Goal: Navigation & Orientation: Find specific page/section

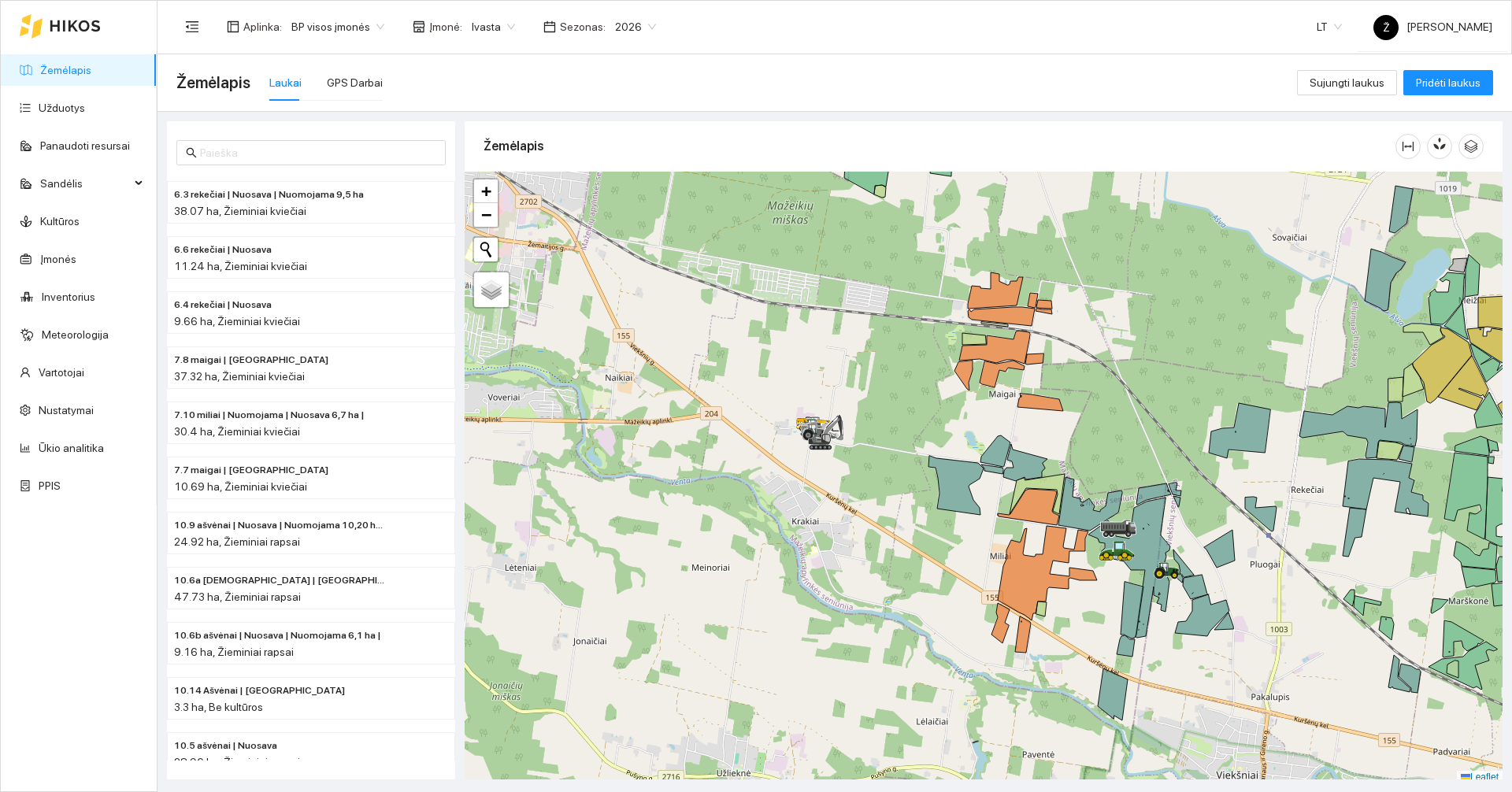
scroll to position [5, 0]
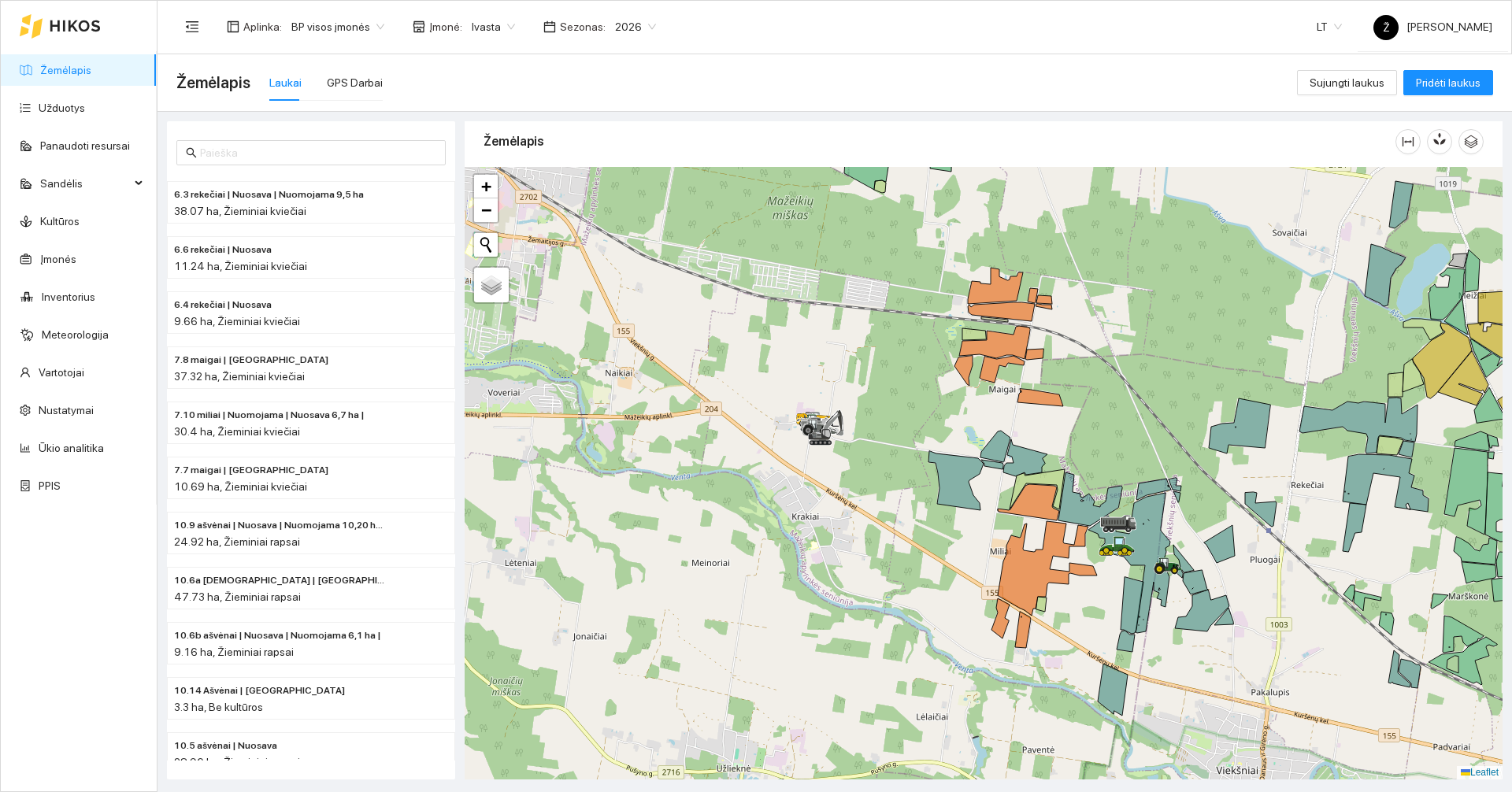
drag, startPoint x: 1241, startPoint y: 570, endPoint x: 1089, endPoint y: 501, distance: 166.9
click at [1102, 506] on div at bounding box center [983, 473] width 1038 height 612
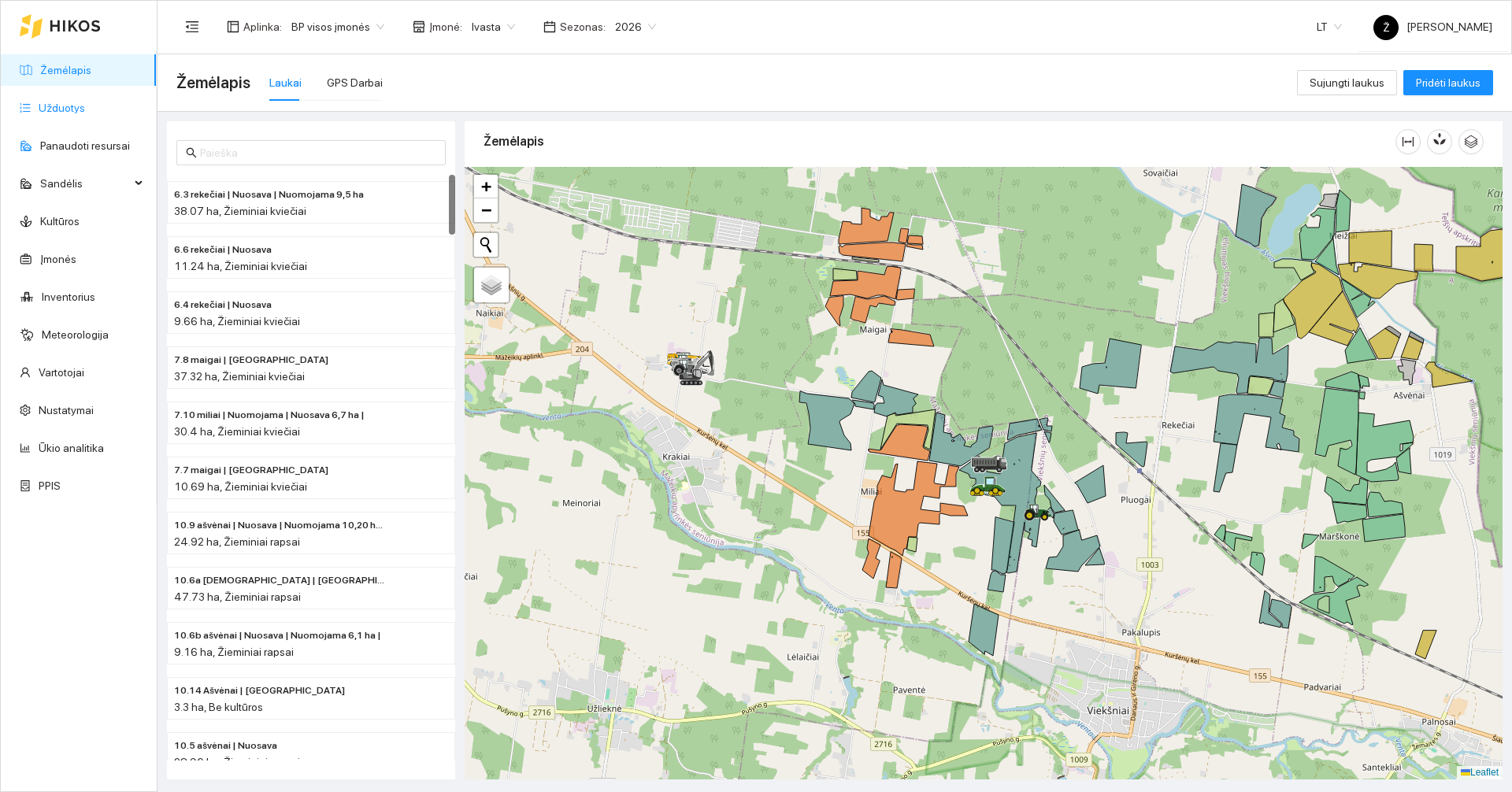
click at [68, 102] on link "Užduotys" at bounding box center [62, 107] width 46 height 13
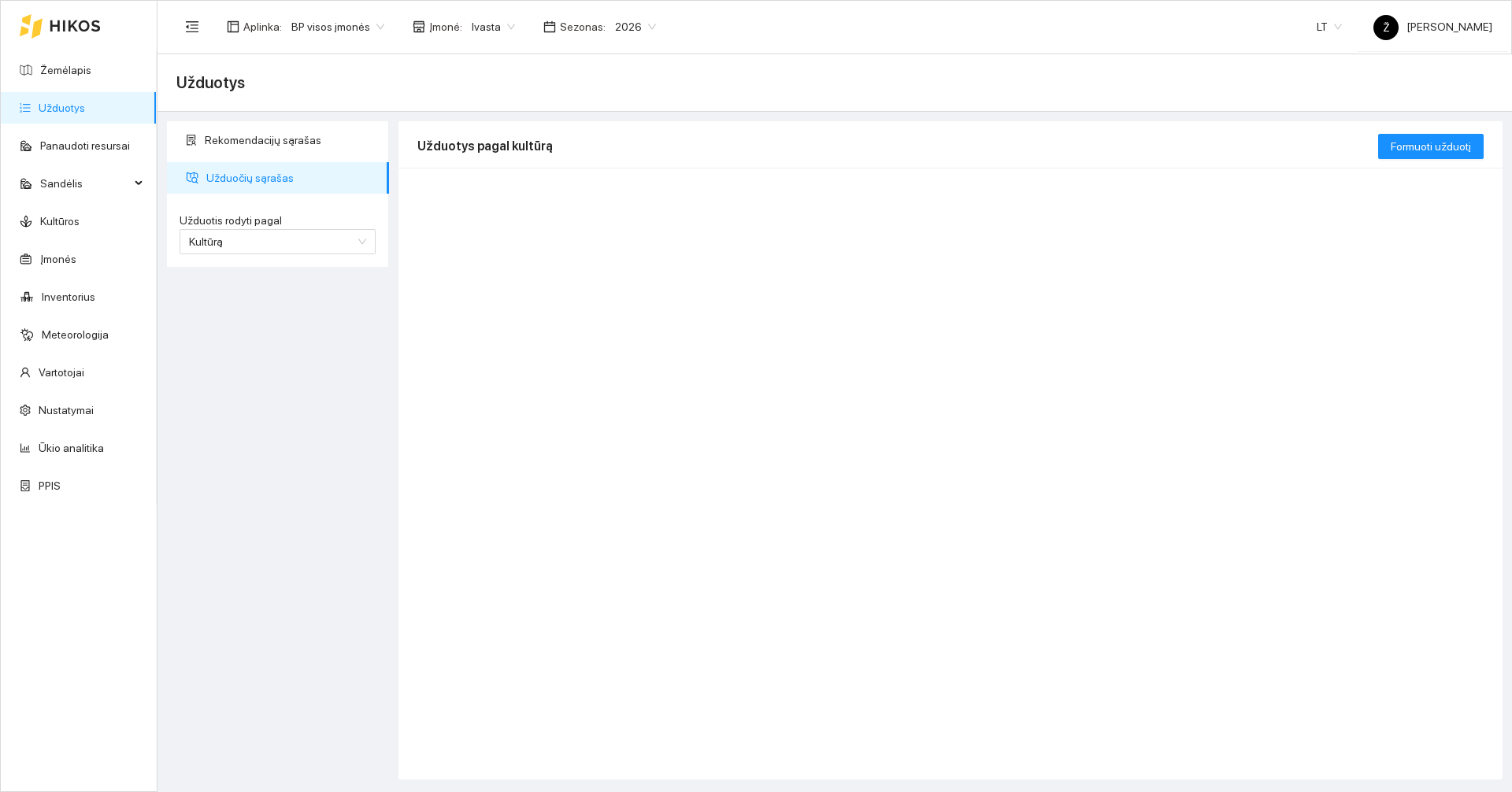
click at [623, 12] on div "Aplinka : BP visos įmonės Įmonė : Ivasta Sezonas : 2026" at bounding box center [420, 26] width 489 height 32
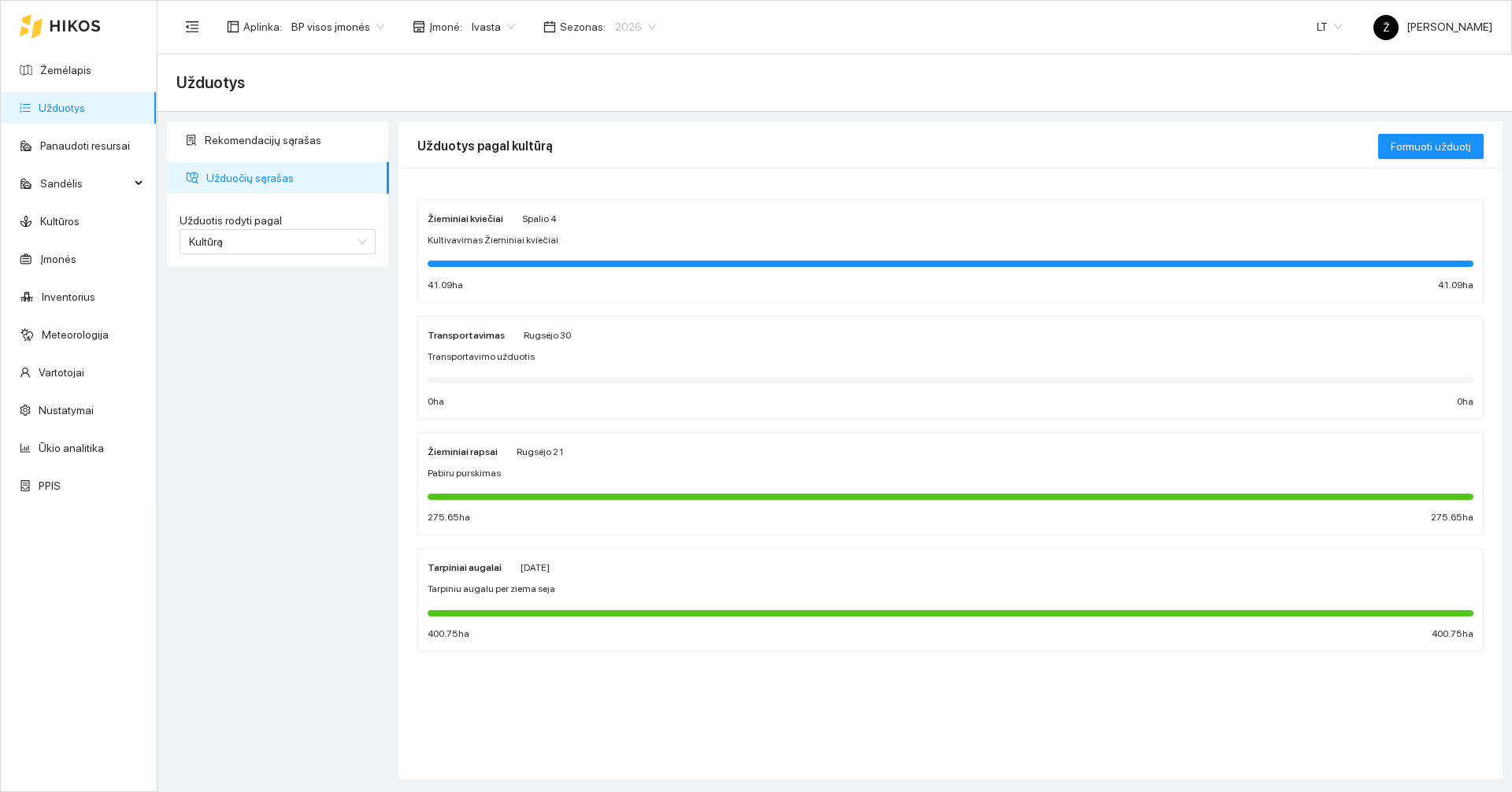
drag, startPoint x: 628, startPoint y: 21, endPoint x: 633, endPoint y: 66, distance: 45.3
click at [628, 22] on span "2026" at bounding box center [636, 26] width 41 height 23
click at [620, 189] on div "2025" at bounding box center [623, 184] width 41 height 17
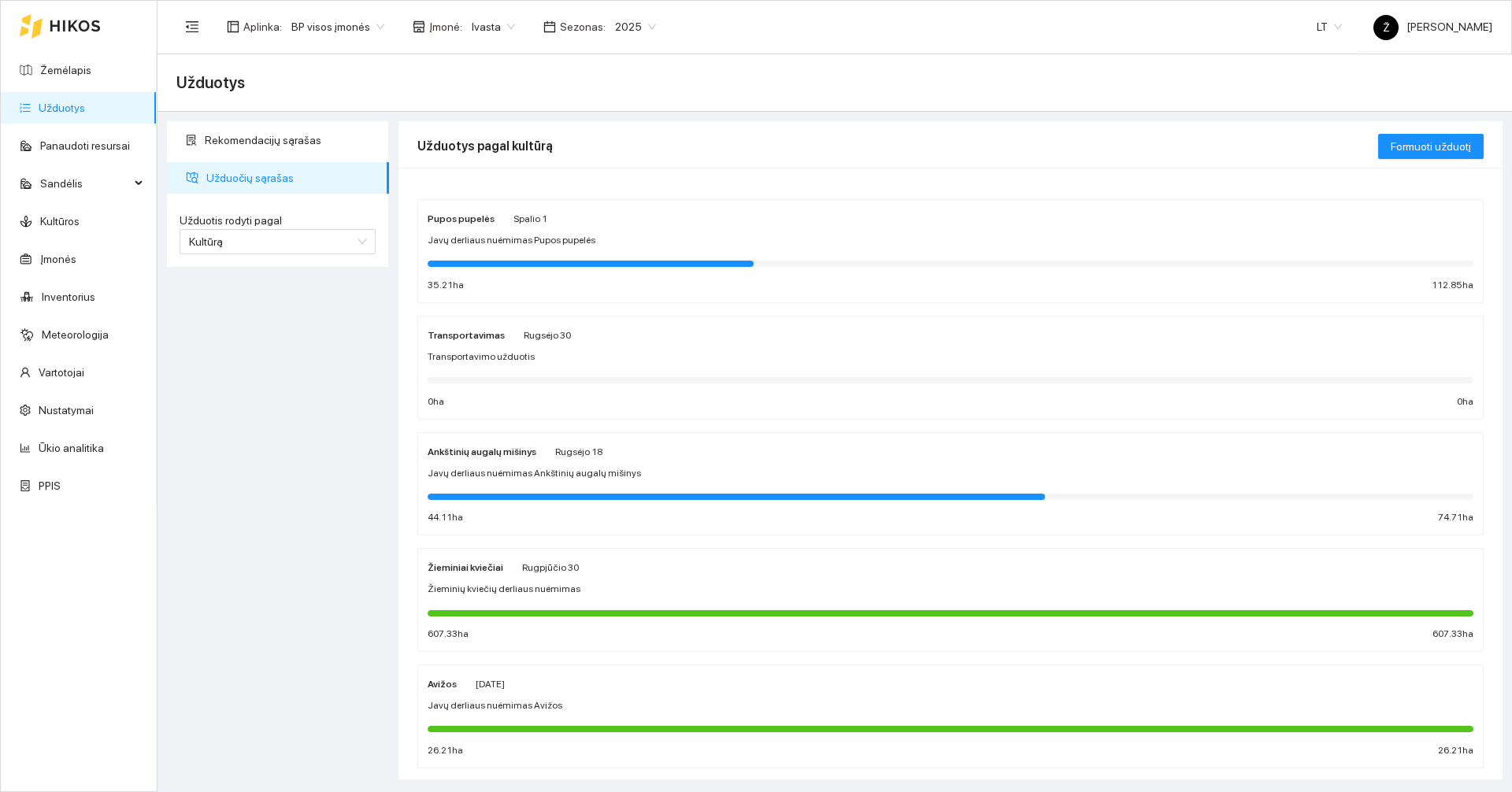
click at [605, 461] on div "Ankštinių augalų mišinys [DATE] Javų derliaus nuėmimas Ankštinių augalų mišinys…" at bounding box center [950, 484] width 1046 height 83
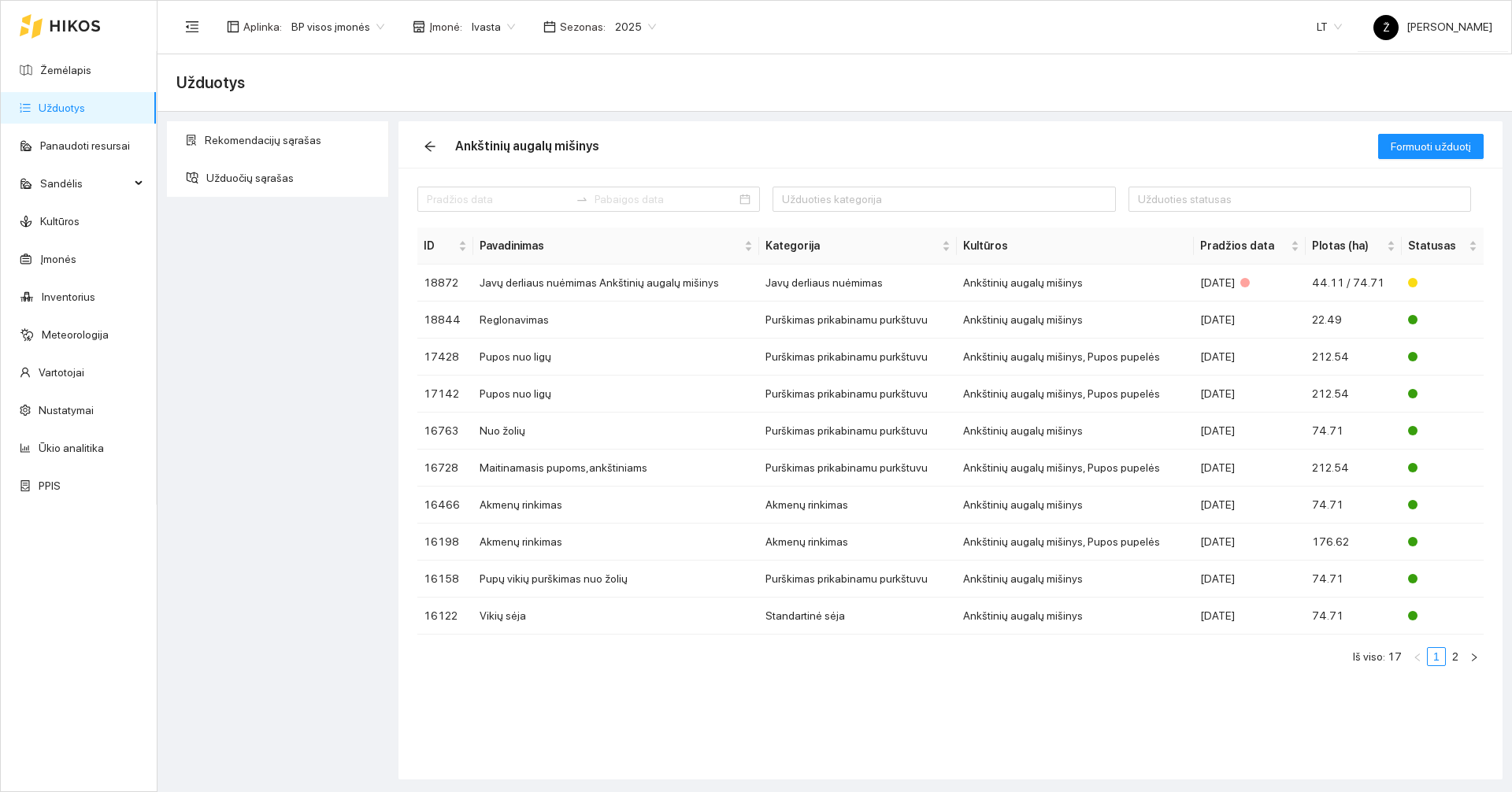
click at [66, 106] on link "Užduotys" at bounding box center [62, 107] width 46 height 13
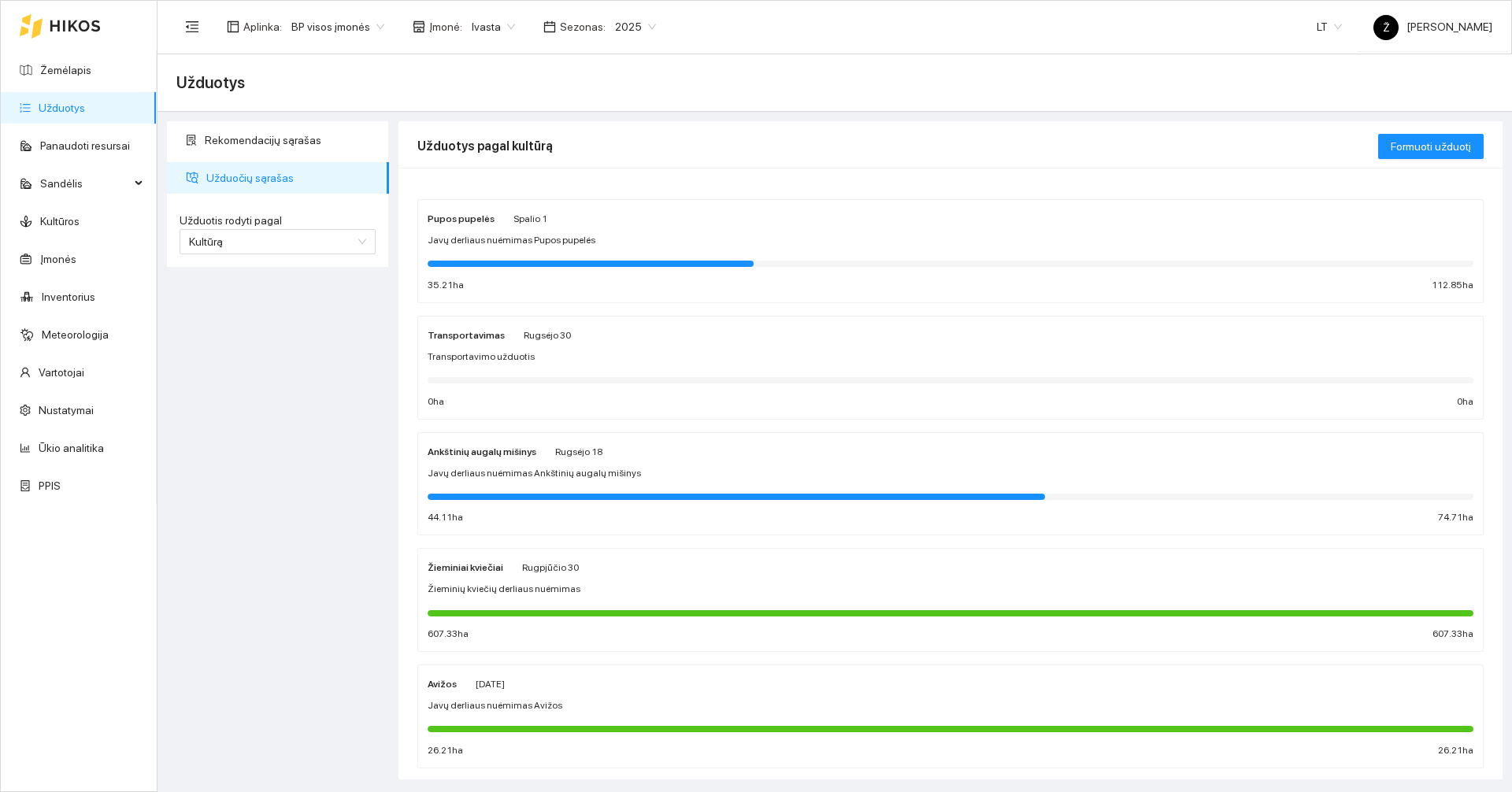
click at [578, 451] on span "Rugsėjo 18" at bounding box center [578, 451] width 47 height 11
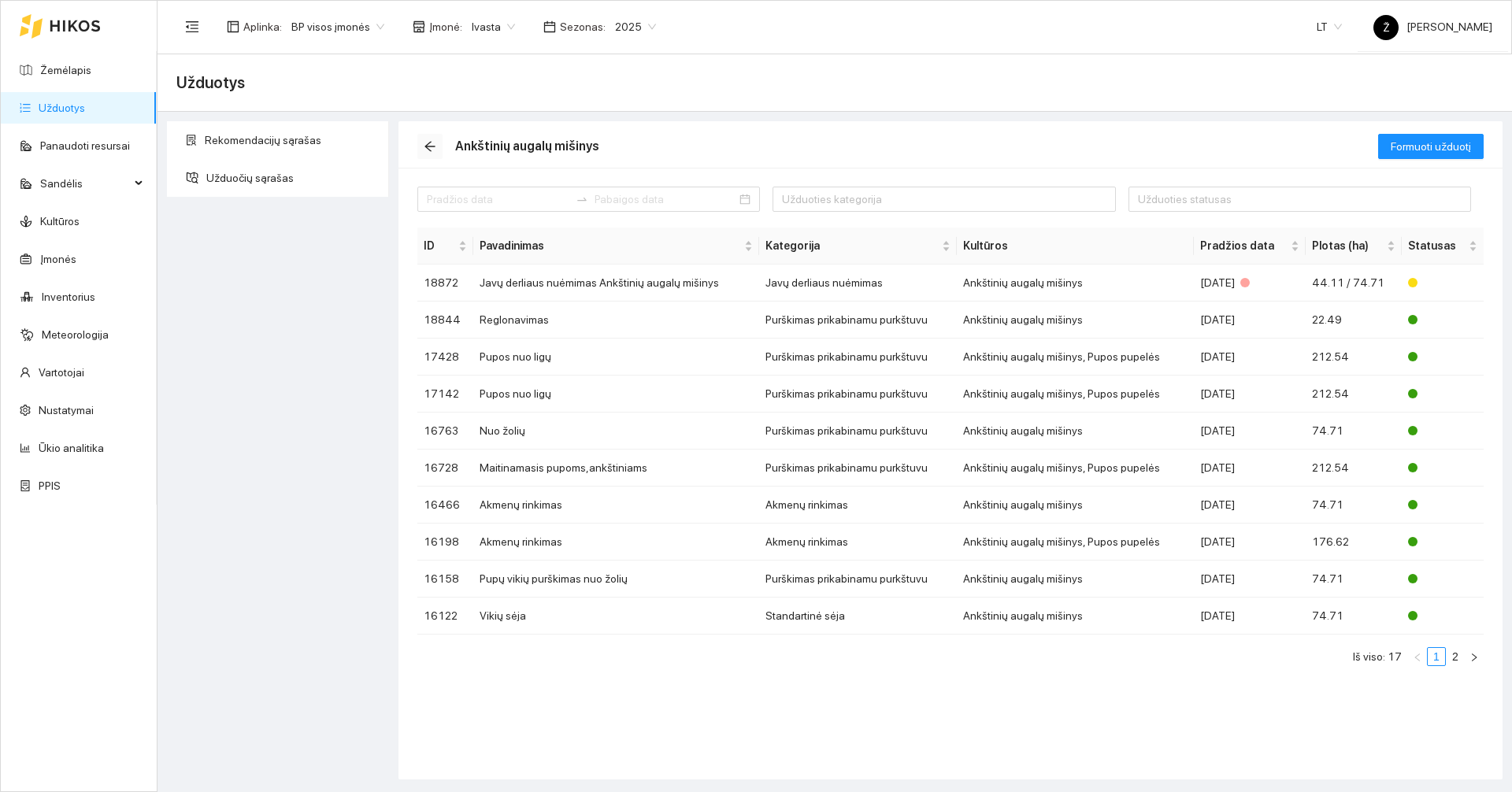
click at [430, 141] on icon "arrow-left" at bounding box center [430, 146] width 11 height 11
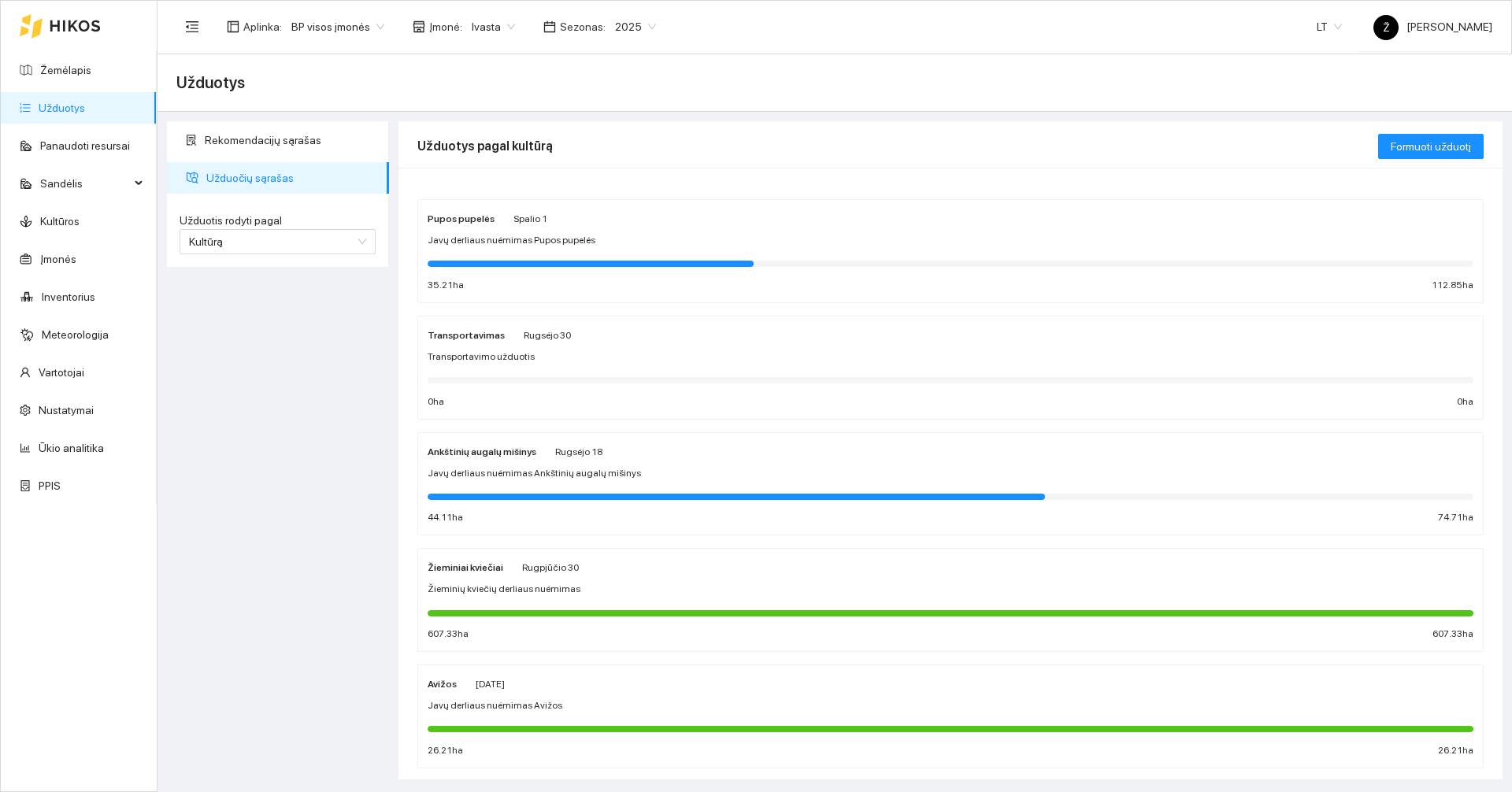
click at [554, 244] on span "Javų derliaus nuėmimas Pupos pupelės" at bounding box center [511, 240] width 167 height 15
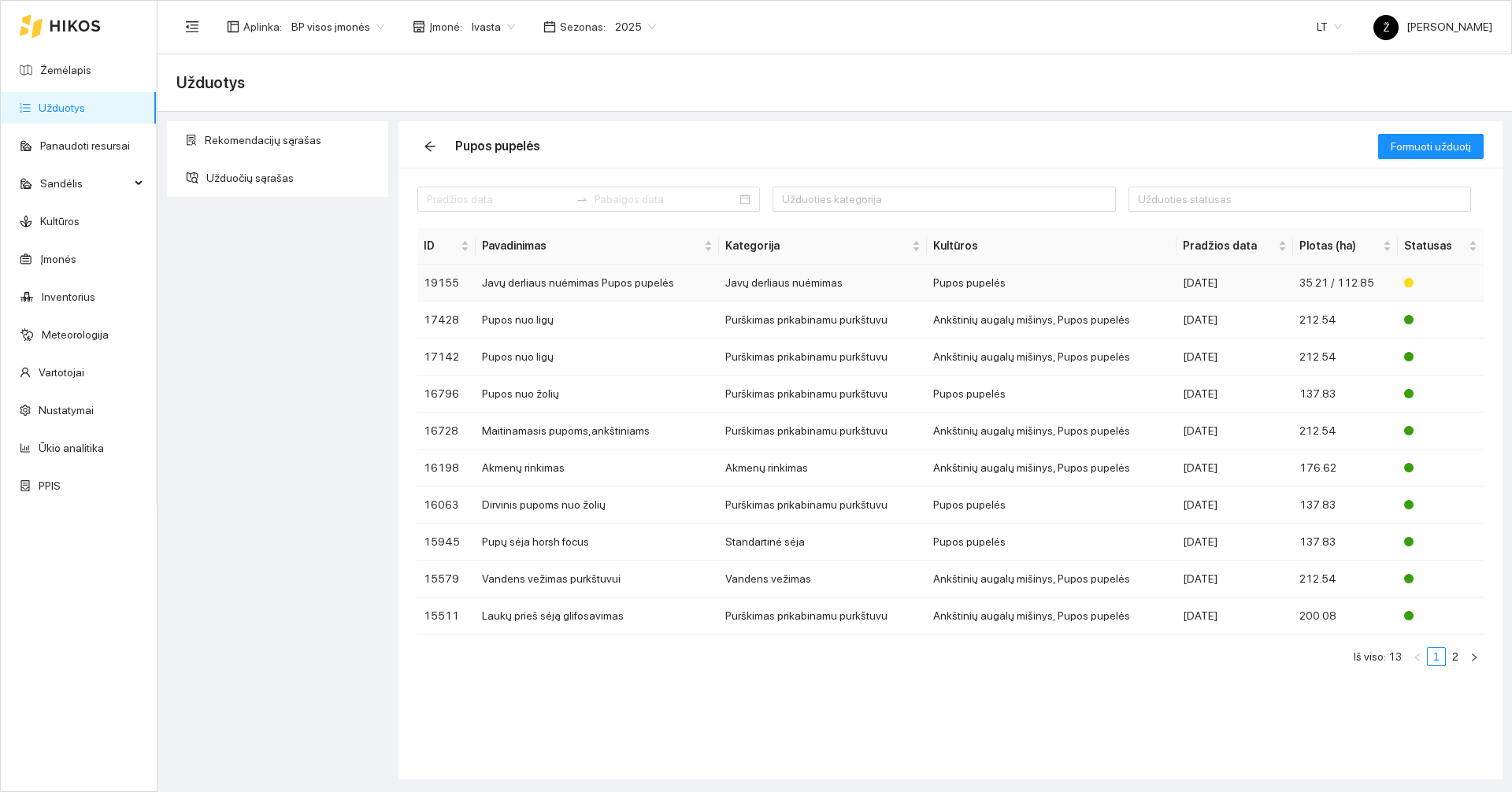
click at [778, 278] on td "Javų derliaus nuėmimas" at bounding box center [822, 282] width 208 height 37
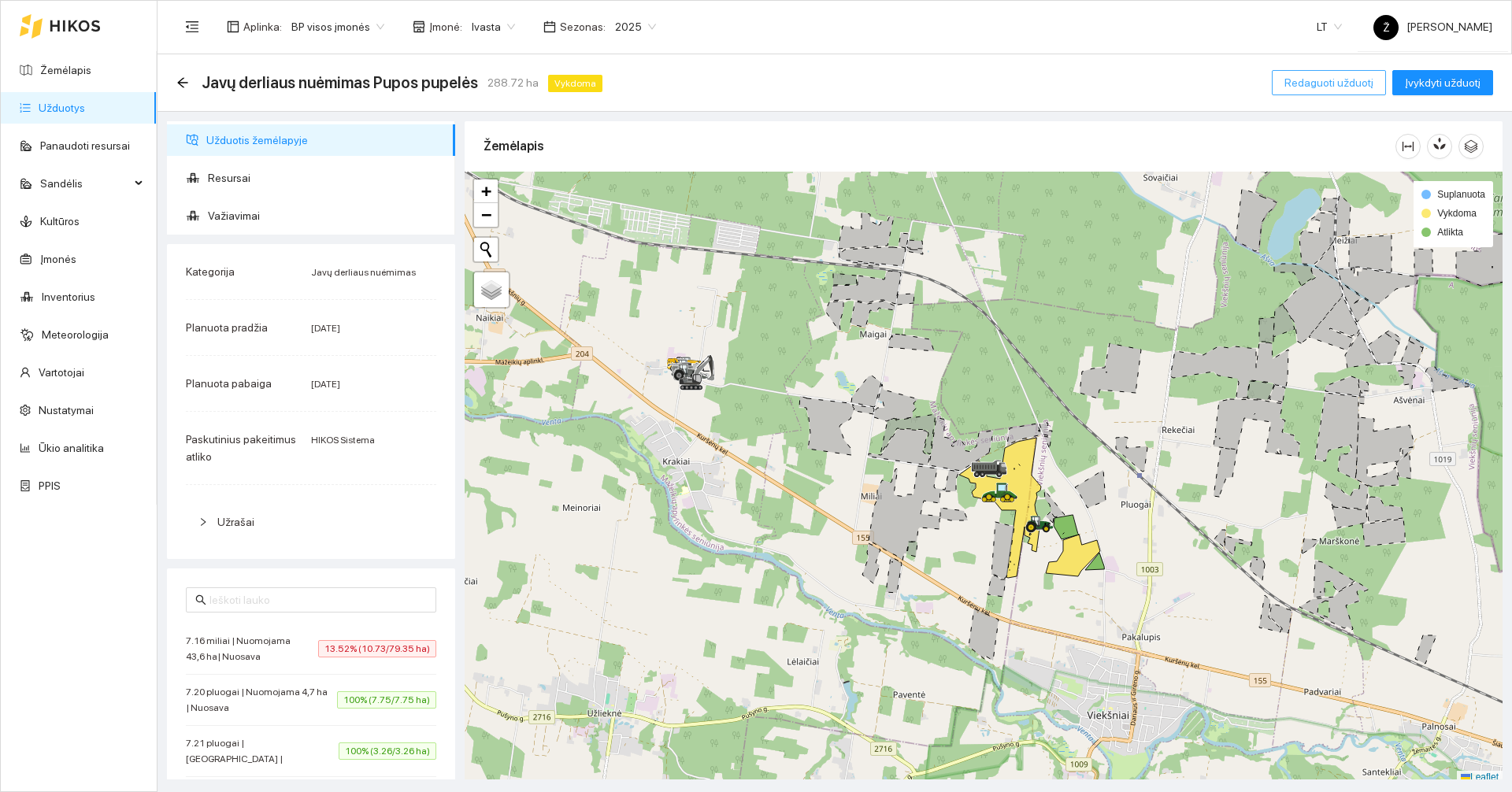
click at [1344, 88] on span "Redaguoti užduotį" at bounding box center [1328, 83] width 89 height 17
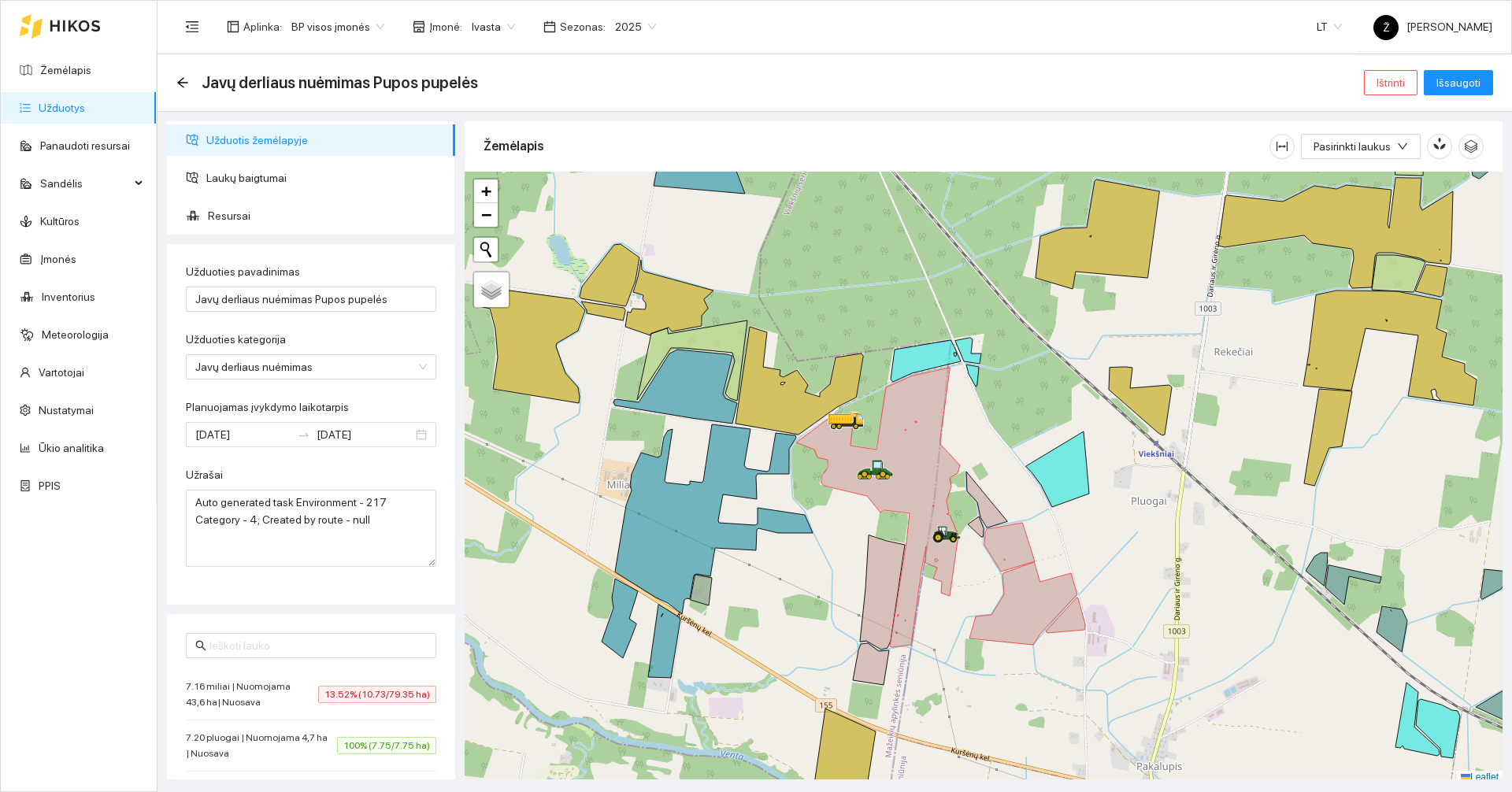
scroll to position [5, 0]
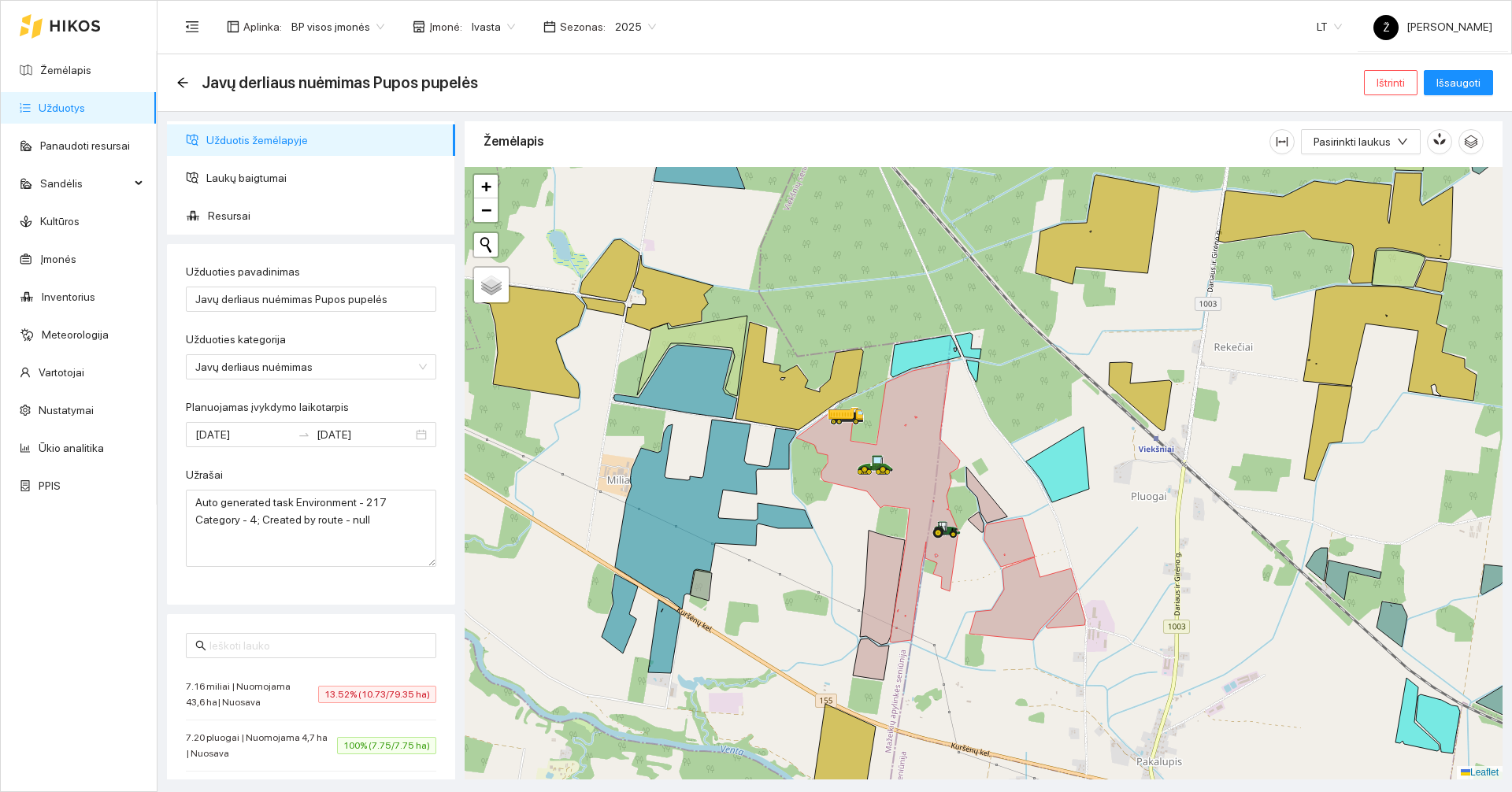
drag, startPoint x: 1028, startPoint y: 372, endPoint x: 990, endPoint y: 243, distance: 134.5
click at [991, 243] on div at bounding box center [983, 473] width 1038 height 612
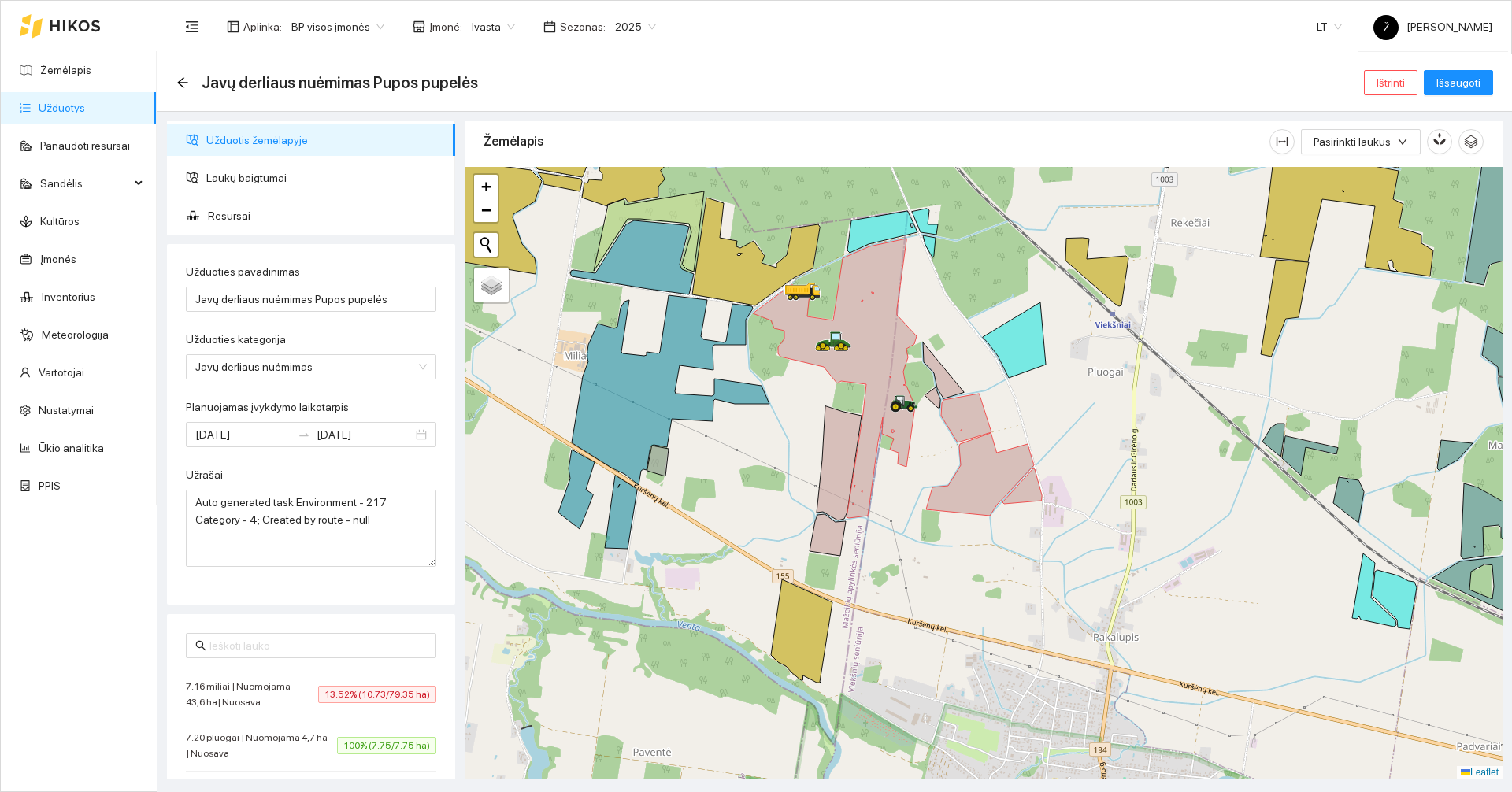
drag, startPoint x: 996, startPoint y: 280, endPoint x: 985, endPoint y: 294, distance: 17.8
click at [985, 294] on div at bounding box center [983, 473] width 1038 height 612
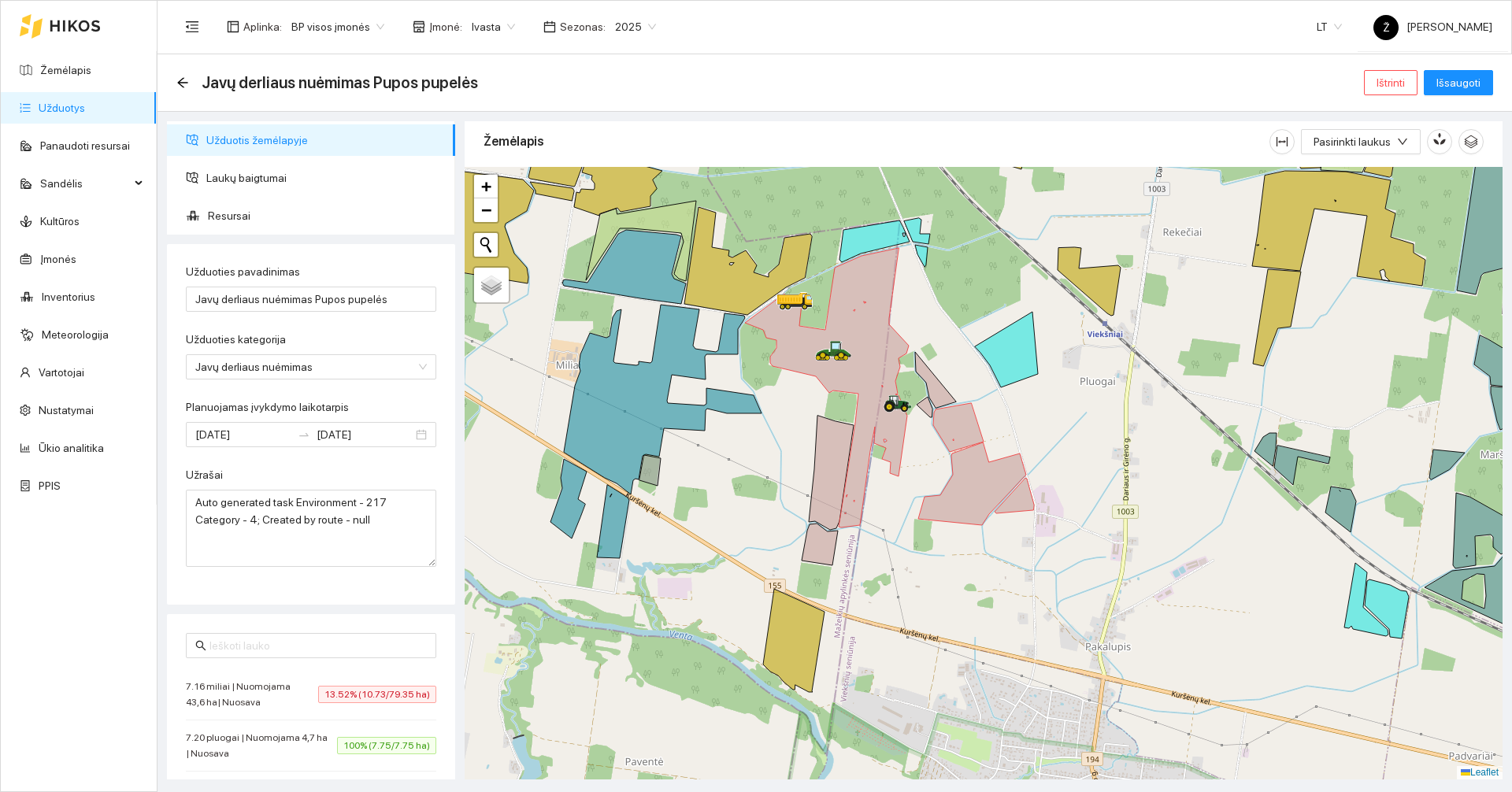
drag, startPoint x: 982, startPoint y: 299, endPoint x: 966, endPoint y: 328, distance: 33.1
click at [966, 328] on div at bounding box center [983, 473] width 1038 height 612
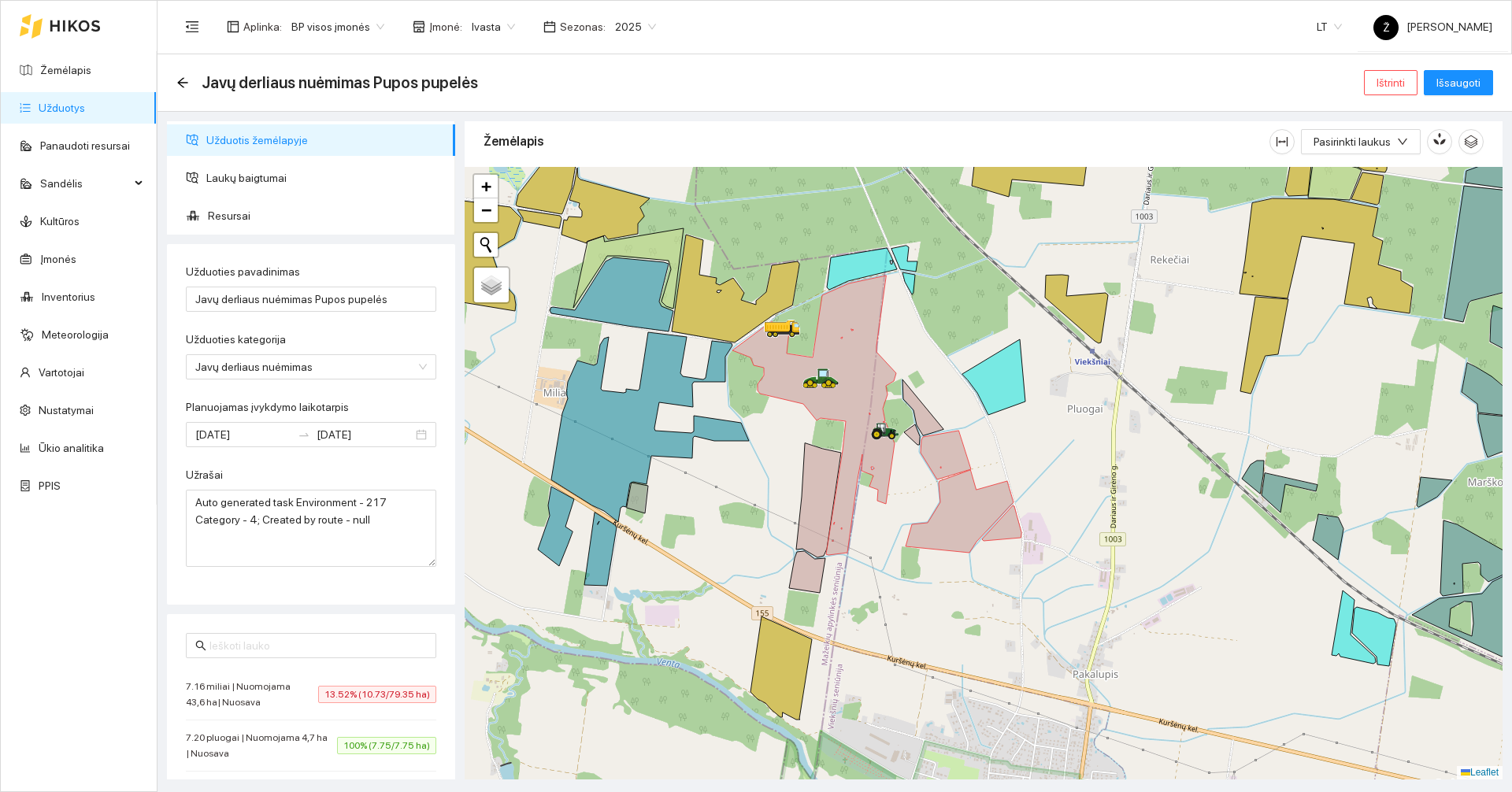
drag, startPoint x: 971, startPoint y: 315, endPoint x: 965, endPoint y: 330, distance: 16.2
click at [965, 330] on div at bounding box center [983, 473] width 1038 height 612
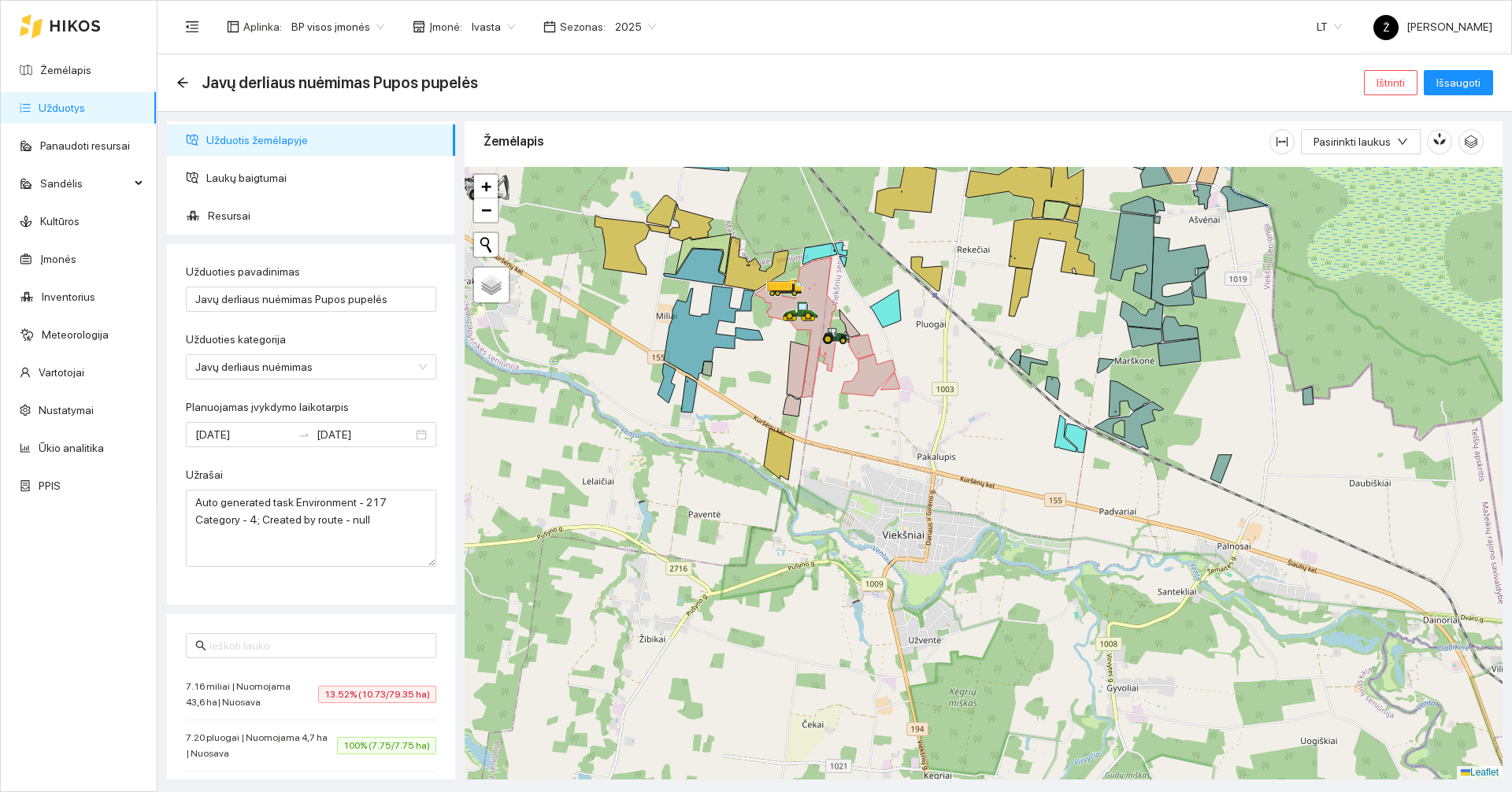
drag, startPoint x: 898, startPoint y: 301, endPoint x: 894, endPoint y: 344, distance: 43.2
click at [894, 344] on div at bounding box center [983, 473] width 1038 height 612
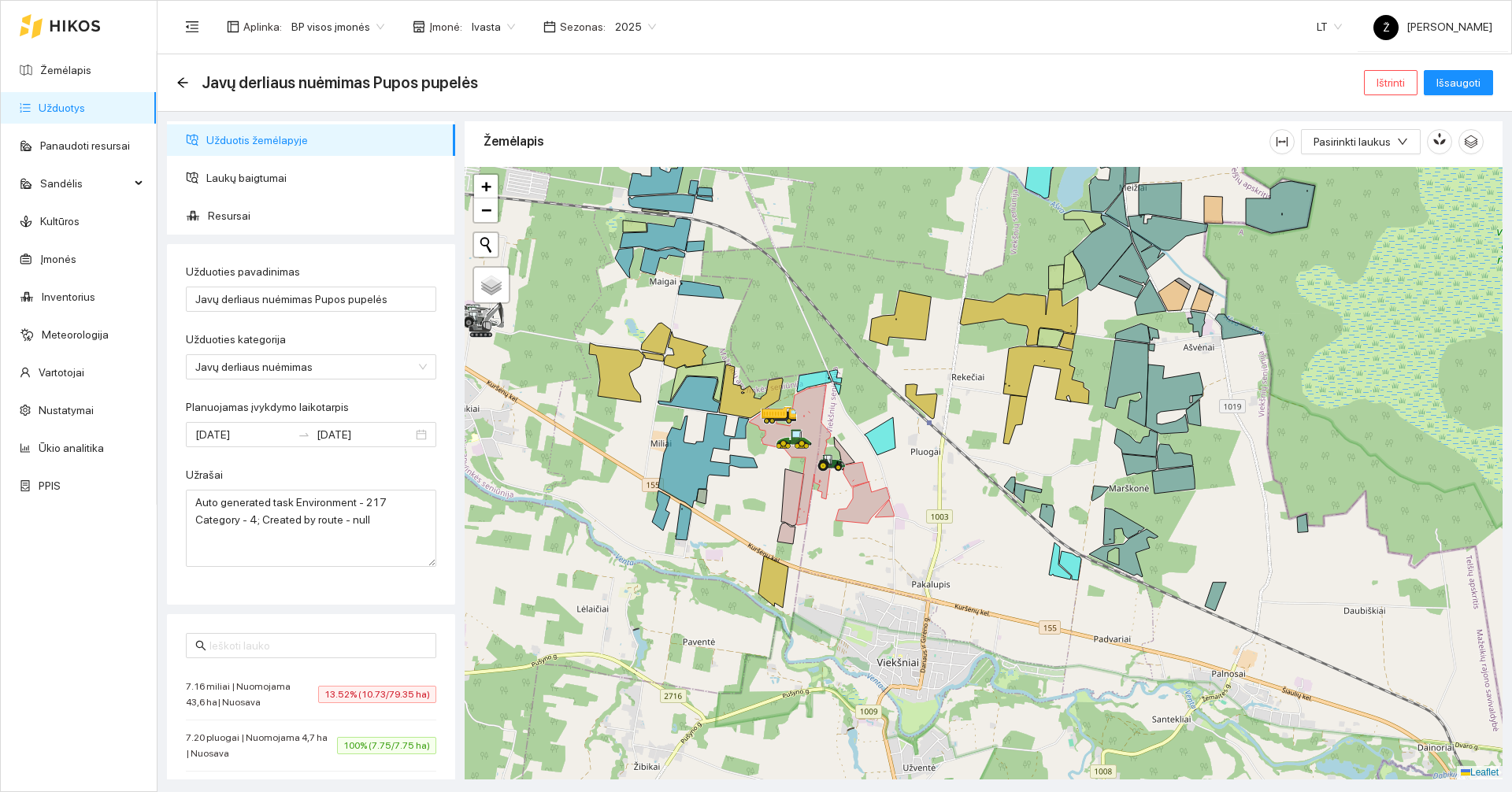
drag, startPoint x: 790, startPoint y: 281, endPoint x: 785, endPoint y: 252, distance: 29.4
click at [785, 252] on div at bounding box center [983, 473] width 1038 height 612
click at [802, 324] on div at bounding box center [983, 473] width 1038 height 612
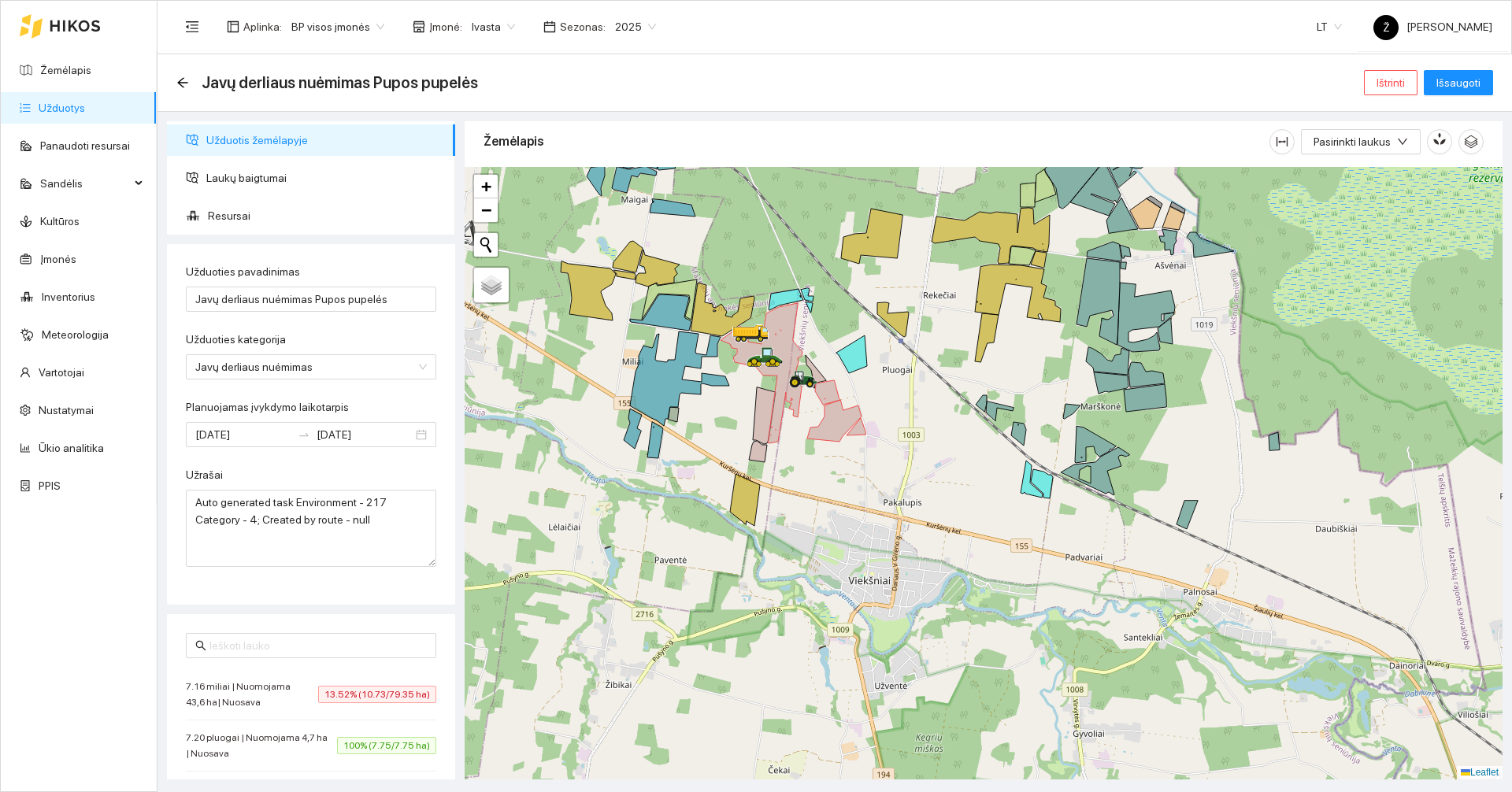
drag, startPoint x: 809, startPoint y: 269, endPoint x: 808, endPoint y: 221, distance: 48.0
click at [808, 221] on div at bounding box center [983, 473] width 1038 height 612
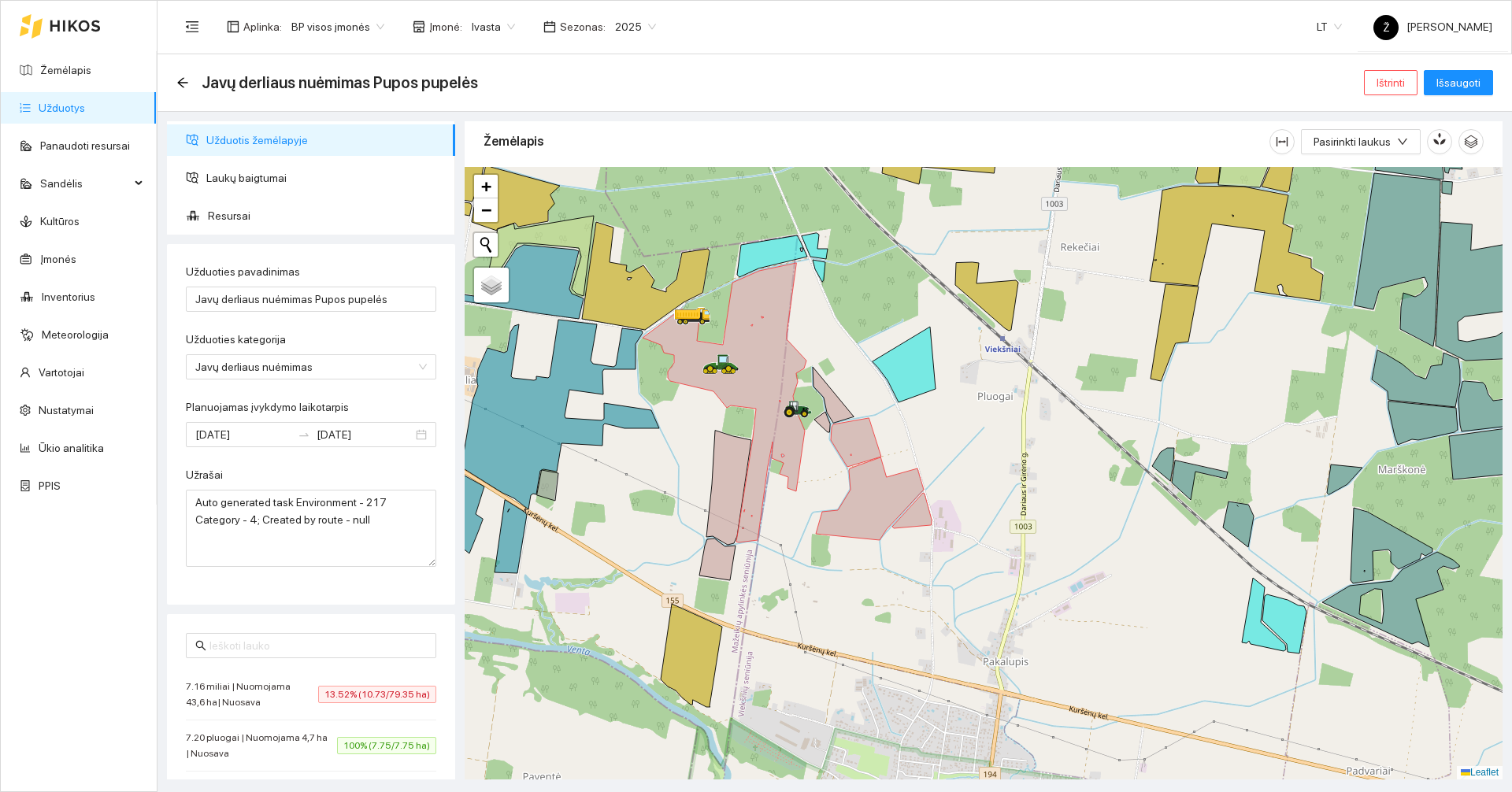
drag, startPoint x: 778, startPoint y: 239, endPoint x: 781, endPoint y: 220, distance: 19.2
click at [781, 220] on div at bounding box center [983, 473] width 1038 height 612
click at [844, 406] on icon at bounding box center [833, 394] width 41 height 56
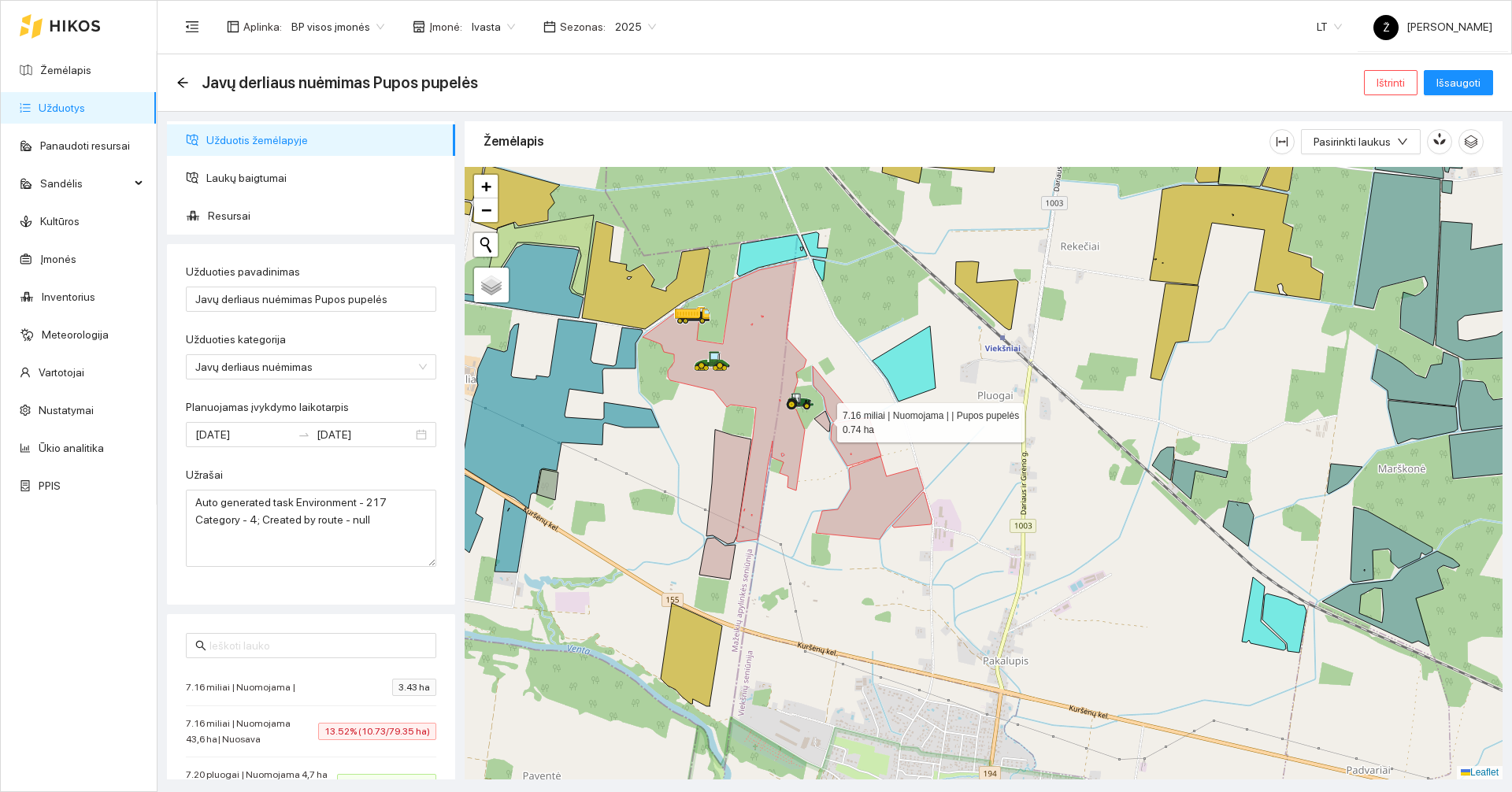
click at [821, 420] on icon at bounding box center [822, 421] width 15 height 20
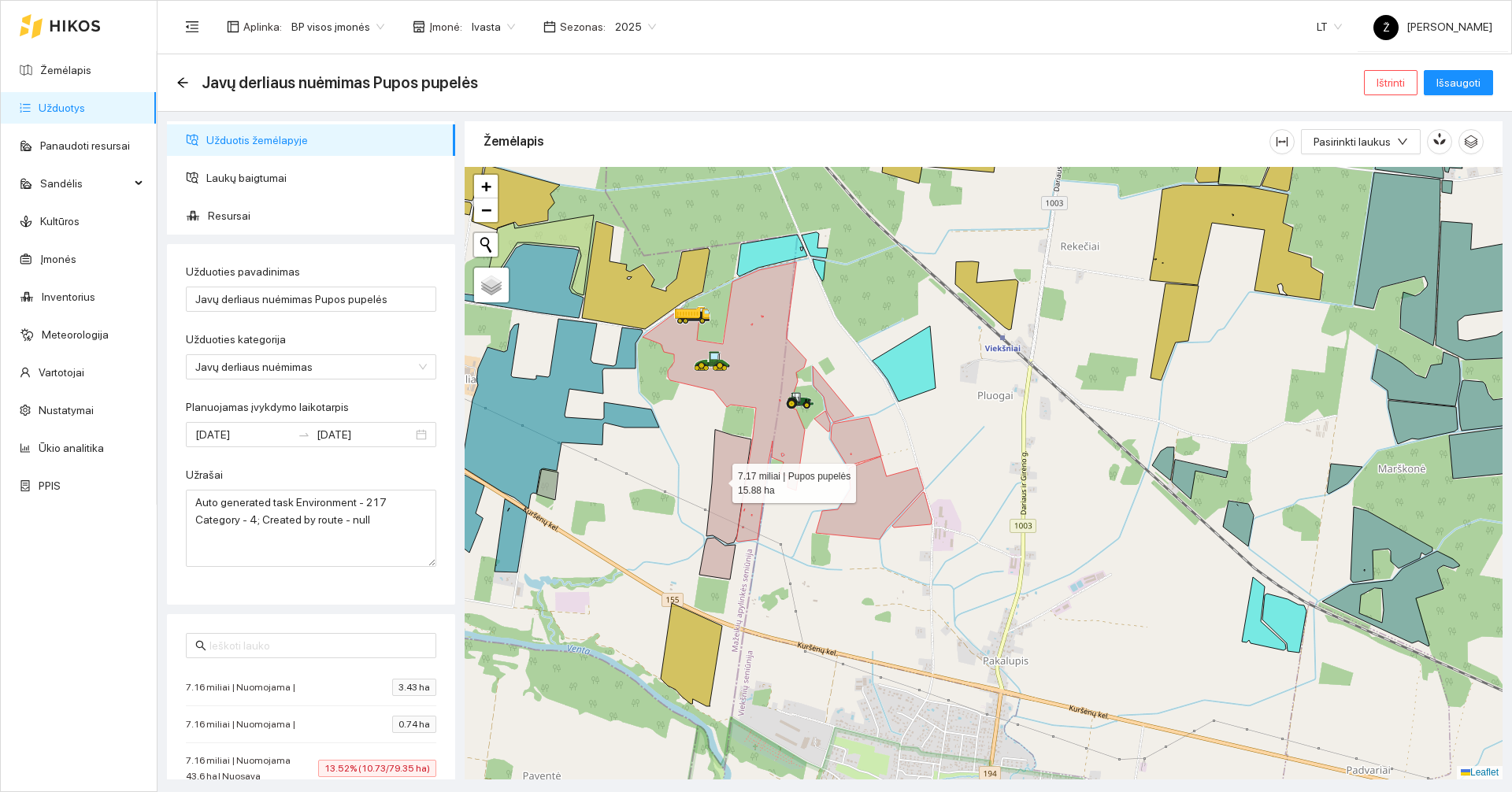
click at [718, 480] on icon at bounding box center [728, 486] width 44 height 114
click at [721, 565] on icon at bounding box center [717, 558] width 36 height 42
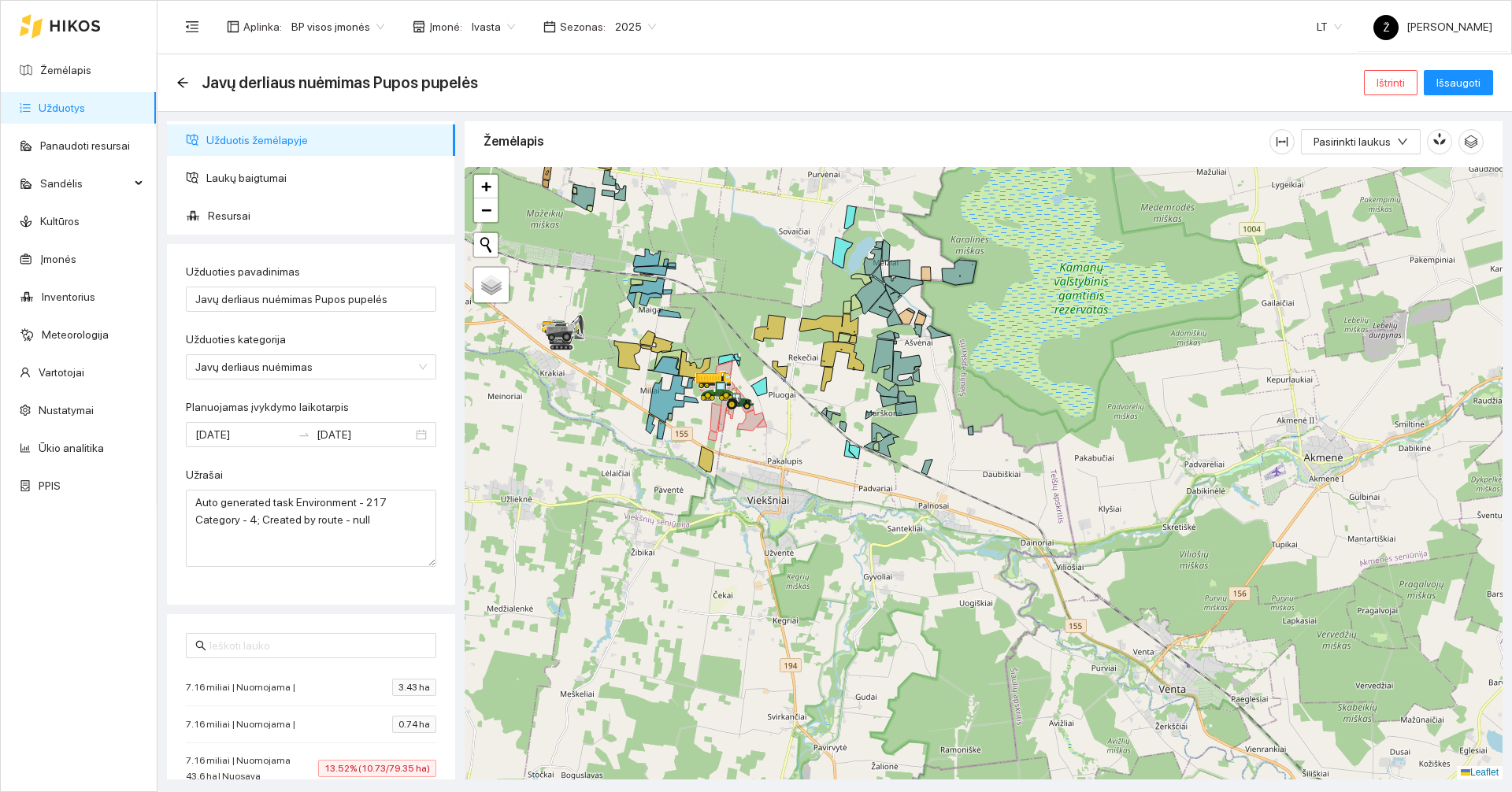
drag, startPoint x: 724, startPoint y: 299, endPoint x: 728, endPoint y: 315, distance: 16.5
click at [728, 315] on div at bounding box center [983, 473] width 1038 height 612
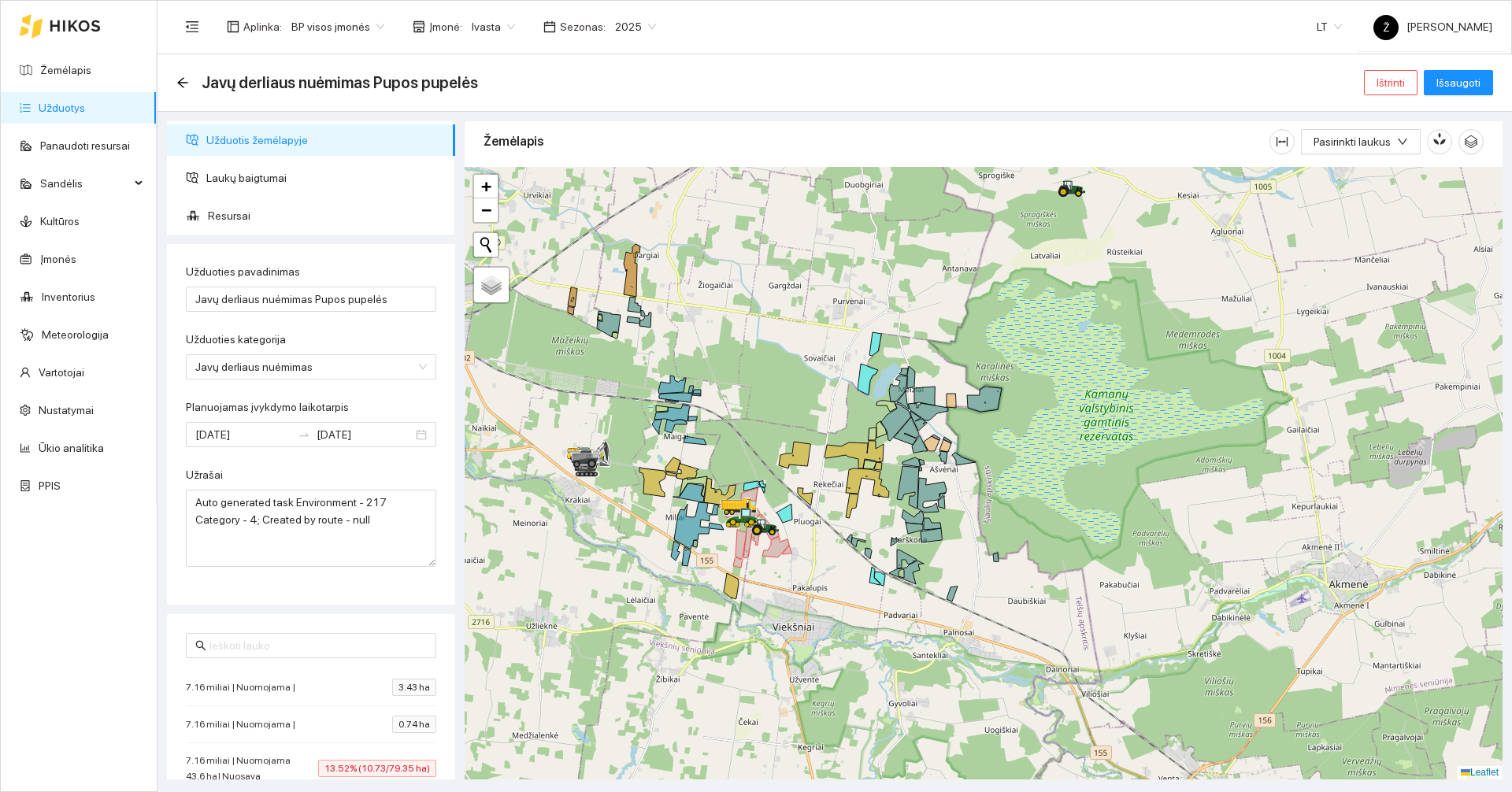
drag, startPoint x: 739, startPoint y: 378, endPoint x: 742, endPoint y: 417, distance: 39.1
click at [742, 417] on div at bounding box center [983, 473] width 1038 height 612
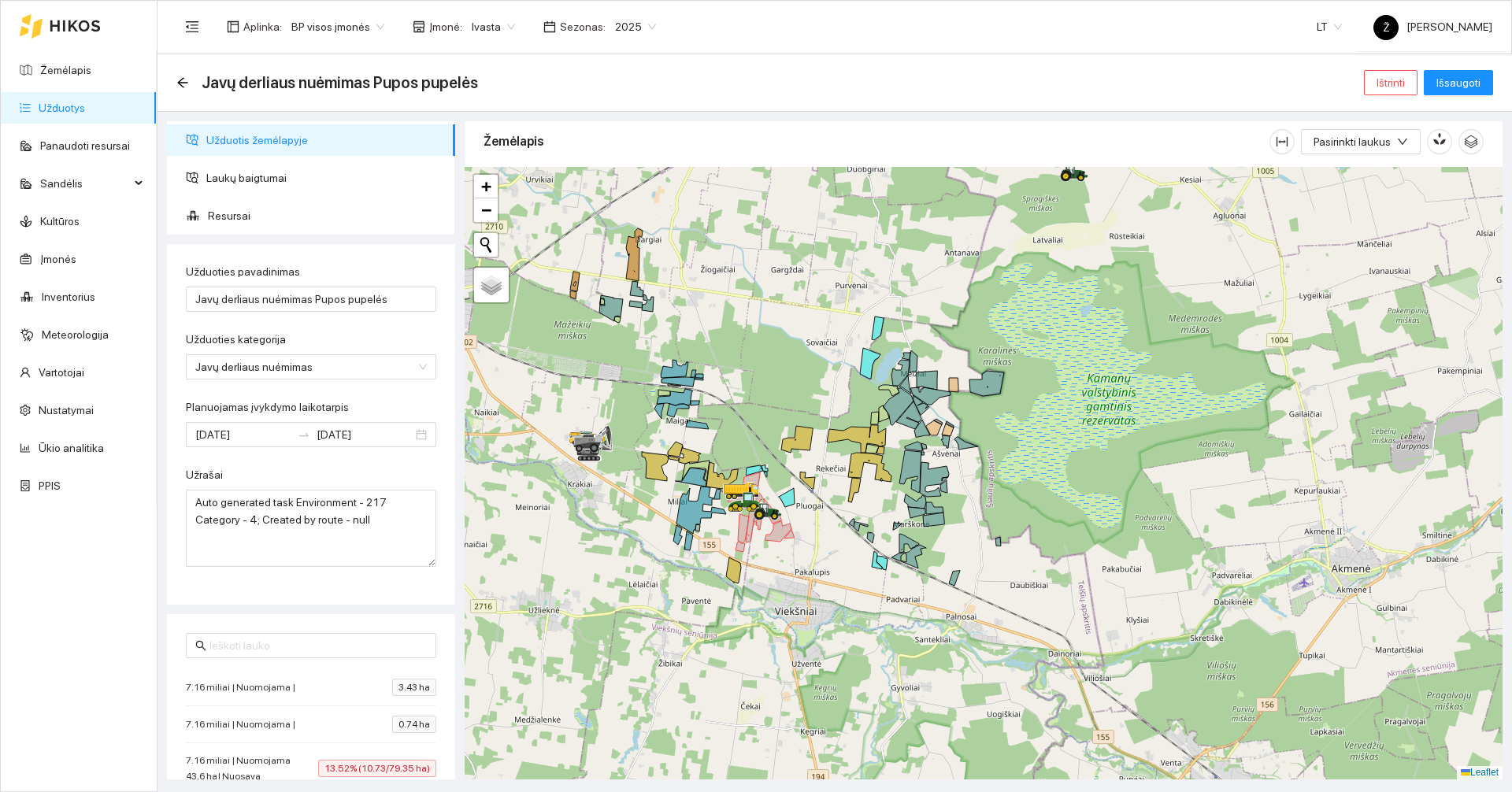
drag, startPoint x: 738, startPoint y: 412, endPoint x: 741, endPoint y: 396, distance: 16.3
click at [741, 396] on div at bounding box center [983, 473] width 1038 height 612
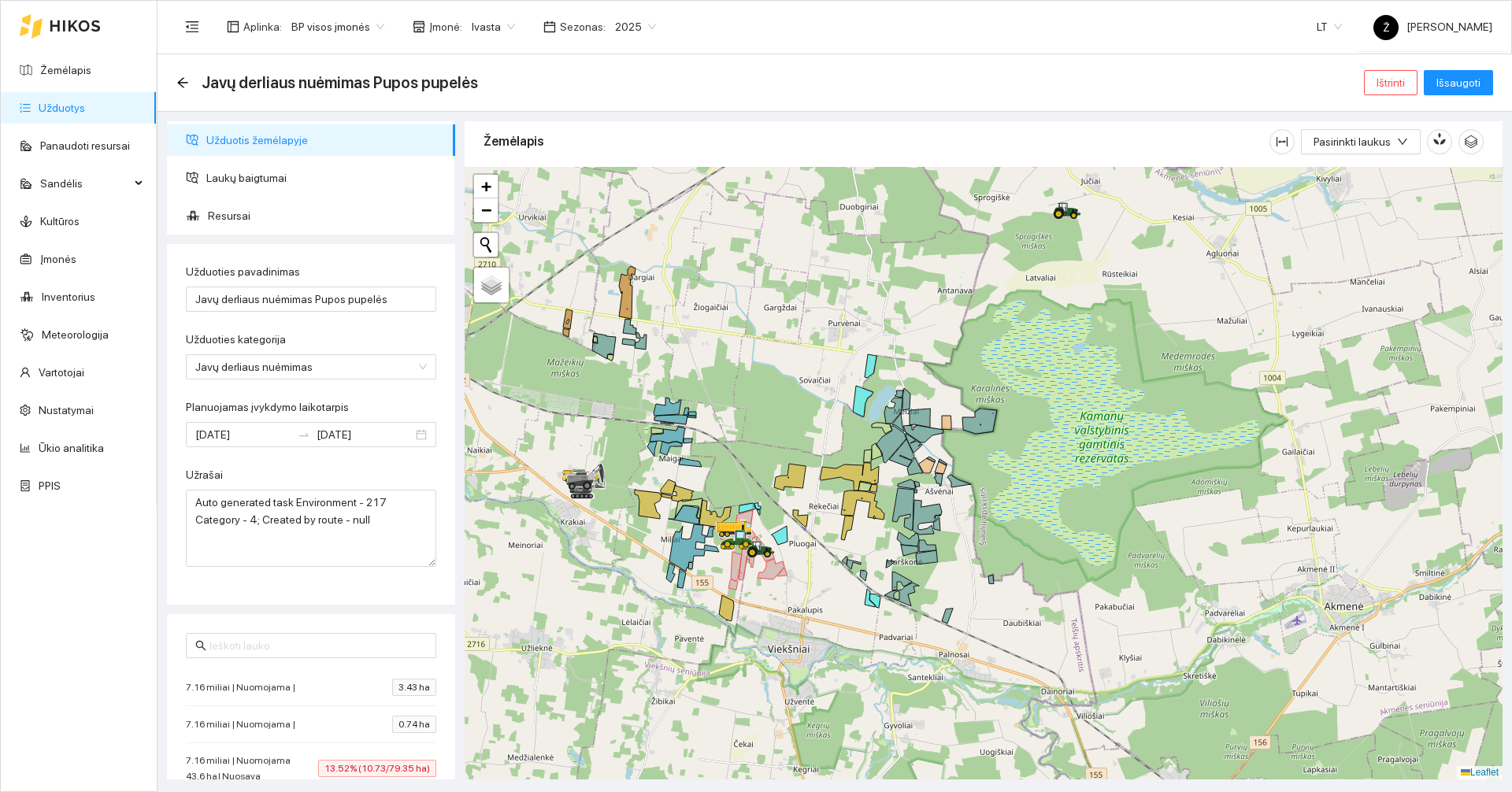
drag, startPoint x: 1005, startPoint y: 218, endPoint x: 998, endPoint y: 255, distance: 37.7
click at [998, 255] on div at bounding box center [983, 473] width 1038 height 612
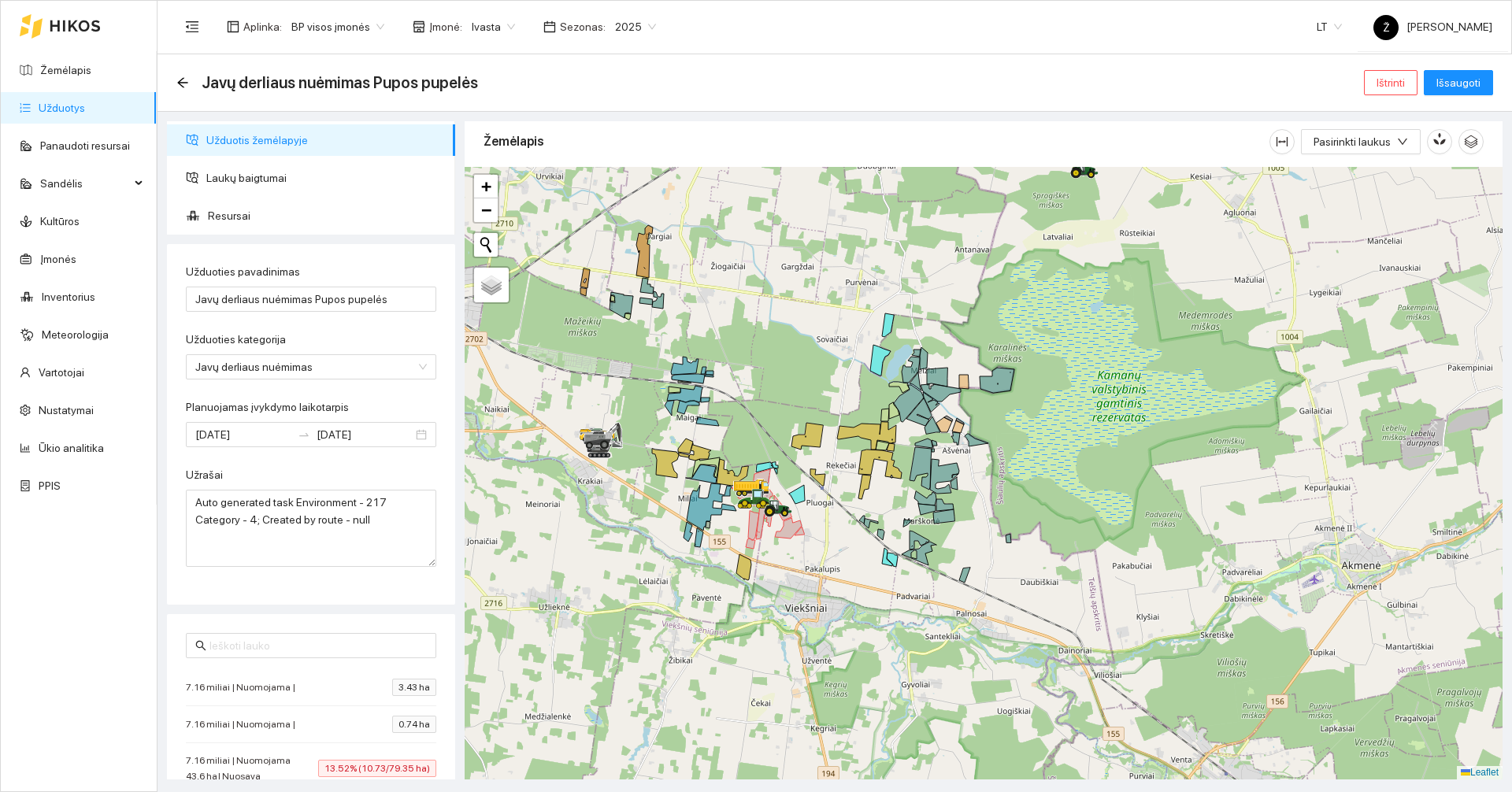
drag, startPoint x: 754, startPoint y: 369, endPoint x: 772, endPoint y: 366, distance: 18.2
click at [772, 317] on div at bounding box center [983, 473] width 1038 height 612
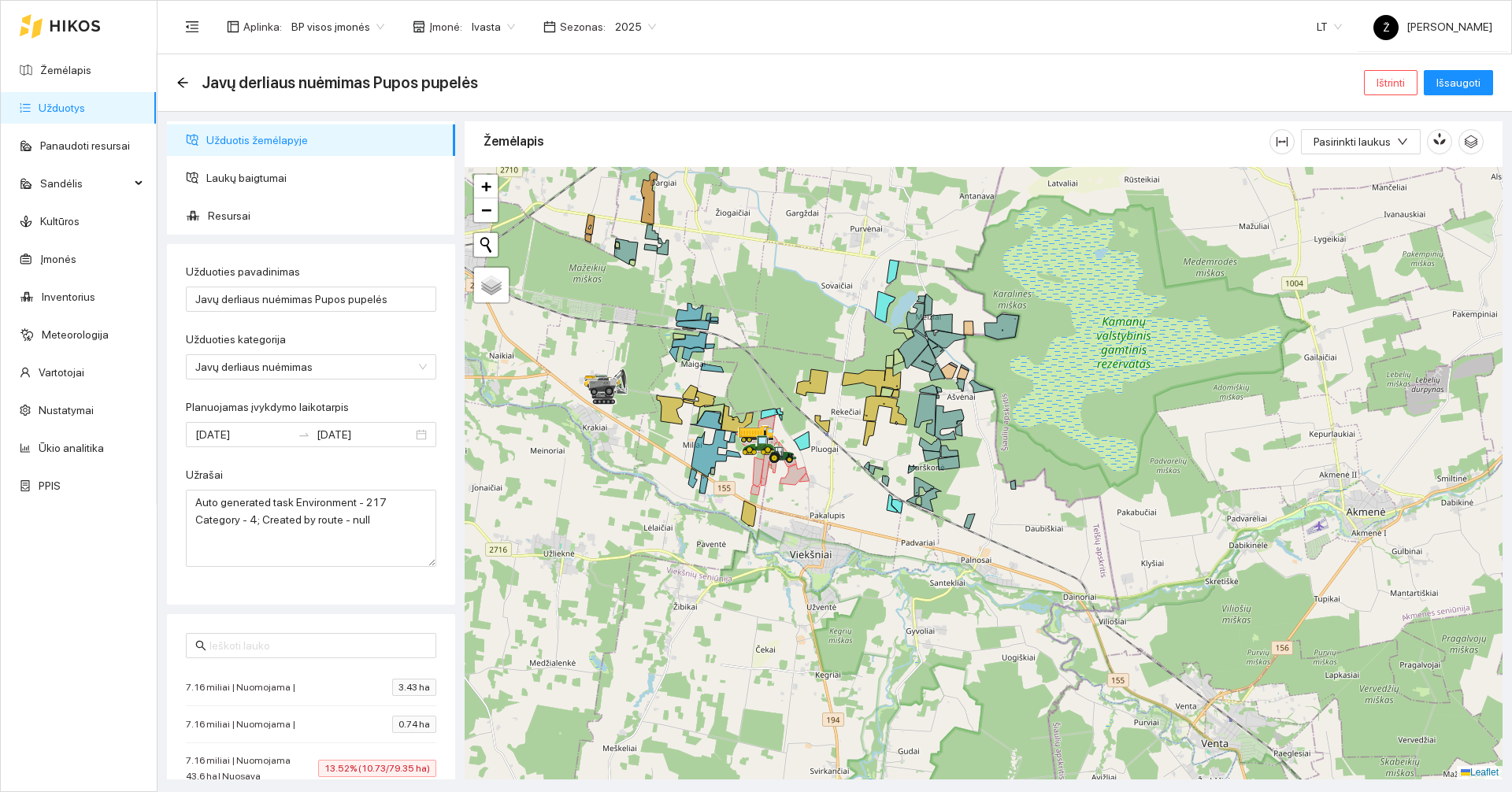
click at [769, 351] on div at bounding box center [983, 473] width 1038 height 612
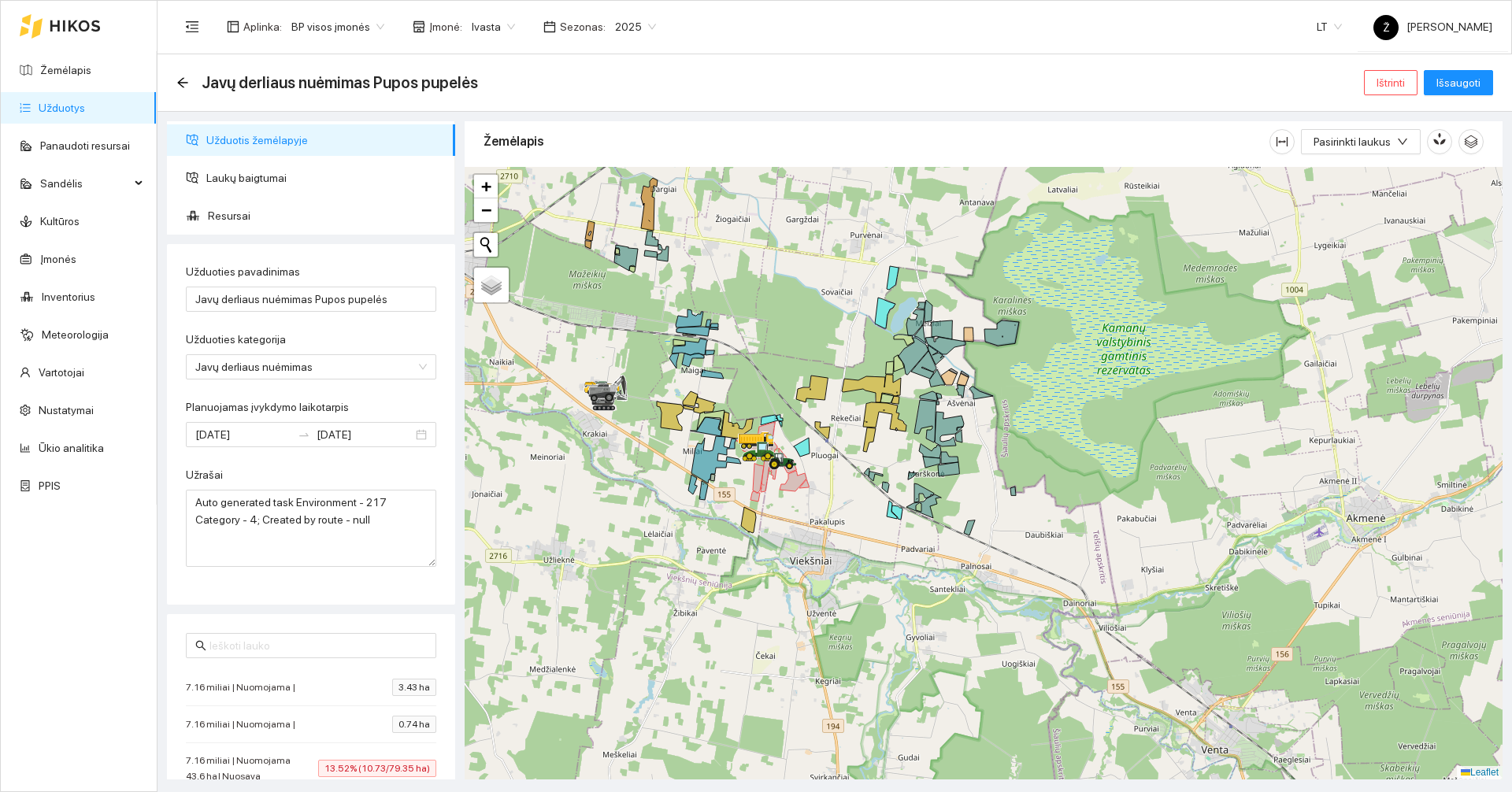
drag, startPoint x: 778, startPoint y: 332, endPoint x: 777, endPoint y: 357, distance: 25.0
click at [777, 357] on div at bounding box center [983, 473] width 1038 height 612
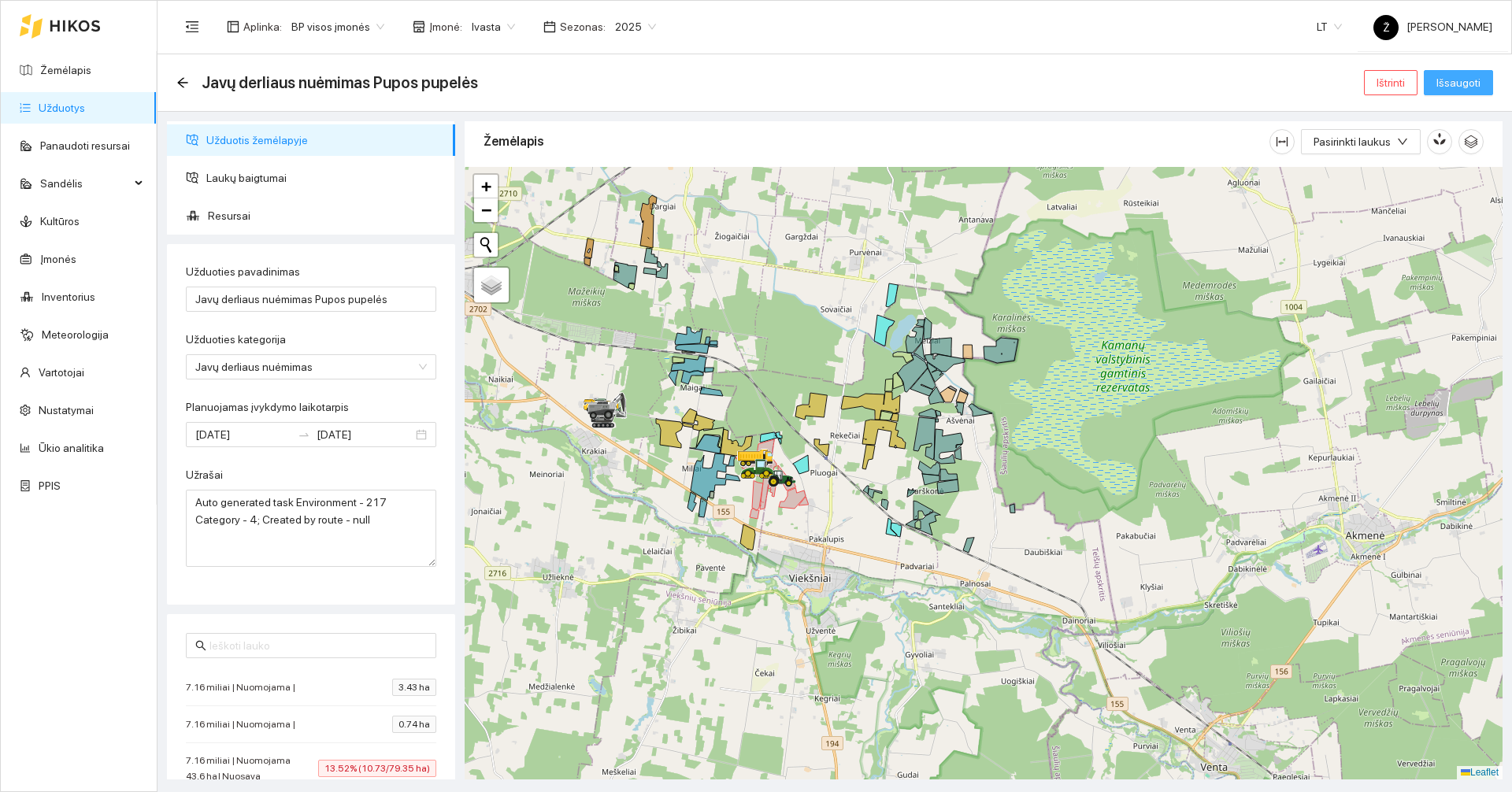
click at [1487, 77] on button "Išsaugoti" at bounding box center [1458, 82] width 70 height 25
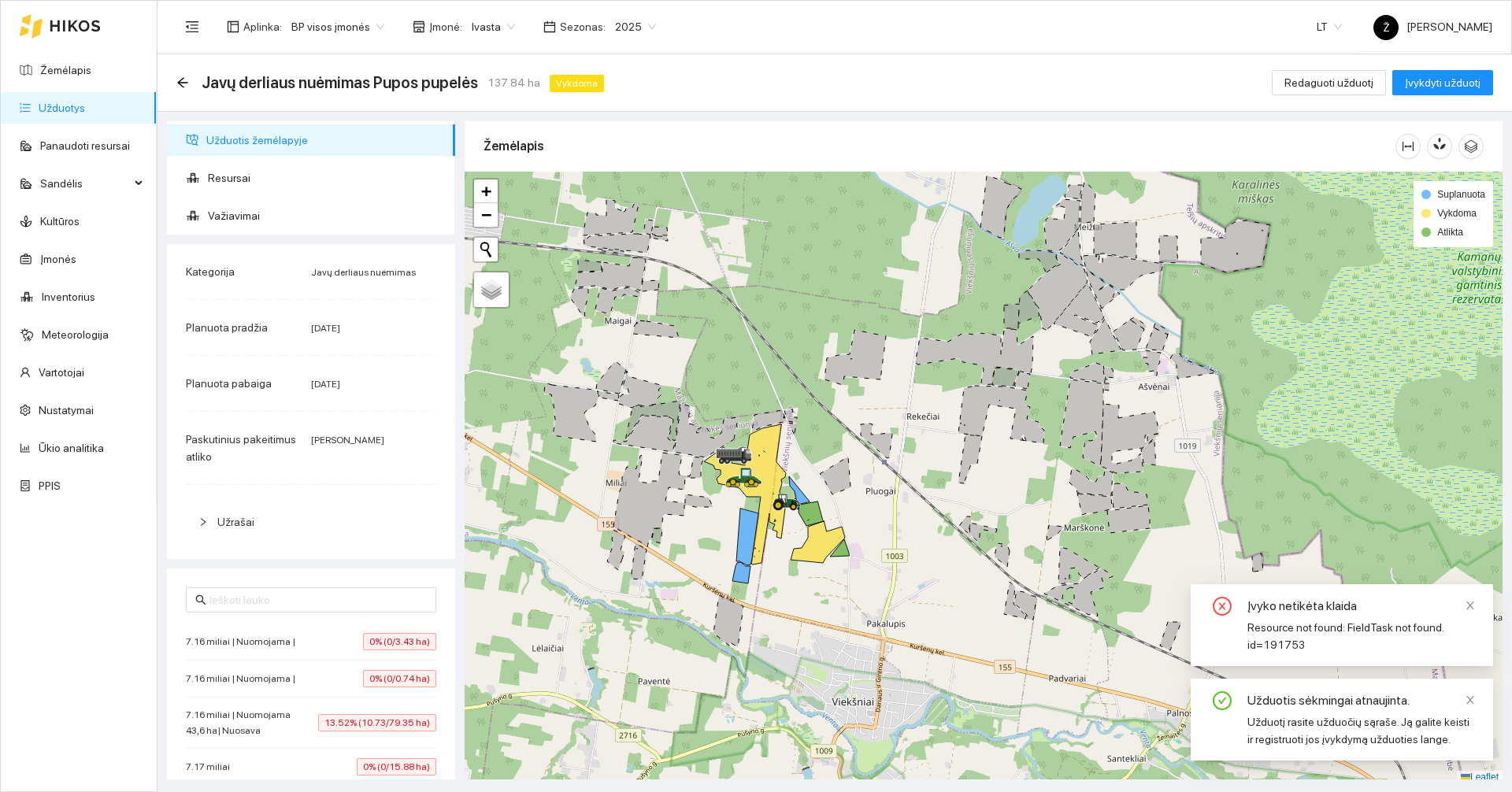
scroll to position [5, 0]
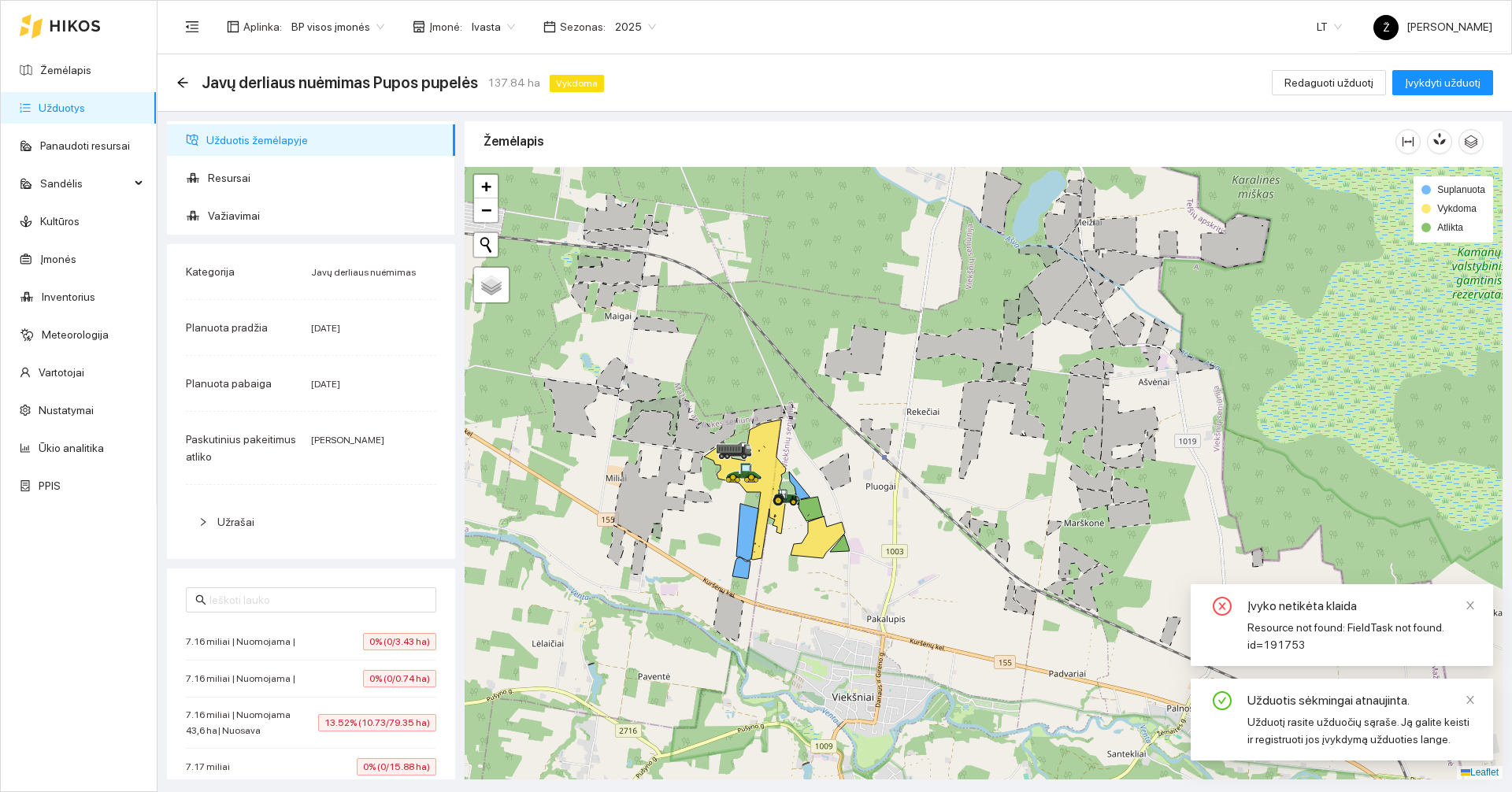
click at [769, 265] on div at bounding box center [983, 473] width 1038 height 612
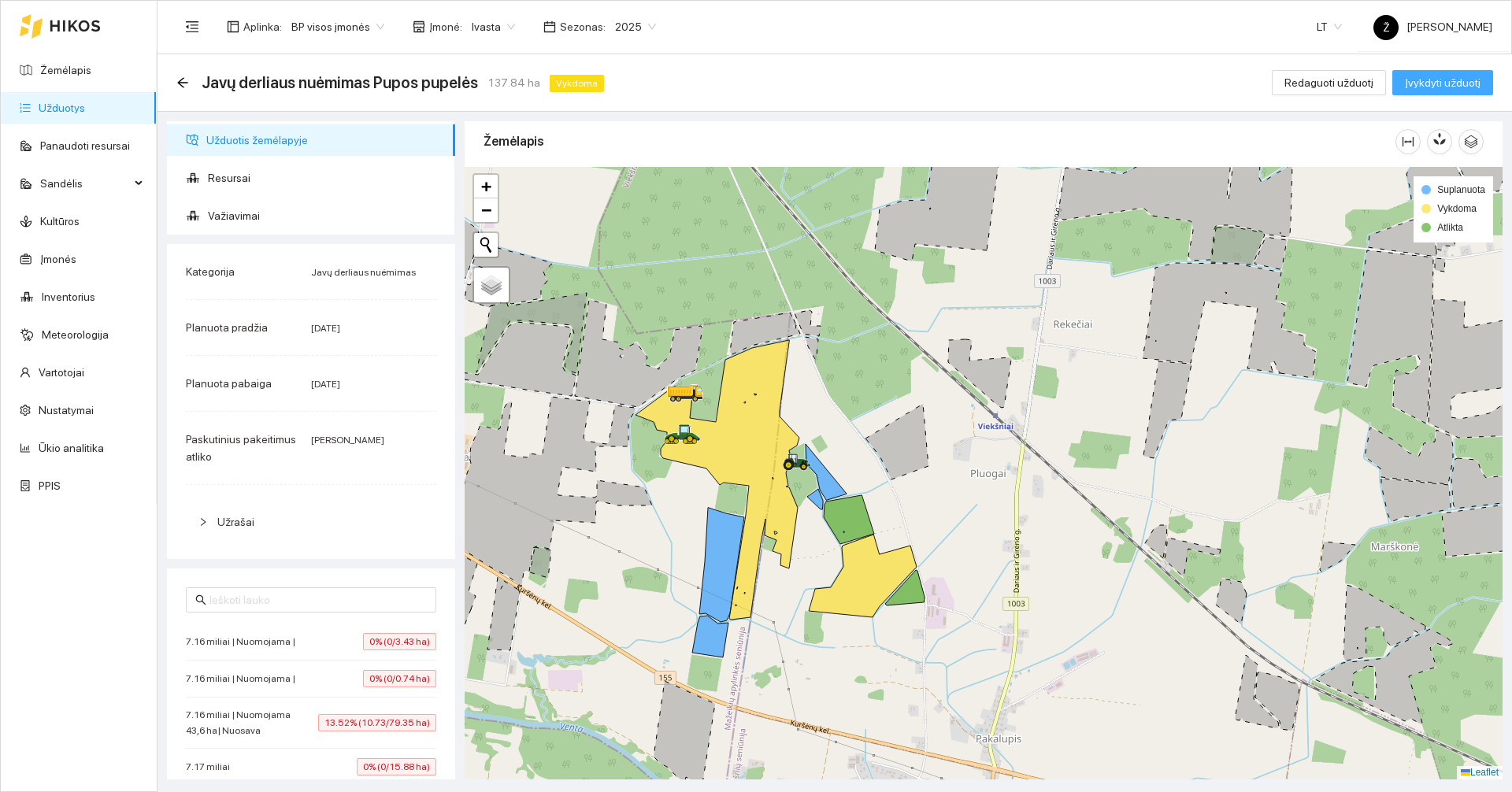
click at [1437, 88] on span "Įvykdyti užduotį" at bounding box center [1442, 83] width 75 height 17
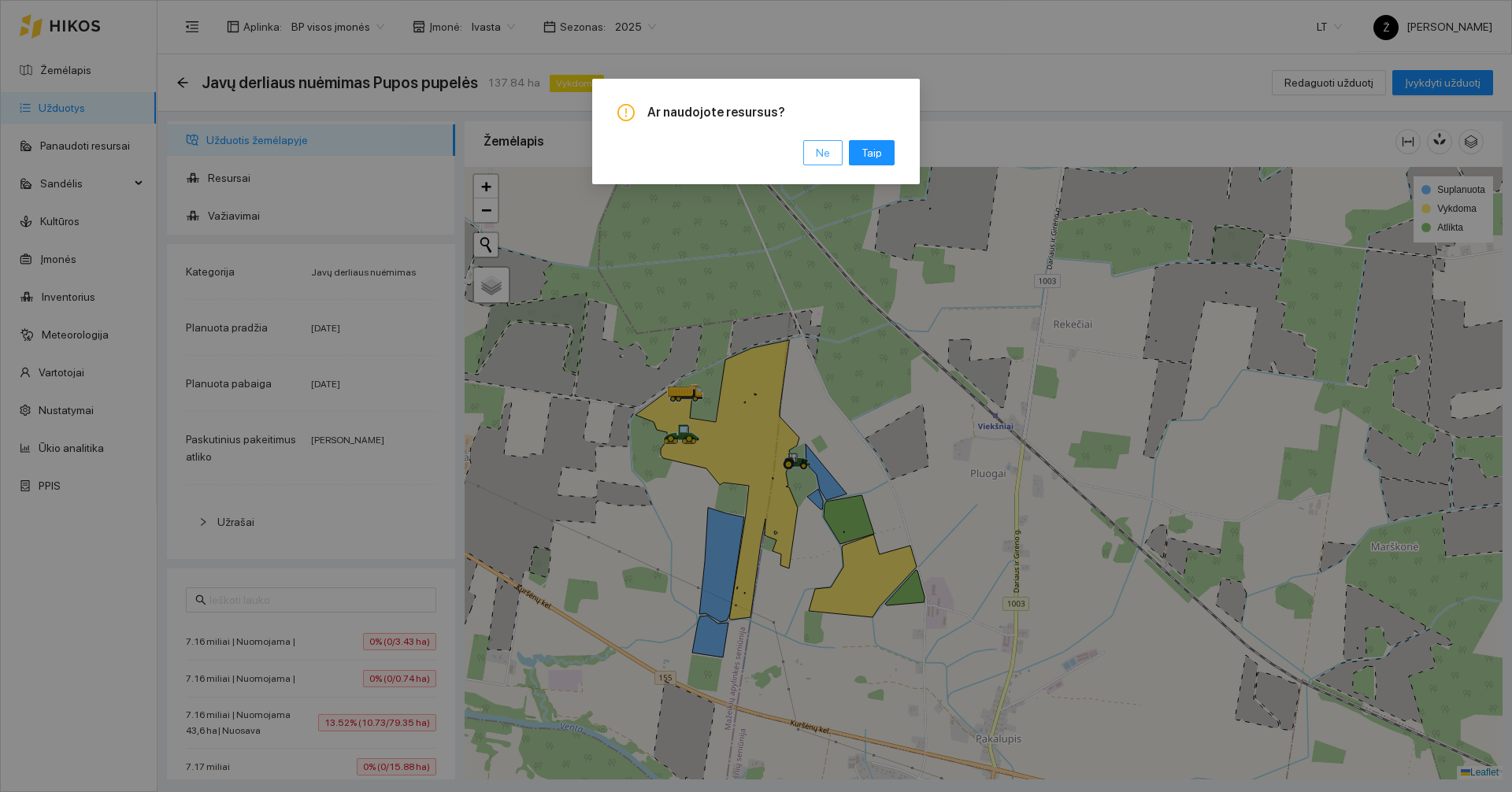
click at [834, 144] on button "Ne" at bounding box center [822, 153] width 40 height 25
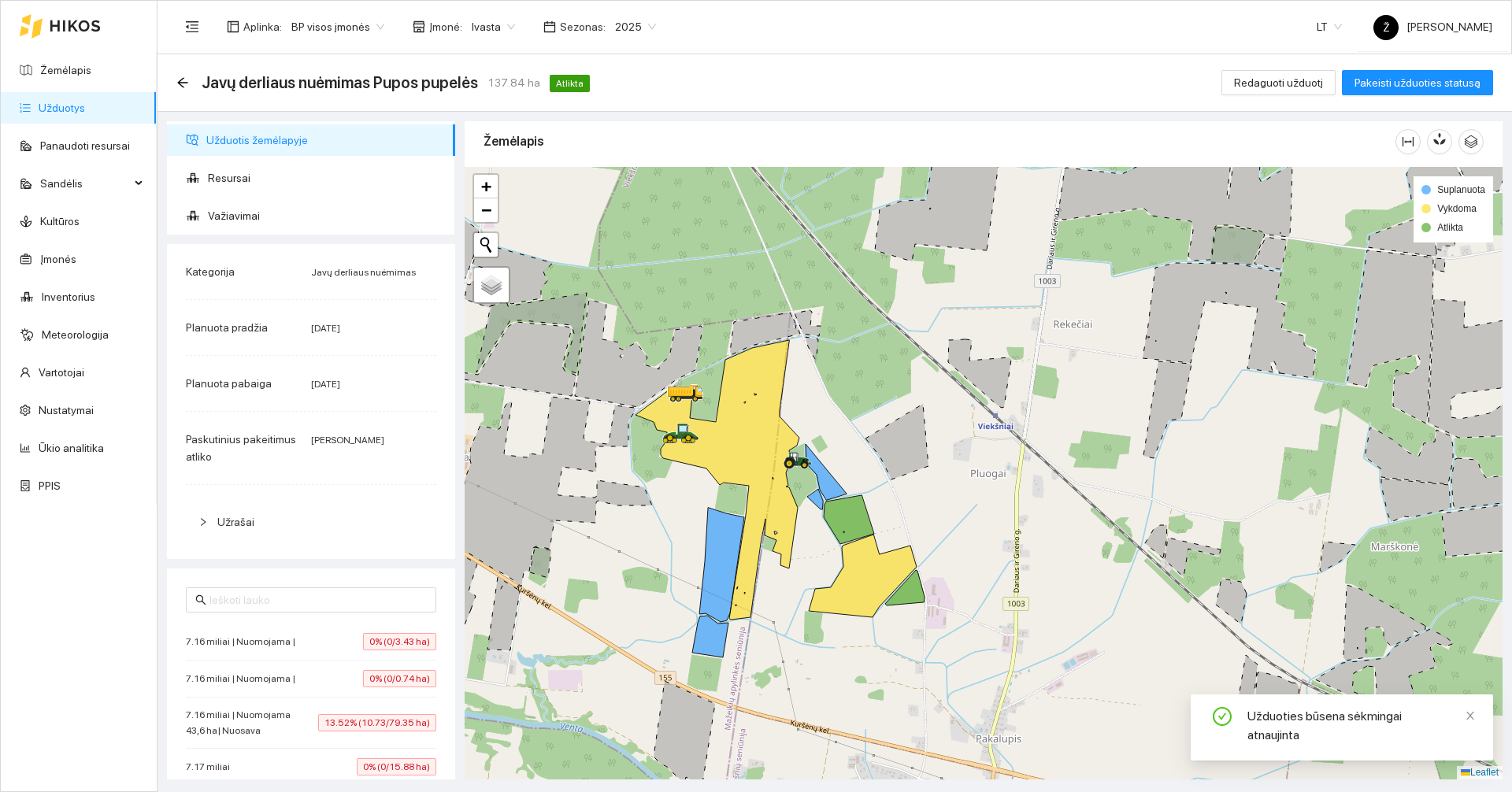
click at [1262, 95] on div "Javų derliaus nuėmimas Pupos pupelės 137.84 ha Atlikta Redaguoti užduotį Pakeis…" at bounding box center [834, 82] width 1317 height 32
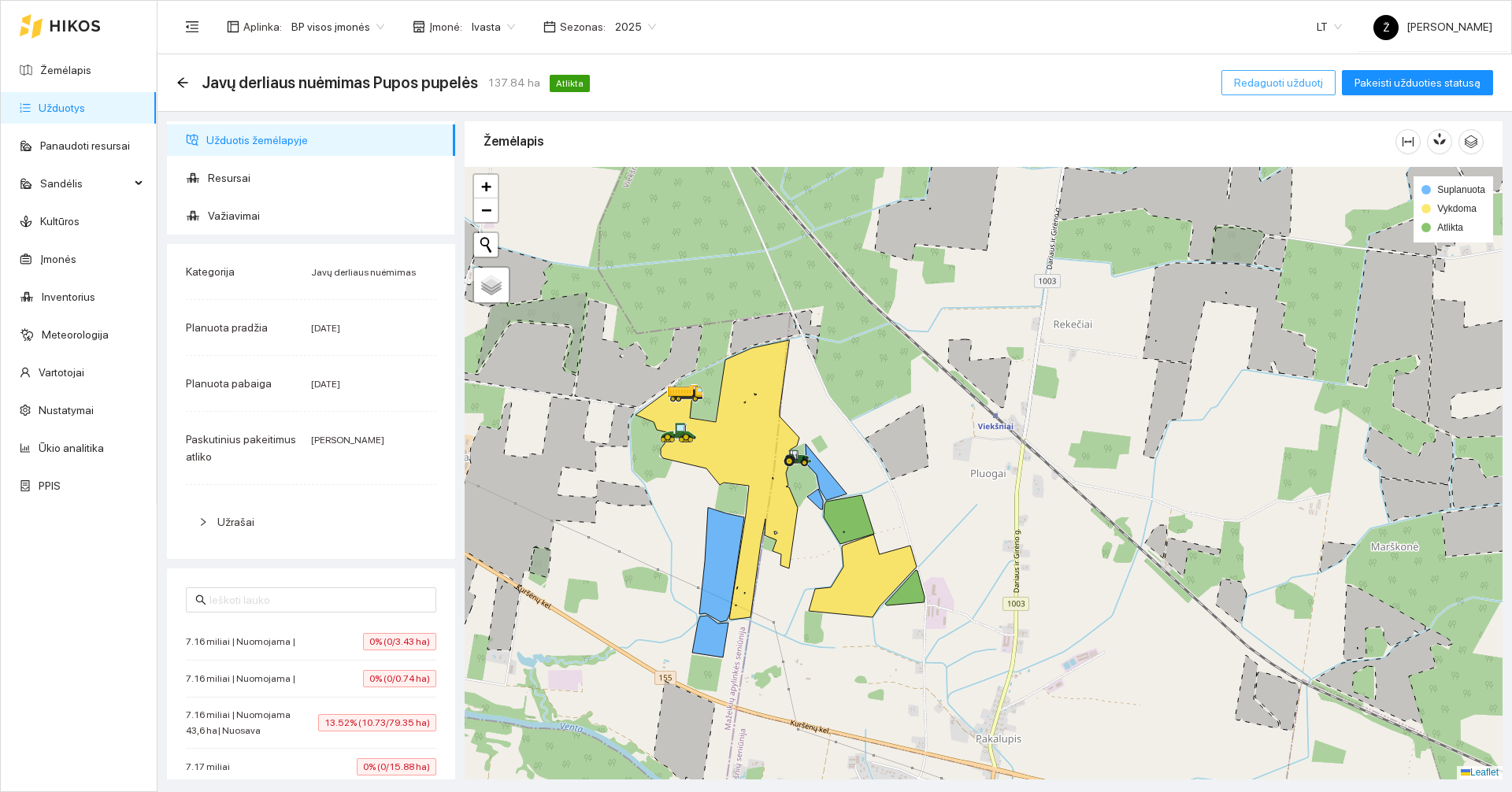
click at [1305, 81] on span "Redaguoti užduotį" at bounding box center [1278, 83] width 89 height 17
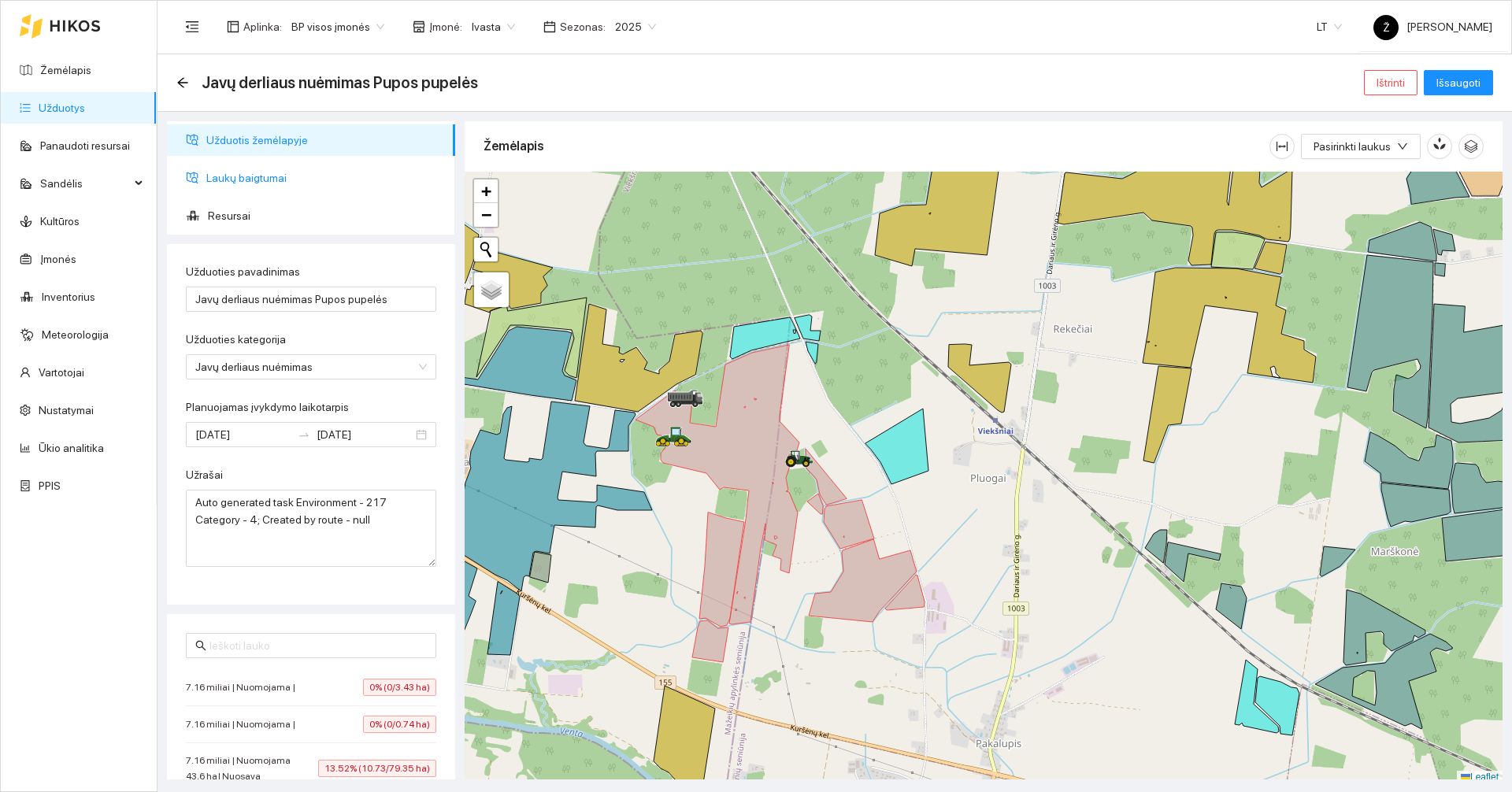
click at [283, 188] on span "Laukų baigtumai" at bounding box center [324, 178] width 236 height 32
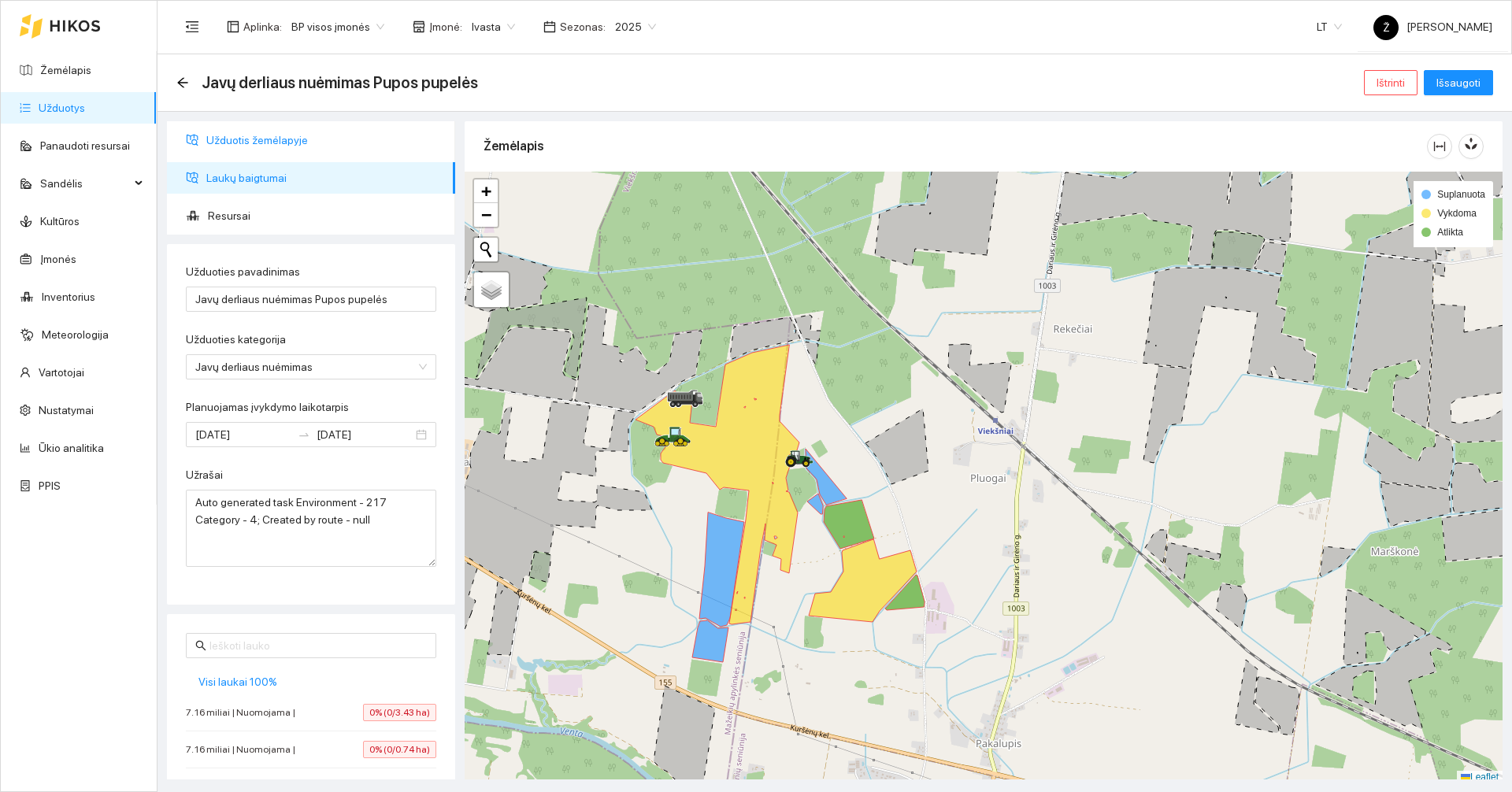
click at [290, 141] on span "Užduotis žemėlapyje" at bounding box center [324, 140] width 236 height 32
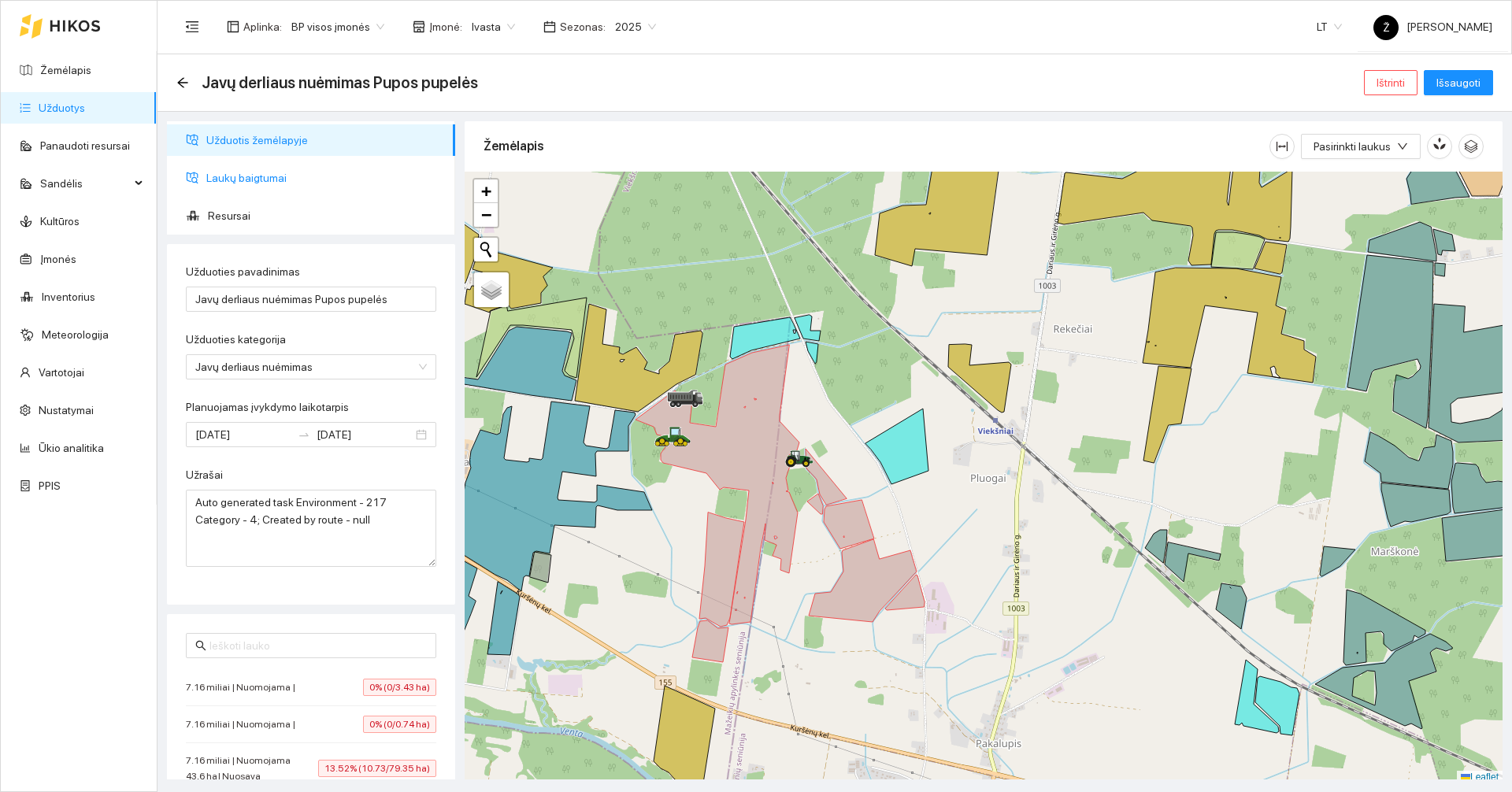
click at [309, 177] on span "Laukų baigtumai" at bounding box center [324, 178] width 236 height 32
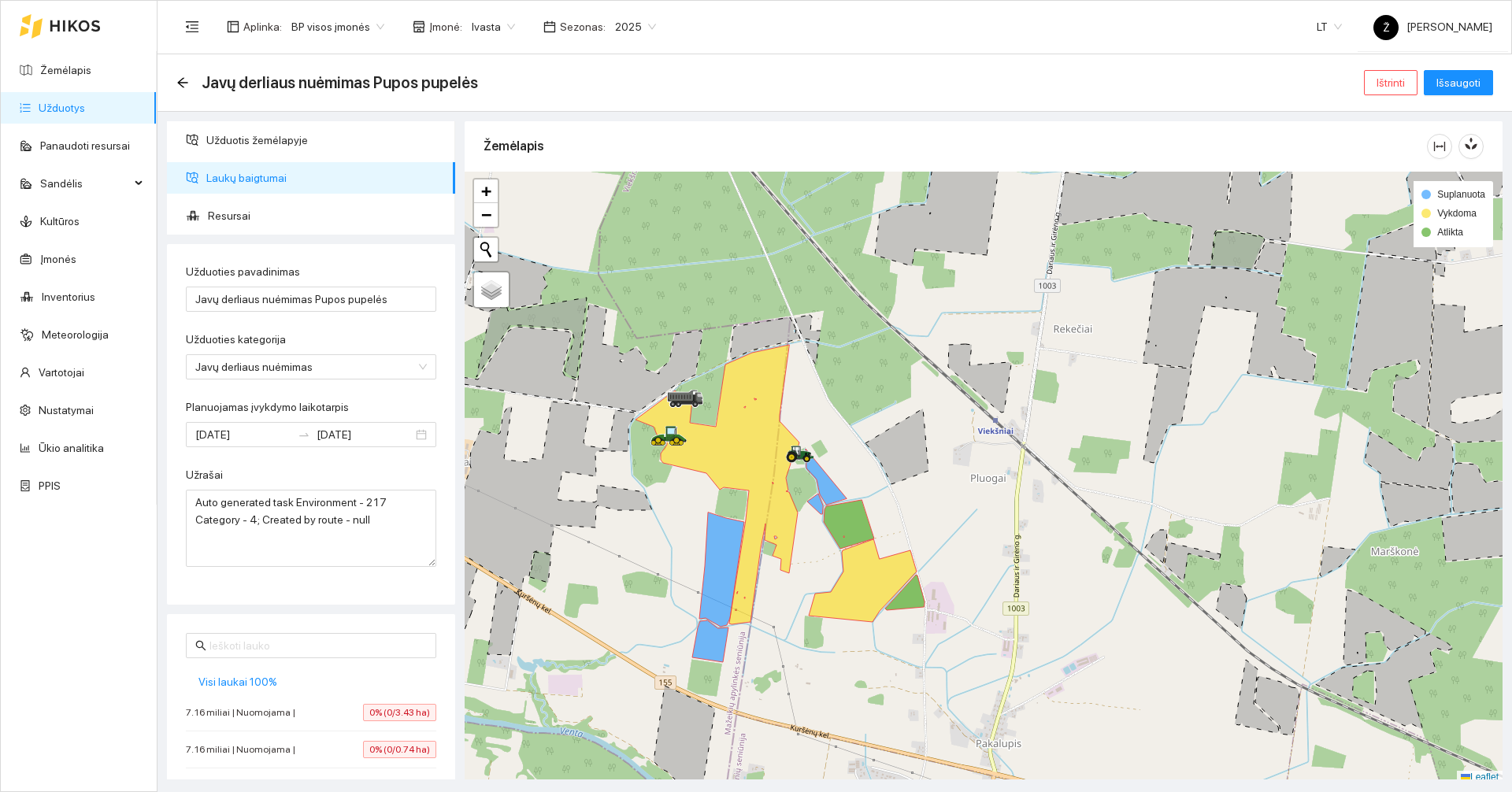
scroll to position [5, 0]
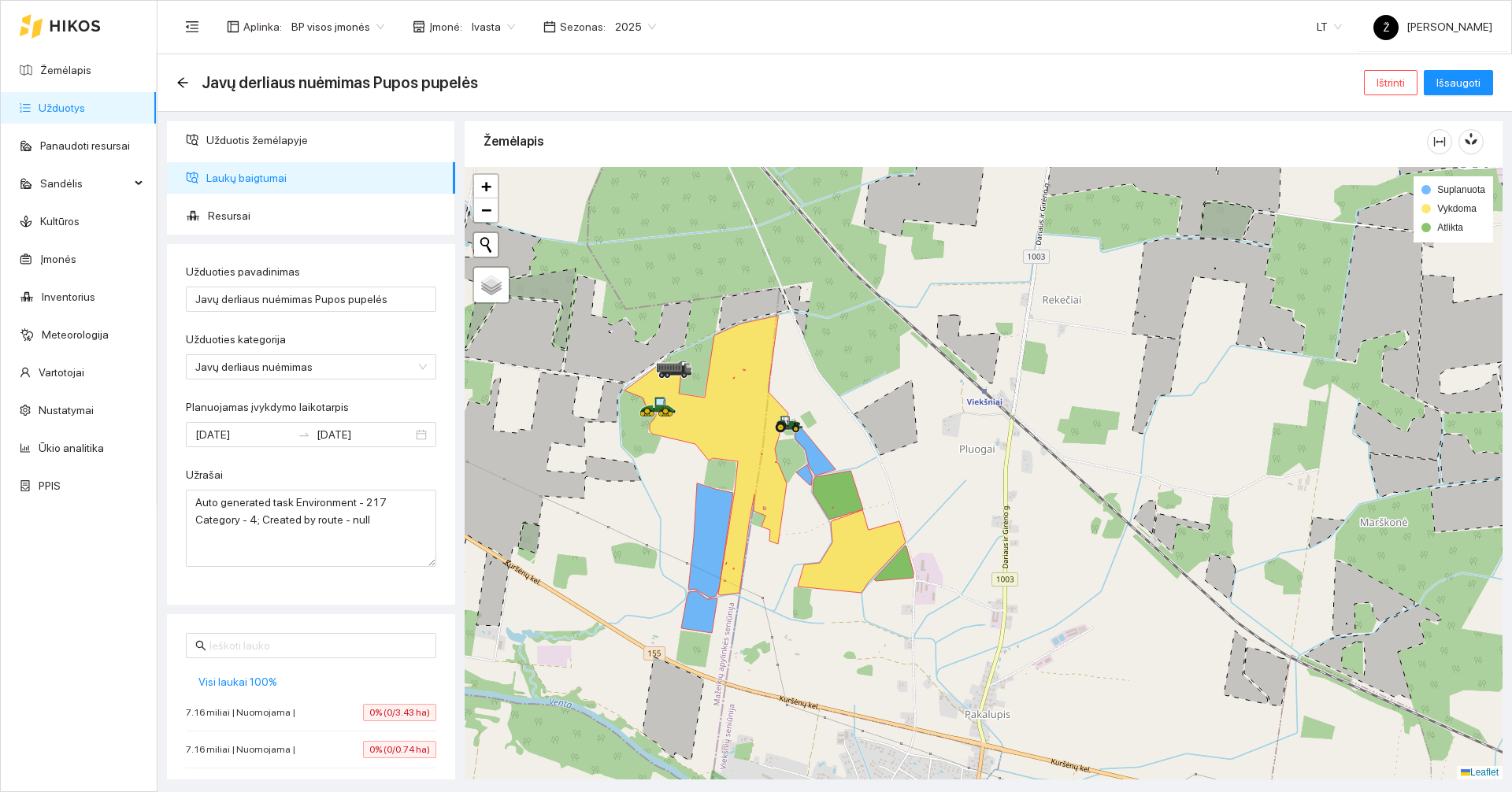
drag, startPoint x: 853, startPoint y: 404, endPoint x: 844, endPoint y: 374, distance: 31.3
click at [844, 374] on div at bounding box center [983, 473] width 1038 height 612
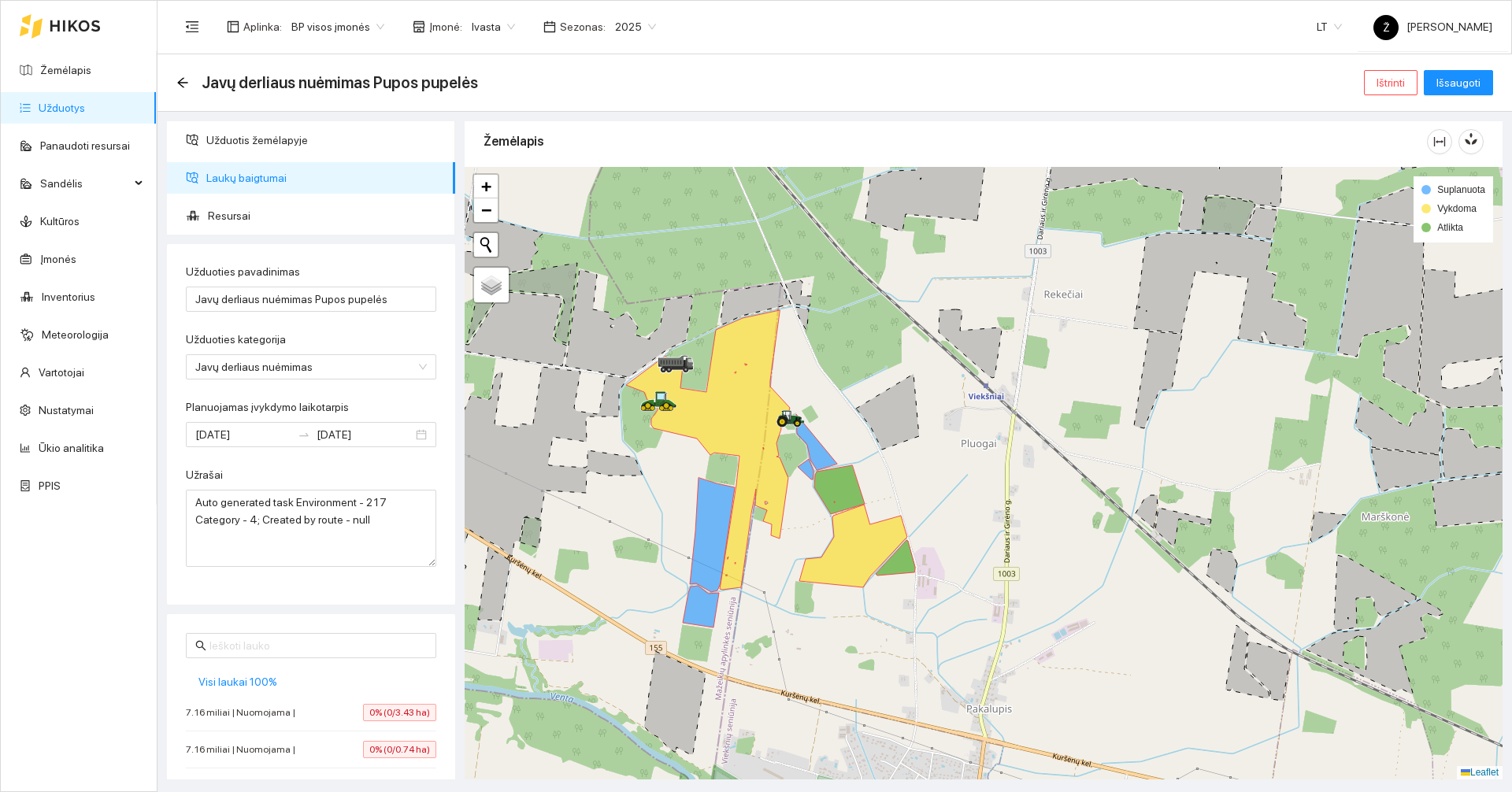
drag, startPoint x: 860, startPoint y: 409, endPoint x: 857, endPoint y: 379, distance: 30.1
click at [857, 379] on icon at bounding box center [887, 412] width 63 height 75
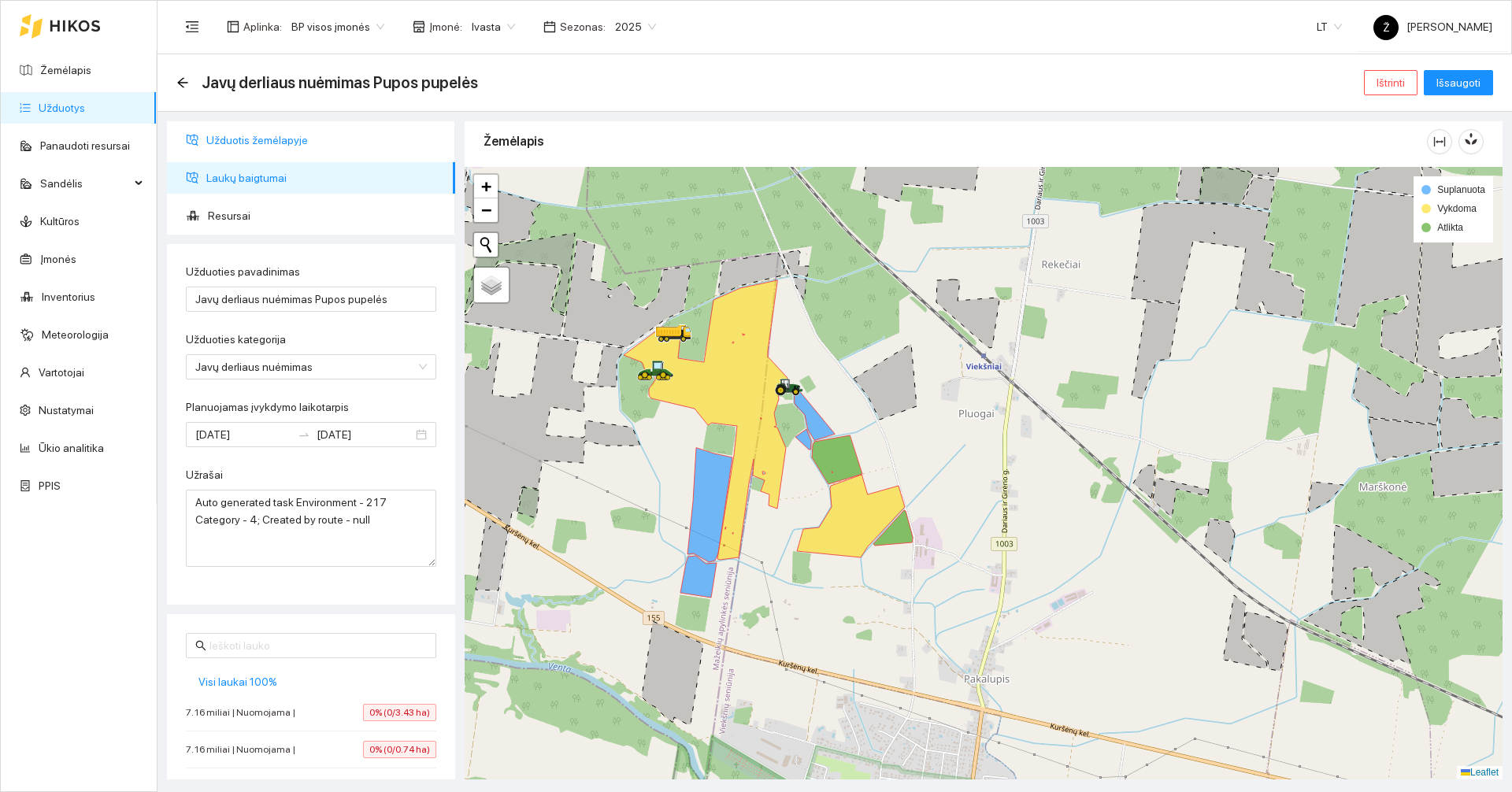
click at [318, 147] on span "Užduotis žemėlapyje" at bounding box center [324, 140] width 236 height 32
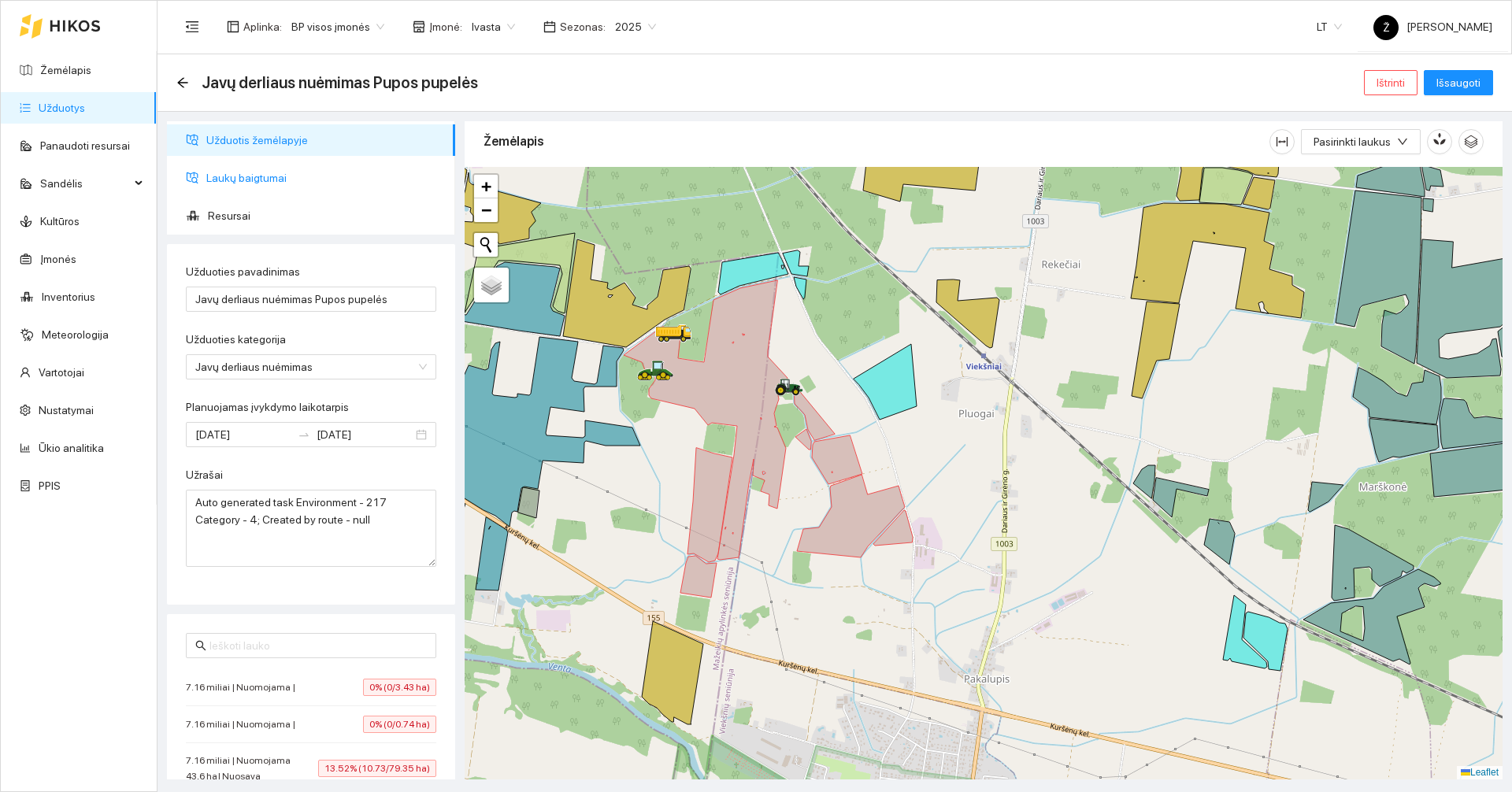
click at [284, 185] on span "Laukų baigtumai" at bounding box center [324, 178] width 236 height 32
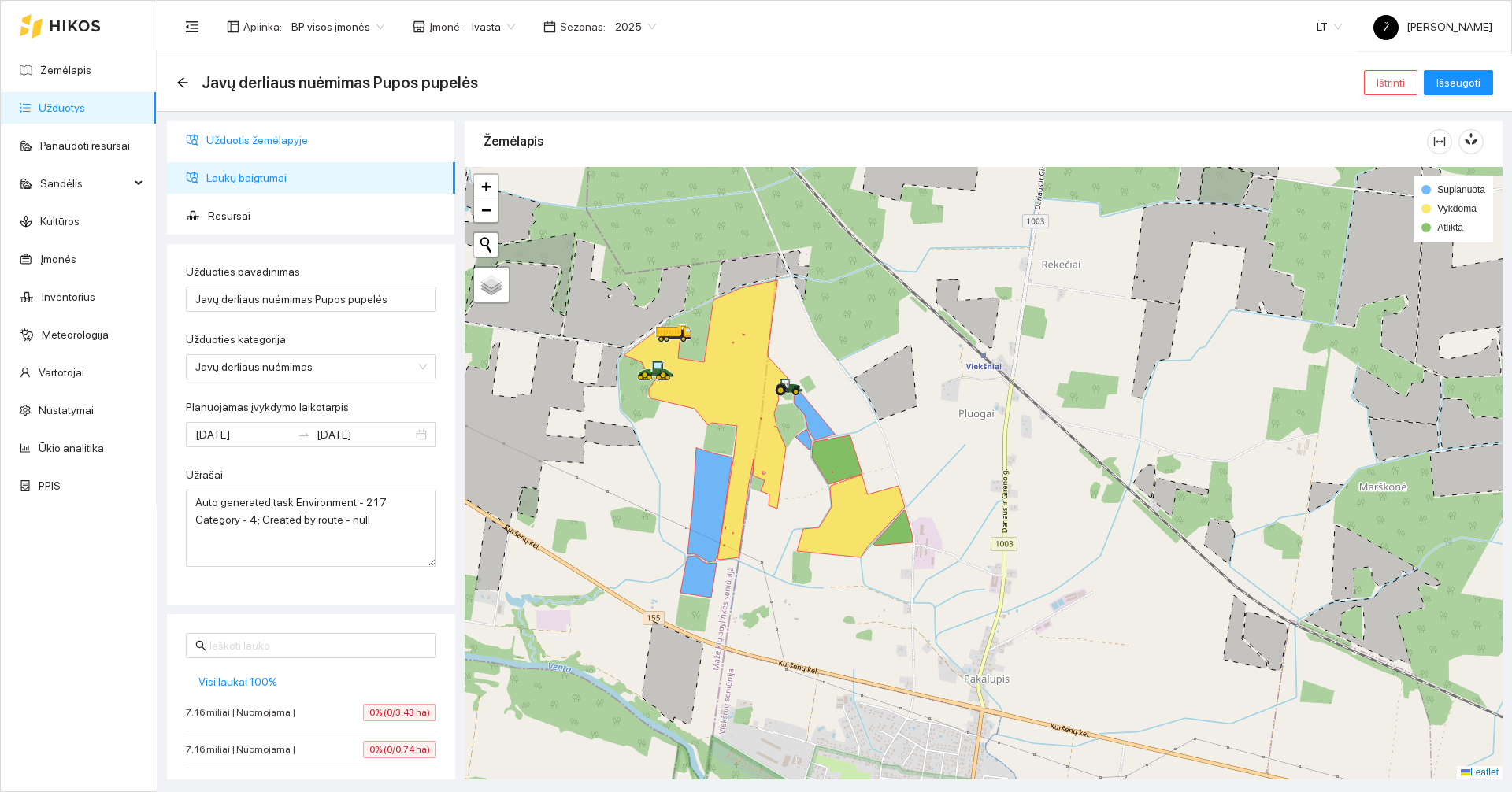
click at [303, 140] on span "Užduotis žemėlapyje" at bounding box center [324, 140] width 236 height 32
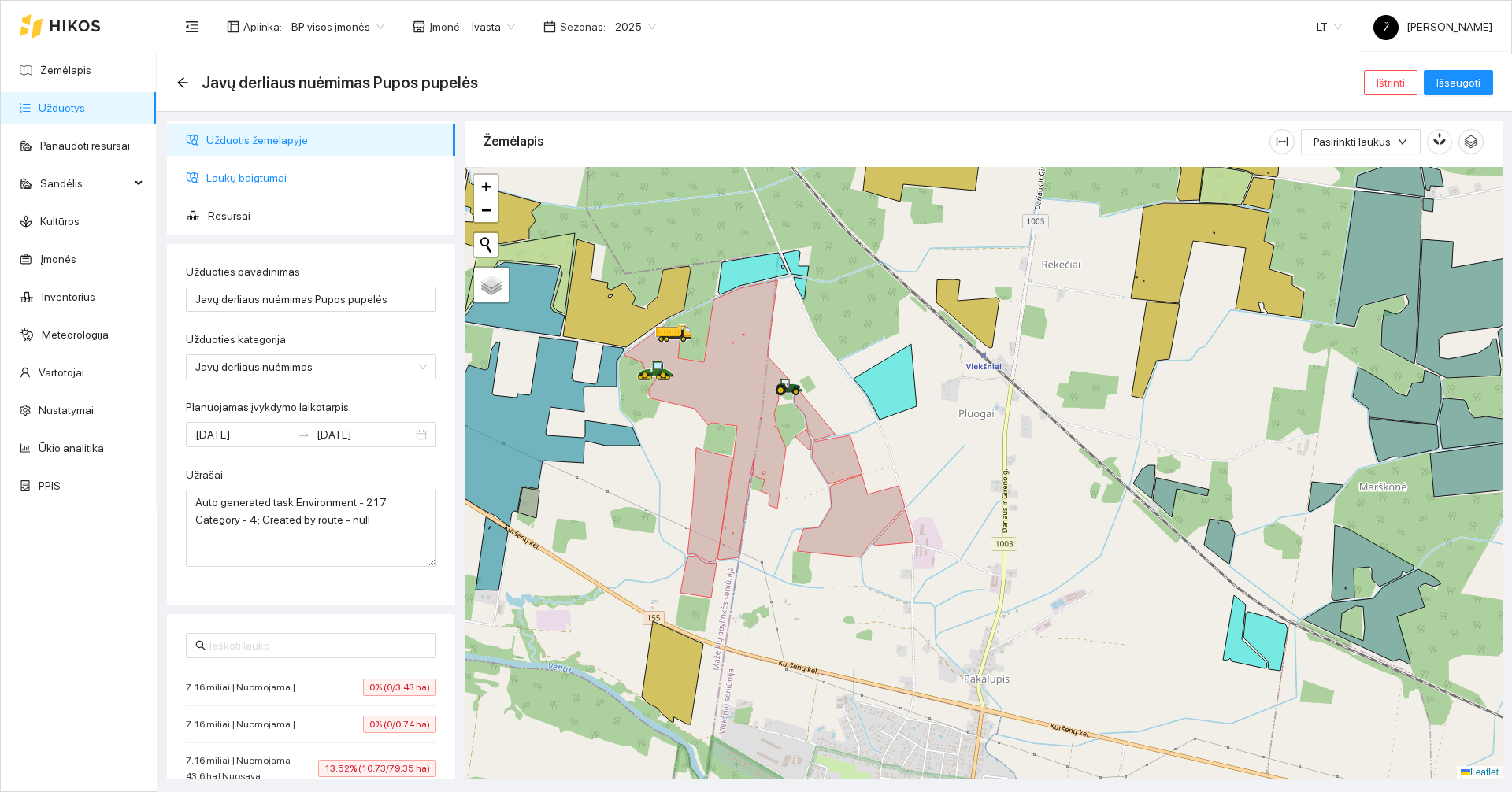
click at [294, 172] on span "Laukų baigtumai" at bounding box center [324, 178] width 236 height 32
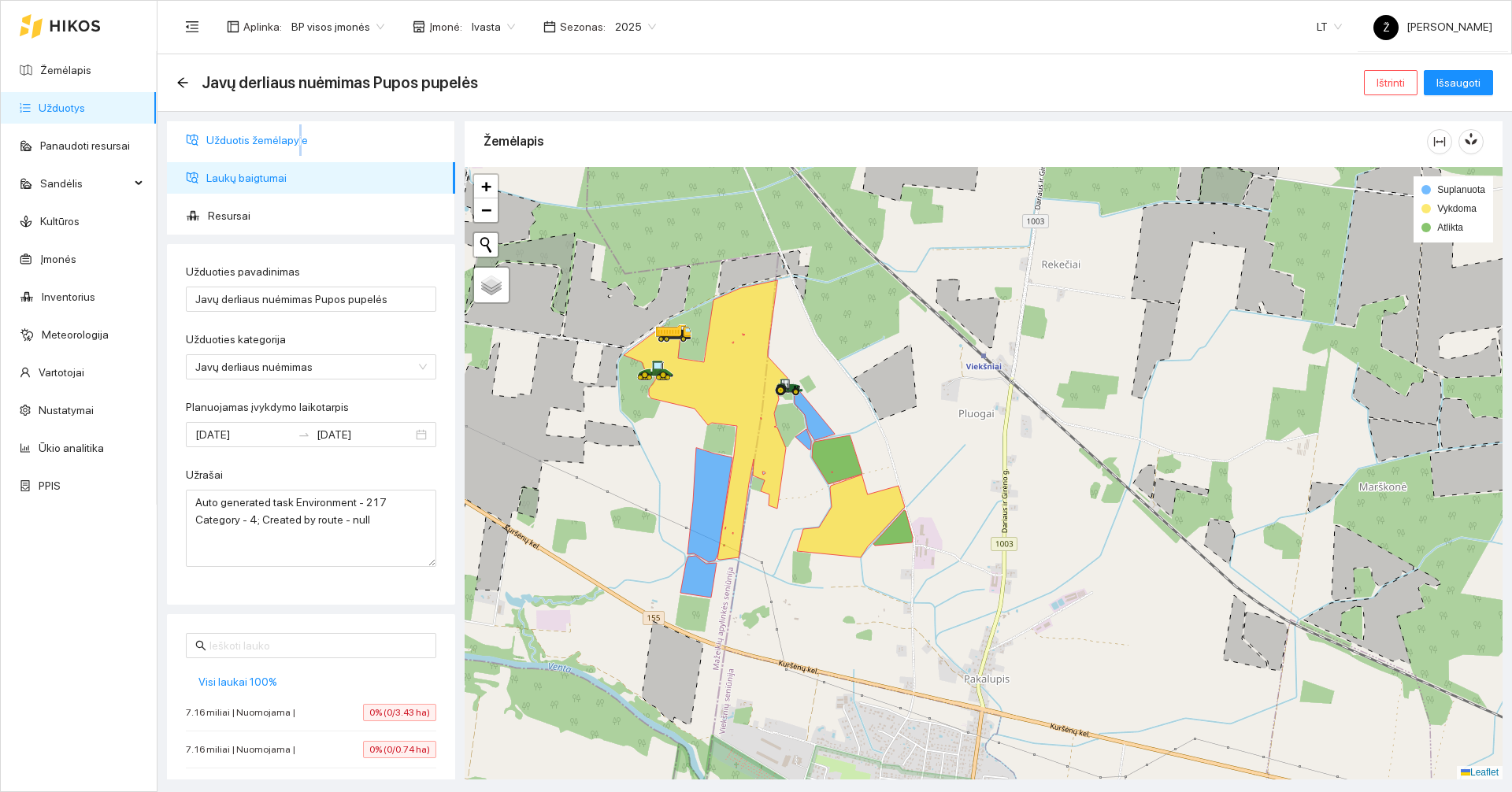
click at [295, 141] on span "Užduotis žemėlapyje" at bounding box center [324, 140] width 236 height 32
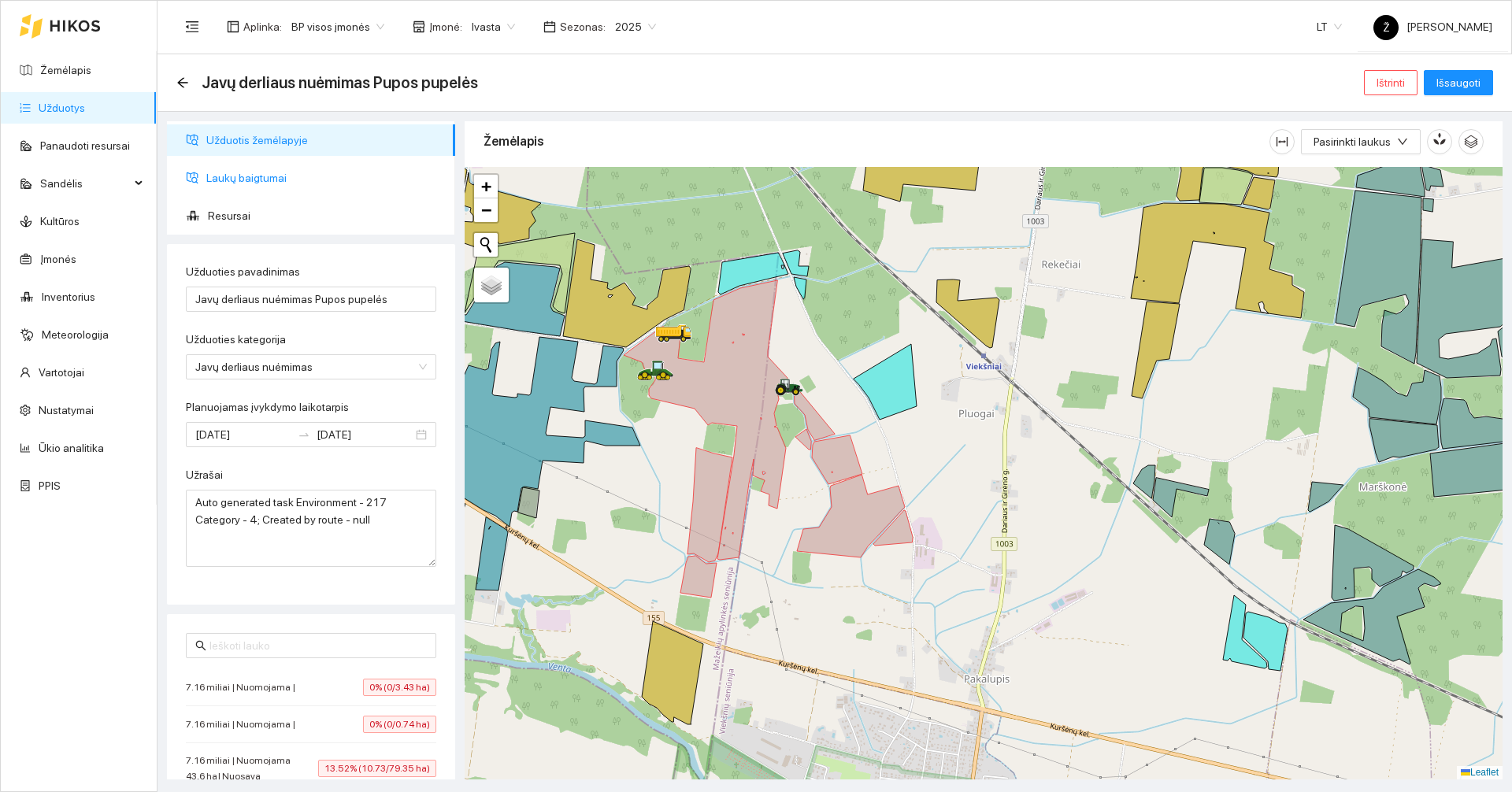
click at [278, 191] on span "Laukų baigtumai" at bounding box center [324, 178] width 236 height 32
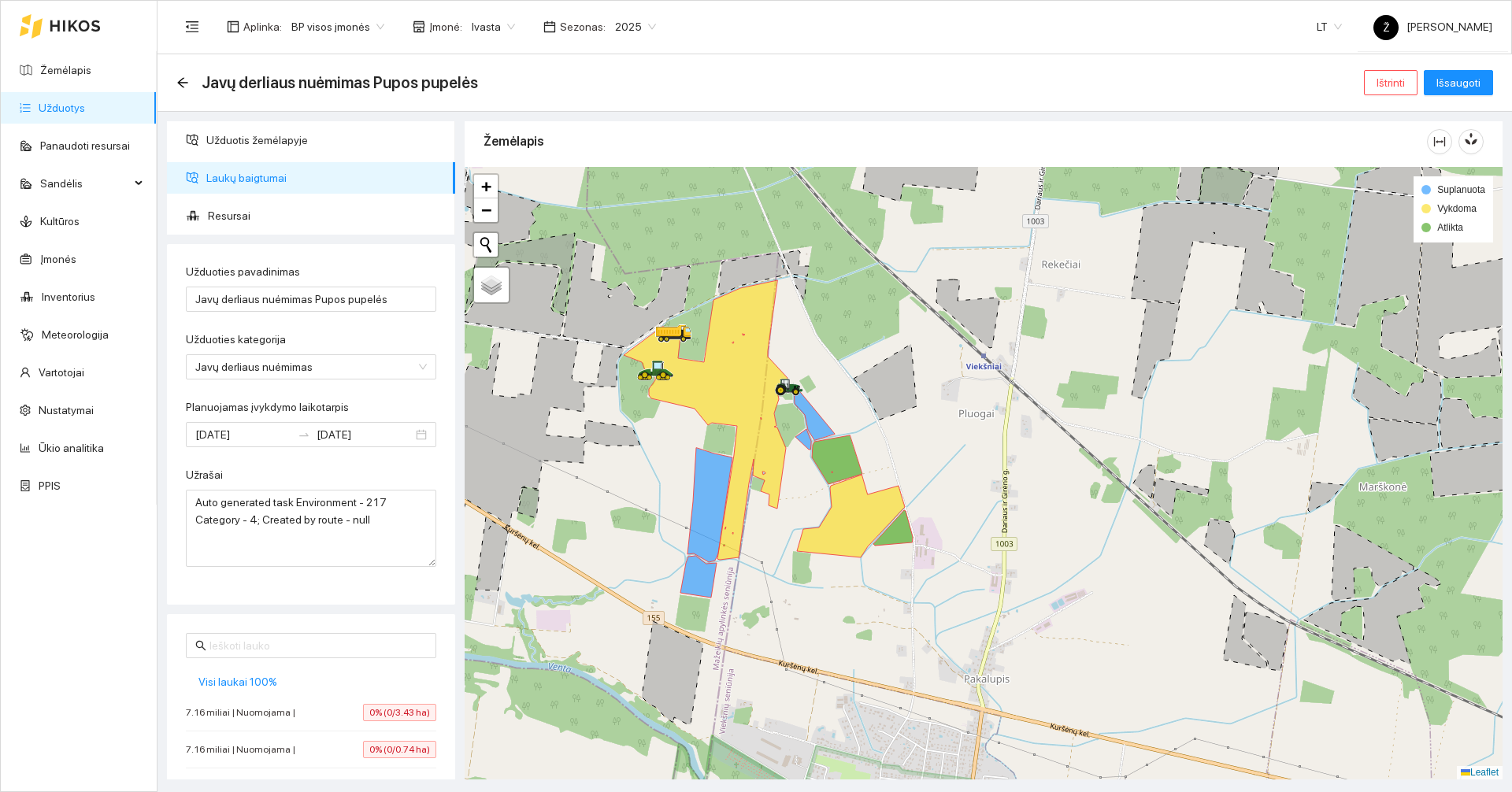
click at [284, 162] on span "Laukų baigtumai" at bounding box center [324, 178] width 236 height 32
click at [284, 180] on span "Laukų baigtumai" at bounding box center [324, 178] width 236 height 32
click at [285, 158] on ul "Užduotis žemėlapyje Laukų baigtumai Resursai" at bounding box center [311, 177] width 288 height 113
click at [283, 172] on span "Laukų baigtumai" at bounding box center [324, 178] width 236 height 32
click at [285, 143] on span "Užduotis žemėlapyje" at bounding box center [324, 140] width 236 height 32
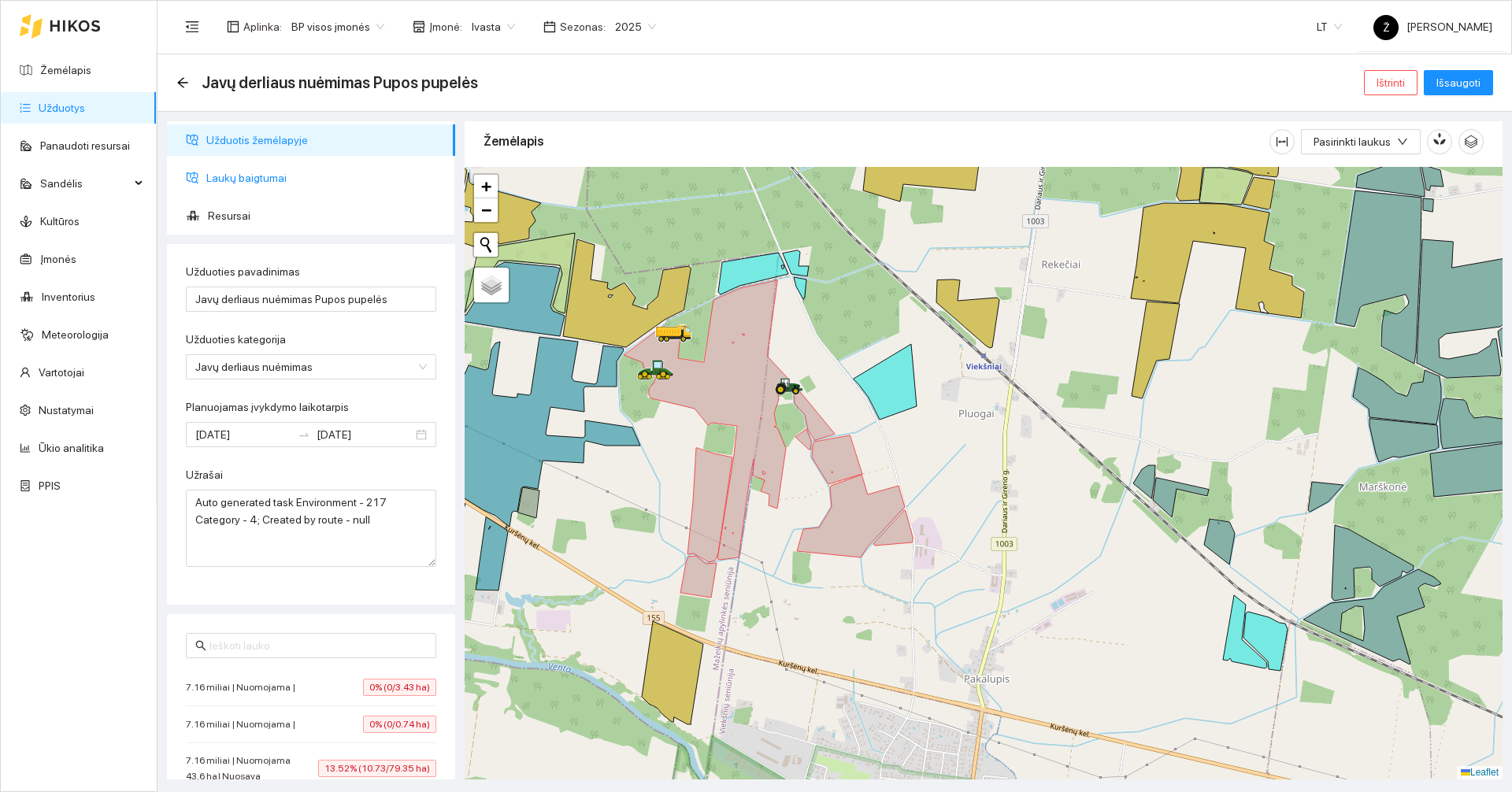
click at [280, 167] on span "Laukų baigtumai" at bounding box center [324, 178] width 236 height 32
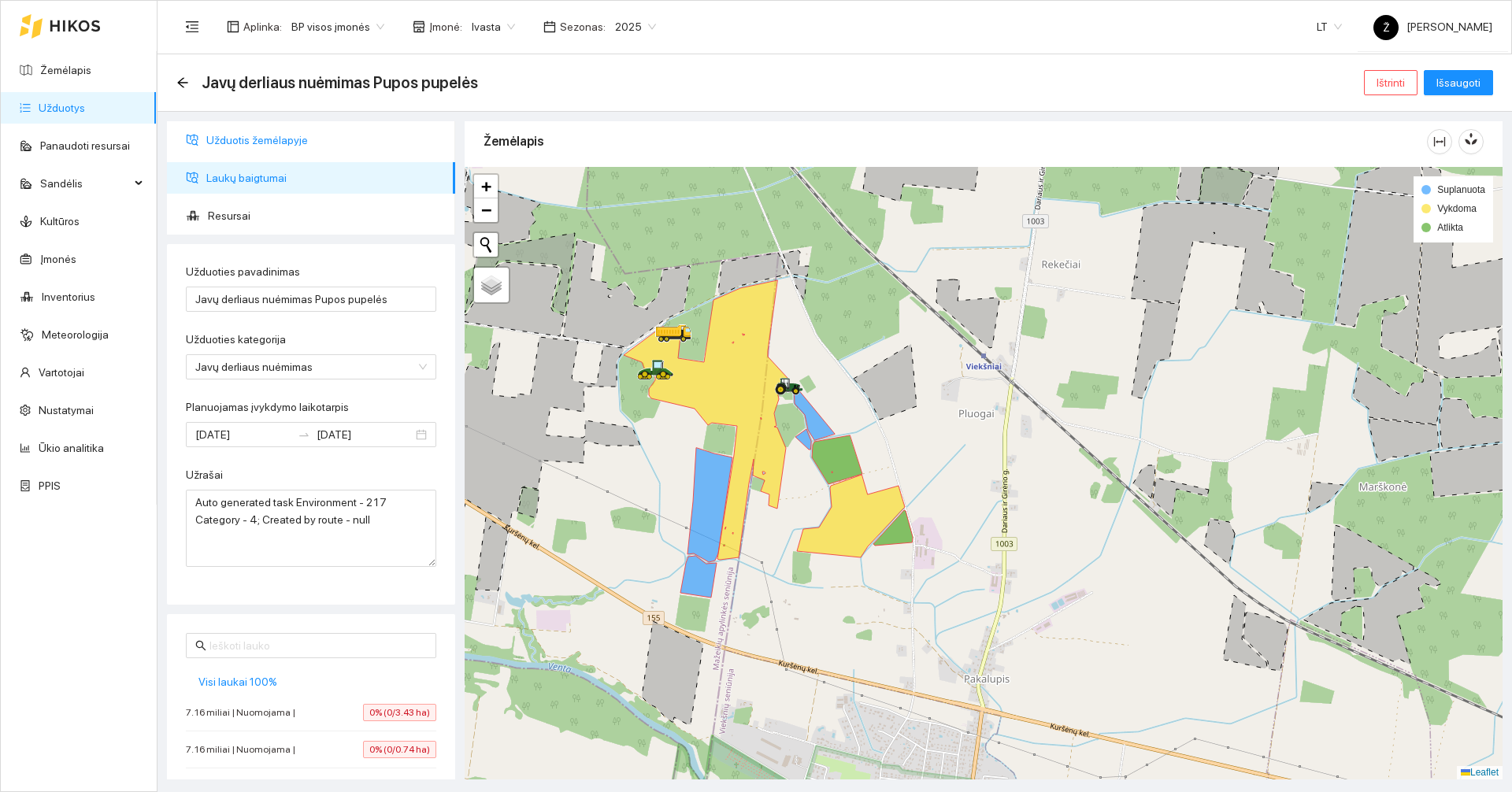
click at [282, 144] on span "Užduotis žemėlapyje" at bounding box center [324, 140] width 236 height 32
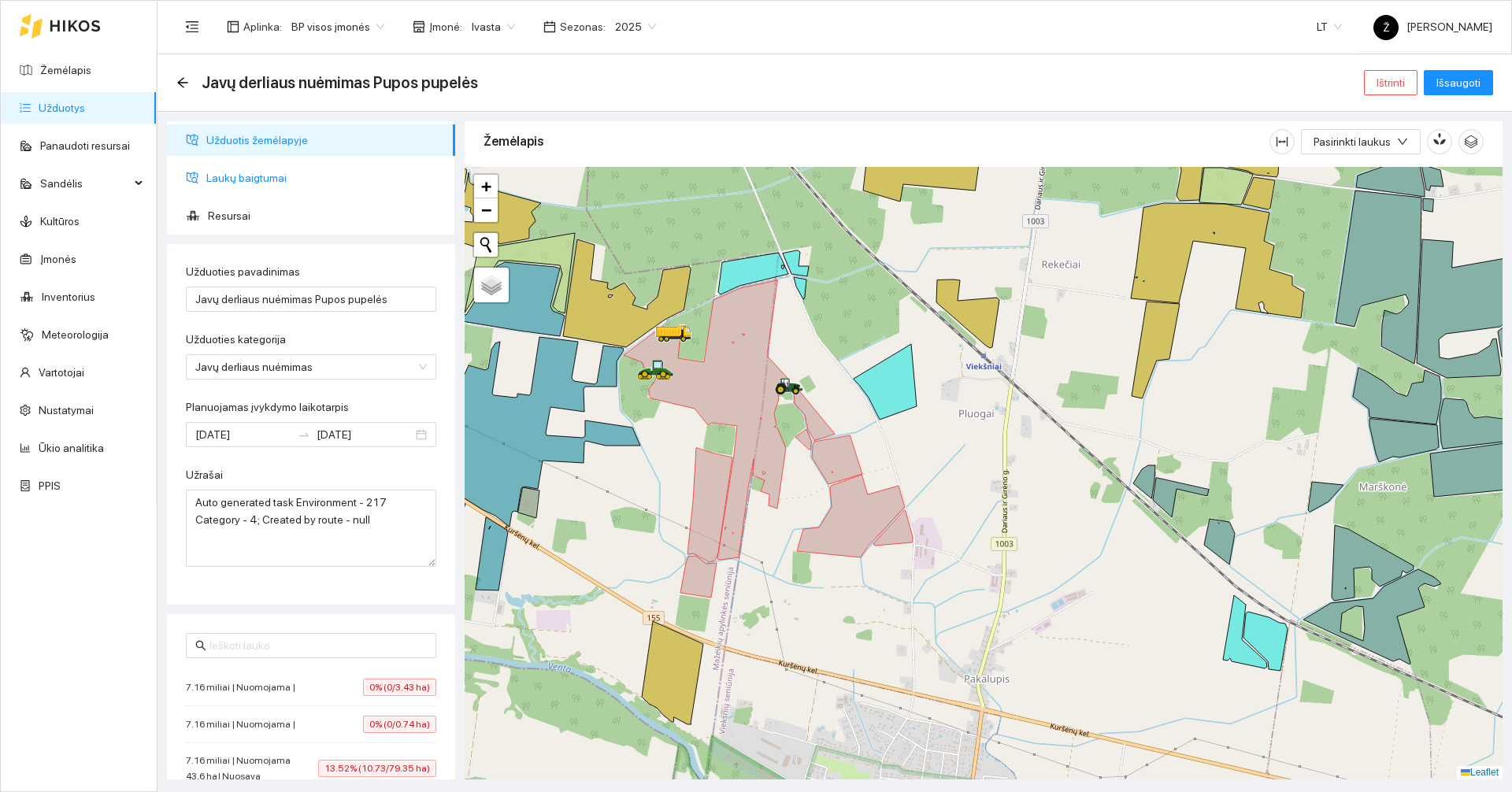
click at [269, 177] on span "Laukų baigtumai" at bounding box center [324, 178] width 236 height 32
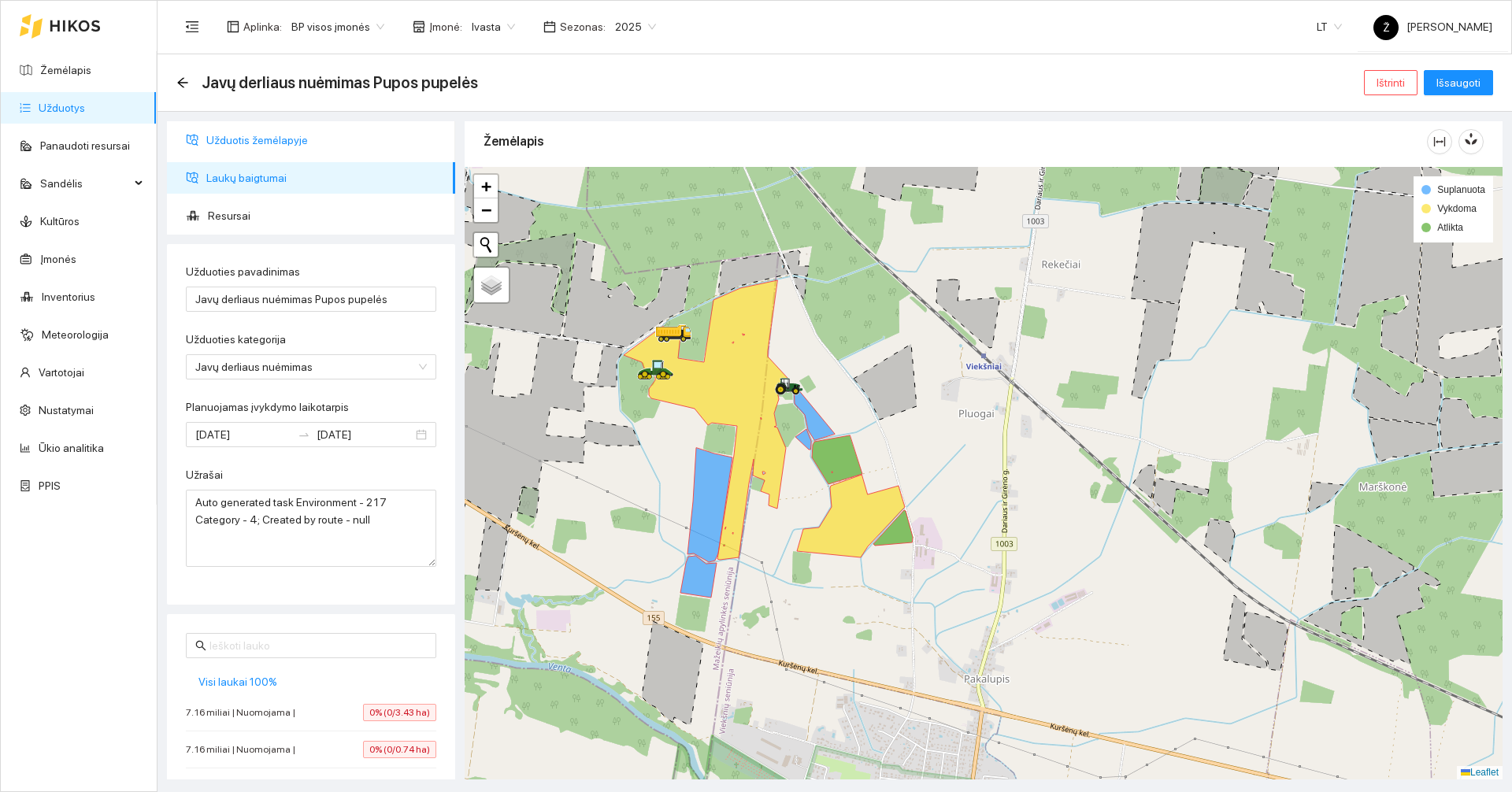
click at [270, 137] on span "Užduotis žemėlapyje" at bounding box center [324, 140] width 236 height 32
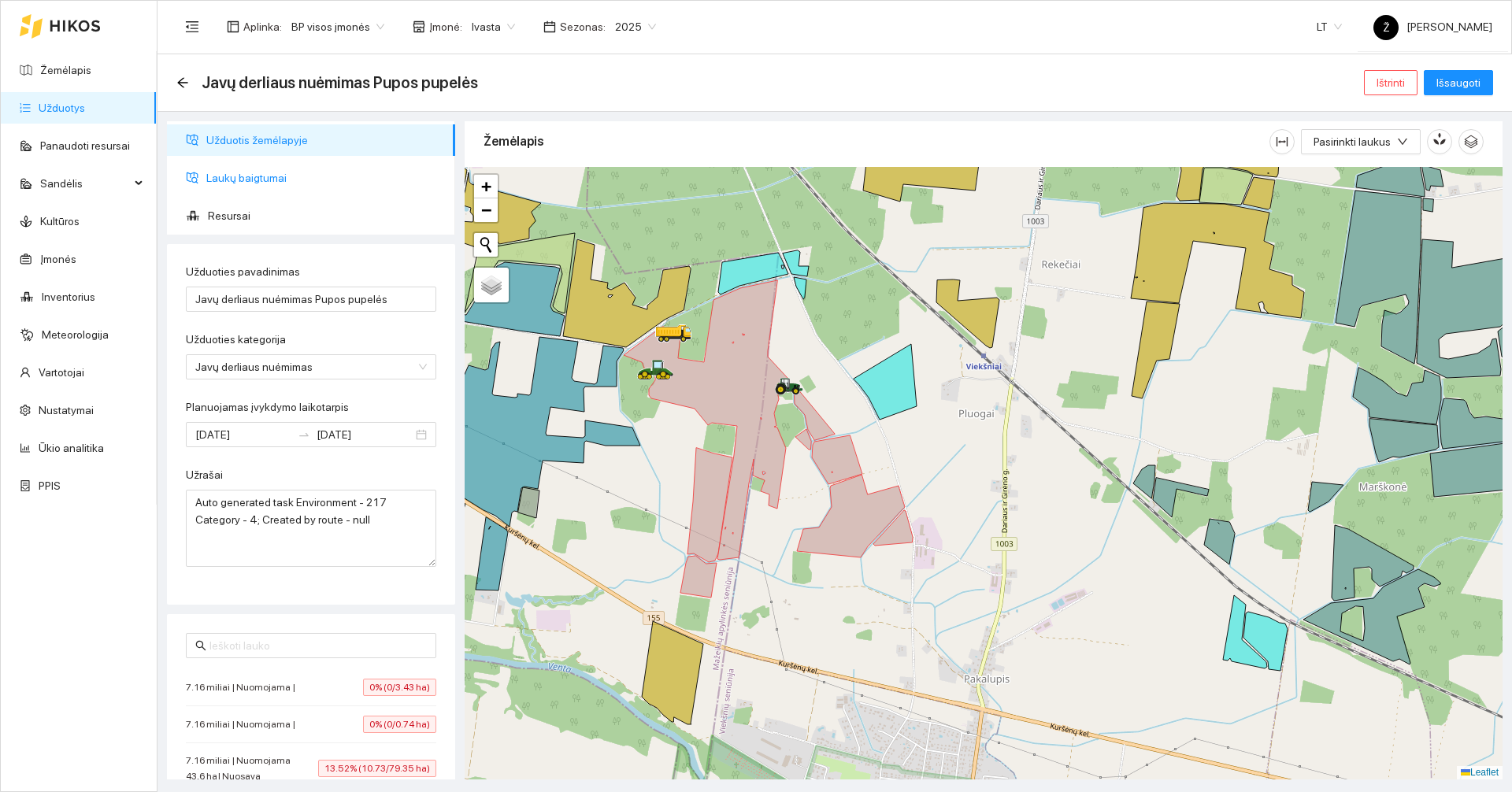
click at [264, 177] on span "Laukų baigtumai" at bounding box center [324, 178] width 236 height 32
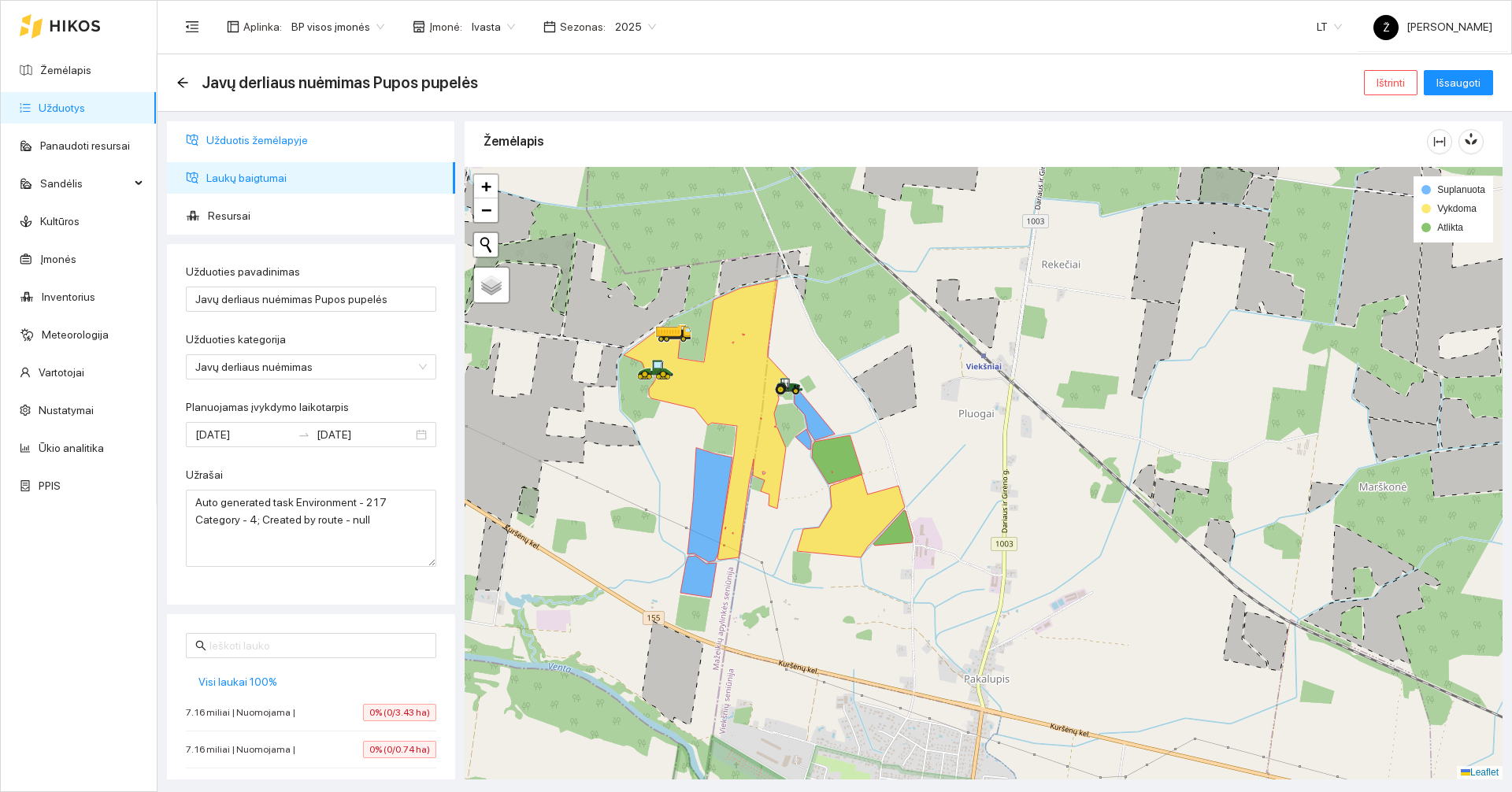
click at [266, 150] on span "Užduotis žemėlapyje" at bounding box center [324, 140] width 236 height 32
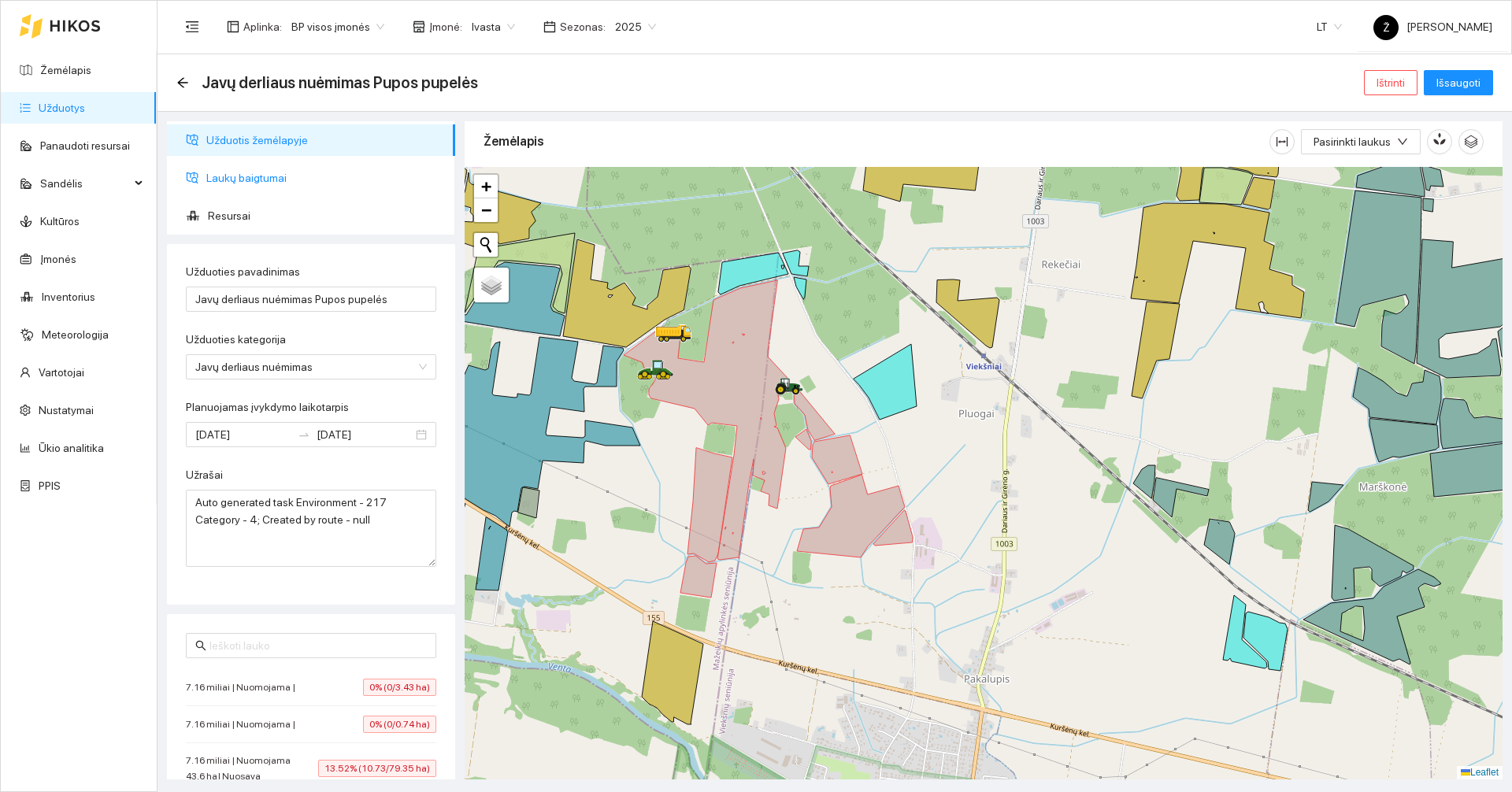
click at [266, 178] on span "Laukų baigtumai" at bounding box center [324, 178] width 236 height 32
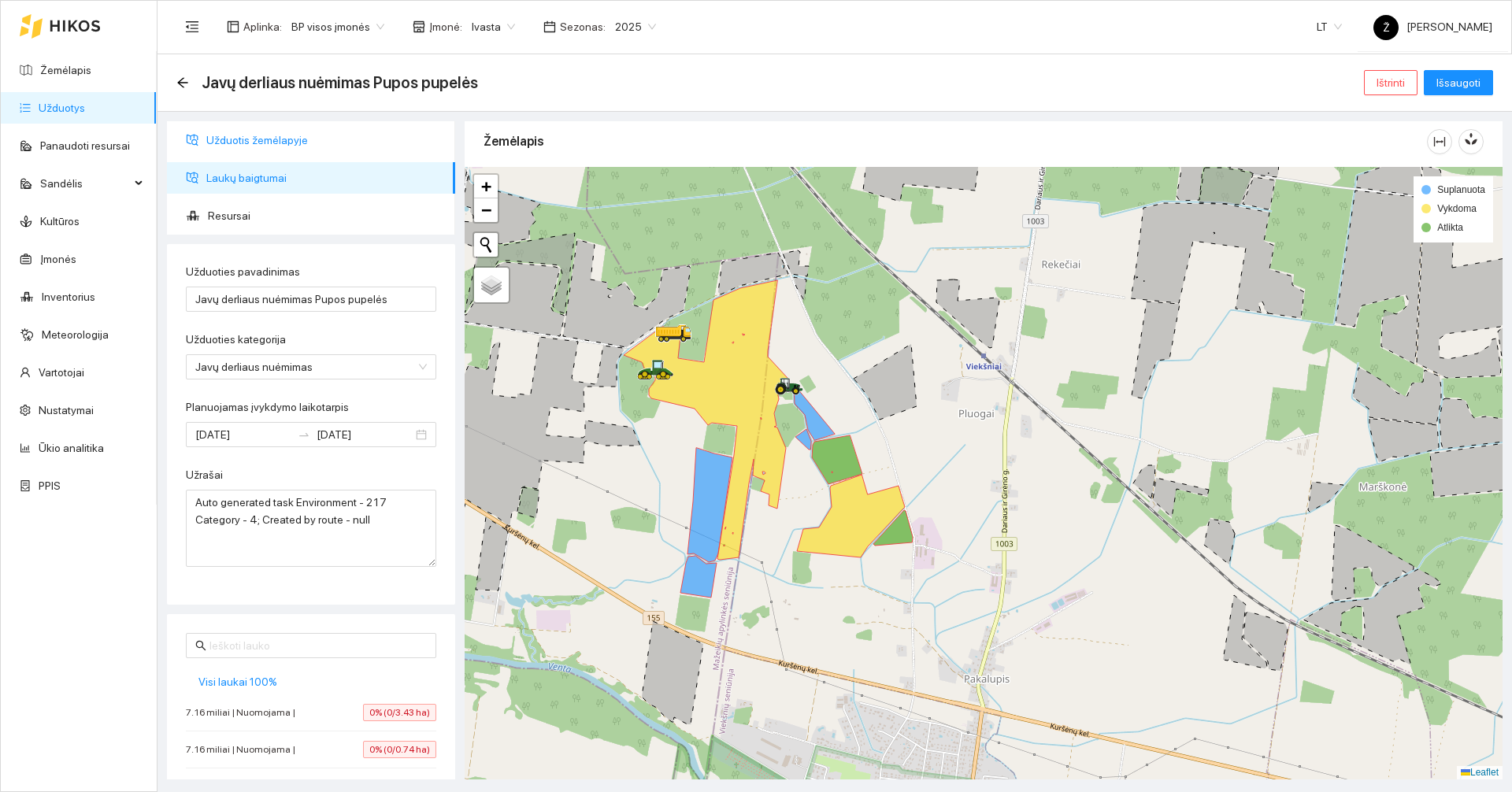
click at [271, 148] on span "Užduotis žemėlapyje" at bounding box center [324, 140] width 236 height 32
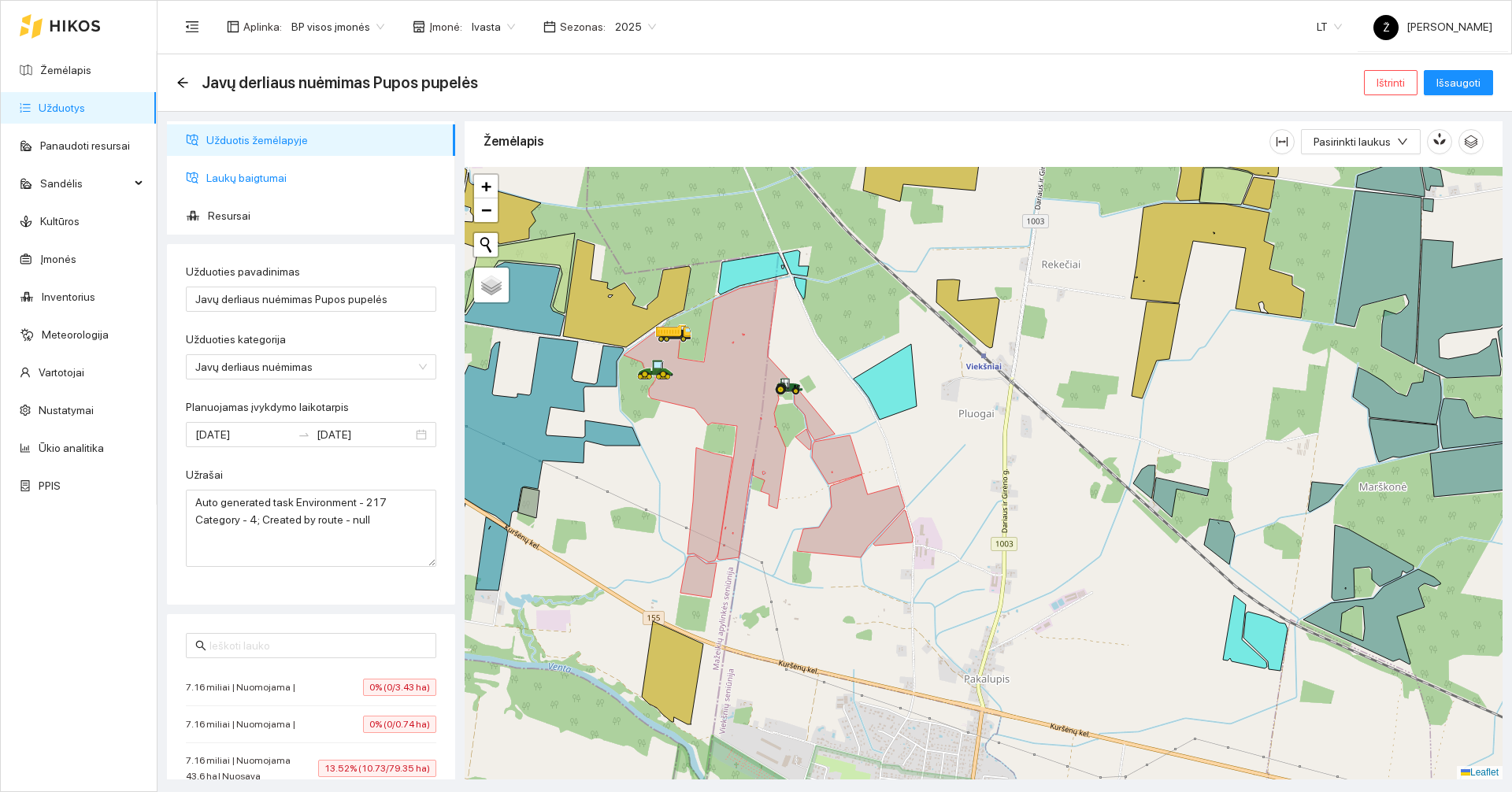
click at [269, 173] on span "Laukų baigtumai" at bounding box center [324, 178] width 236 height 32
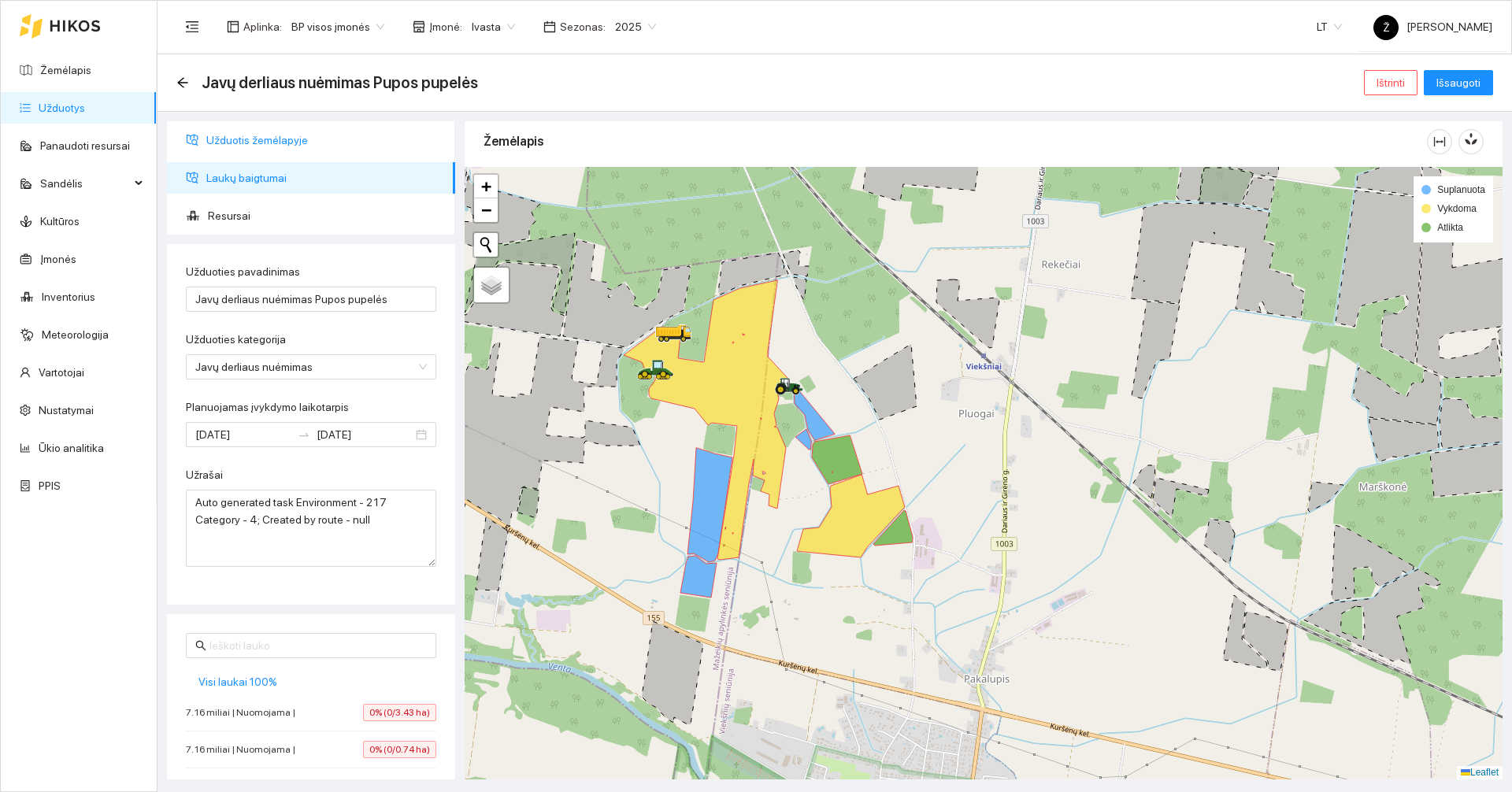
click at [273, 133] on span "Užduotis žemėlapyje" at bounding box center [324, 140] width 236 height 32
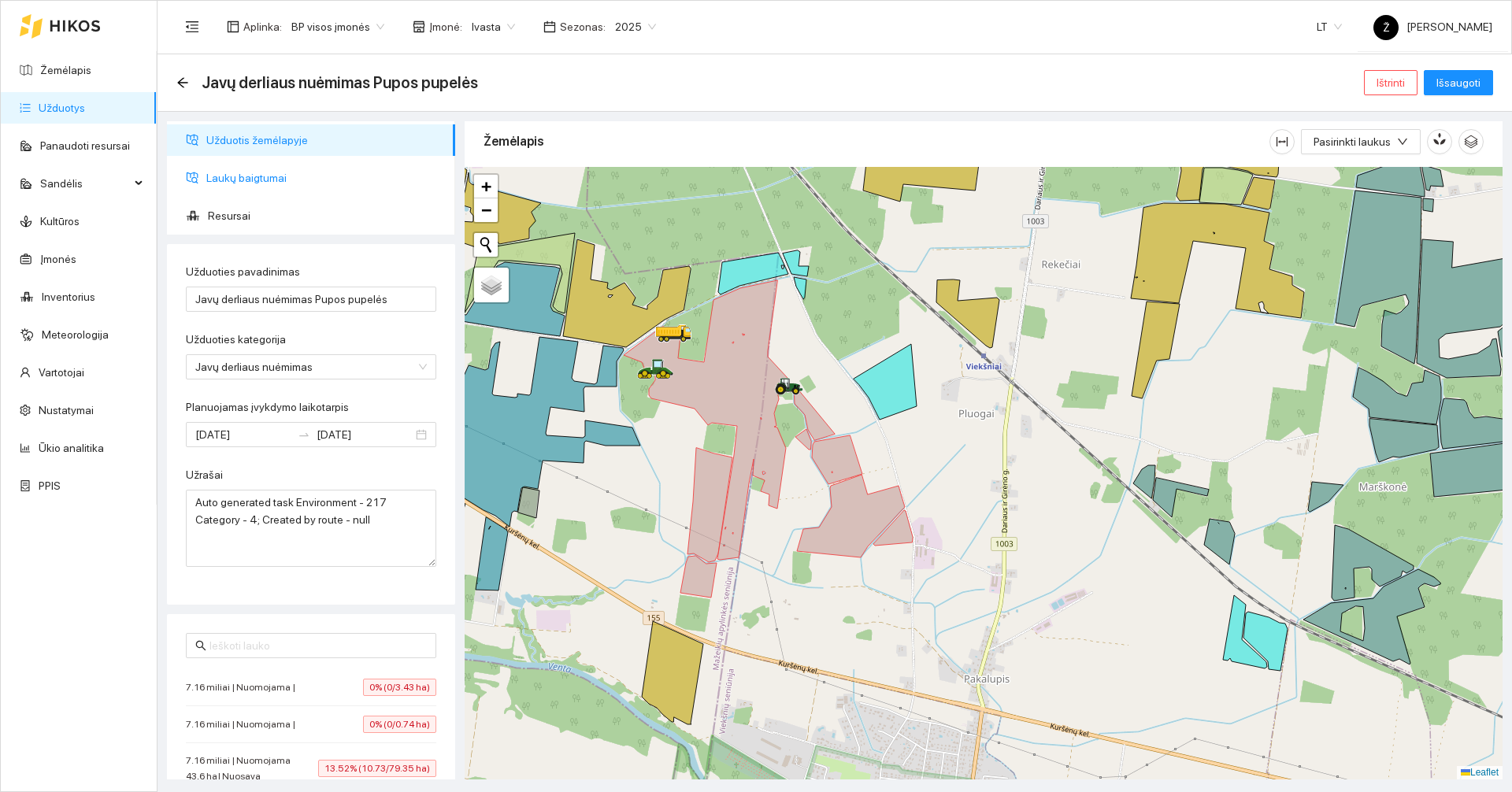
click at [277, 179] on span "Laukų baigtumai" at bounding box center [324, 178] width 236 height 32
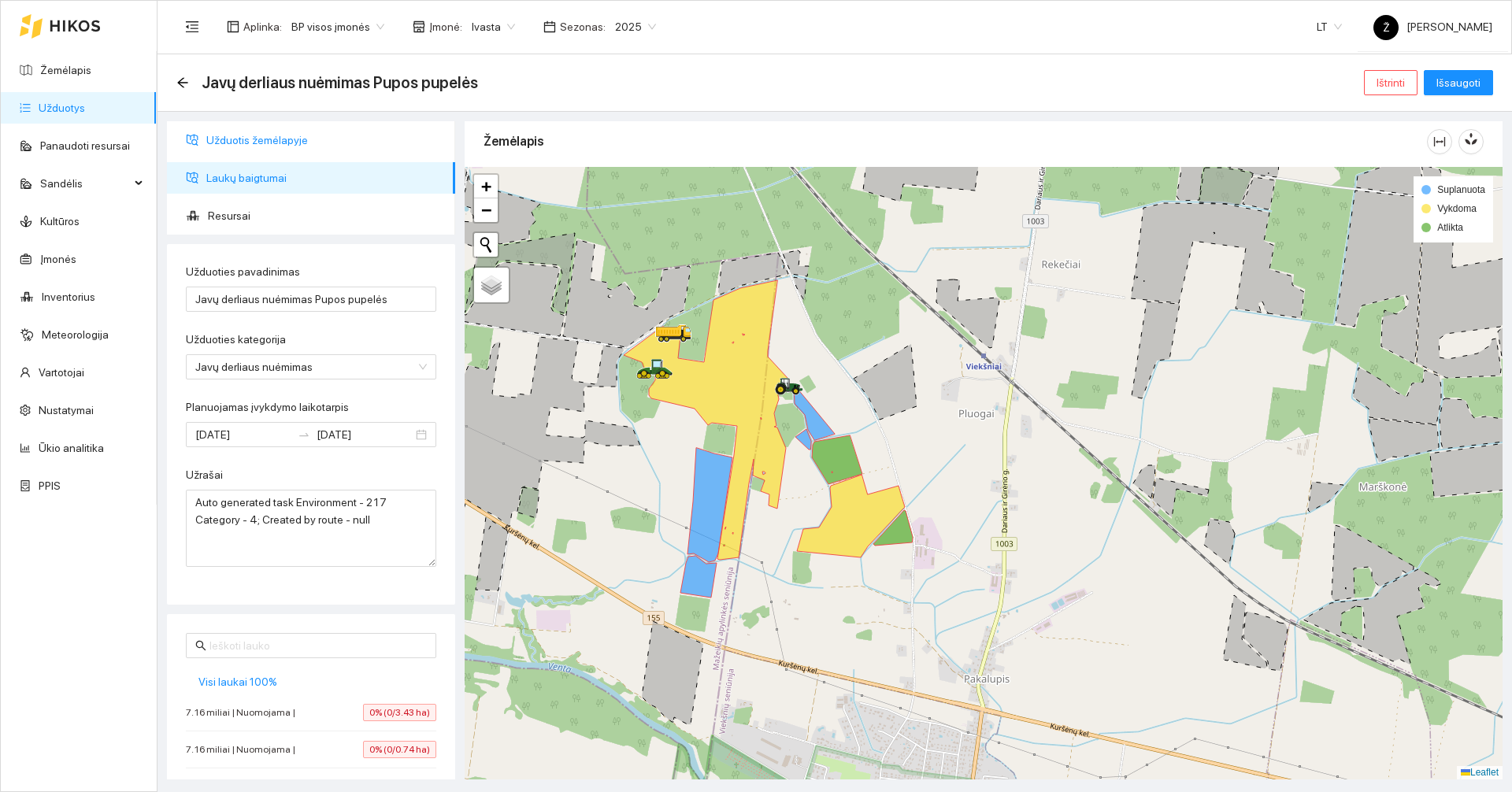
click at [239, 136] on span "Užduotis žemėlapyje" at bounding box center [324, 140] width 236 height 32
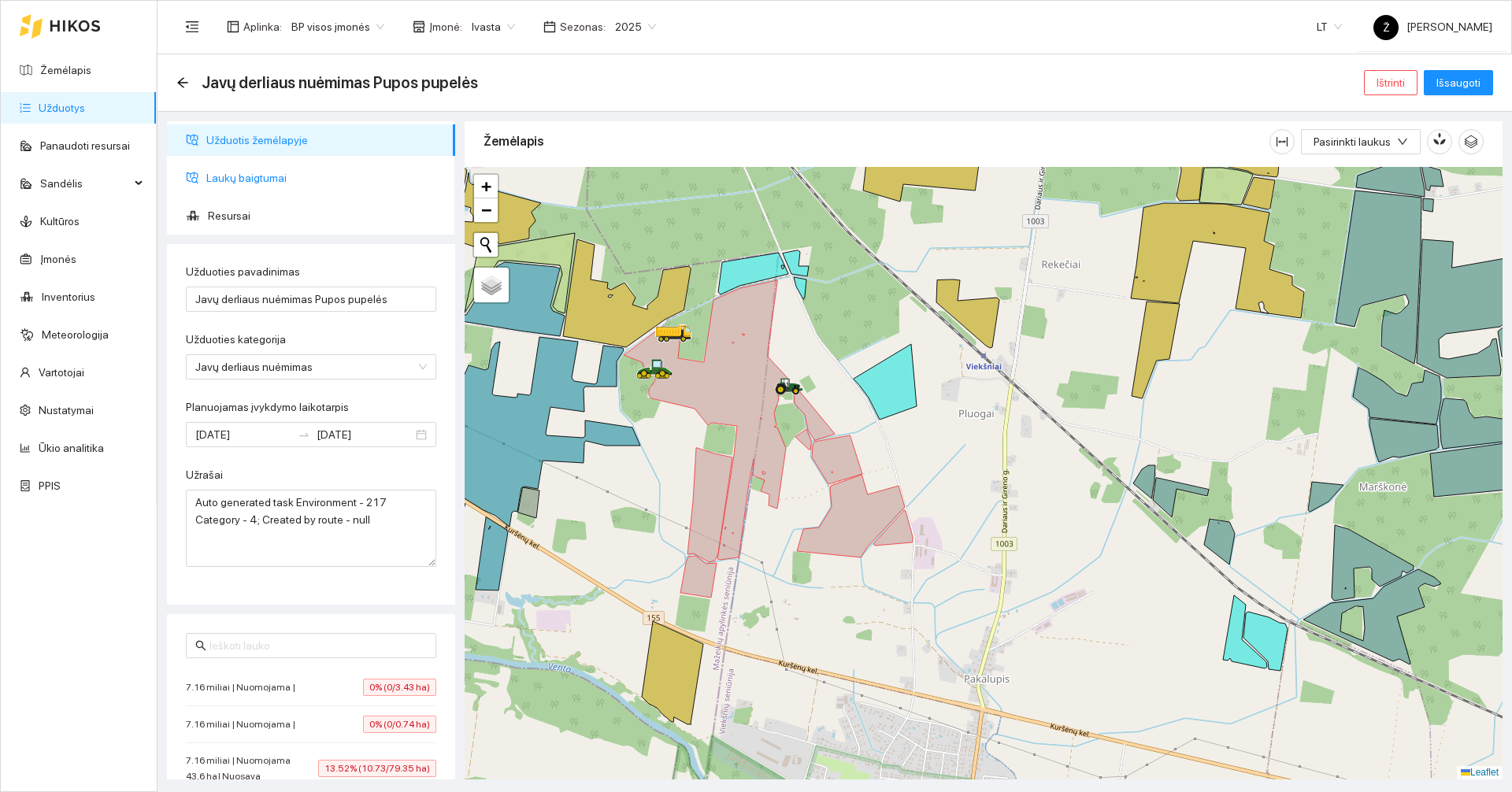
click at [232, 166] on span "Laukų baigtumai" at bounding box center [324, 178] width 236 height 32
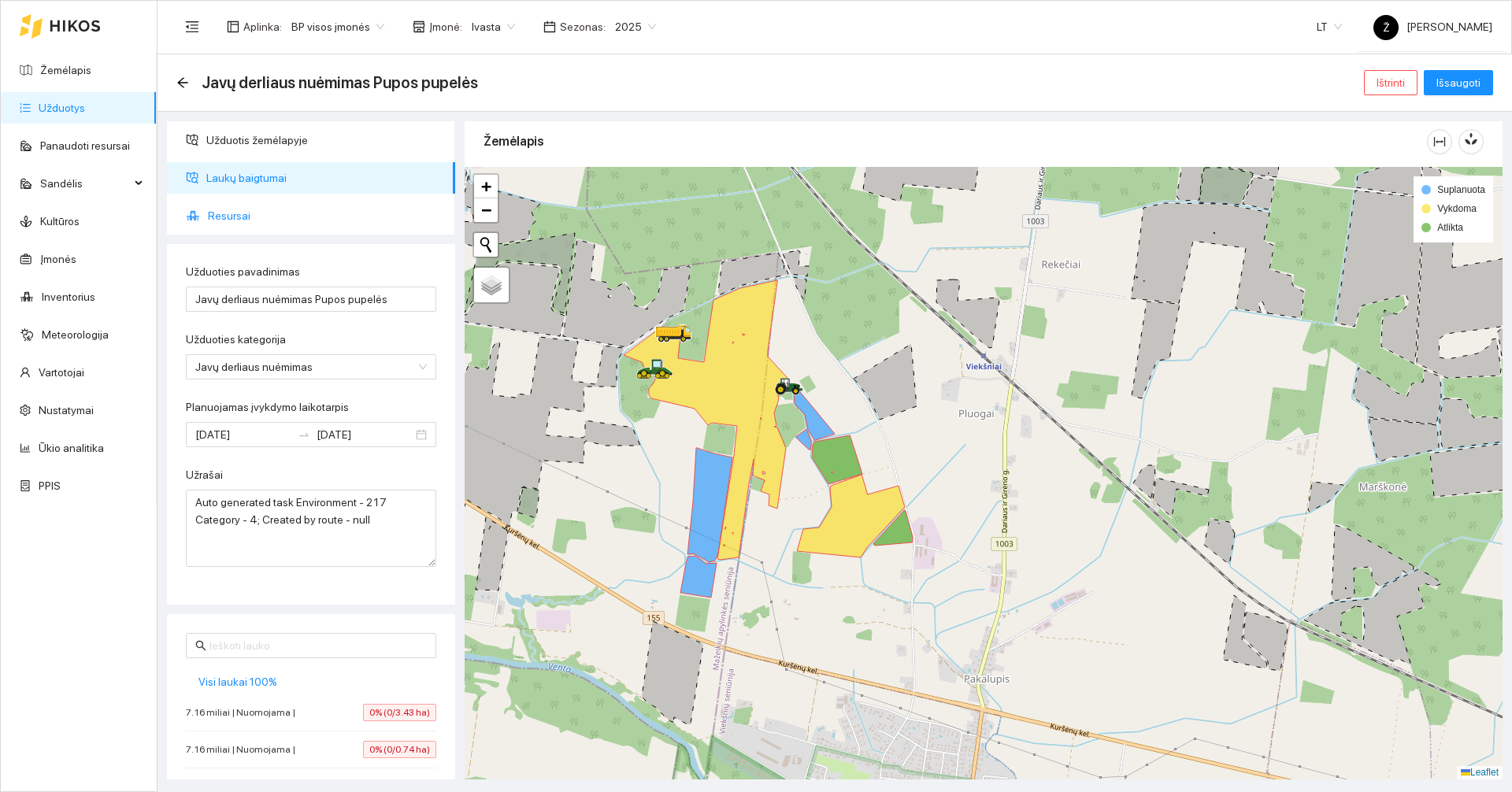
click at [225, 212] on span "Resursai" at bounding box center [325, 216] width 235 height 32
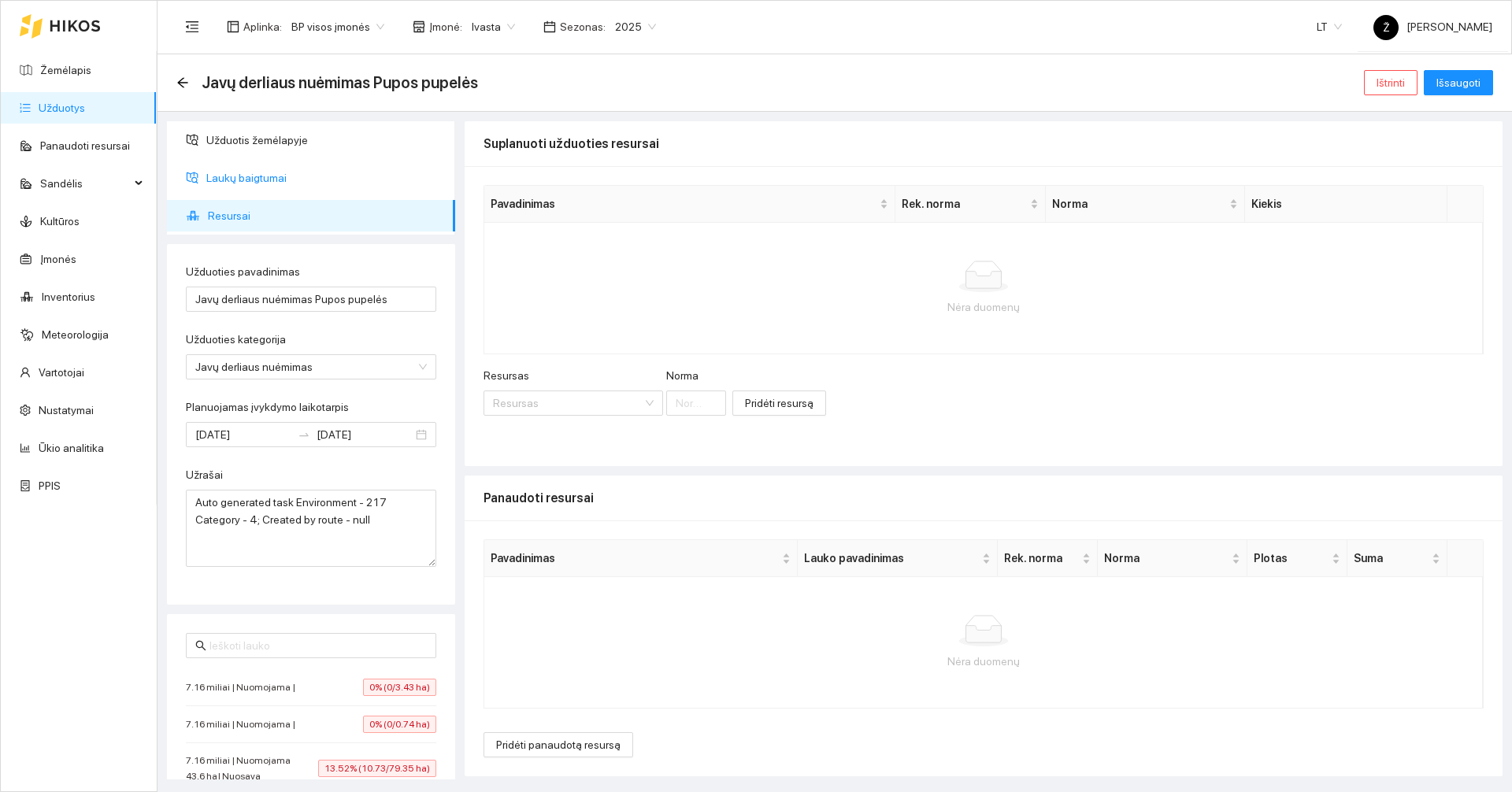
click at [231, 181] on span "Laukų baigtumai" at bounding box center [324, 178] width 236 height 32
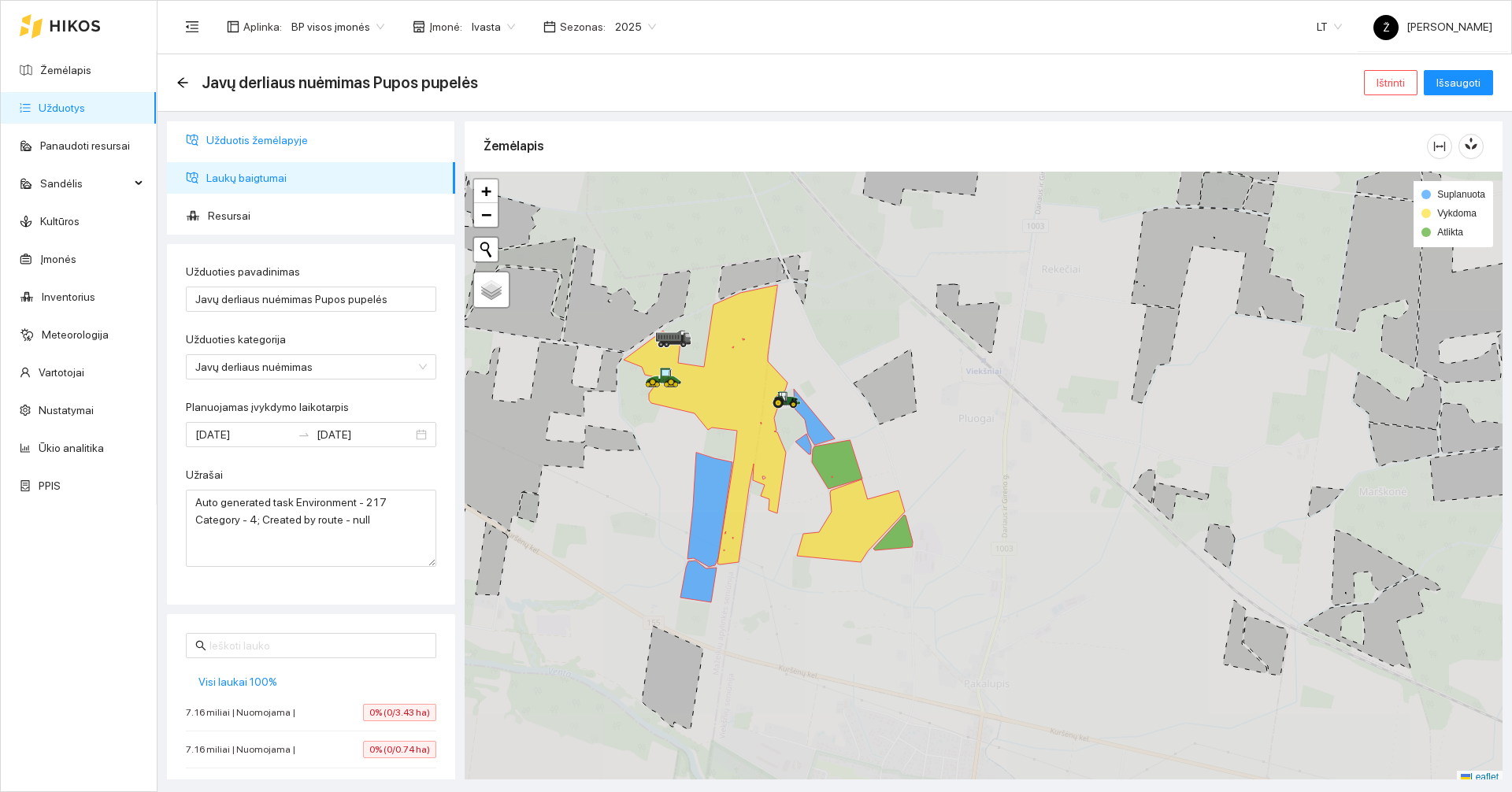
click at [236, 149] on span "Užduotis žemėlapyje" at bounding box center [324, 140] width 236 height 32
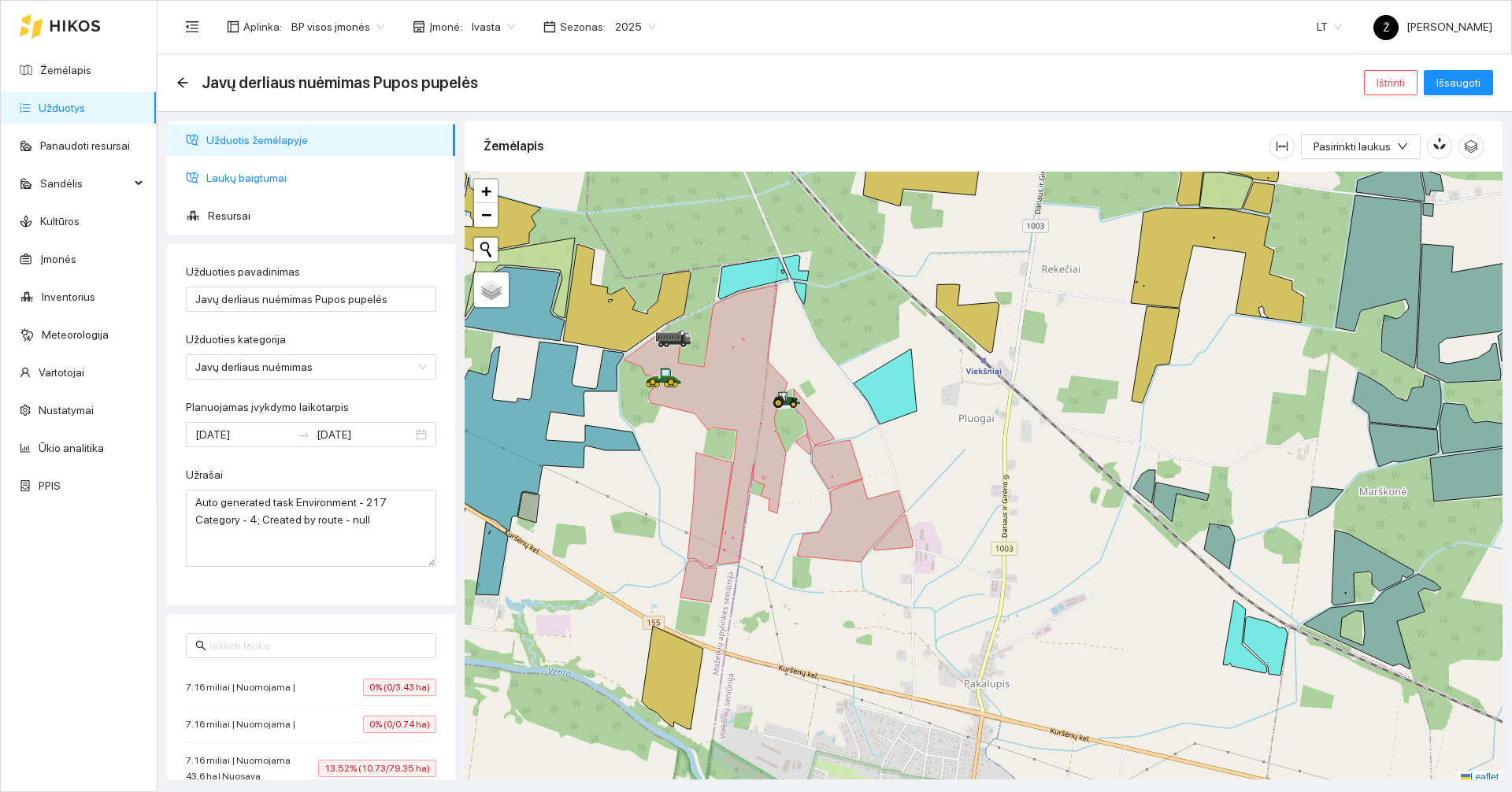
click at [235, 171] on span "Laukų baigtumai" at bounding box center [324, 178] width 236 height 32
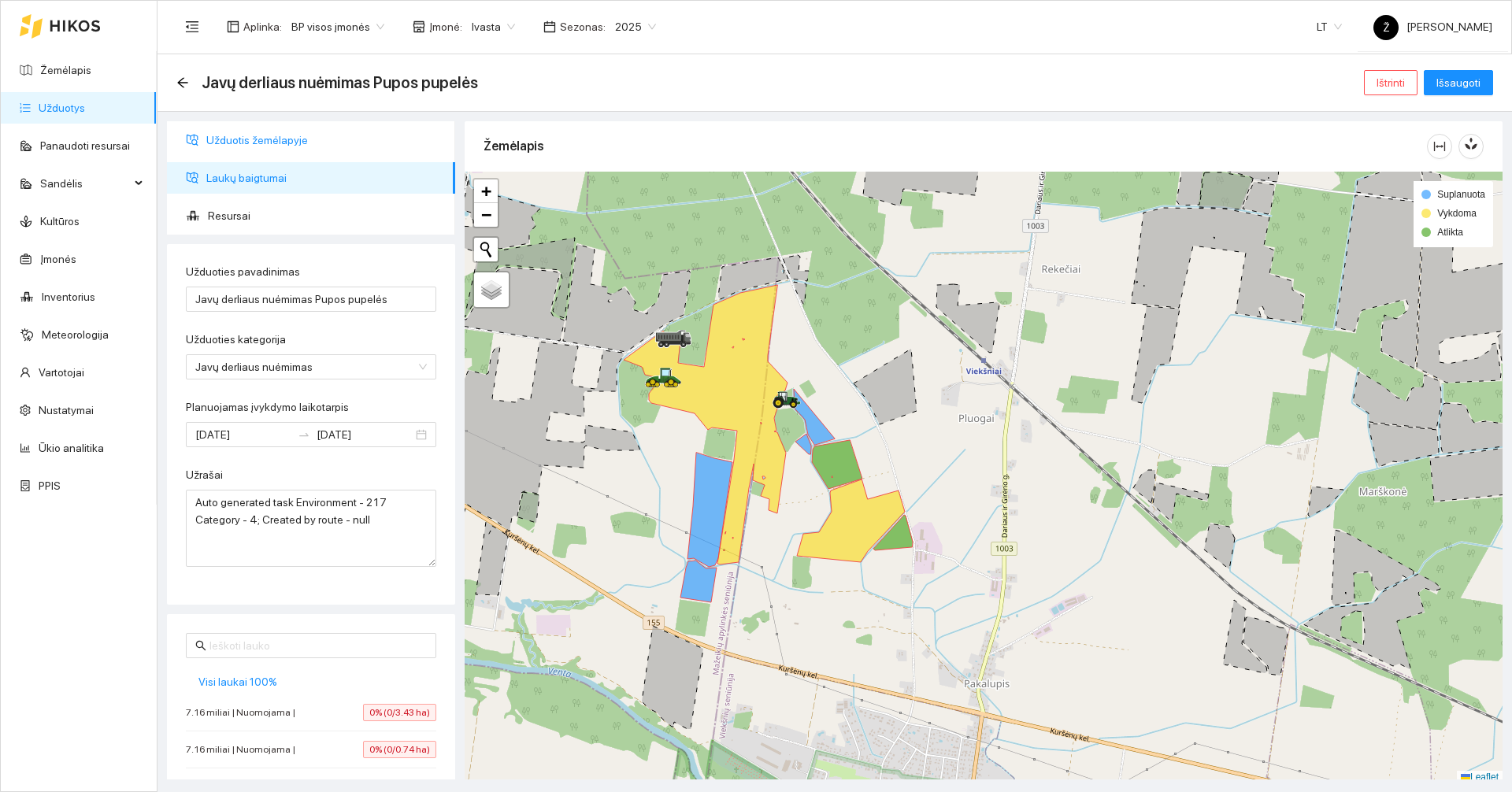
click at [269, 140] on span "Užduotis žemėlapyje" at bounding box center [324, 140] width 236 height 32
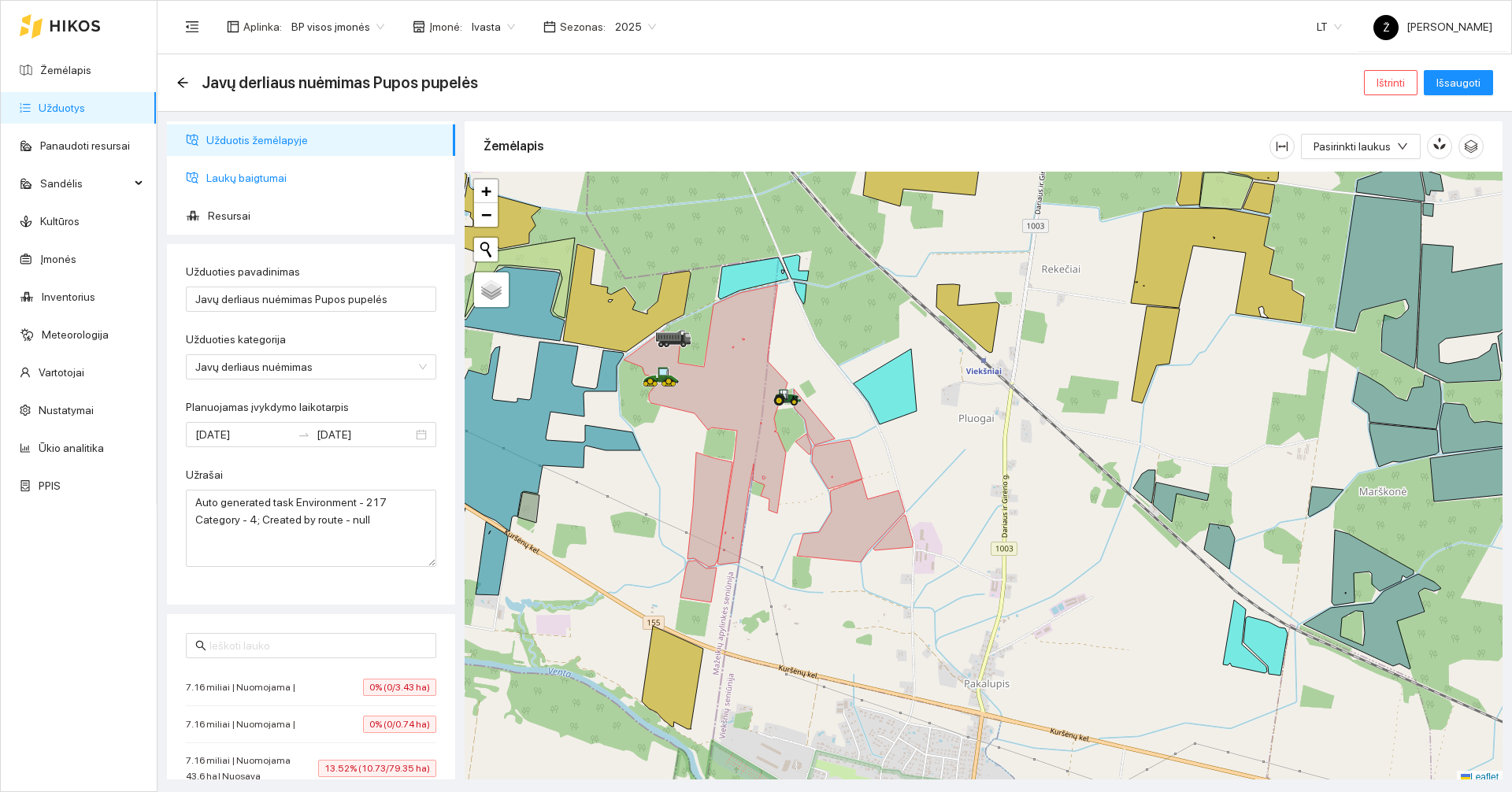
click at [307, 174] on span "Laukų baigtumai" at bounding box center [324, 178] width 236 height 32
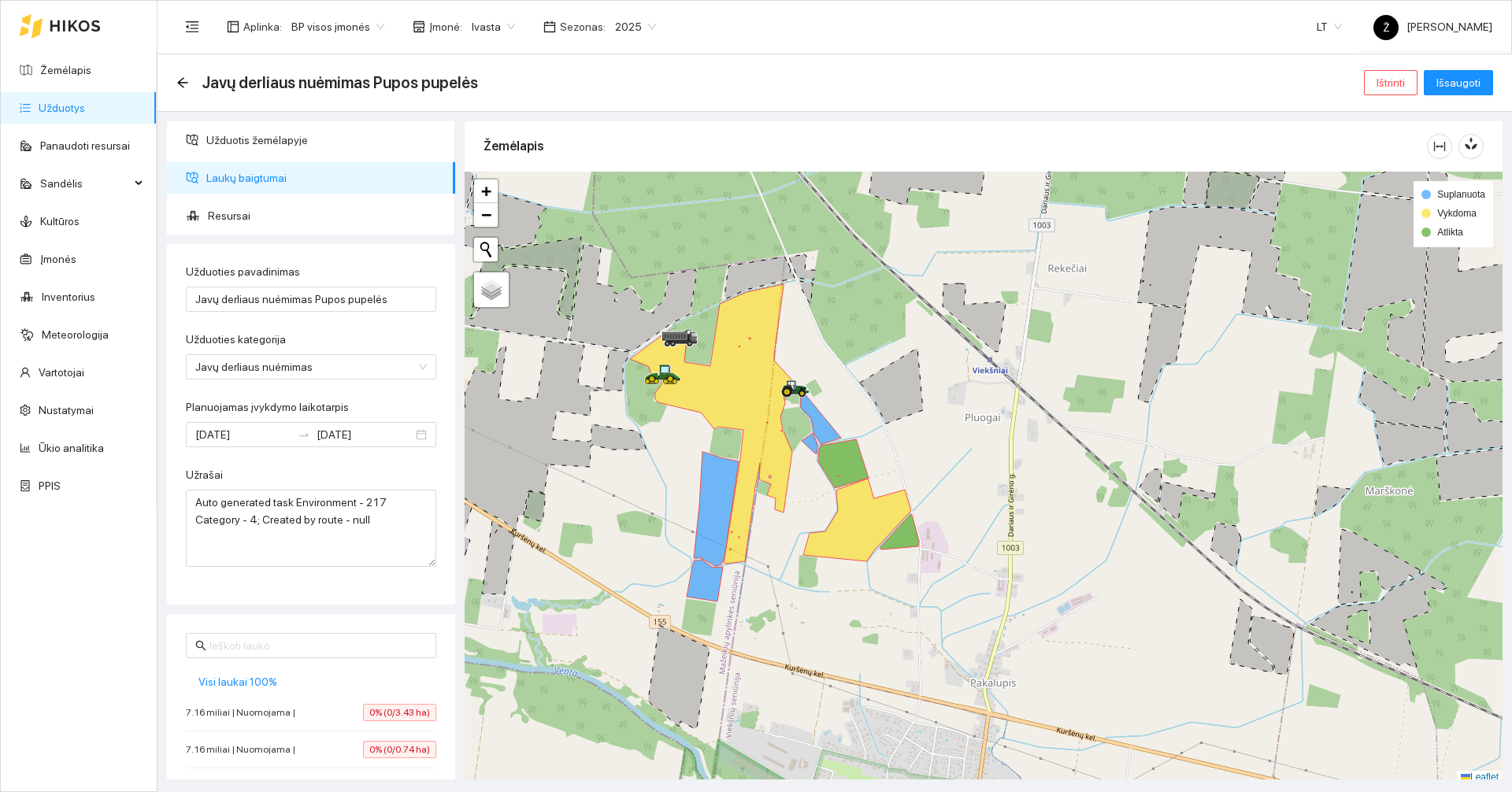
scroll to position [5, 0]
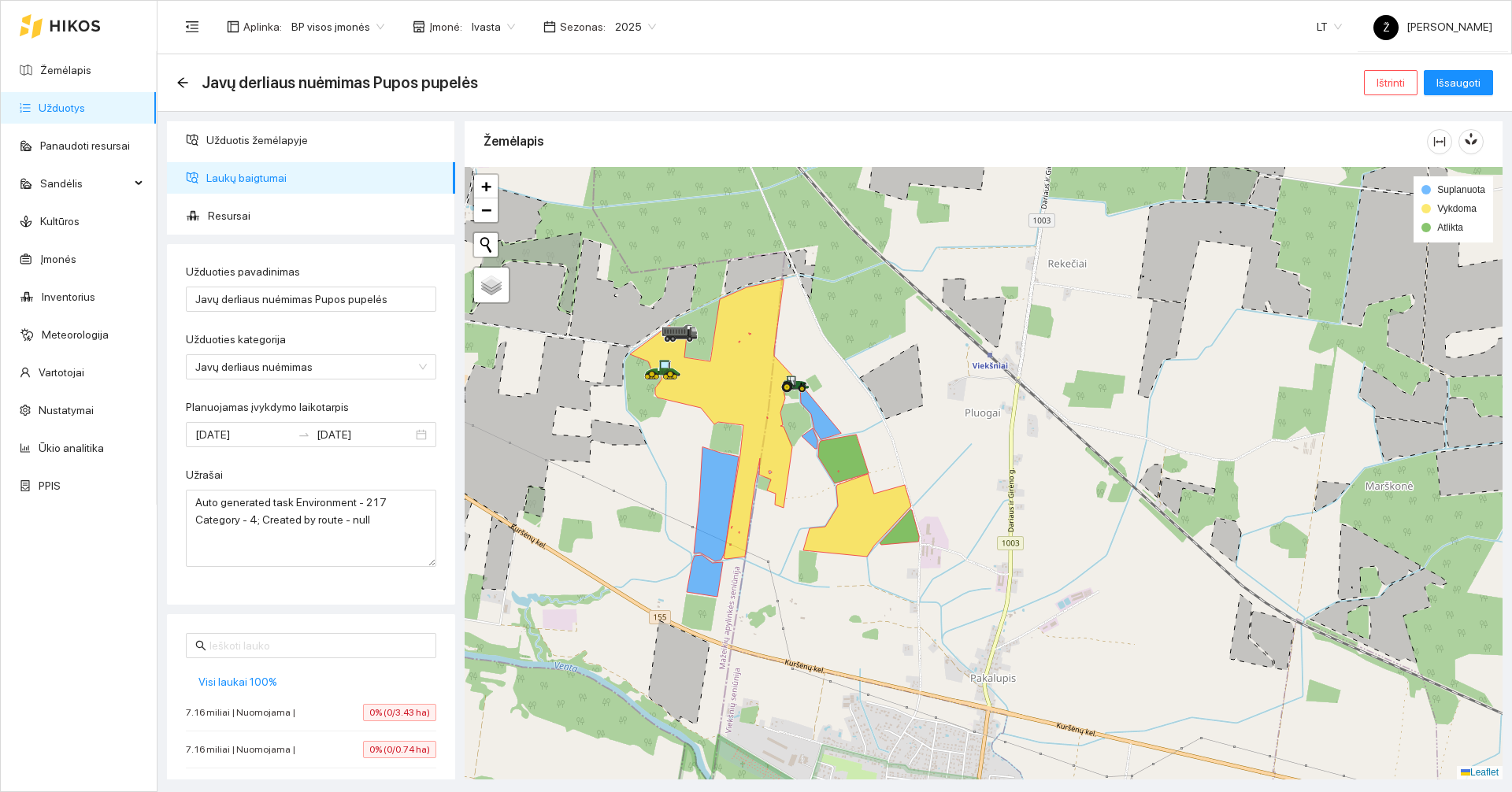
drag, startPoint x: 895, startPoint y: 406, endPoint x: 910, endPoint y: 405, distance: 15.0
click at [910, 405] on icon at bounding box center [891, 381] width 63 height 75
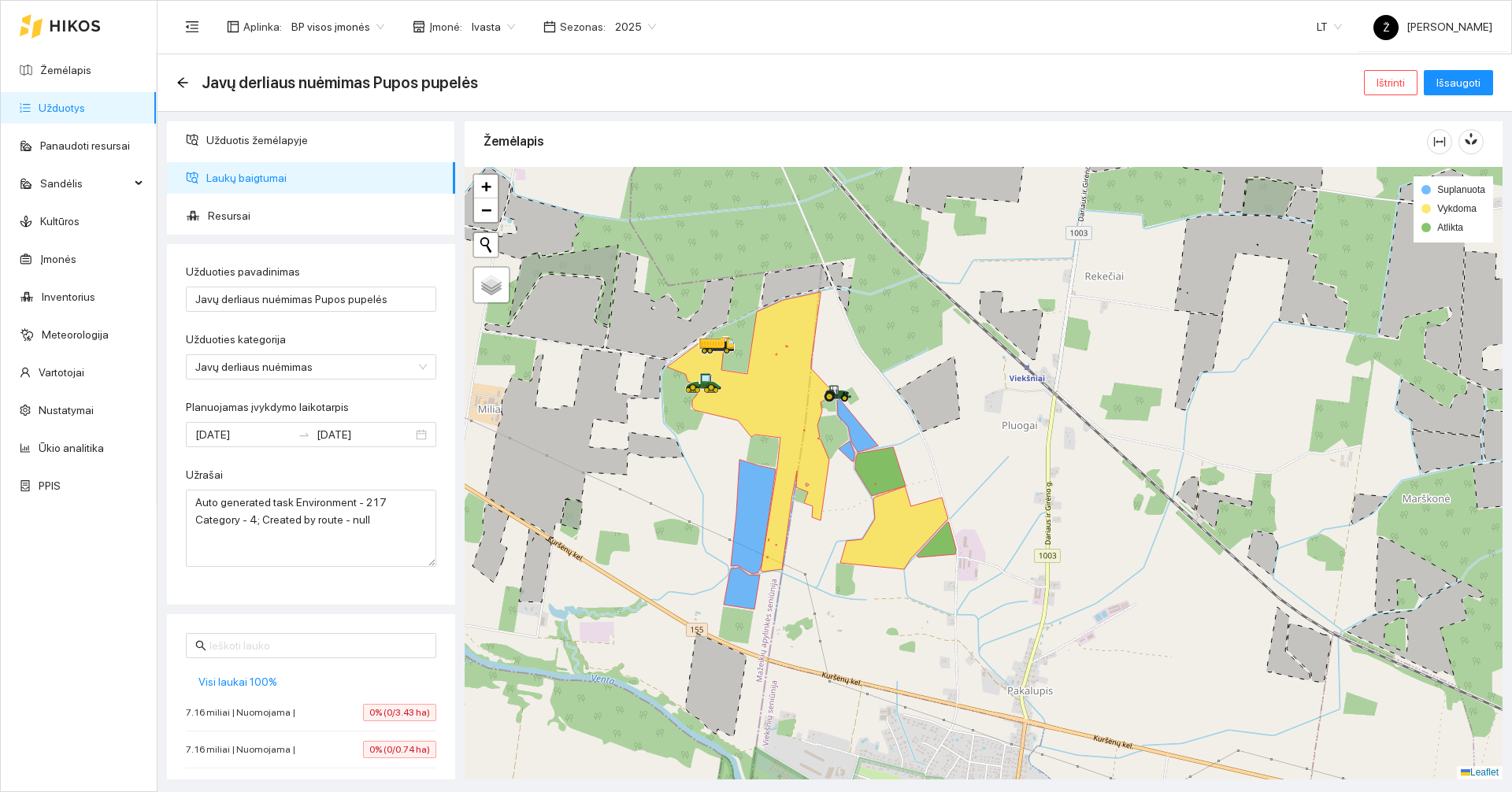
drag, startPoint x: 670, startPoint y: 470, endPoint x: 700, endPoint y: 481, distance: 32.0
click at [700, 481] on div at bounding box center [983, 473] width 1038 height 612
drag, startPoint x: 670, startPoint y: 476, endPoint x: 697, endPoint y: 463, distance: 30.0
click at [697, 463] on div at bounding box center [983, 473] width 1038 height 612
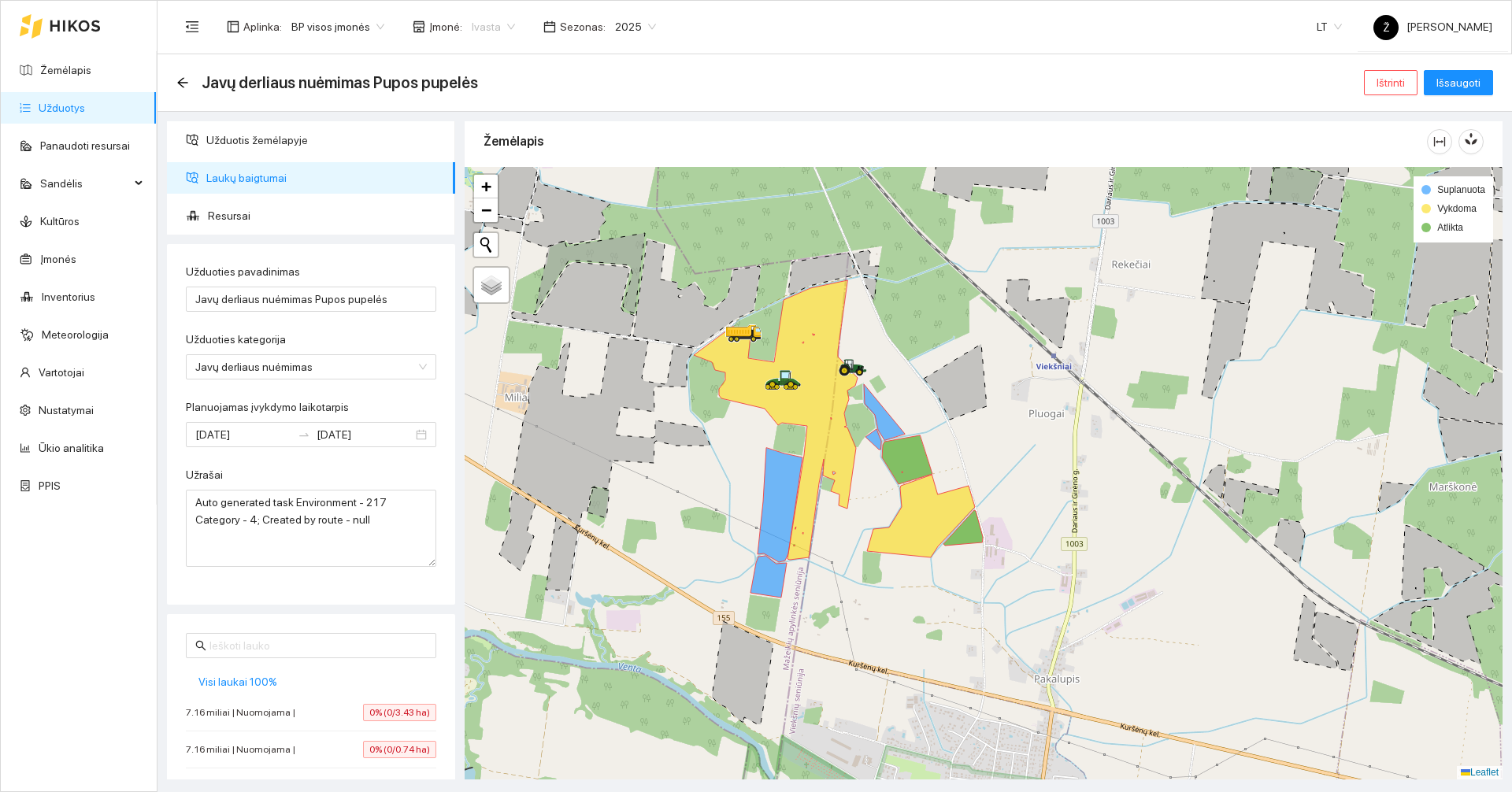
click at [486, 28] on span "Ivasta" at bounding box center [493, 26] width 44 height 23
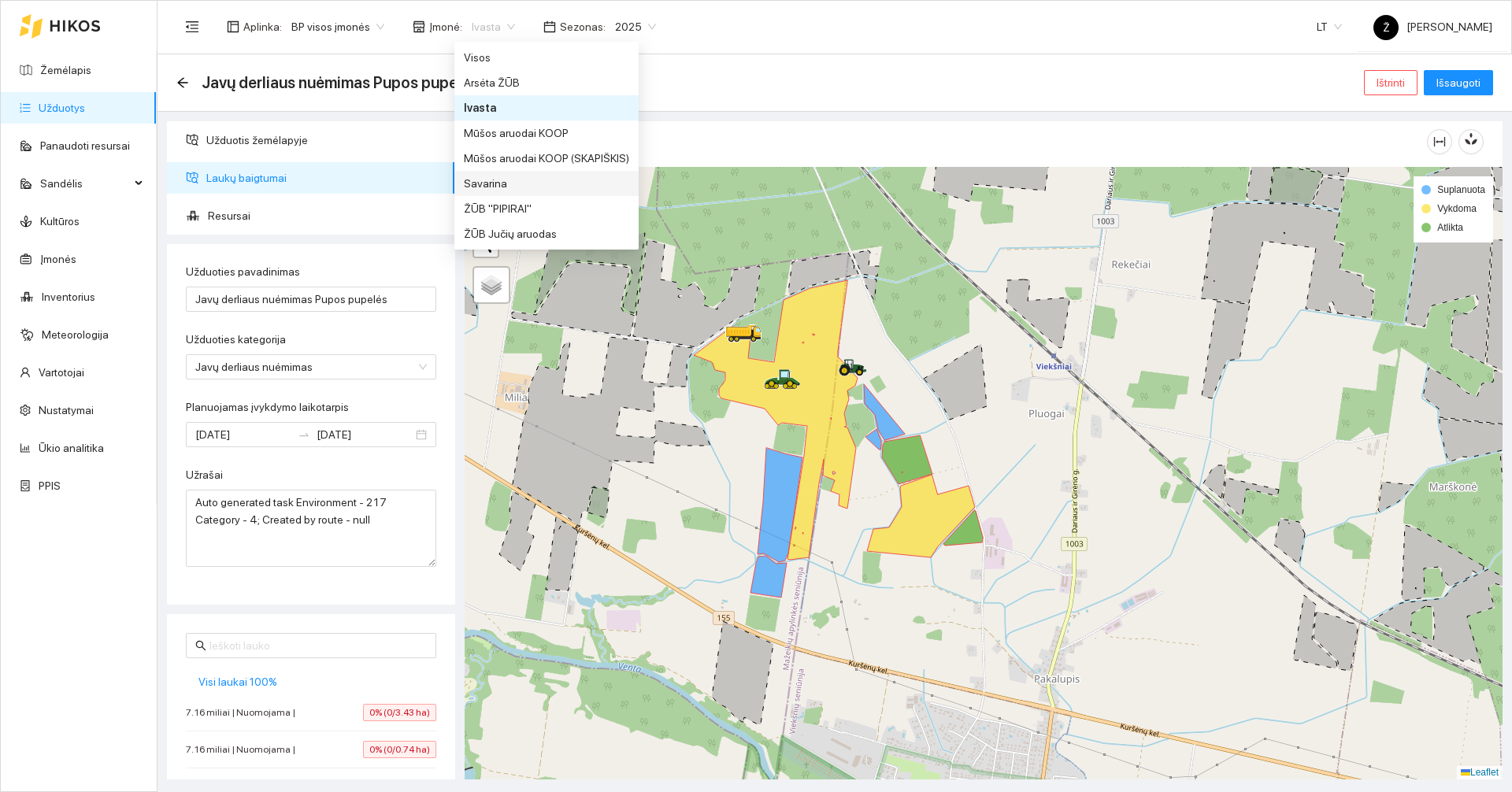
click at [497, 188] on div "Savarina" at bounding box center [546, 184] width 165 height 17
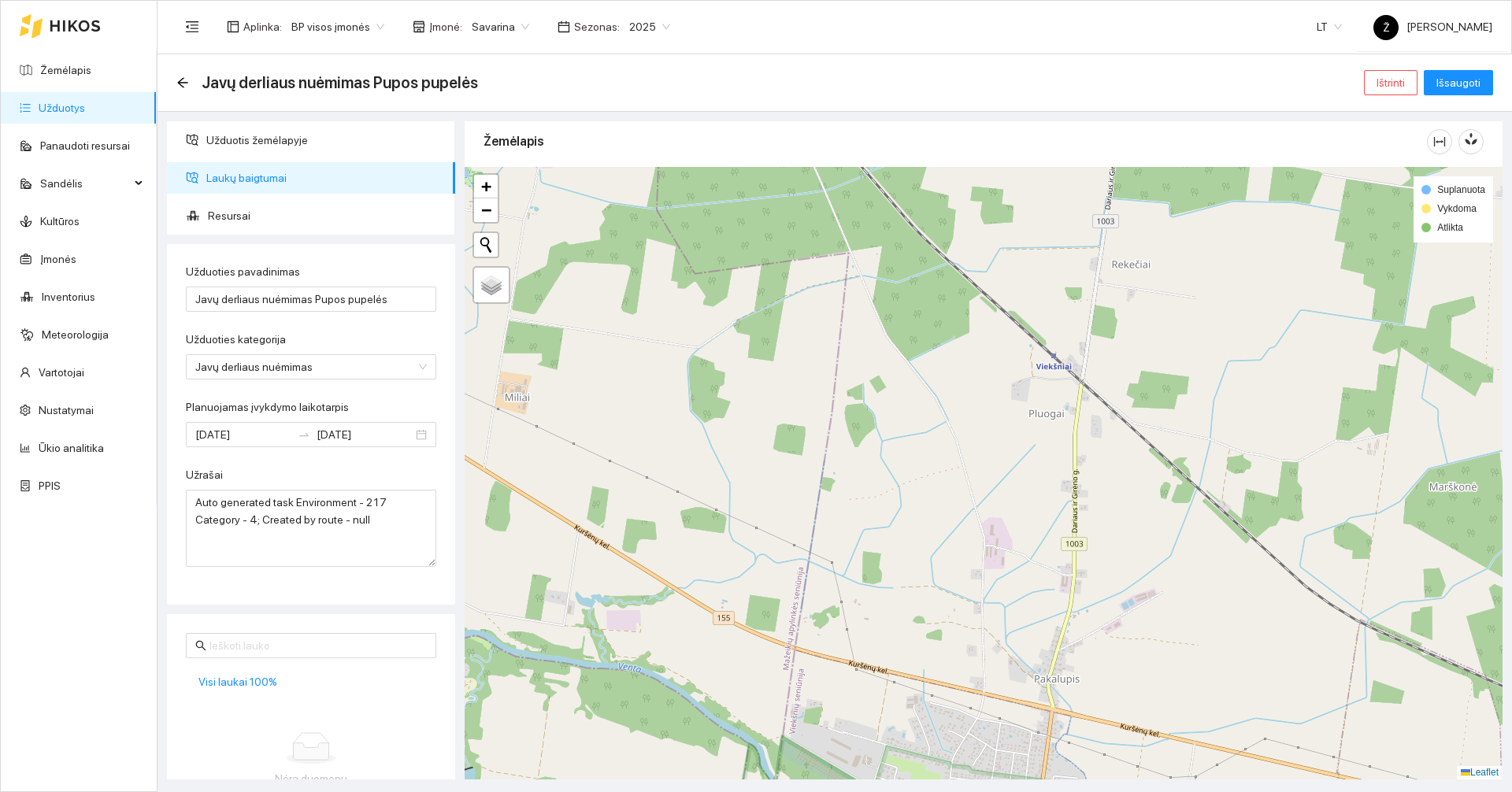
click at [74, 114] on link "Užduotys" at bounding box center [62, 107] width 46 height 13
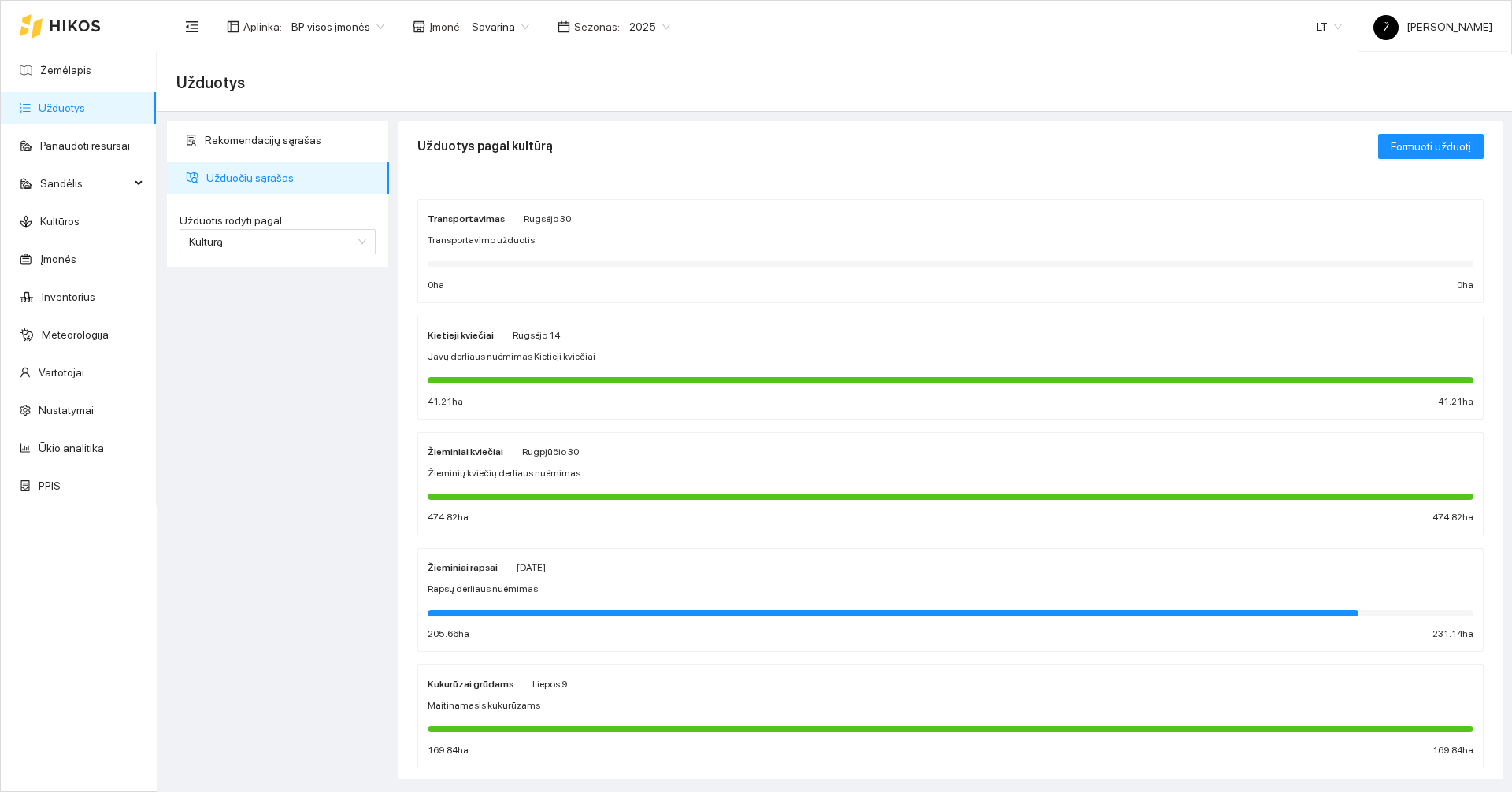
click at [630, 28] on span "2025" at bounding box center [649, 26] width 41 height 23
click at [624, 214] on div "2026" at bounding box center [636, 209] width 41 height 17
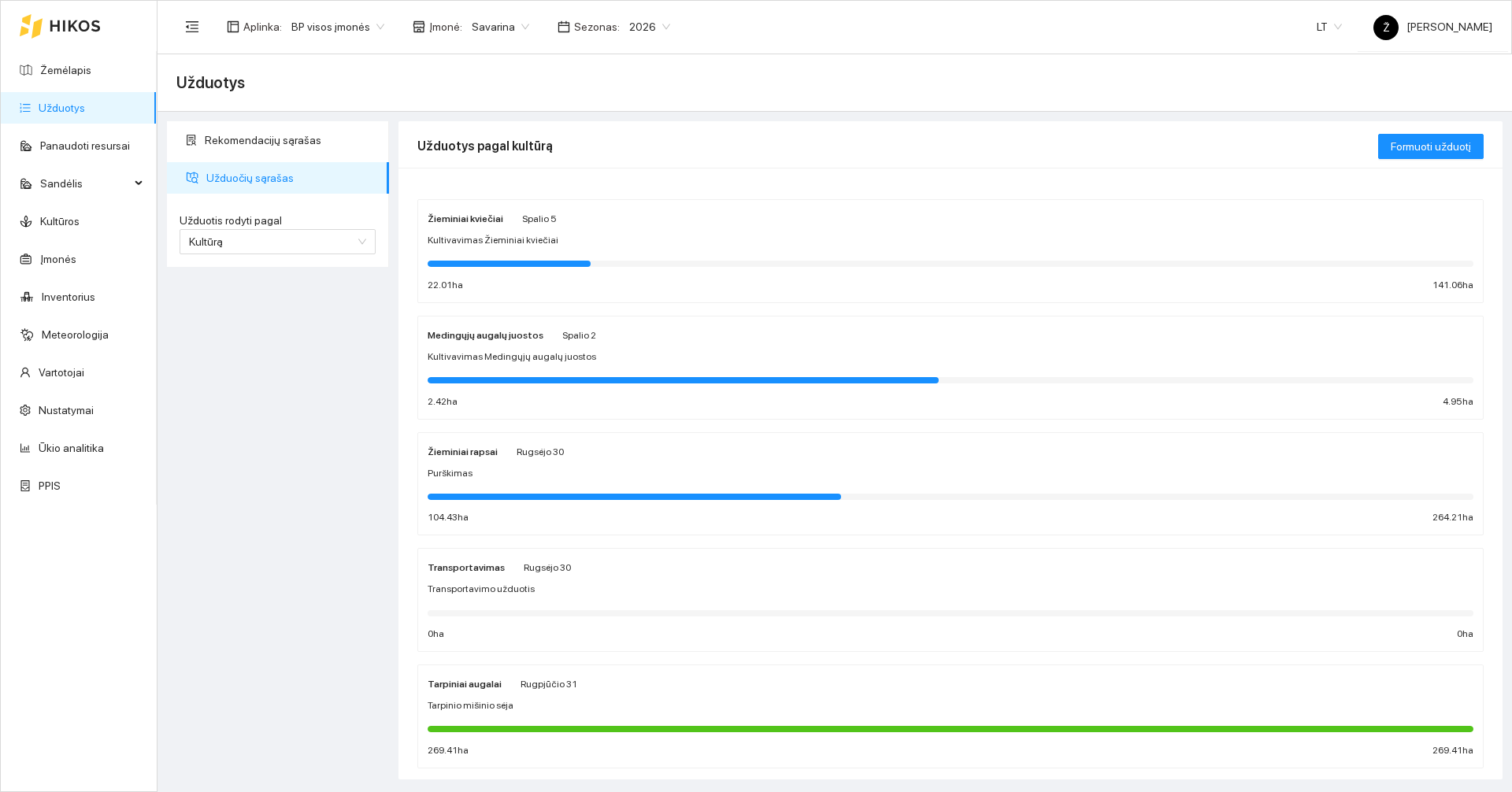
click at [540, 253] on div "Žieminiai kviečiai [DATE] Kultivavimas Žieminiai kviečiai 22.01 ha 141.06 ha" at bounding box center [950, 250] width 1046 height 83
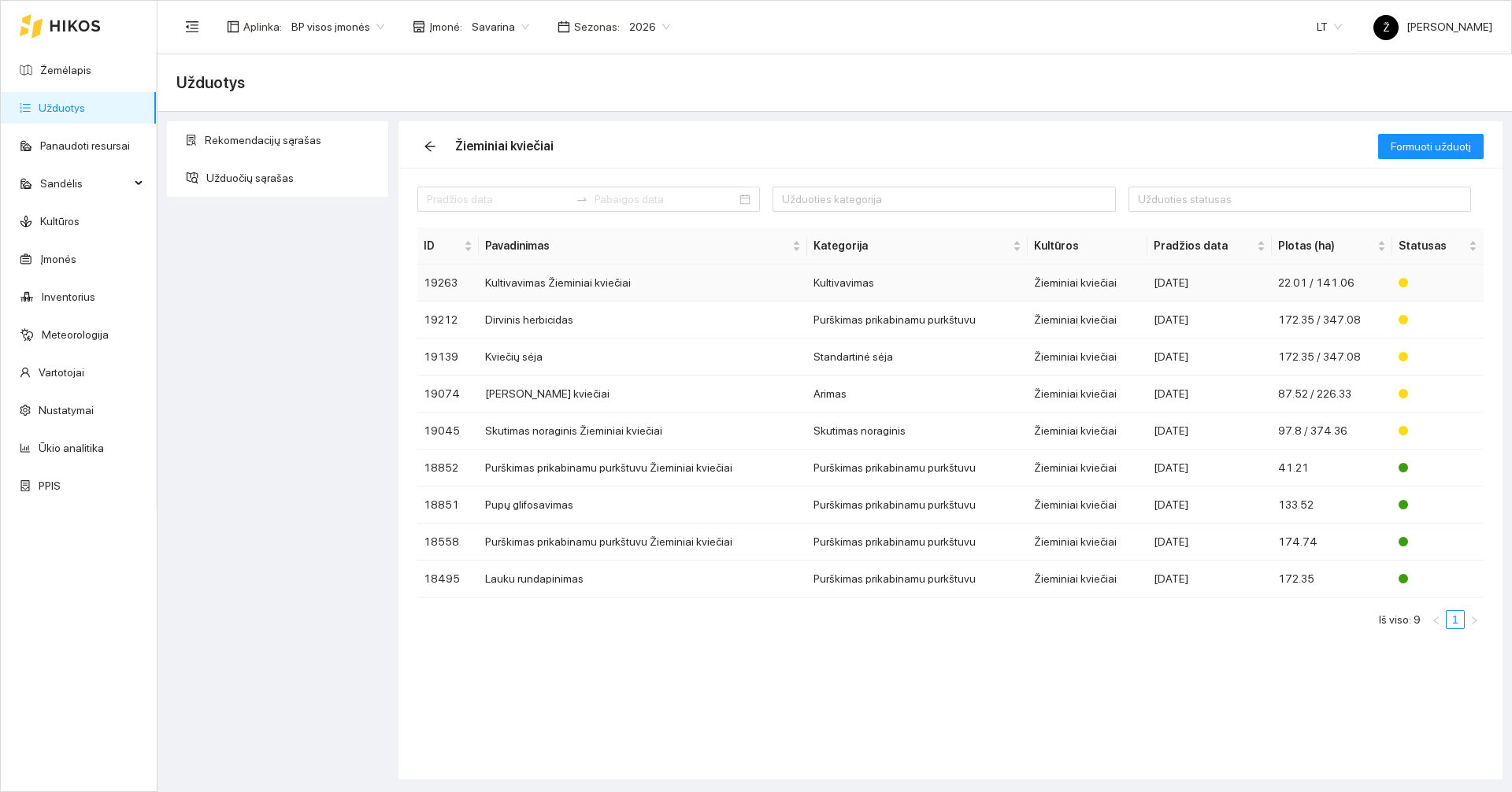
click at [555, 288] on td "Kultivavimas Žieminiai kviečiai" at bounding box center [642, 282] width 328 height 37
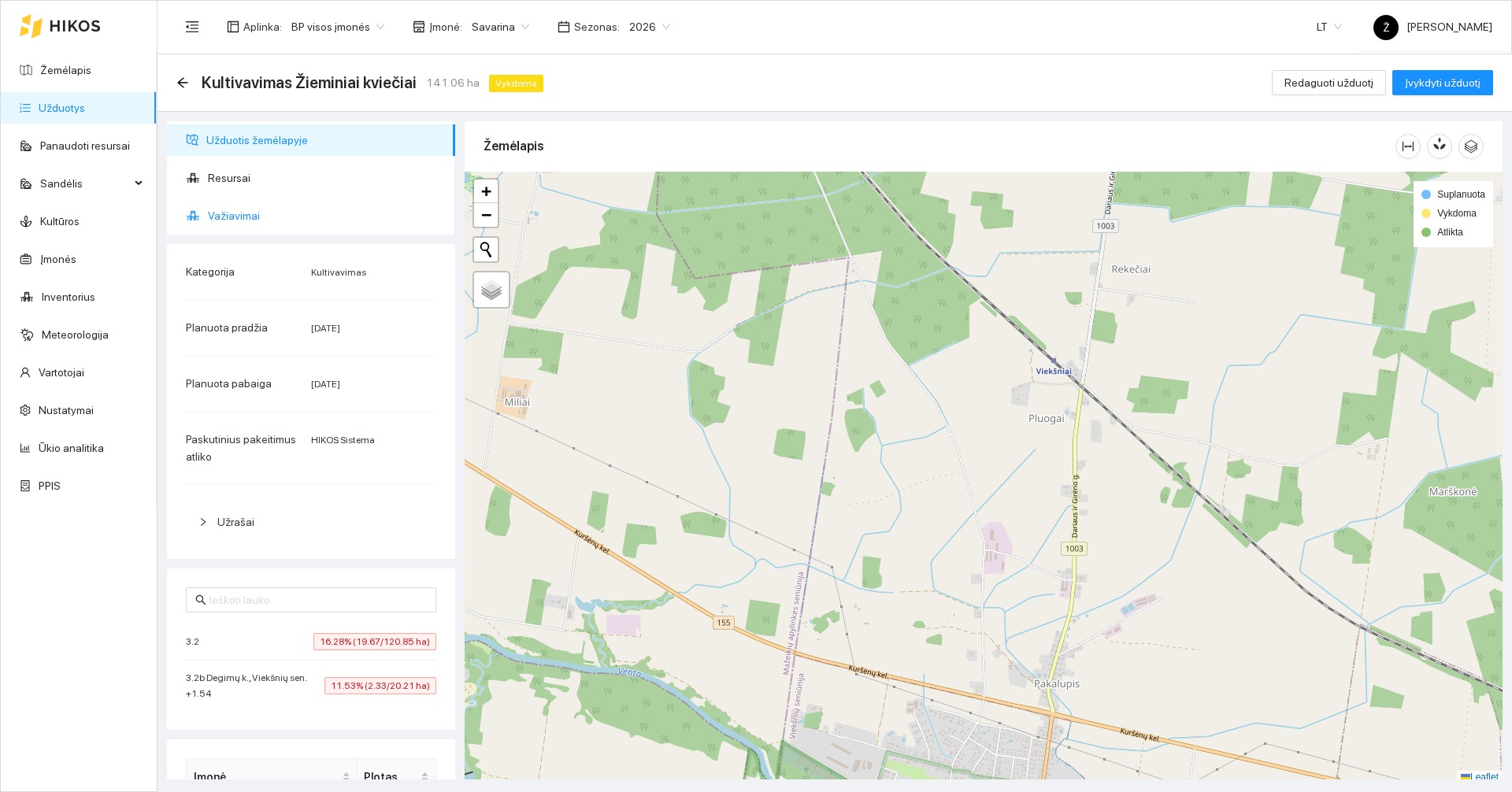
click at [307, 214] on span "Važiavimai" at bounding box center [325, 216] width 235 height 32
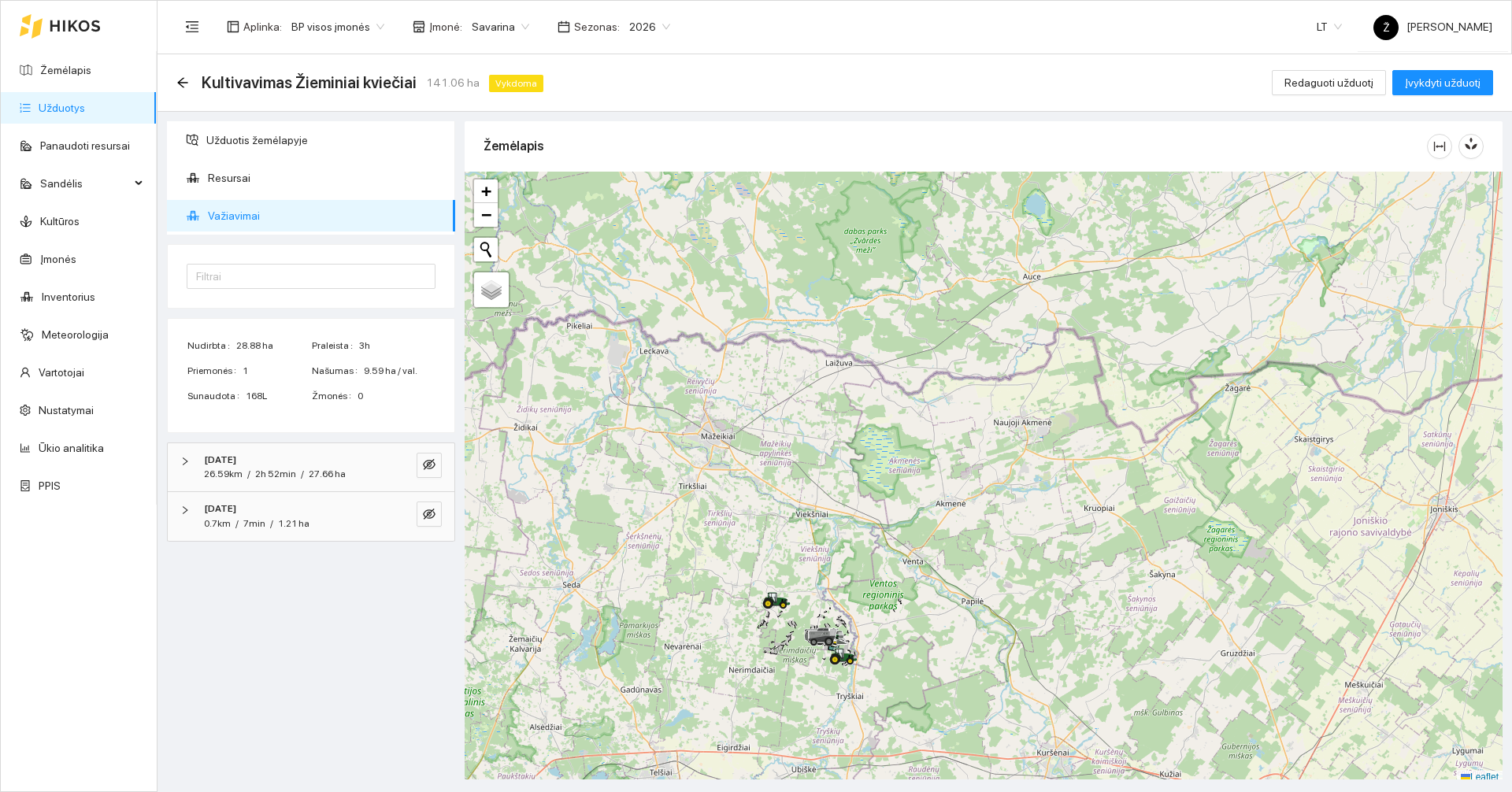
scroll to position [5, 0]
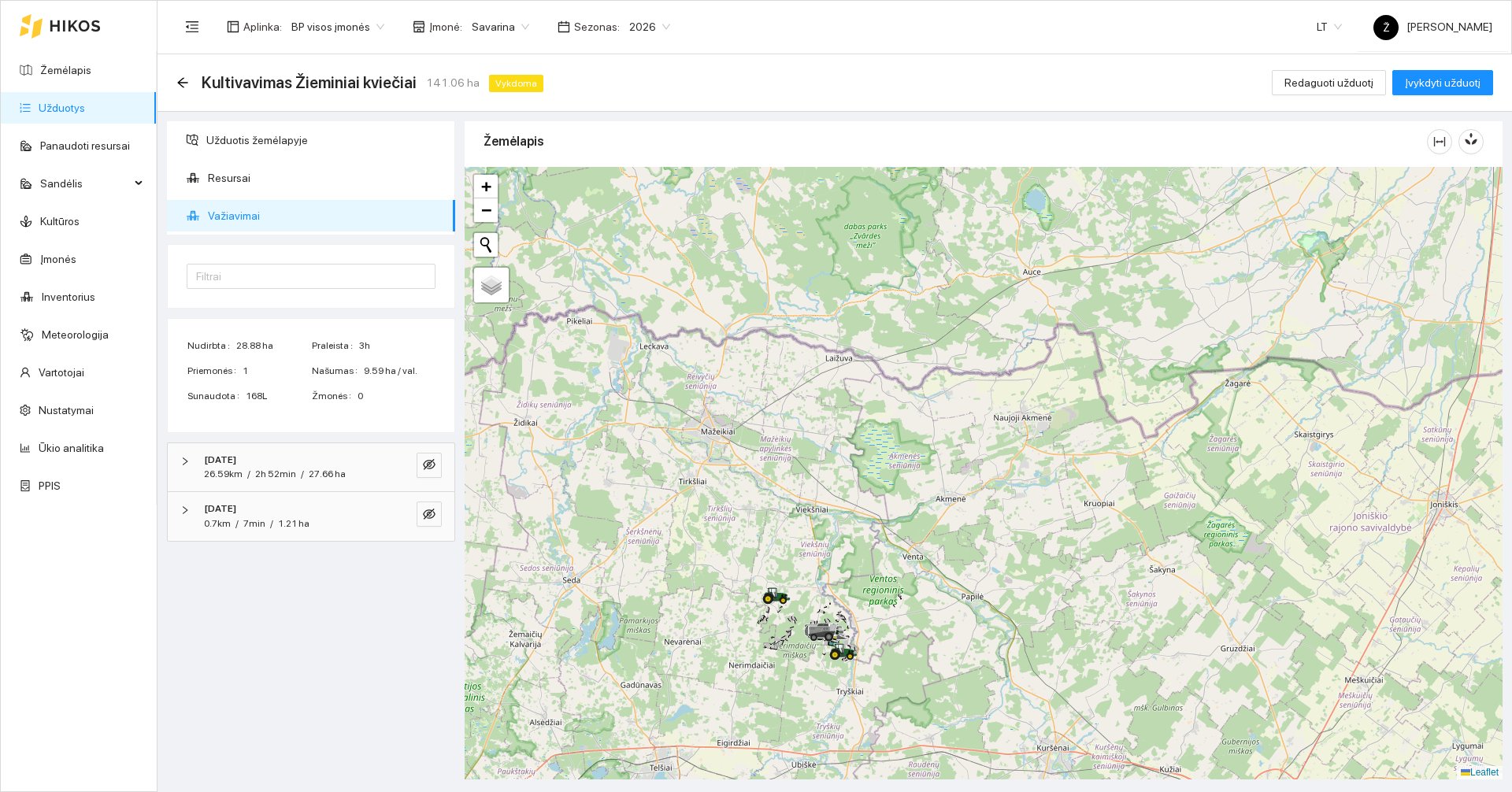
drag, startPoint x: 928, startPoint y: 528, endPoint x: 875, endPoint y: 439, distance: 103.6
click at [875, 443] on div at bounding box center [983, 473] width 1038 height 612
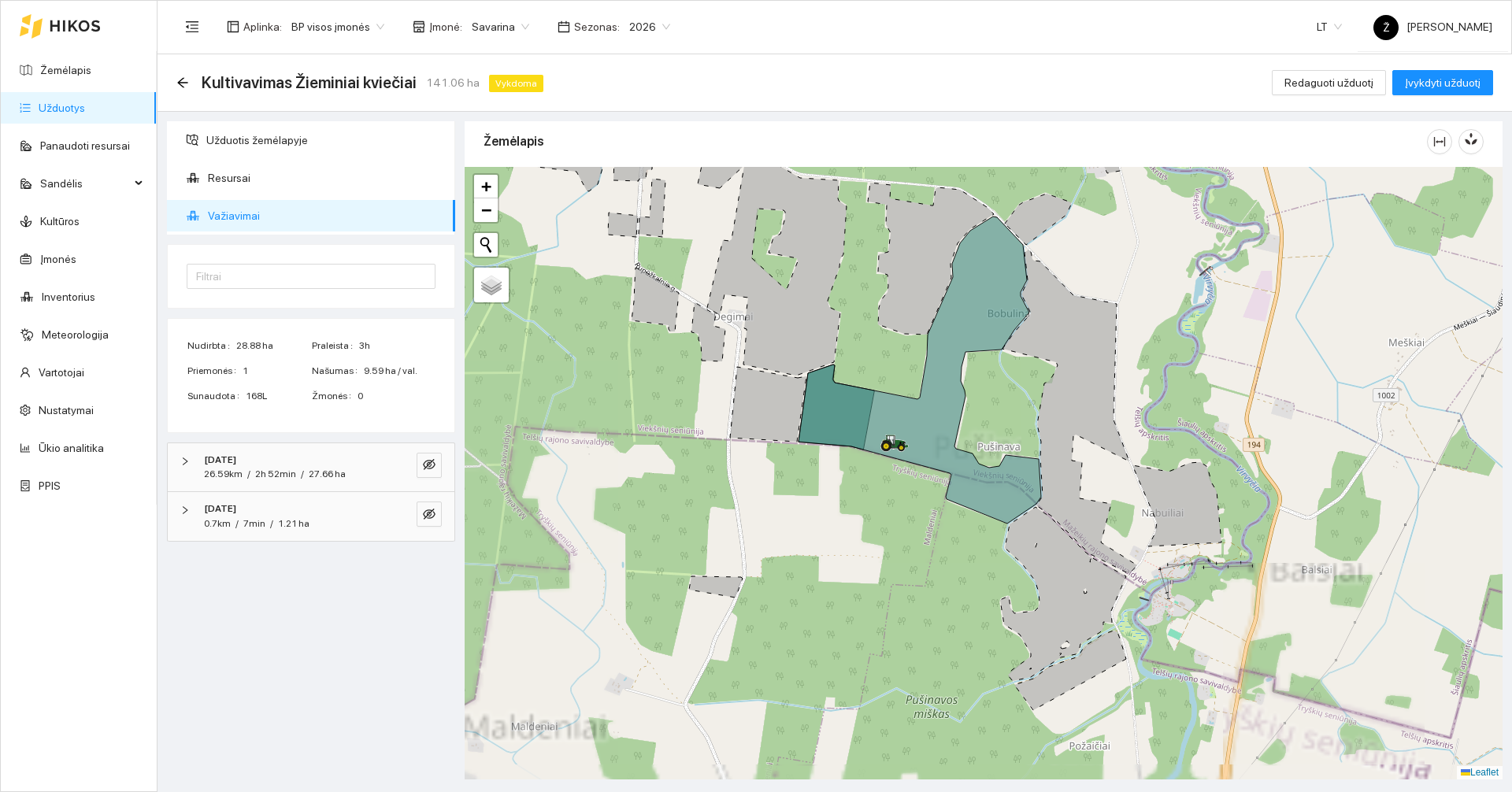
drag, startPoint x: 906, startPoint y: 575, endPoint x: 806, endPoint y: 560, distance: 101.1
click at [807, 560] on div at bounding box center [983, 473] width 1038 height 612
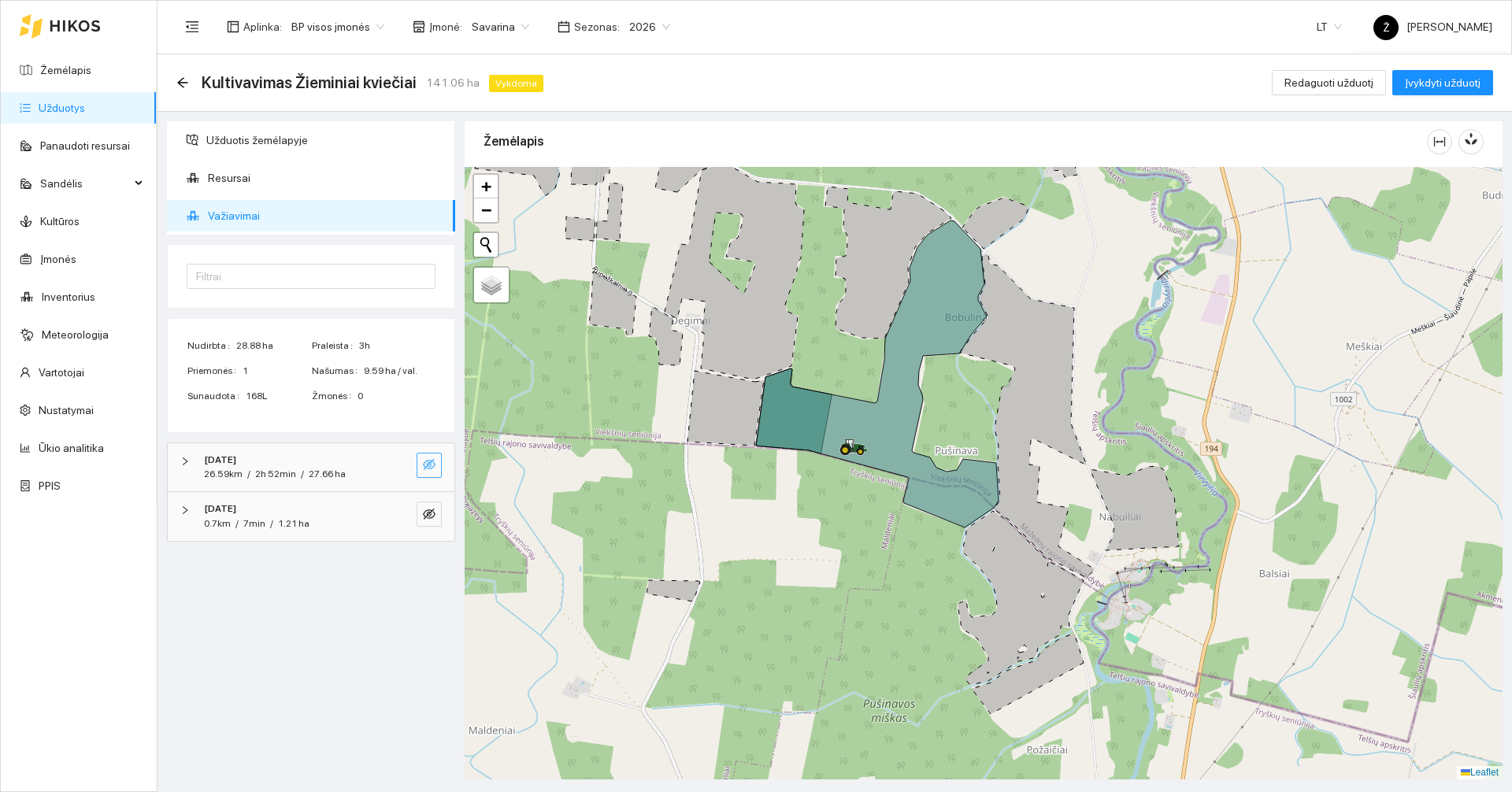
click at [430, 467] on icon "eye-invisible" at bounding box center [429, 464] width 13 height 13
click at [430, 513] on icon "eye-invisible" at bounding box center [429, 513] width 13 height 11
click at [428, 519] on icon "eye" at bounding box center [429, 513] width 13 height 13
click at [428, 510] on icon "eye-invisible" at bounding box center [429, 513] width 13 height 13
click at [427, 480] on div "[DATE] 26.59km / 2h 52min / 27.66 ha" at bounding box center [311, 467] width 286 height 48
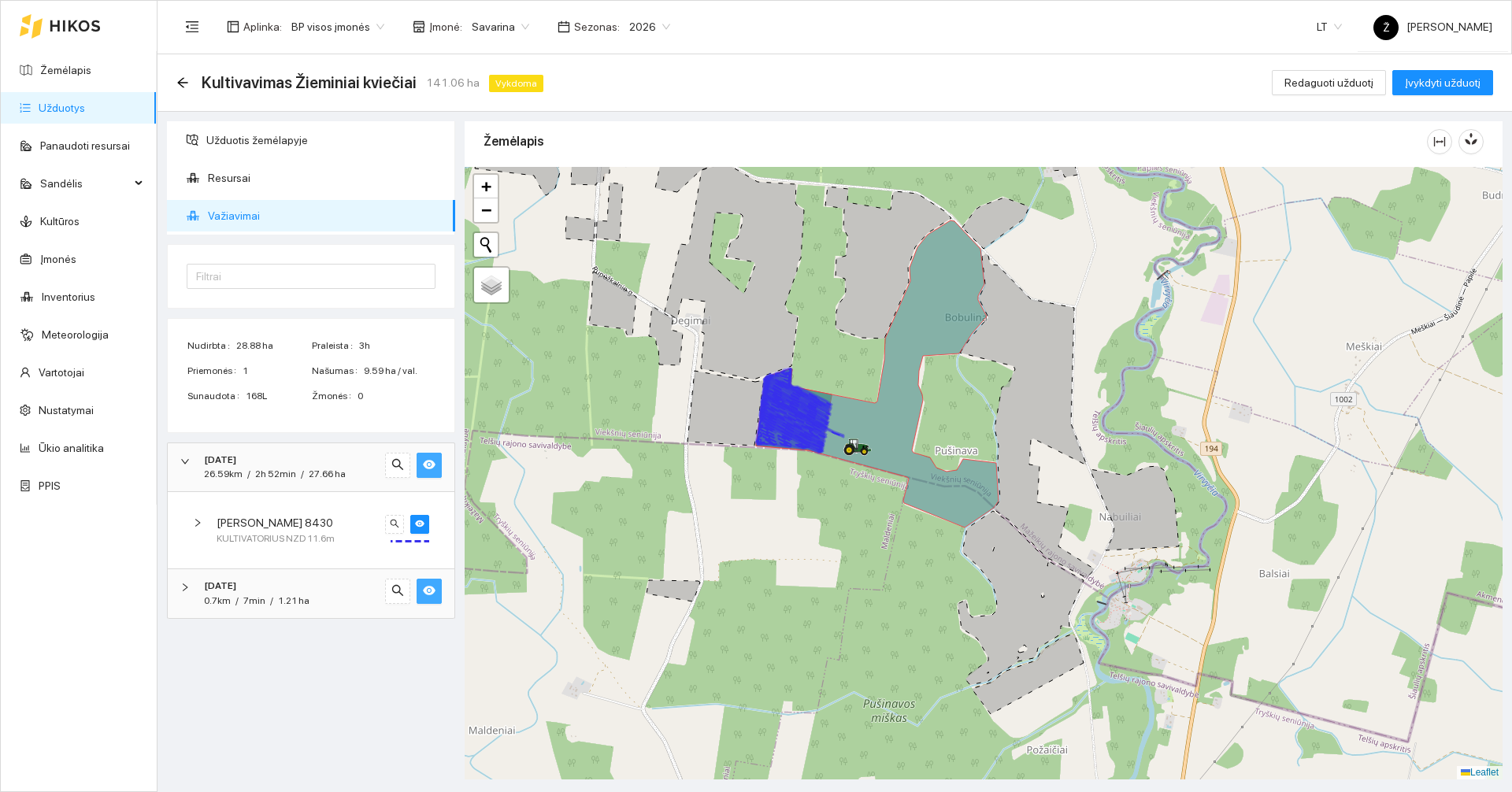
click at [431, 460] on icon "eye" at bounding box center [429, 464] width 13 height 10
click at [432, 583] on button "button" at bounding box center [430, 591] width 25 height 25
click at [433, 588] on icon "eye-invisible" at bounding box center [429, 590] width 13 height 13
click at [184, 82] on icon "arrow-left" at bounding box center [182, 82] width 11 height 11
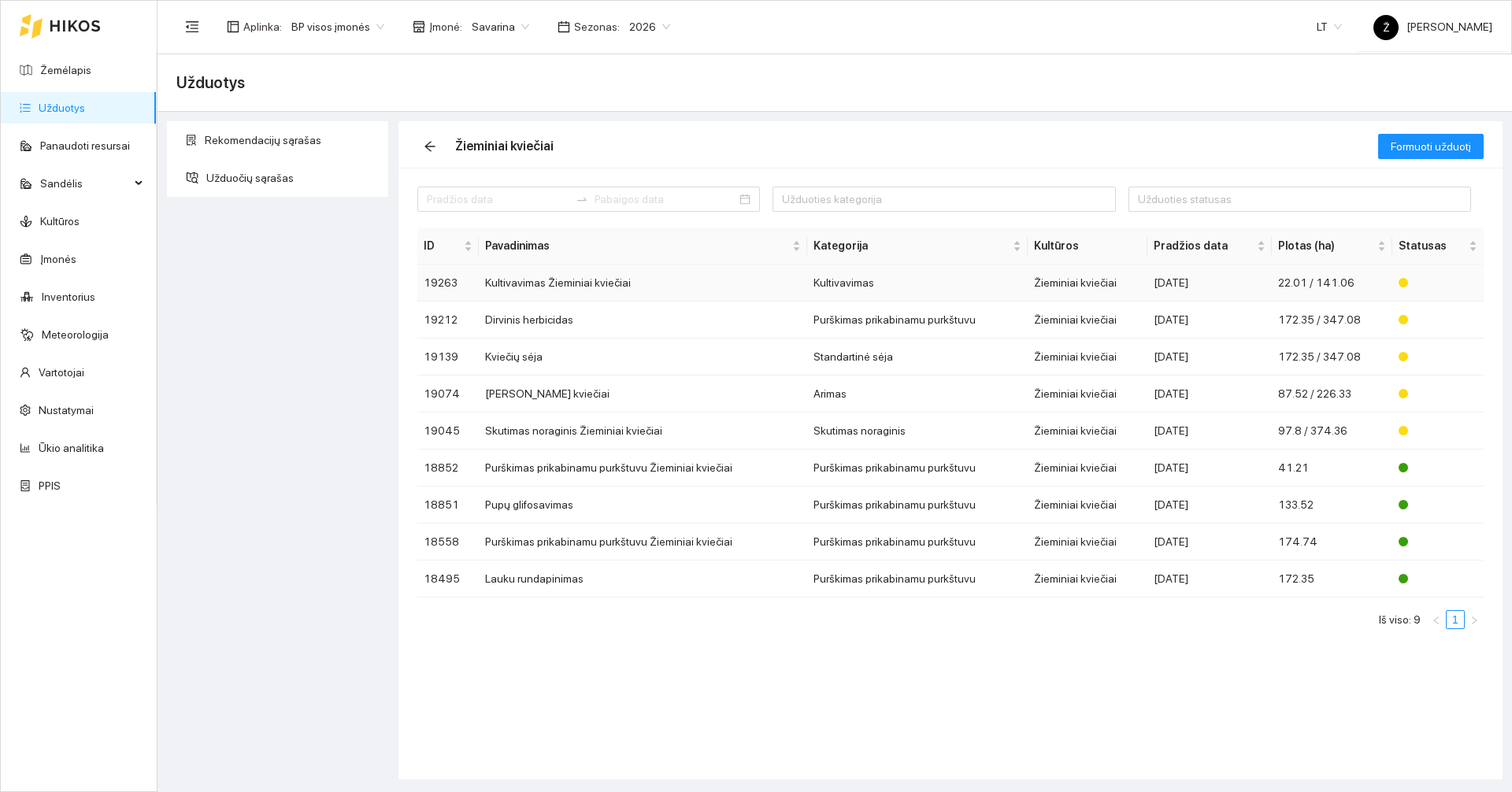
click at [575, 287] on td "Kultivavimas Žieminiai kviečiai" at bounding box center [642, 282] width 328 height 37
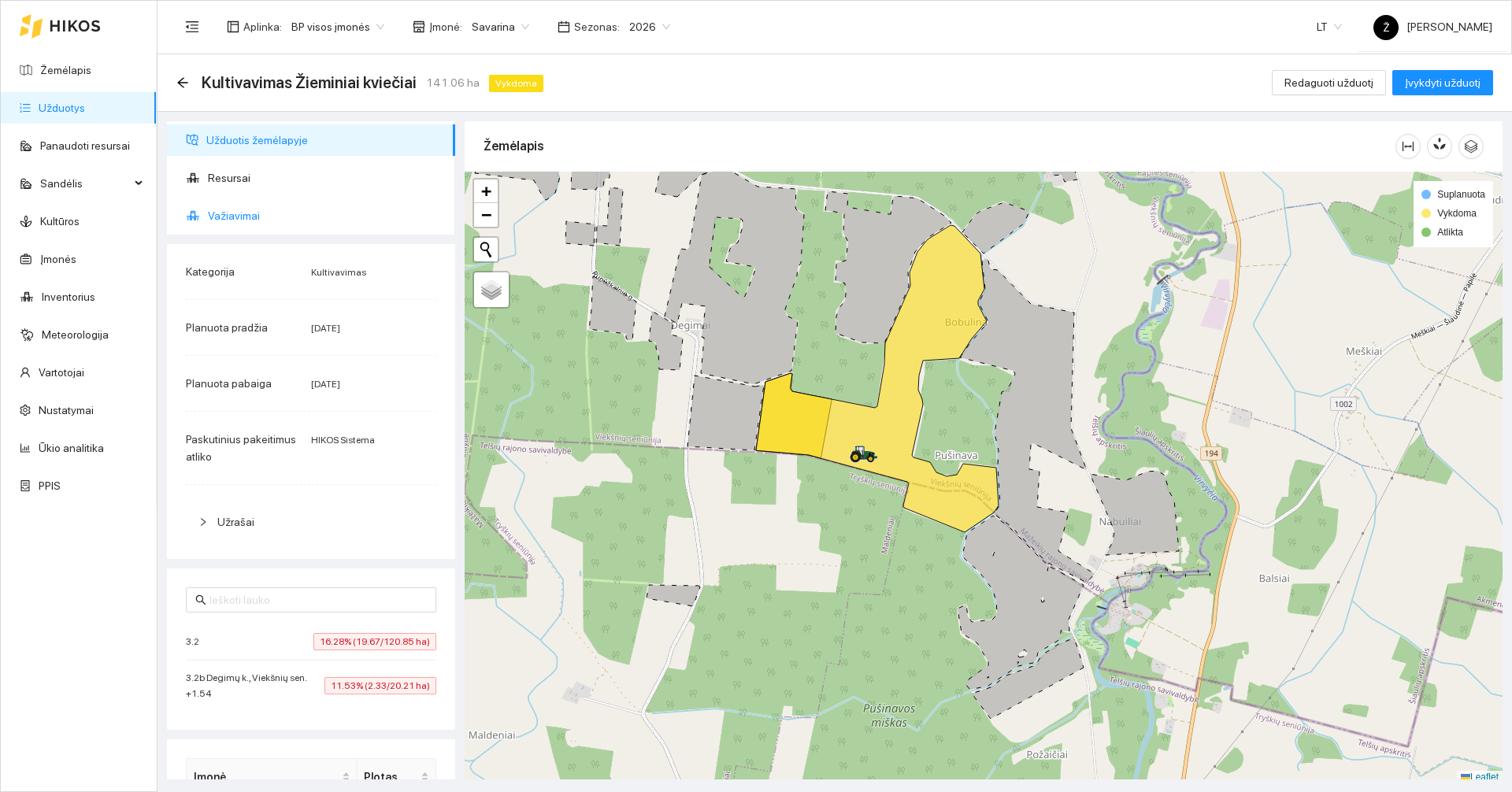
click at [235, 208] on span "Važiavimai" at bounding box center [325, 216] width 235 height 32
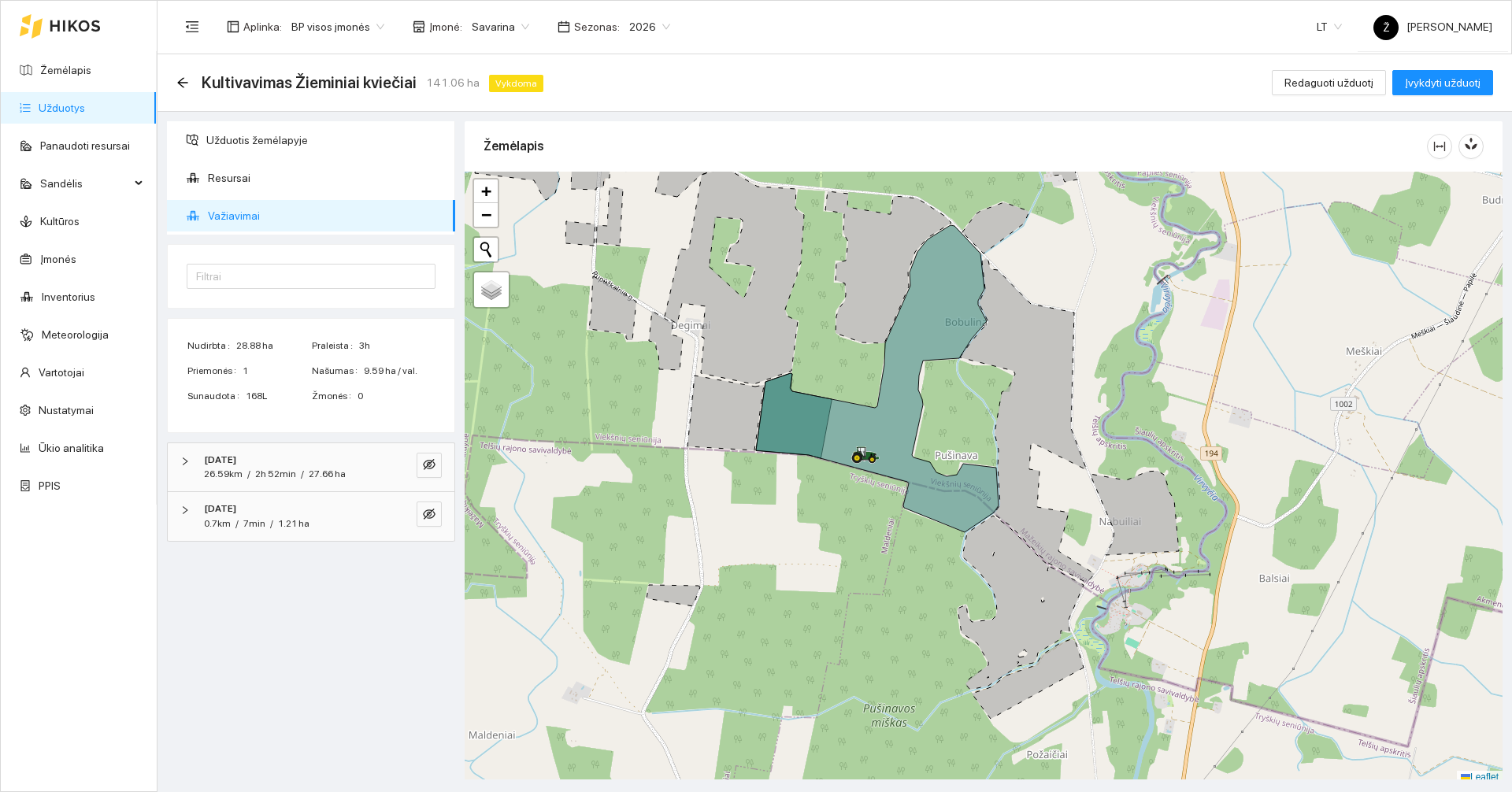
click at [187, 512] on icon "right" at bounding box center [185, 511] width 10 height 10
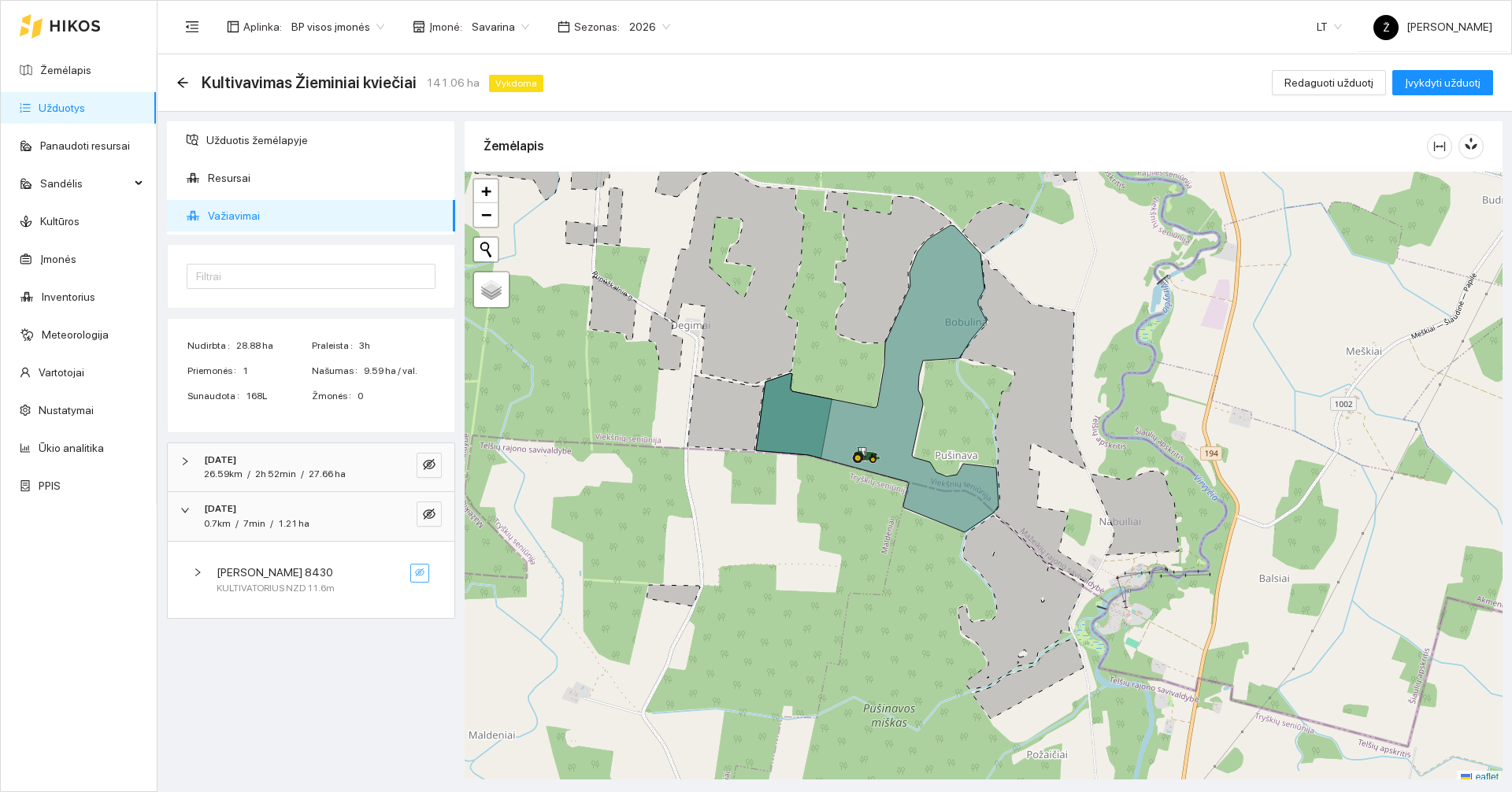
click at [428, 578] on button "button" at bounding box center [420, 573] width 19 height 19
click at [429, 469] on icon "eye-invisible" at bounding box center [429, 464] width 13 height 13
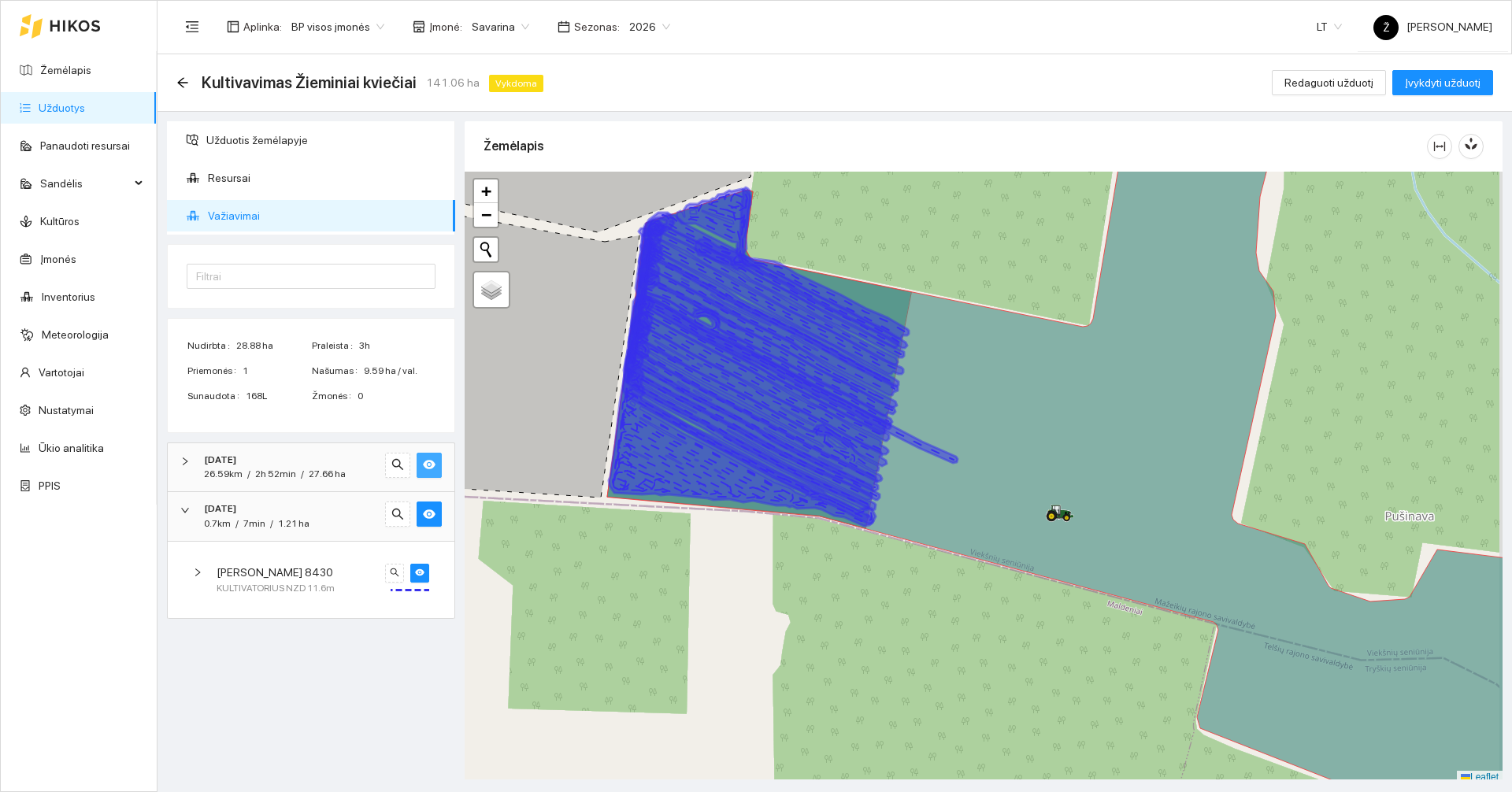
scroll to position [5, 0]
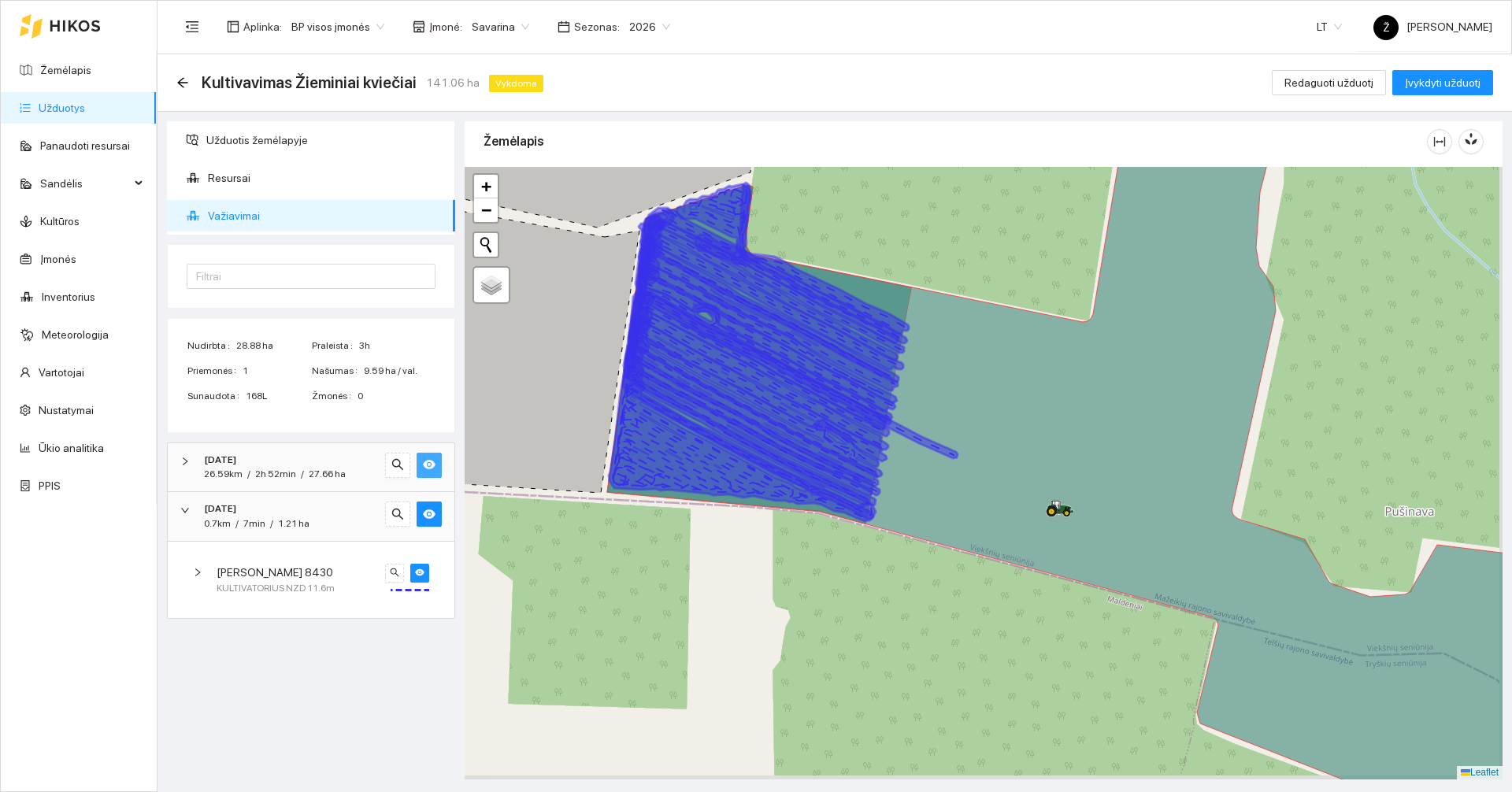
drag, startPoint x: 1072, startPoint y: 490, endPoint x: 1019, endPoint y: 494, distance: 53.2
click at [1015, 462] on icon at bounding box center [1091, 458] width 970 height 719
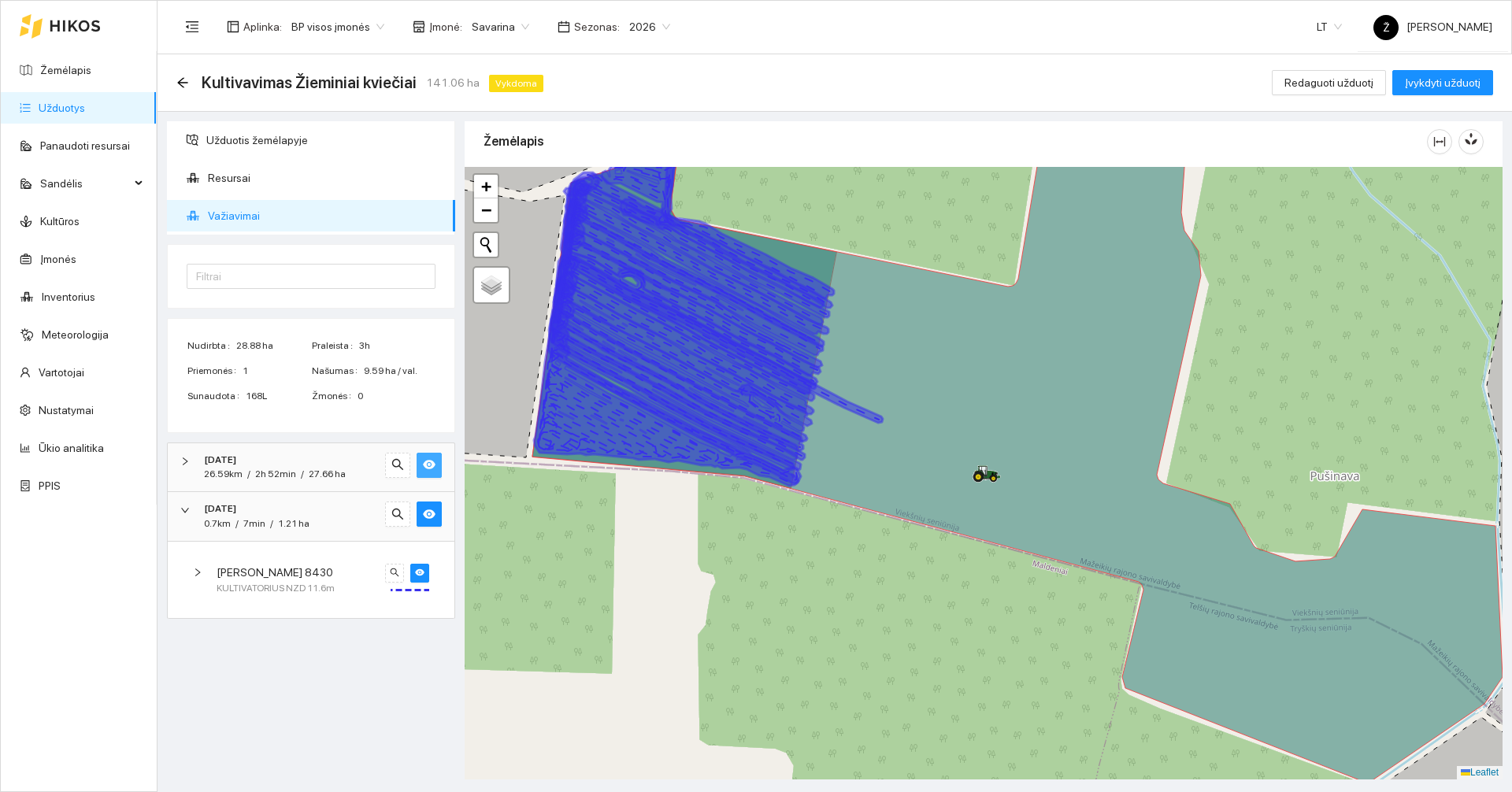
drag, startPoint x: 1123, startPoint y: 506, endPoint x: 1046, endPoint y: 494, distance: 77.9
click at [1059, 488] on icon at bounding box center [1017, 438] width 970 height 690
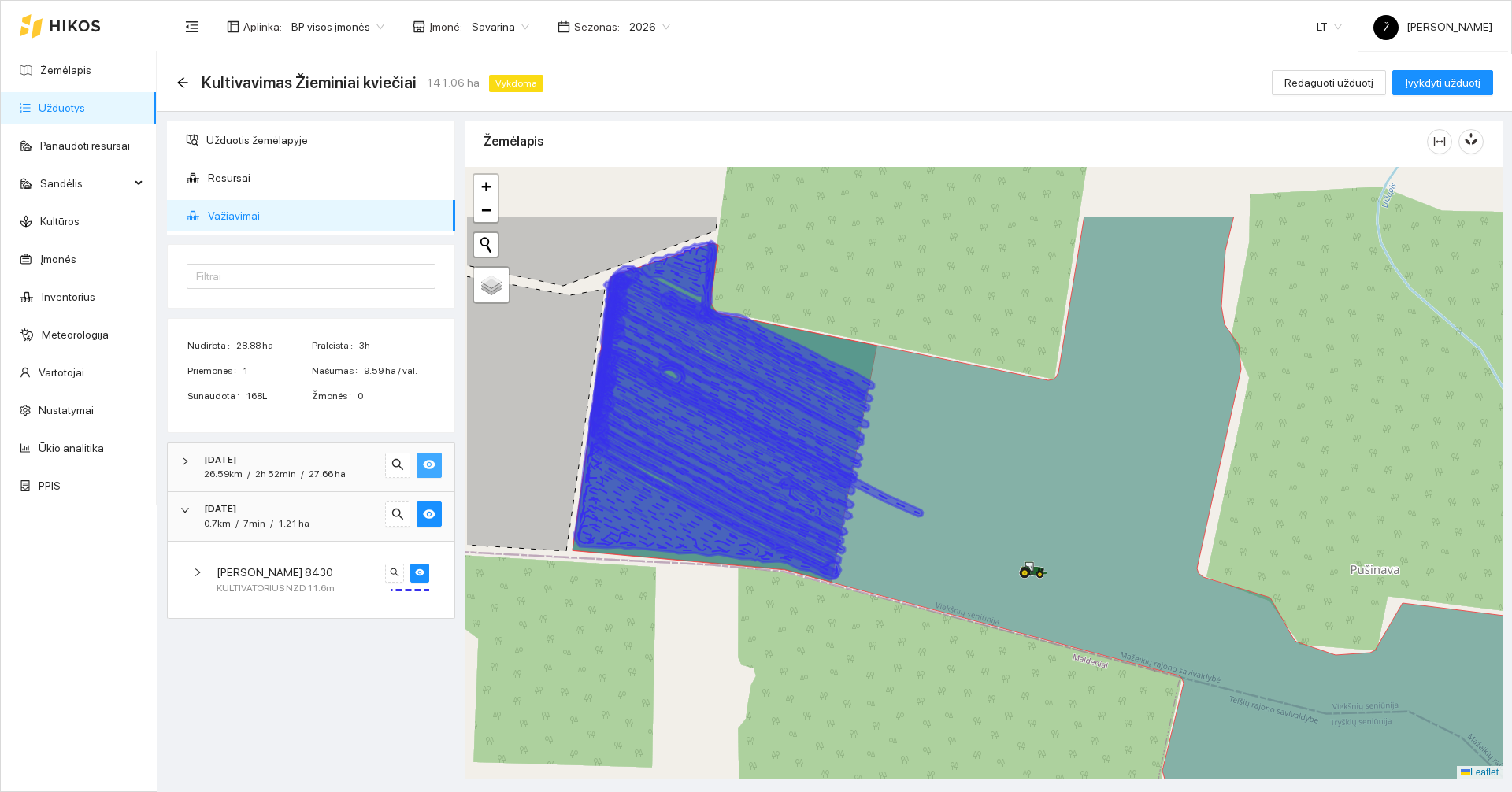
drag, startPoint x: 836, startPoint y: 365, endPoint x: 945, endPoint y: 479, distance: 157.7
click at [945, 479] on icon at bounding box center [1057, 546] width 970 height 661
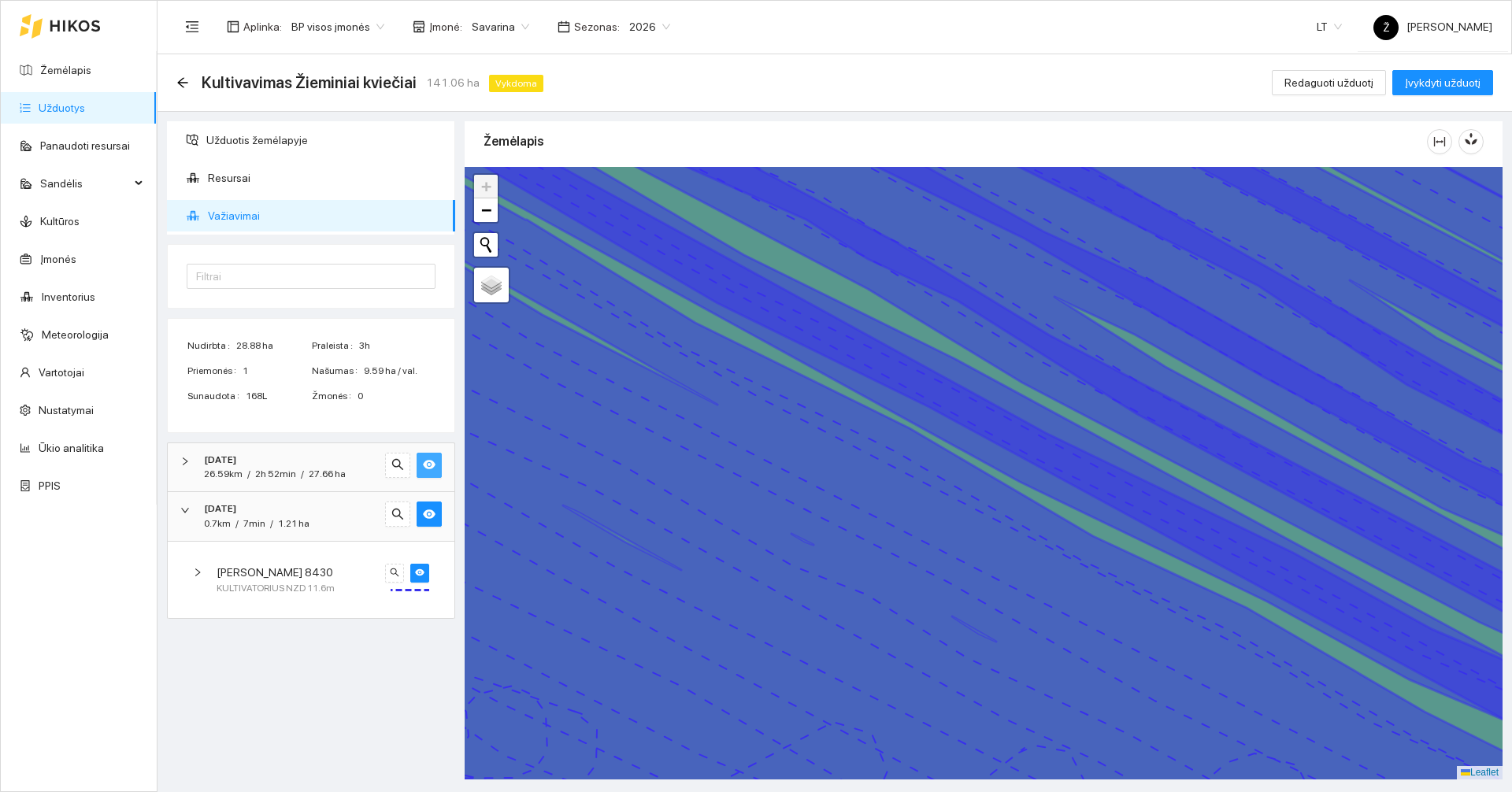
drag, startPoint x: 807, startPoint y: 460, endPoint x: 717, endPoint y: 601, distance: 167.3
click at [717, 601] on icon at bounding box center [981, 477] width 1250 height 740
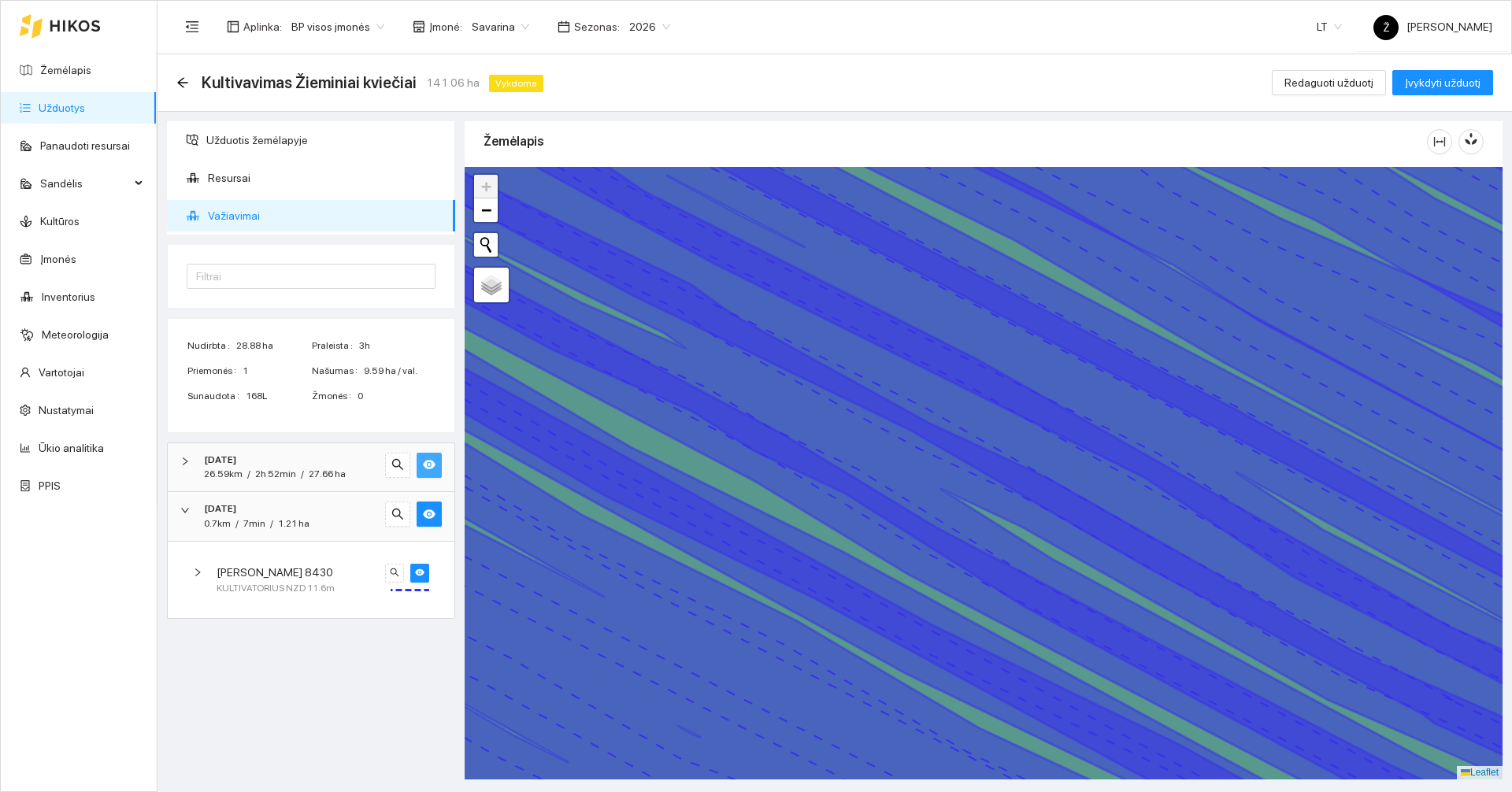
drag, startPoint x: 781, startPoint y: 406, endPoint x: 766, endPoint y: 445, distance: 41.8
click at [766, 445] on icon at bounding box center [957, 545] width 1250 height 707
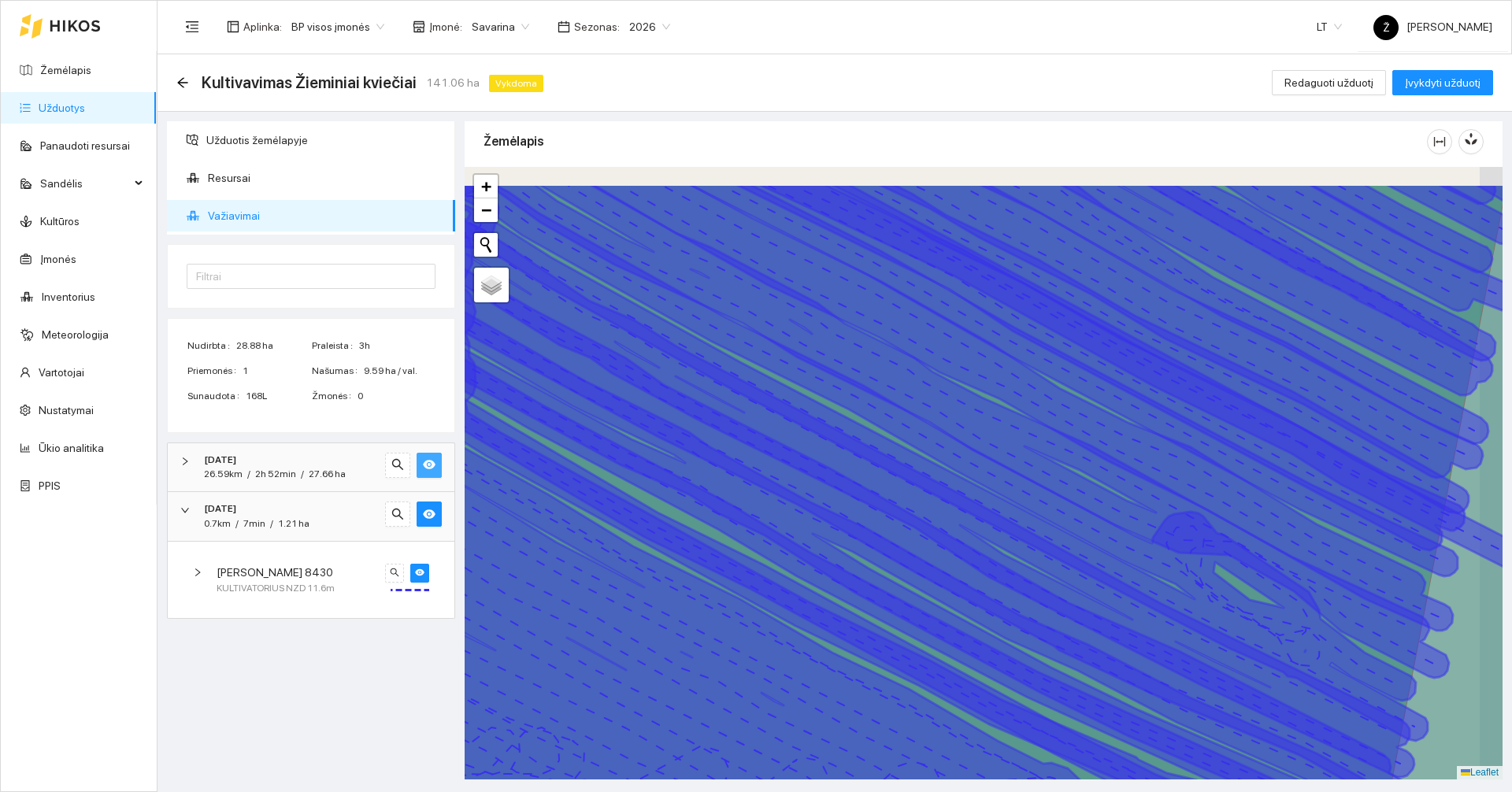
drag, startPoint x: 773, startPoint y: 403, endPoint x: 748, endPoint y: 444, distance: 48.0
click at [748, 444] on icon at bounding box center [915, 481] width 998 height 594
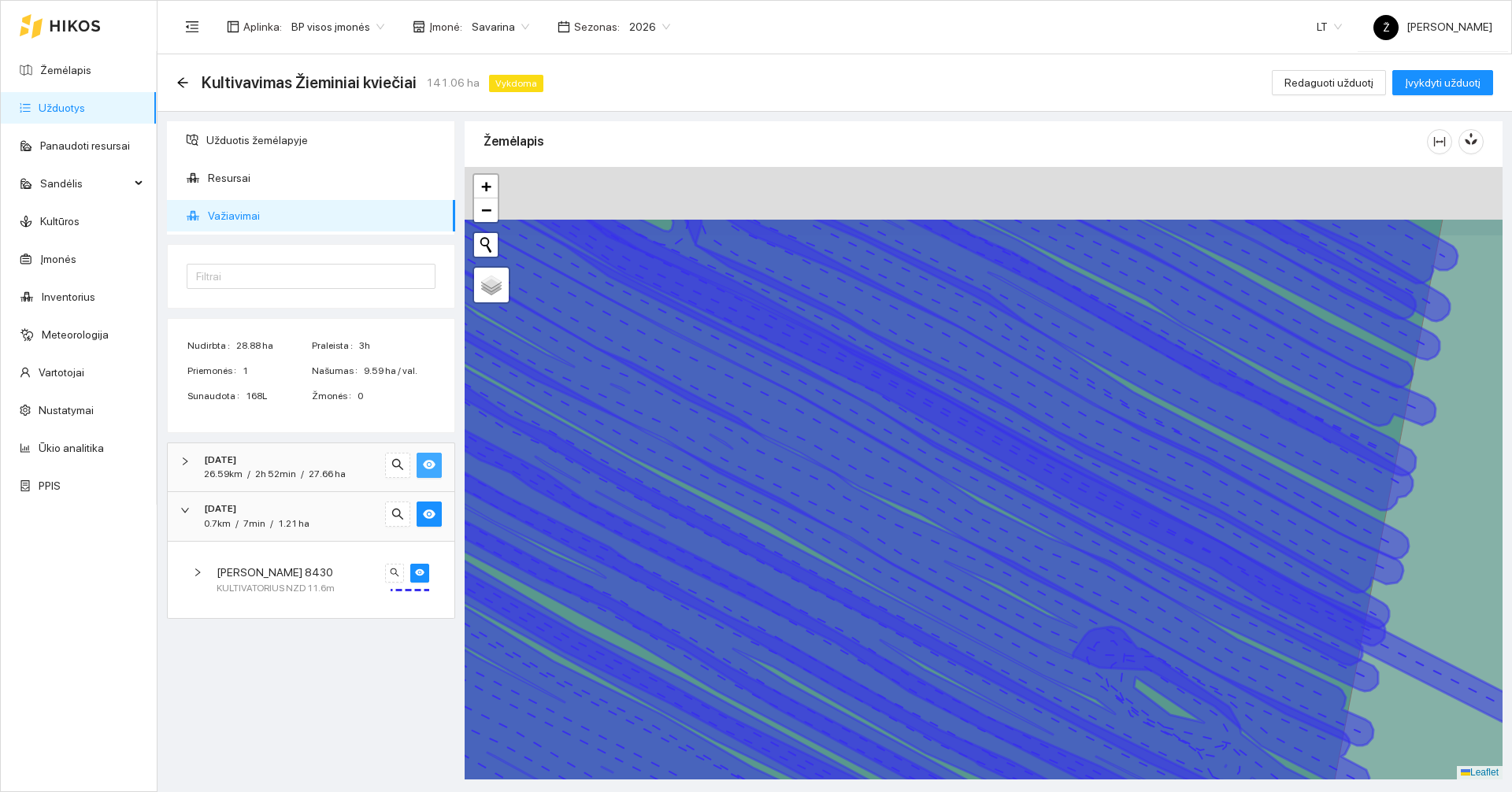
drag, startPoint x: 786, startPoint y: 371, endPoint x: 707, endPoint y: 485, distance: 138.7
click at [707, 485] on icon at bounding box center [842, 537] width 1013 height 638
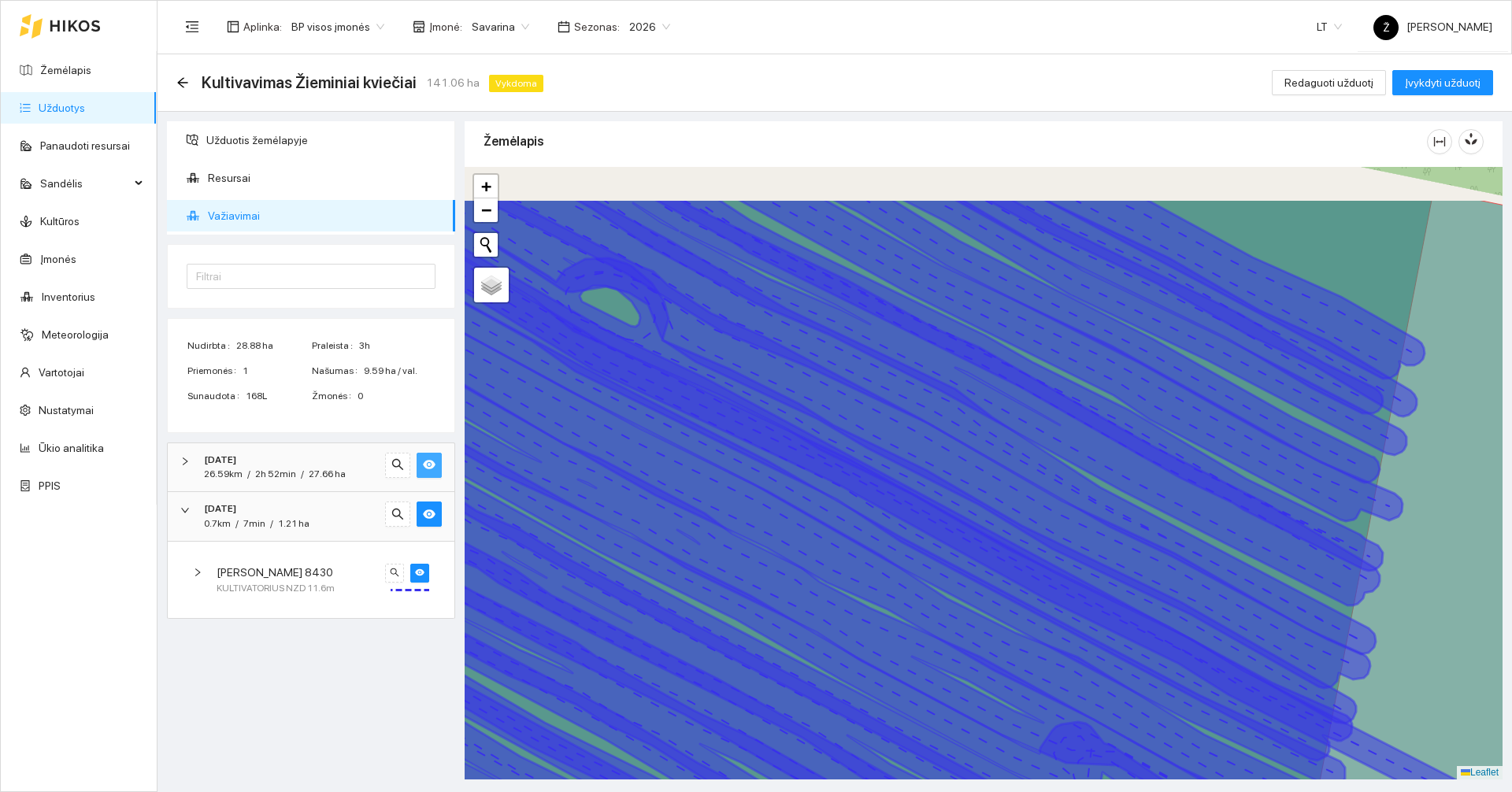
drag, startPoint x: 769, startPoint y: 391, endPoint x: 736, endPoint y: 489, distance: 103.4
click at [736, 489] on icon at bounding box center [834, 519] width 1013 height 642
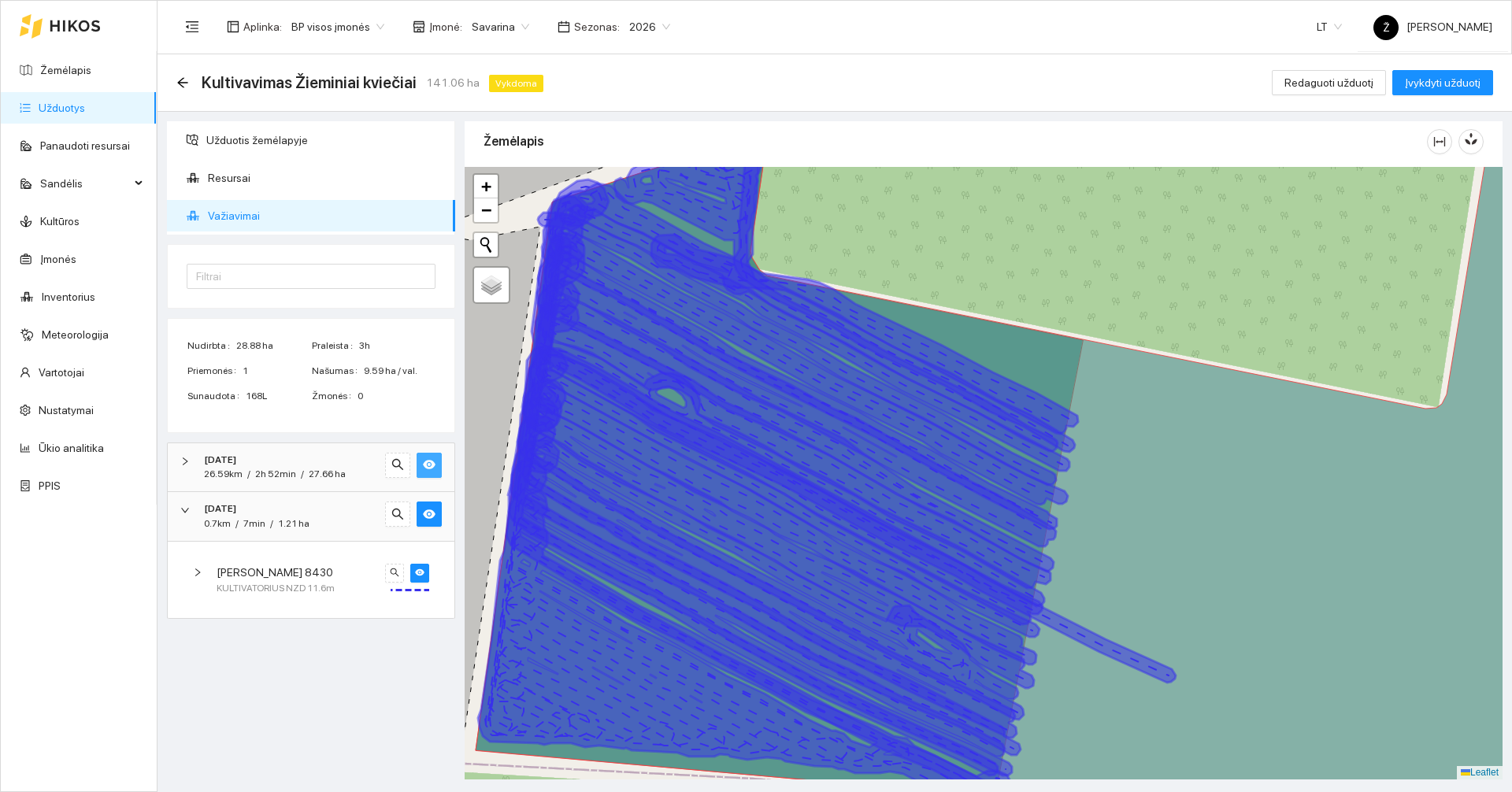
click at [192, 464] on div at bounding box center [190, 461] width 19 height 17
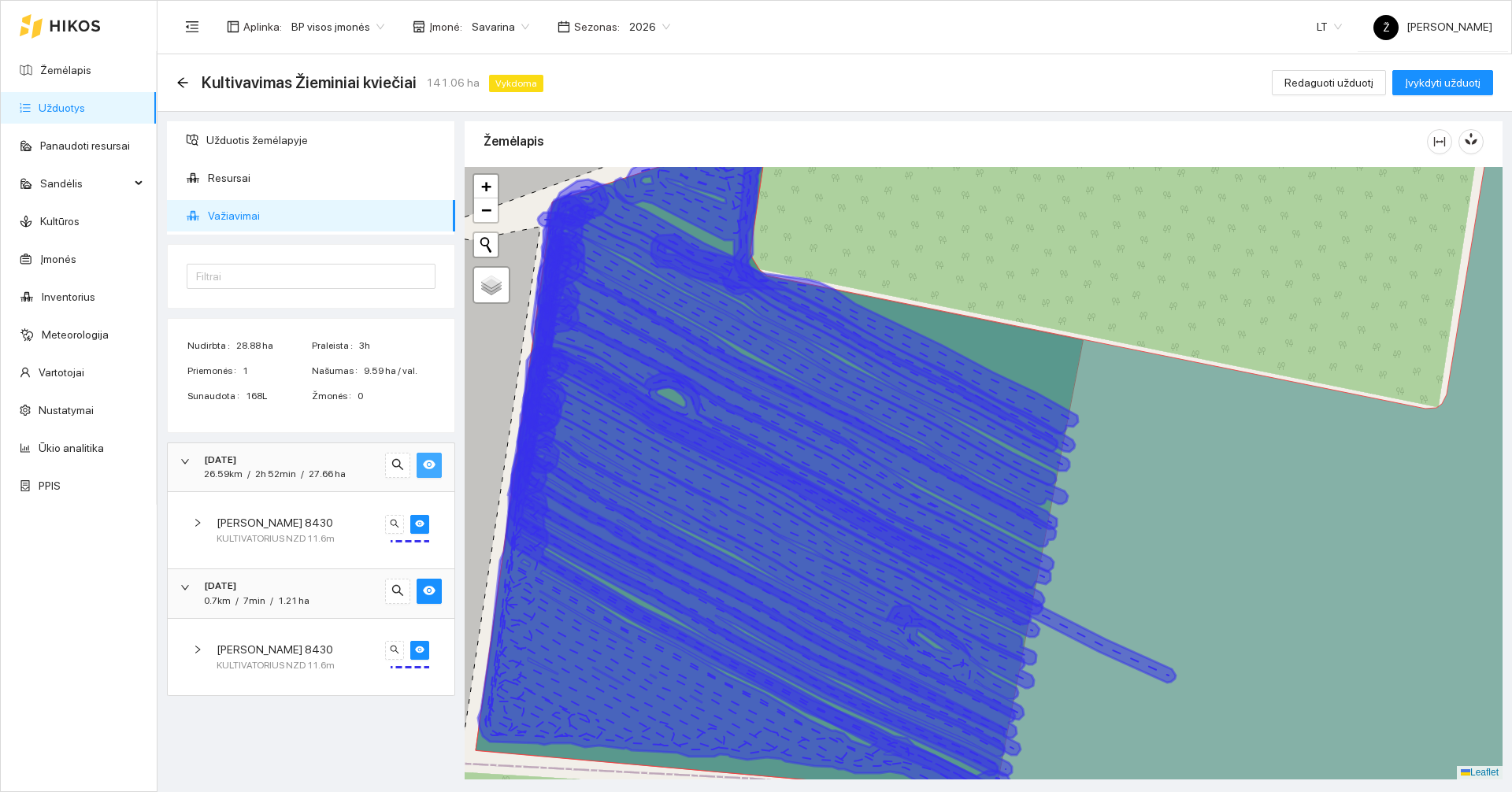
click at [199, 522] on icon "right" at bounding box center [197, 522] width 5 height 8
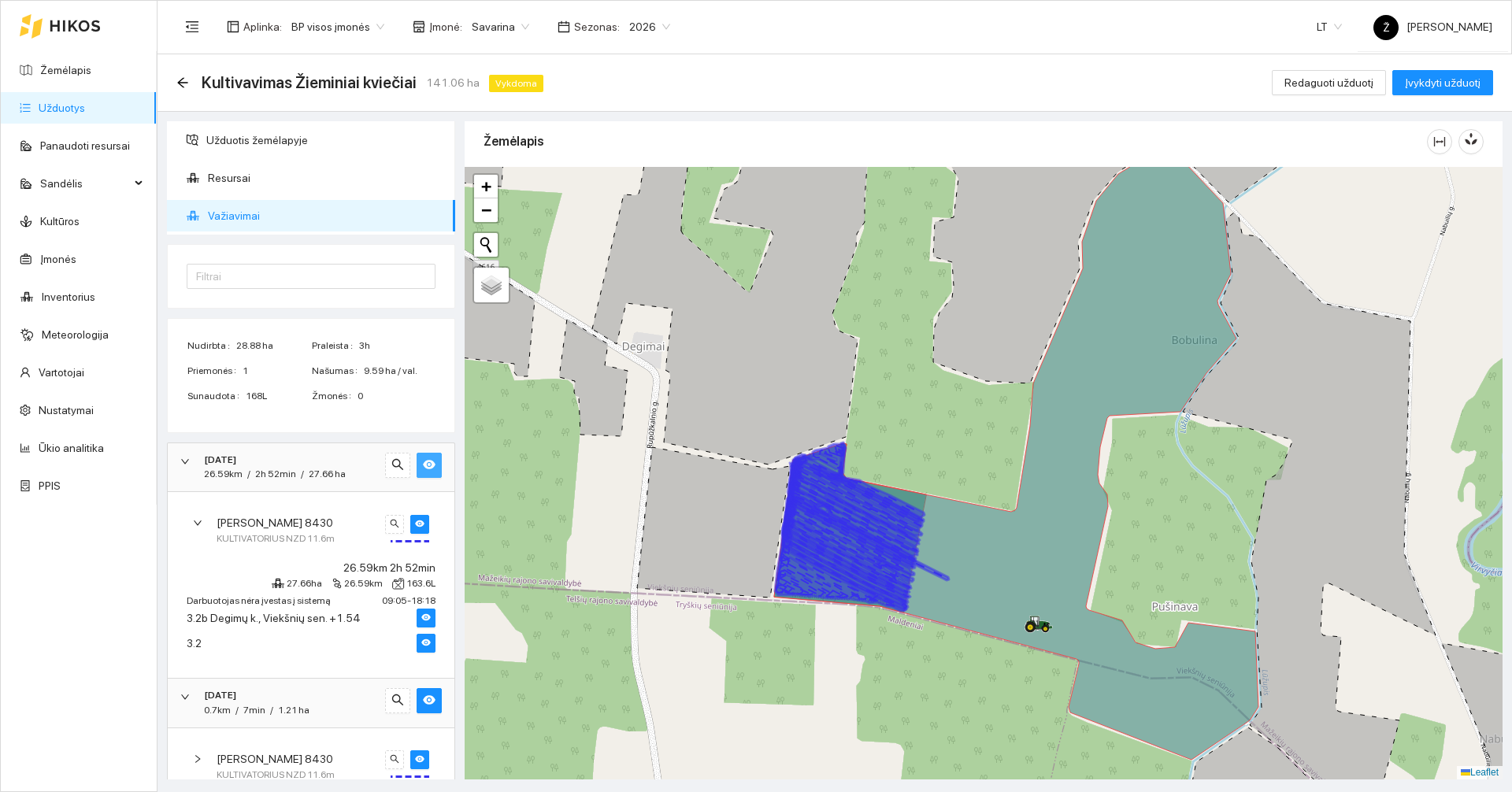
click at [43, 103] on link "Užduotys" at bounding box center [62, 107] width 46 height 13
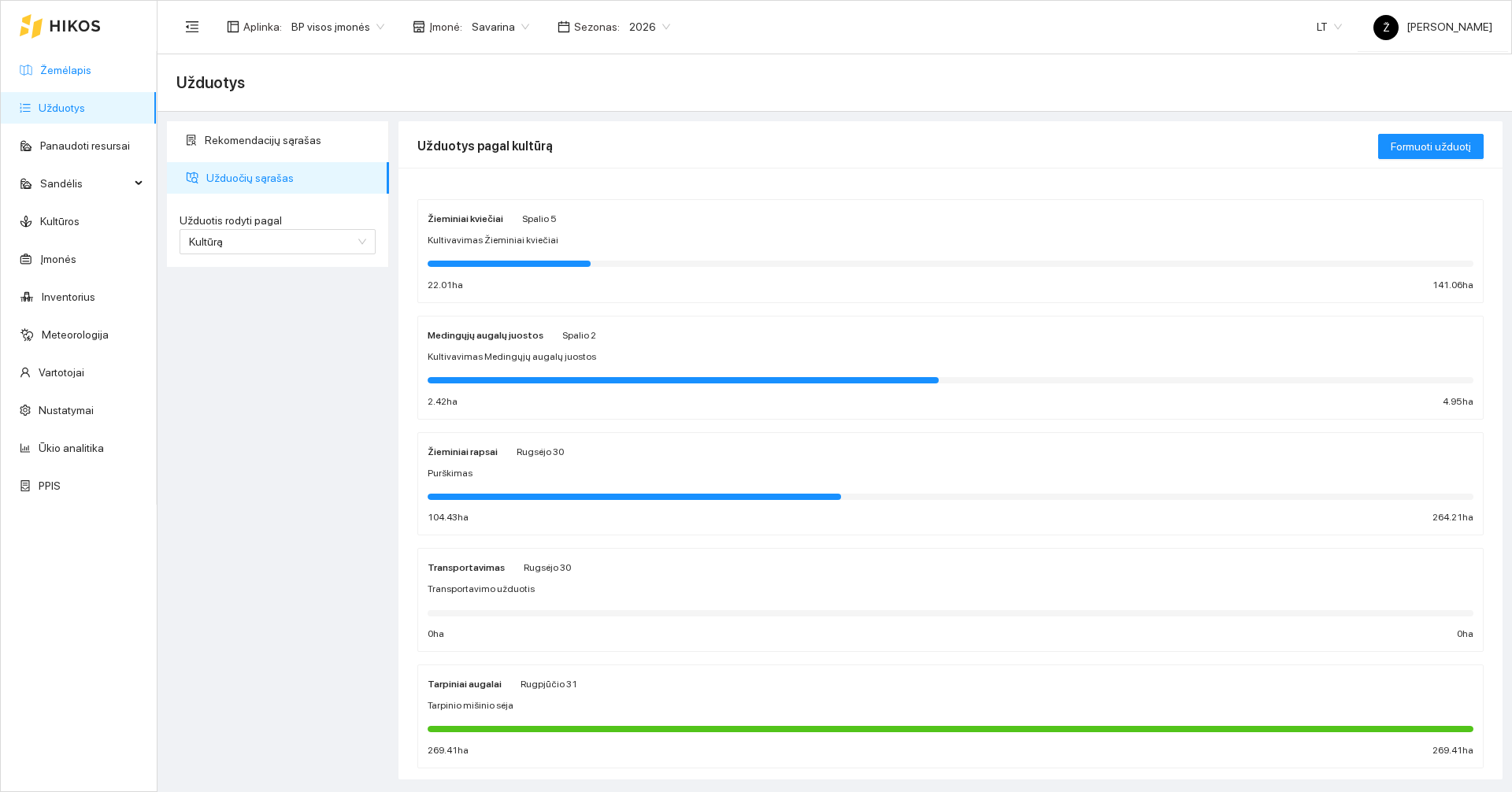
click at [76, 75] on link "Žemėlapis" at bounding box center [66, 70] width 51 height 13
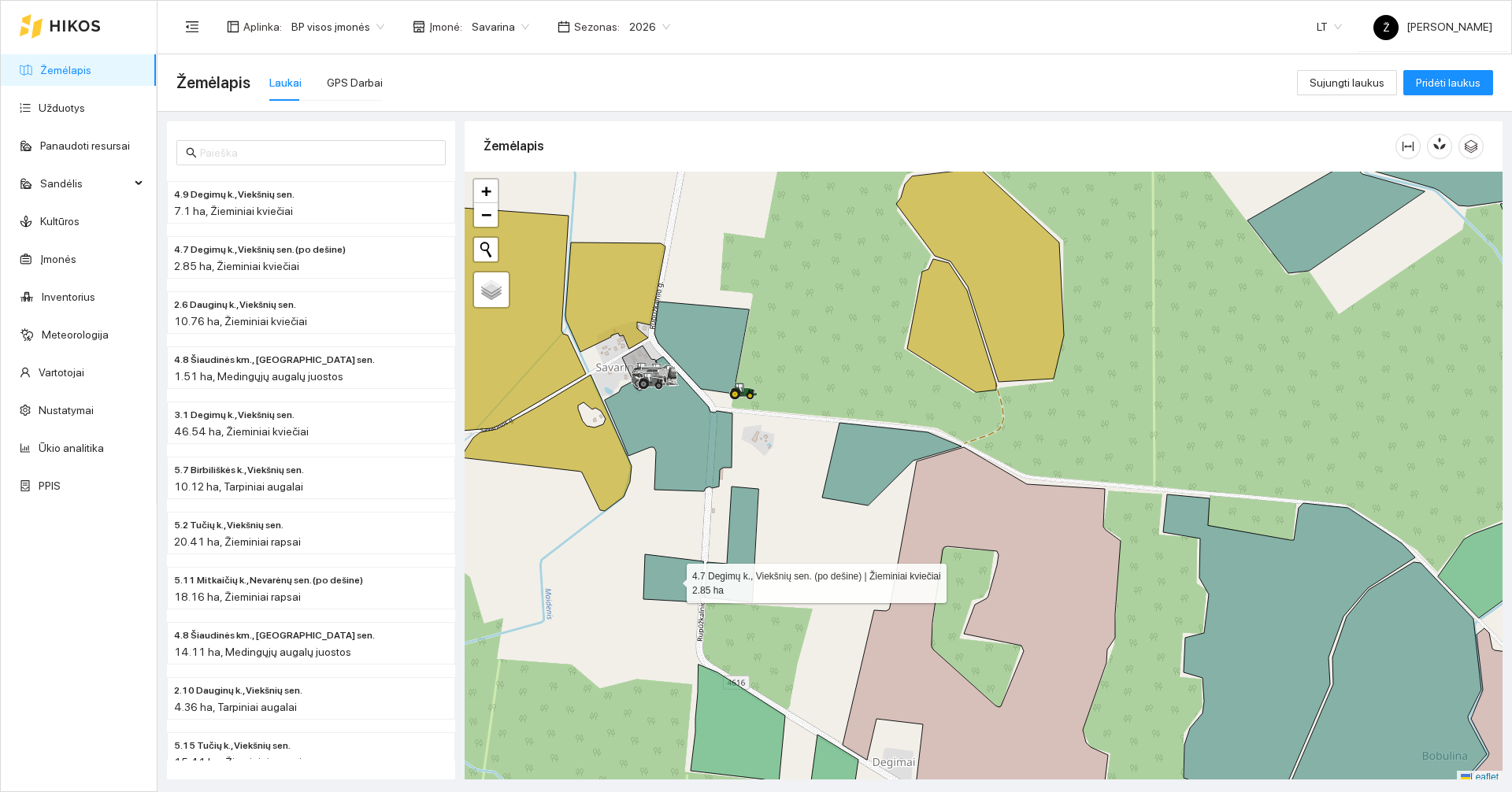
click at [665, 582] on icon at bounding box center [673, 578] width 60 height 48
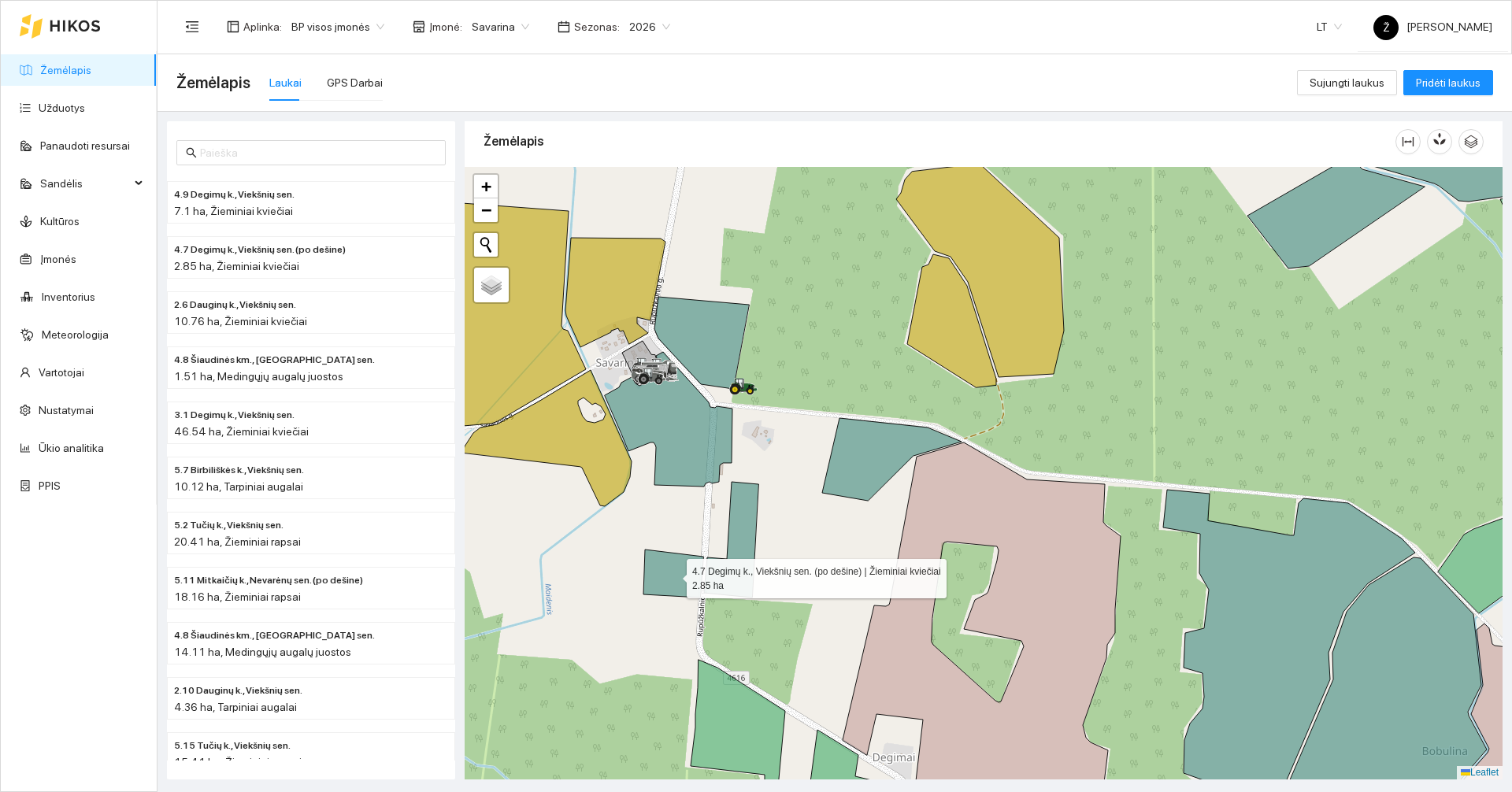
scroll to position [55, 0]
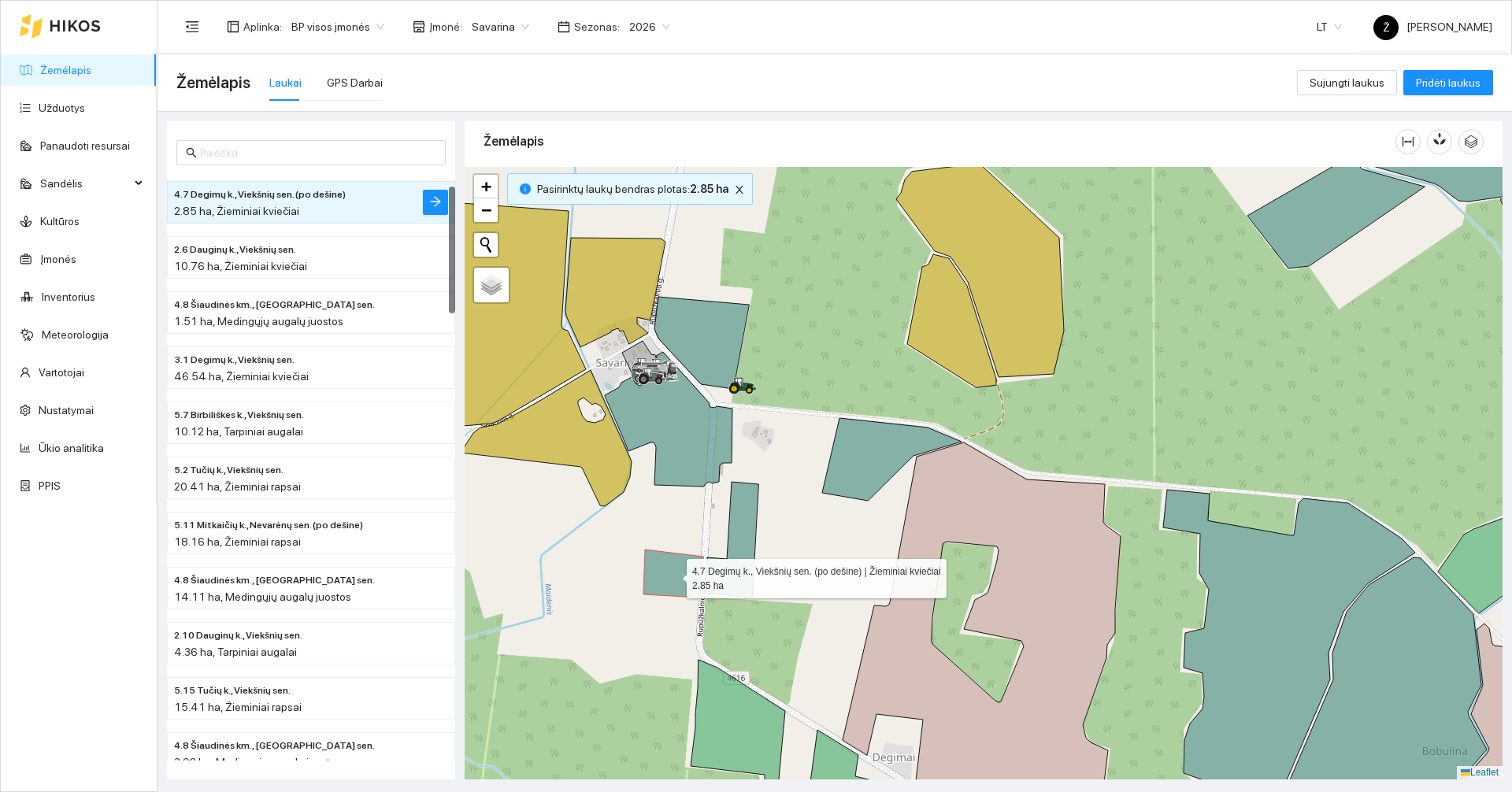
click at [677, 572] on icon at bounding box center [673, 573] width 60 height 48
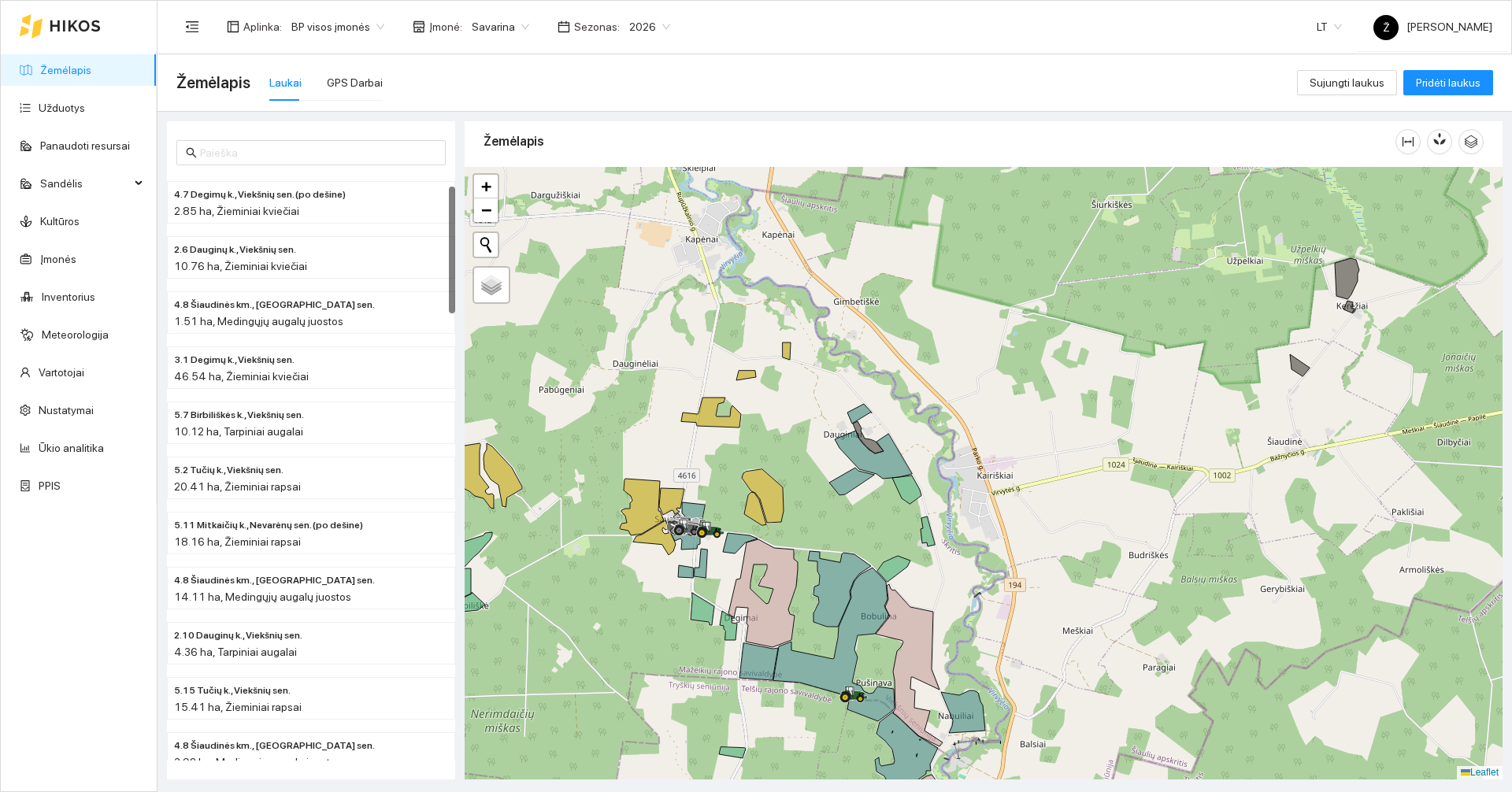
drag, startPoint x: 1064, startPoint y: 523, endPoint x: 1067, endPoint y: 488, distance: 35.1
click at [1067, 488] on div at bounding box center [983, 473] width 1038 height 612
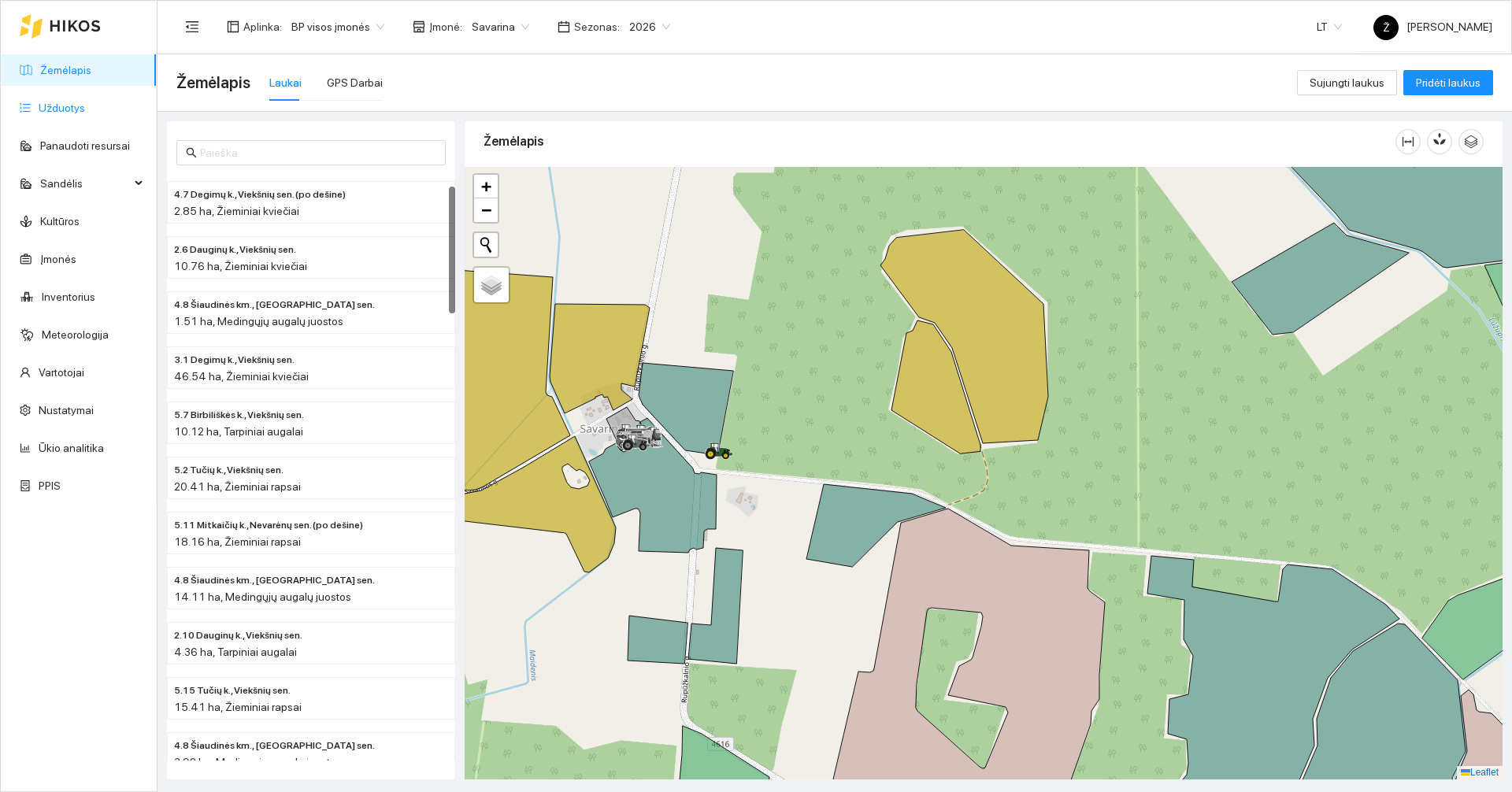
click at [85, 114] on link "Užduotys" at bounding box center [62, 107] width 46 height 13
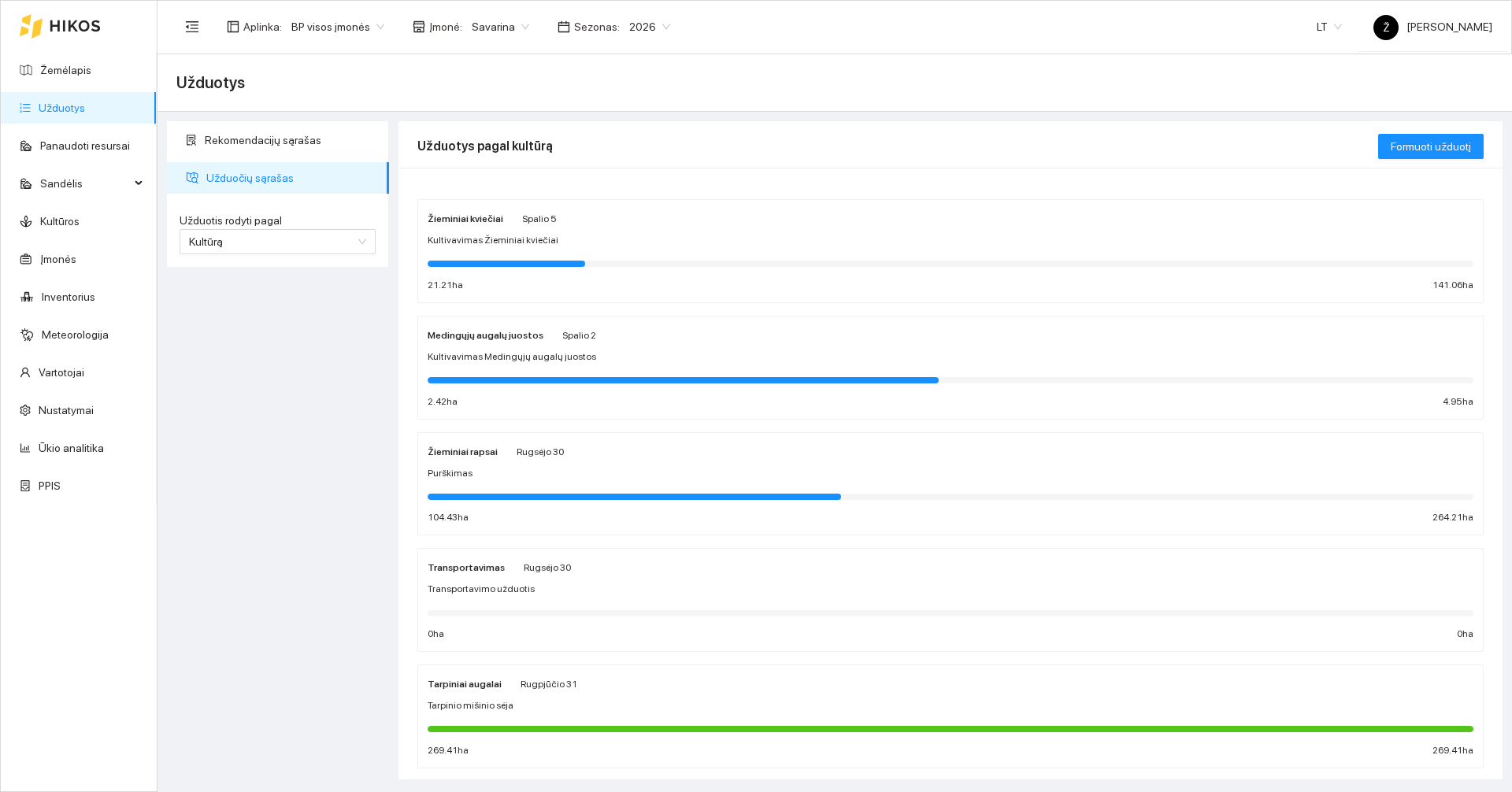
click at [566, 216] on div "Žieminiai kviečiai [DATE]" at bounding box center [950, 218] width 1046 height 17
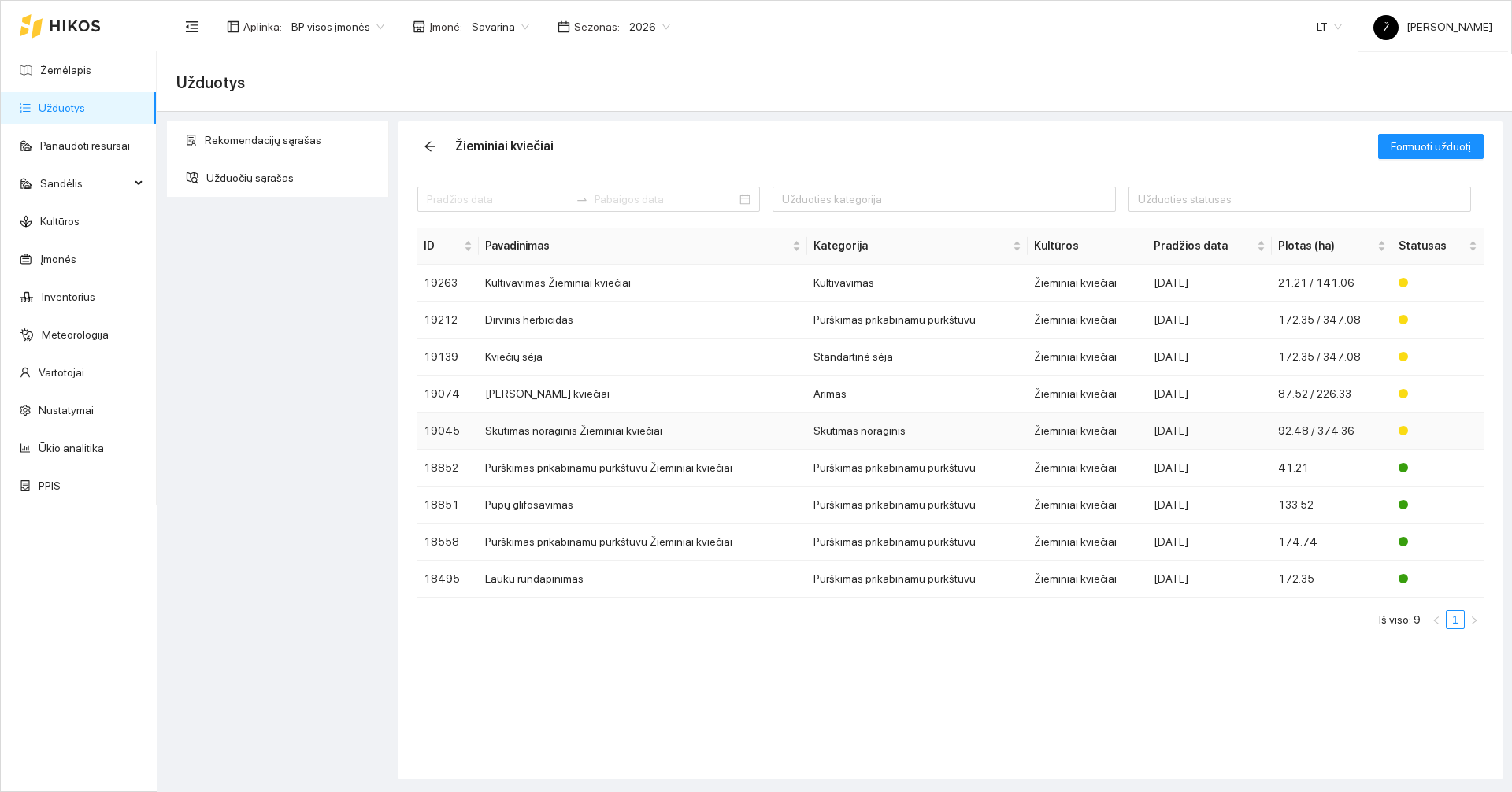
click at [592, 430] on td "Skutimas noraginis Žieminiai kviečiai" at bounding box center [642, 430] width 328 height 37
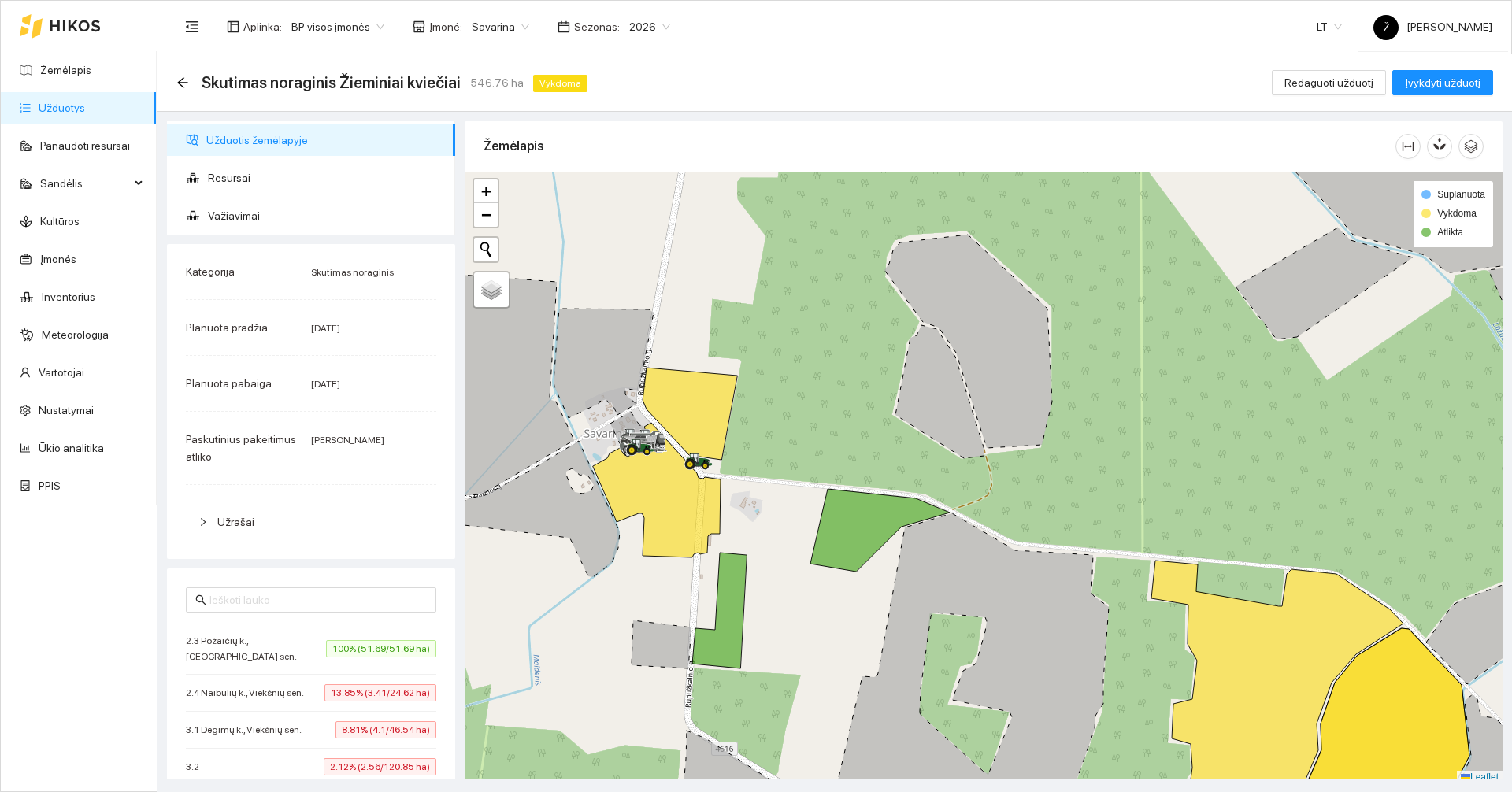
scroll to position [5, 0]
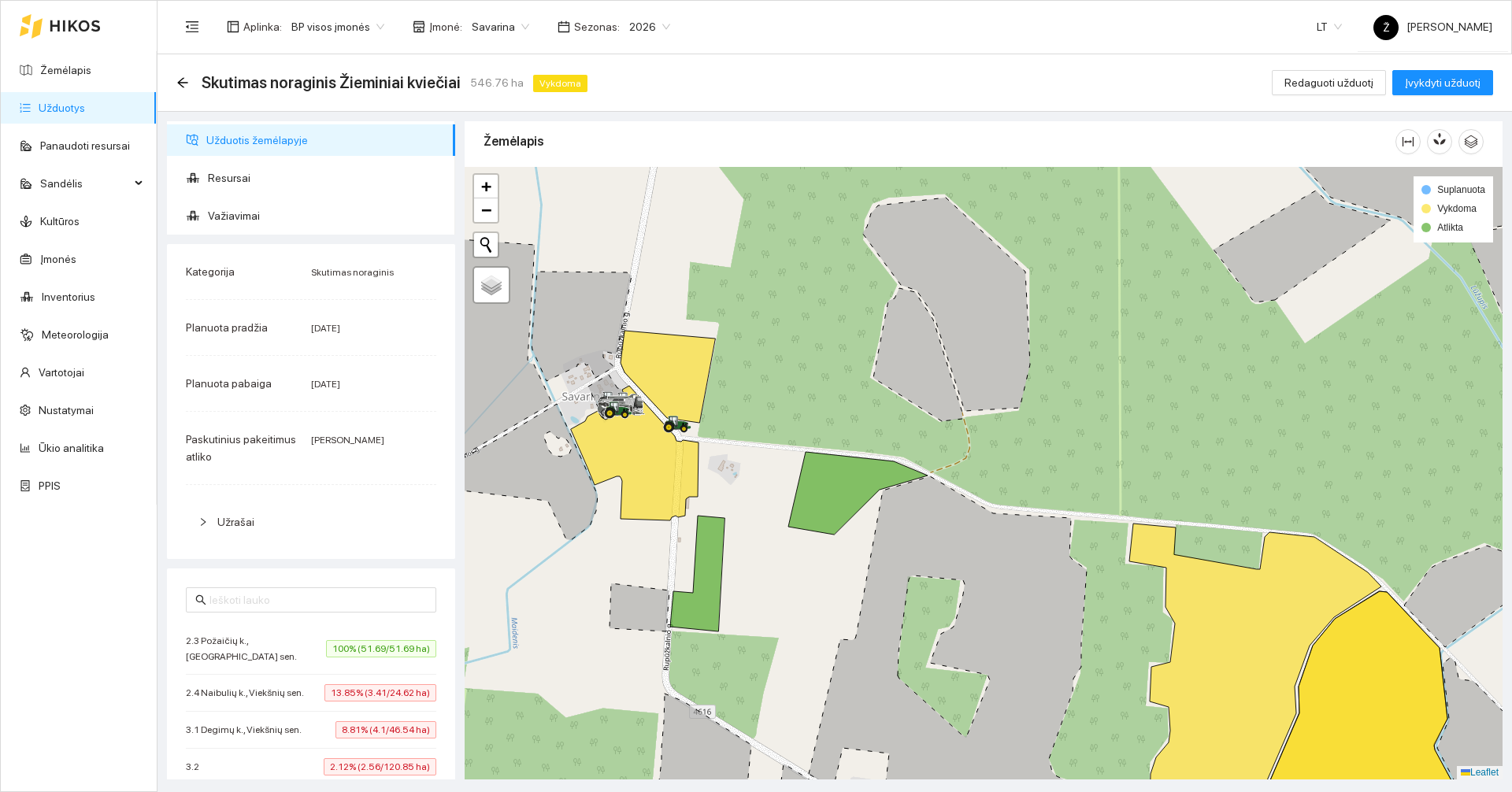
drag, startPoint x: 874, startPoint y: 481, endPoint x: 847, endPoint y: 431, distance: 56.8
click at [847, 431] on div at bounding box center [983, 473] width 1038 height 612
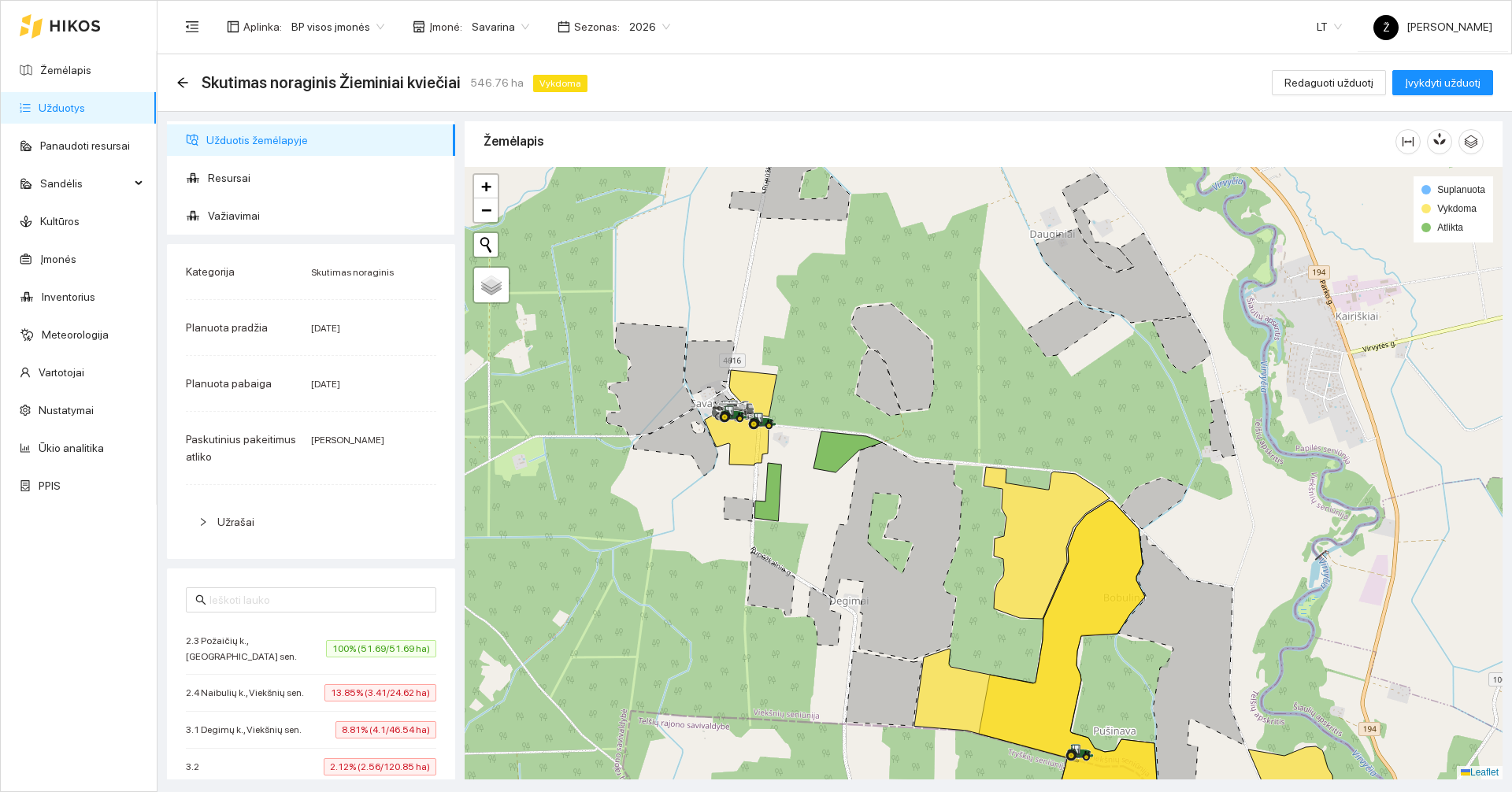
drag, startPoint x: 827, startPoint y: 491, endPoint x: 821, endPoint y: 463, distance: 28.6
click at [821, 463] on div at bounding box center [983, 473] width 1038 height 612
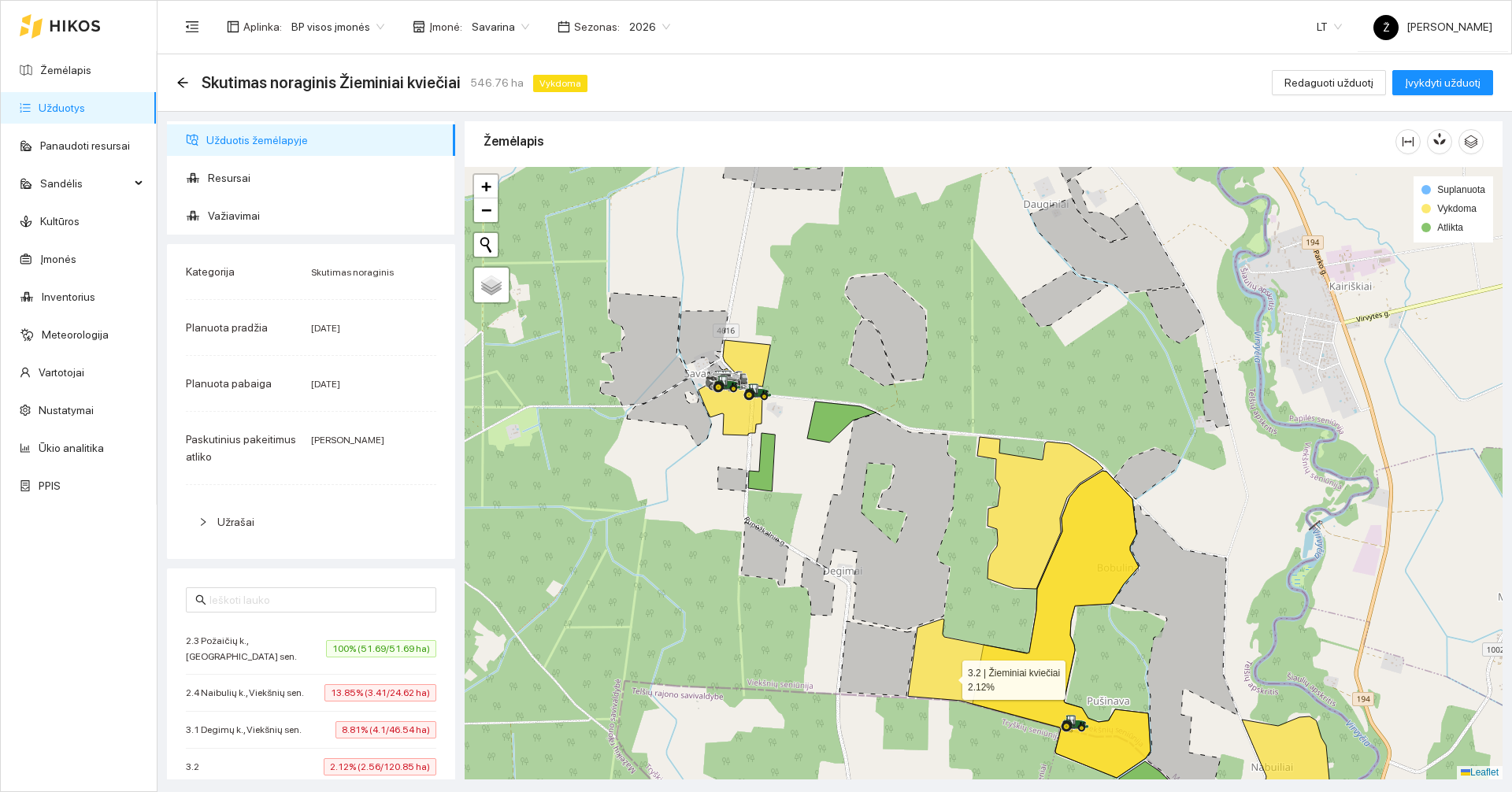
click at [948, 676] on icon at bounding box center [1028, 624] width 243 height 307
click at [961, 678] on icon at bounding box center [1028, 624] width 243 height 307
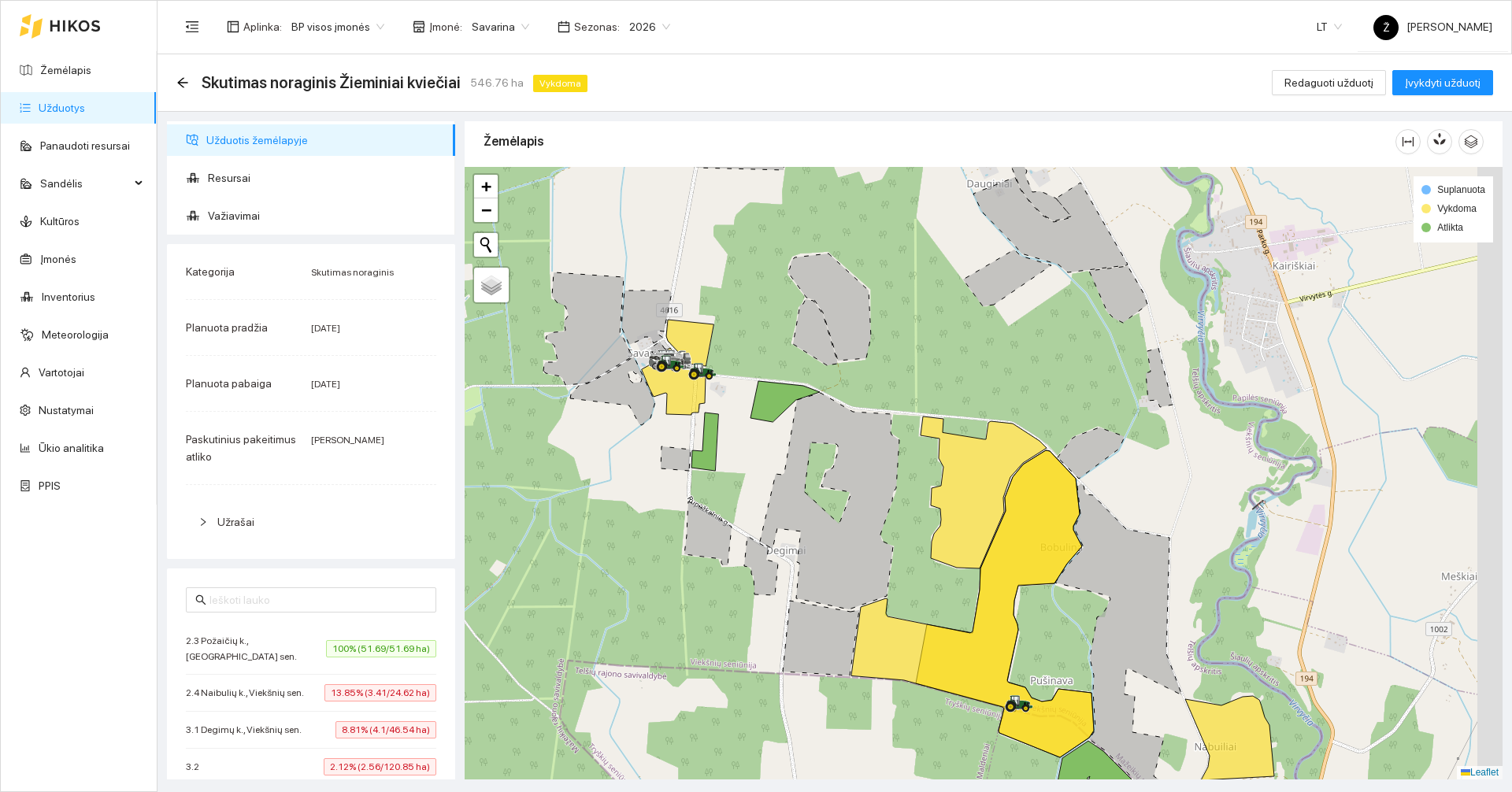
drag, startPoint x: 1038, startPoint y: 412, endPoint x: 976, endPoint y: 391, distance: 65.5
click at [976, 391] on div at bounding box center [983, 473] width 1038 height 612
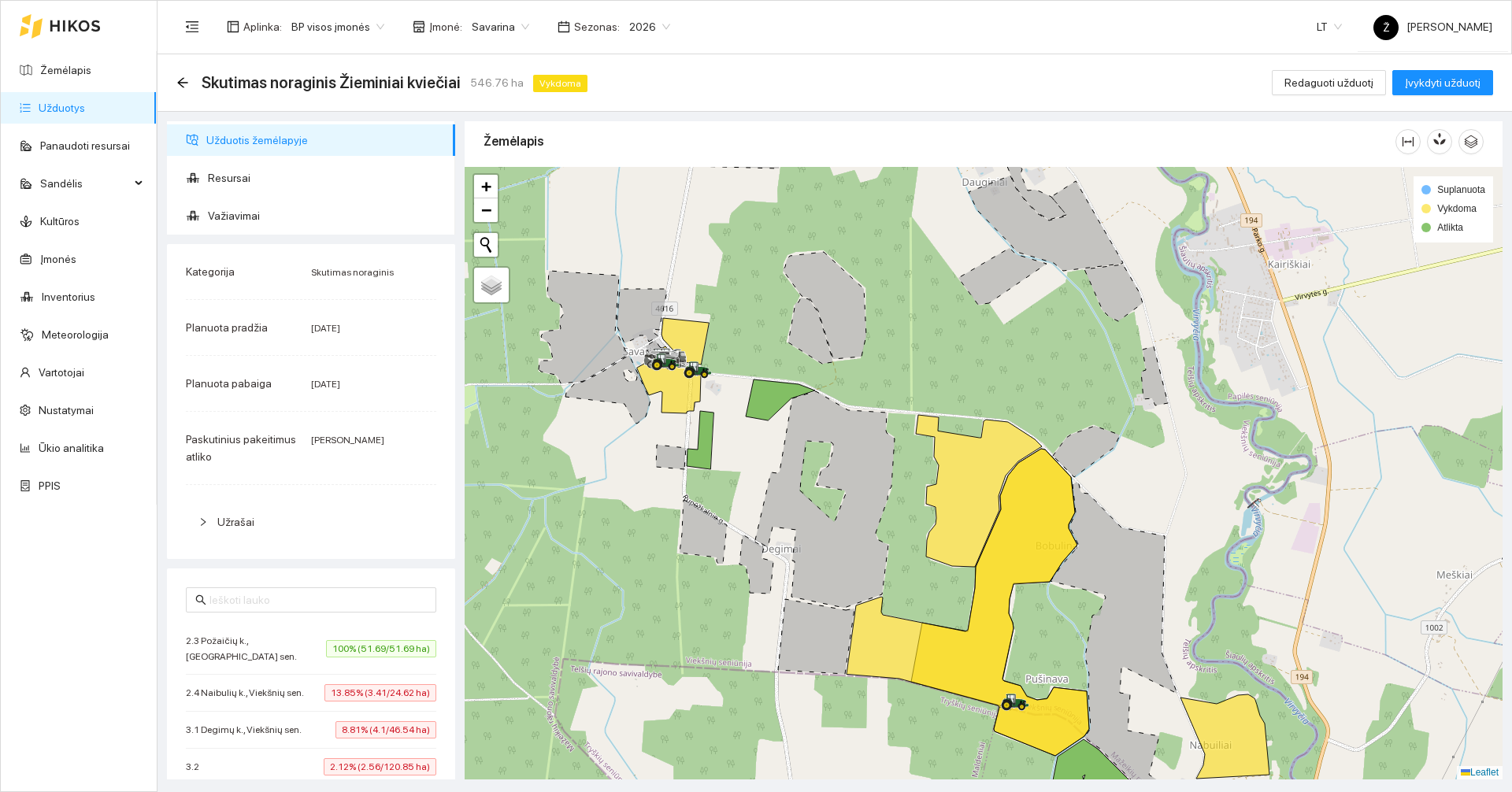
drag, startPoint x: 1144, startPoint y: 411, endPoint x: 1140, endPoint y: 402, distance: 9.8
click at [1140, 402] on div at bounding box center [983, 473] width 1038 height 612
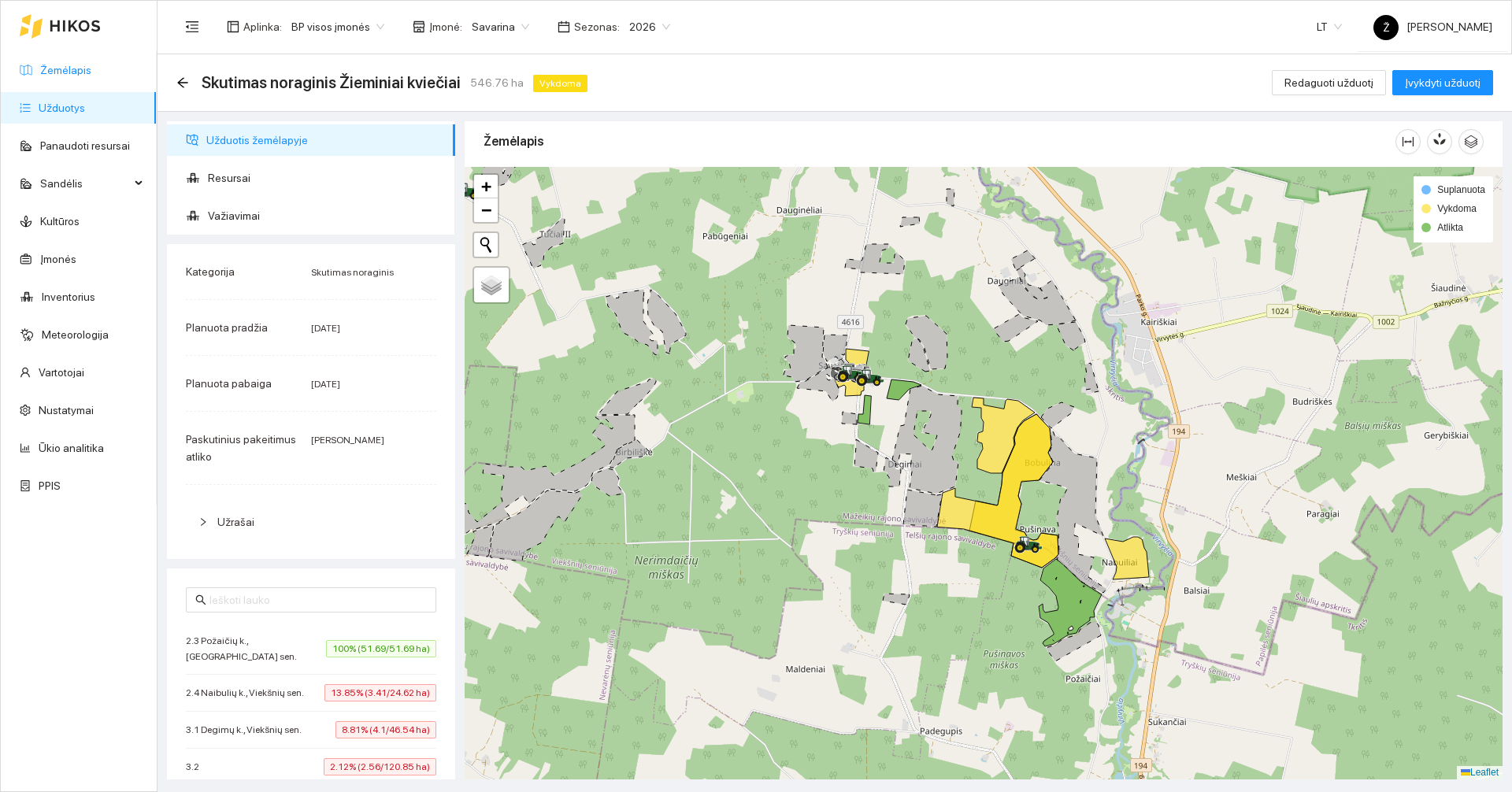
click at [91, 76] on link "Žemėlapis" at bounding box center [66, 70] width 51 height 13
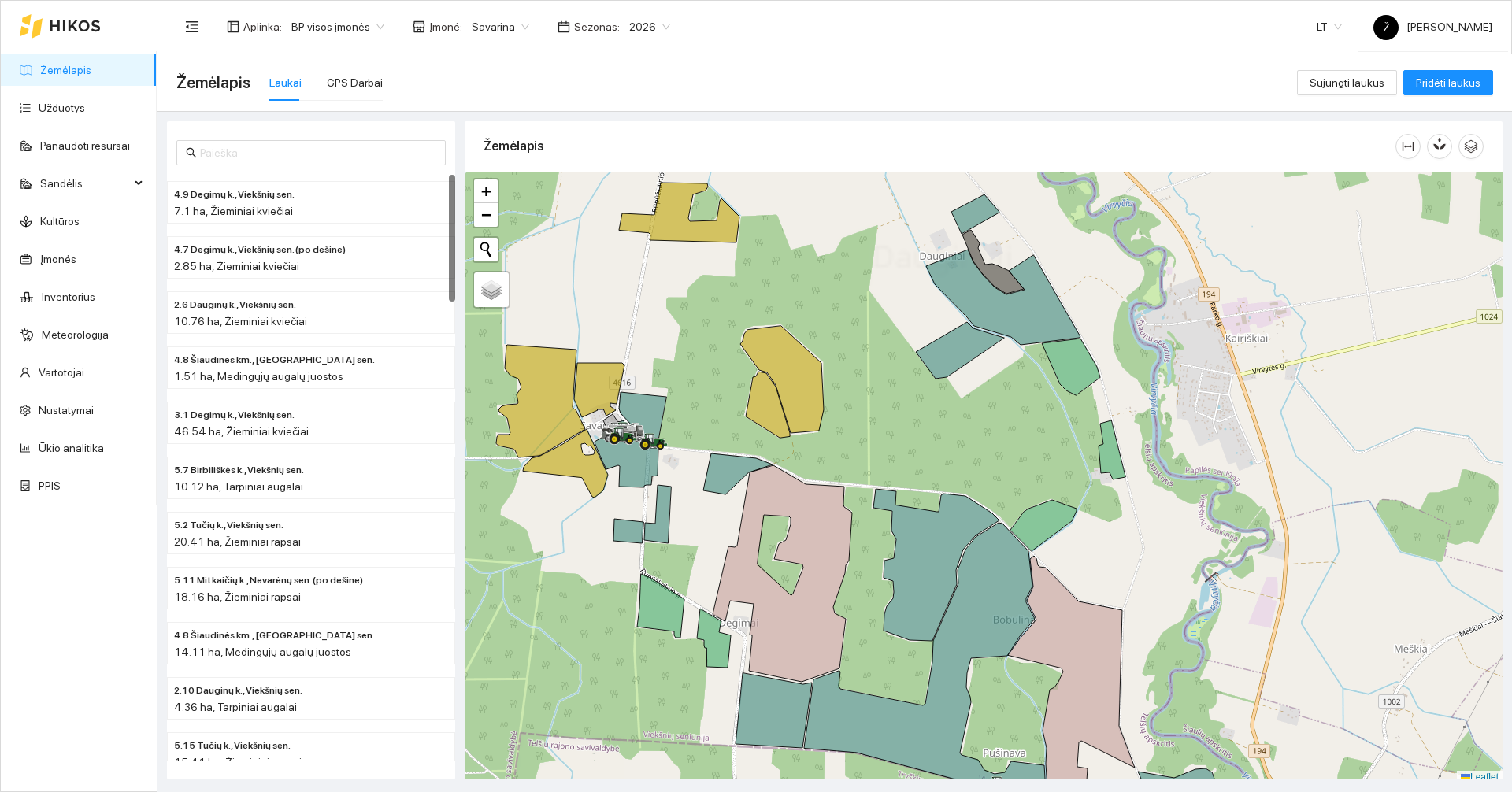
scroll to position [5, 0]
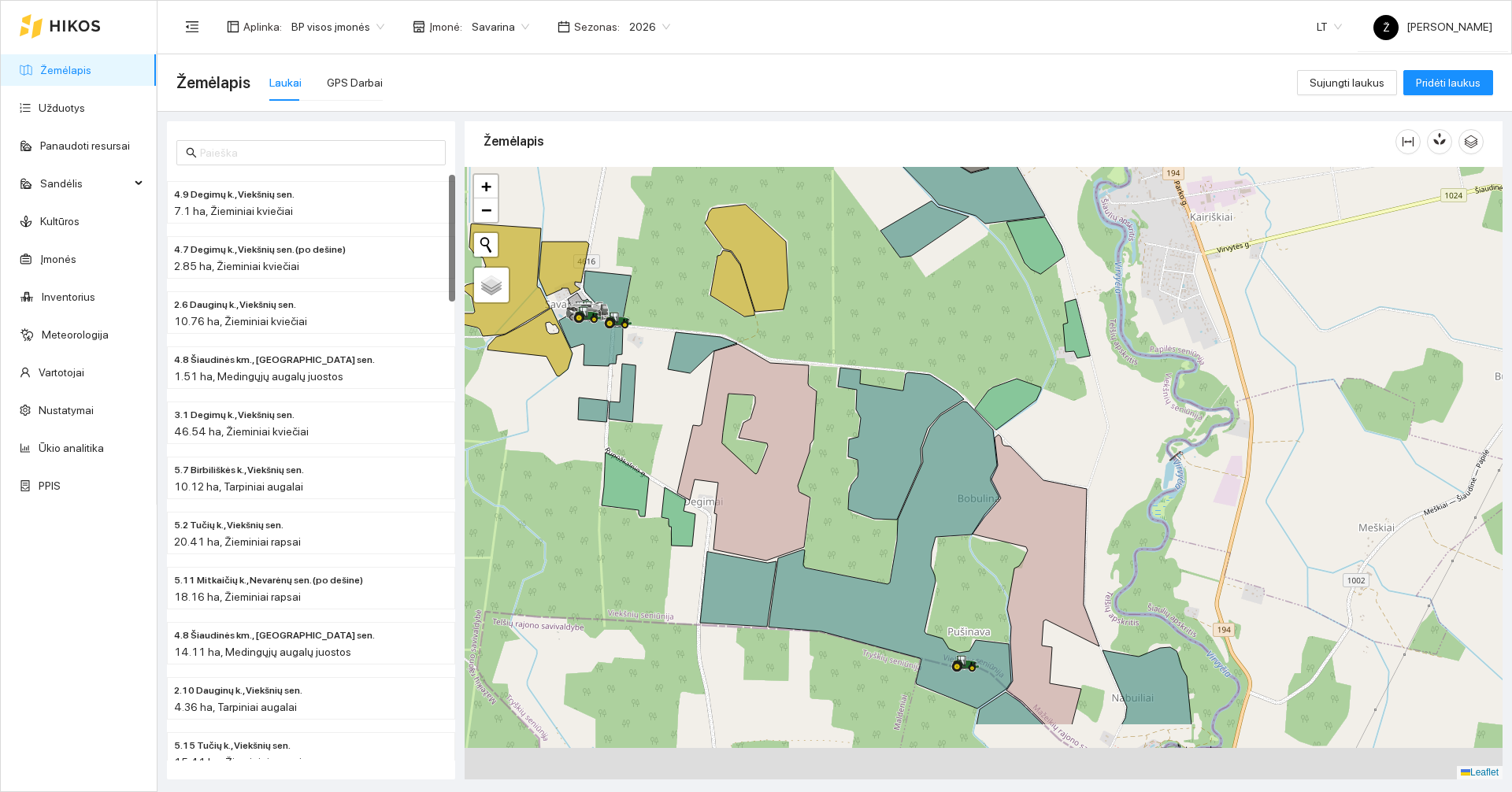
drag, startPoint x: 902, startPoint y: 361, endPoint x: 893, endPoint y: 311, distance: 50.8
click at [893, 314] on div at bounding box center [983, 473] width 1038 height 612
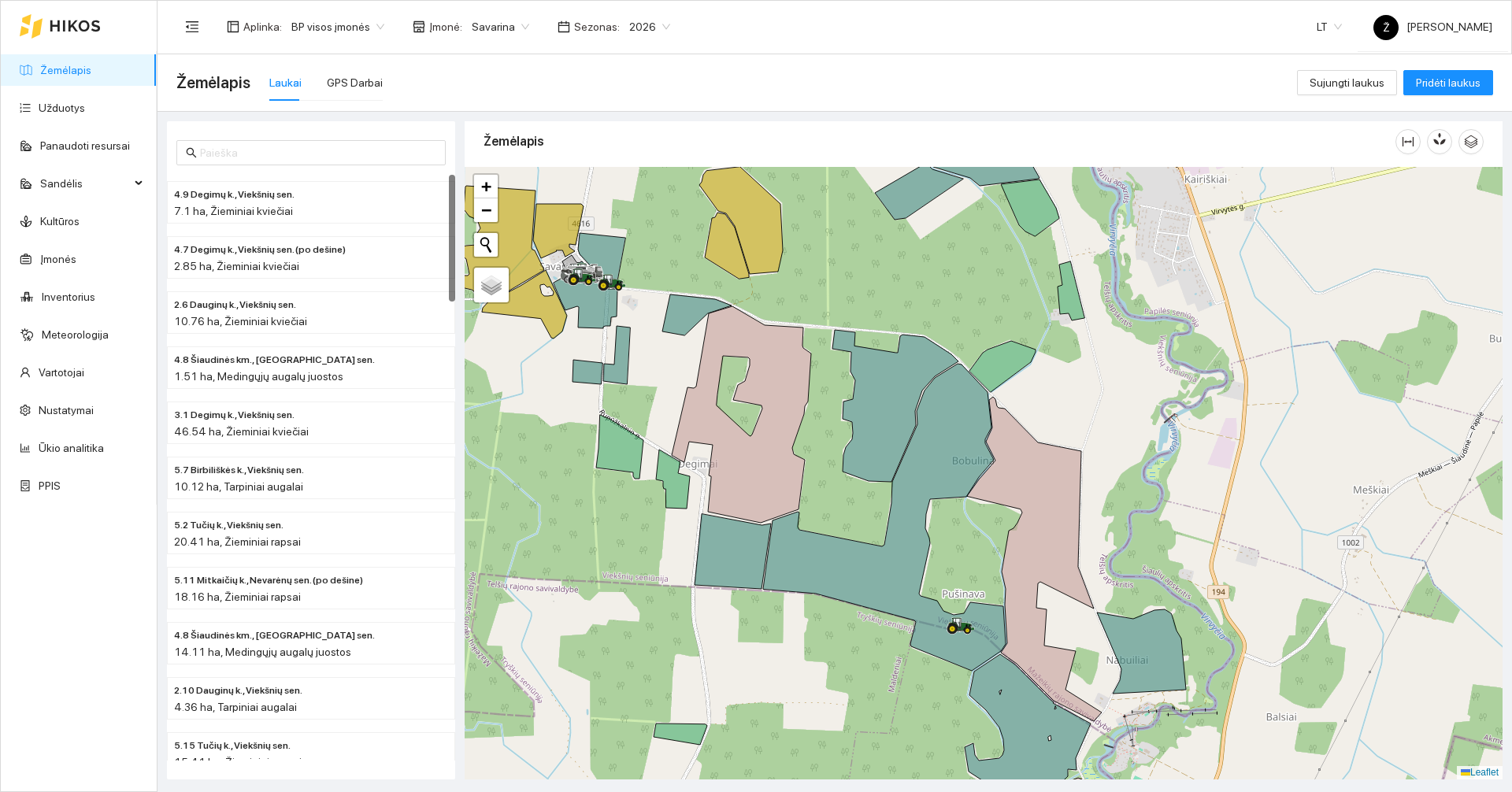
drag, startPoint x: 997, startPoint y: 349, endPoint x: 987, endPoint y: 317, distance: 33.5
click at [987, 340] on icon at bounding box center [1002, 366] width 66 height 51
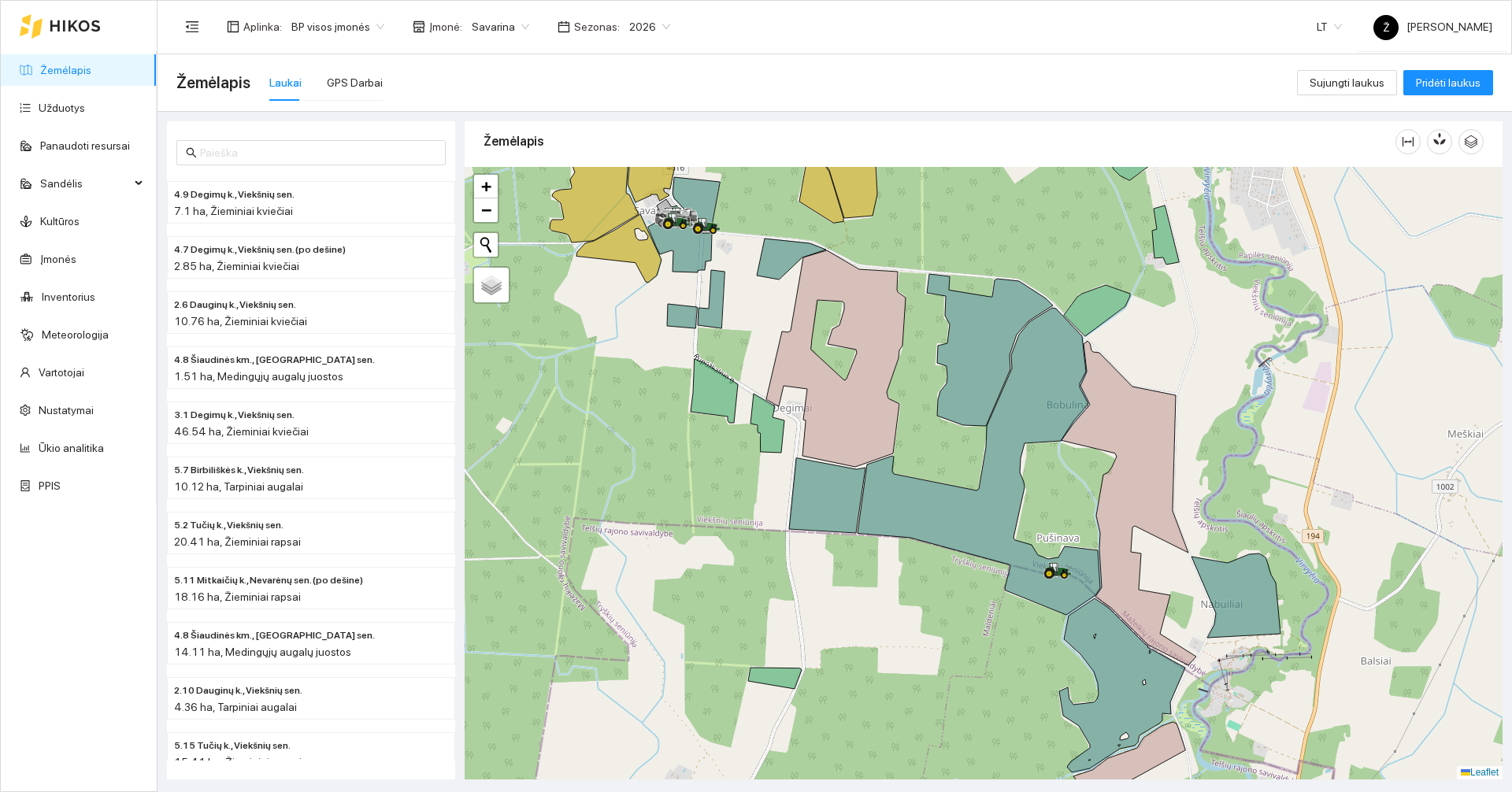
drag, startPoint x: 1132, startPoint y: 352, endPoint x: 1195, endPoint y: 337, distance: 64.8
click at [1195, 337] on div at bounding box center [983, 473] width 1038 height 612
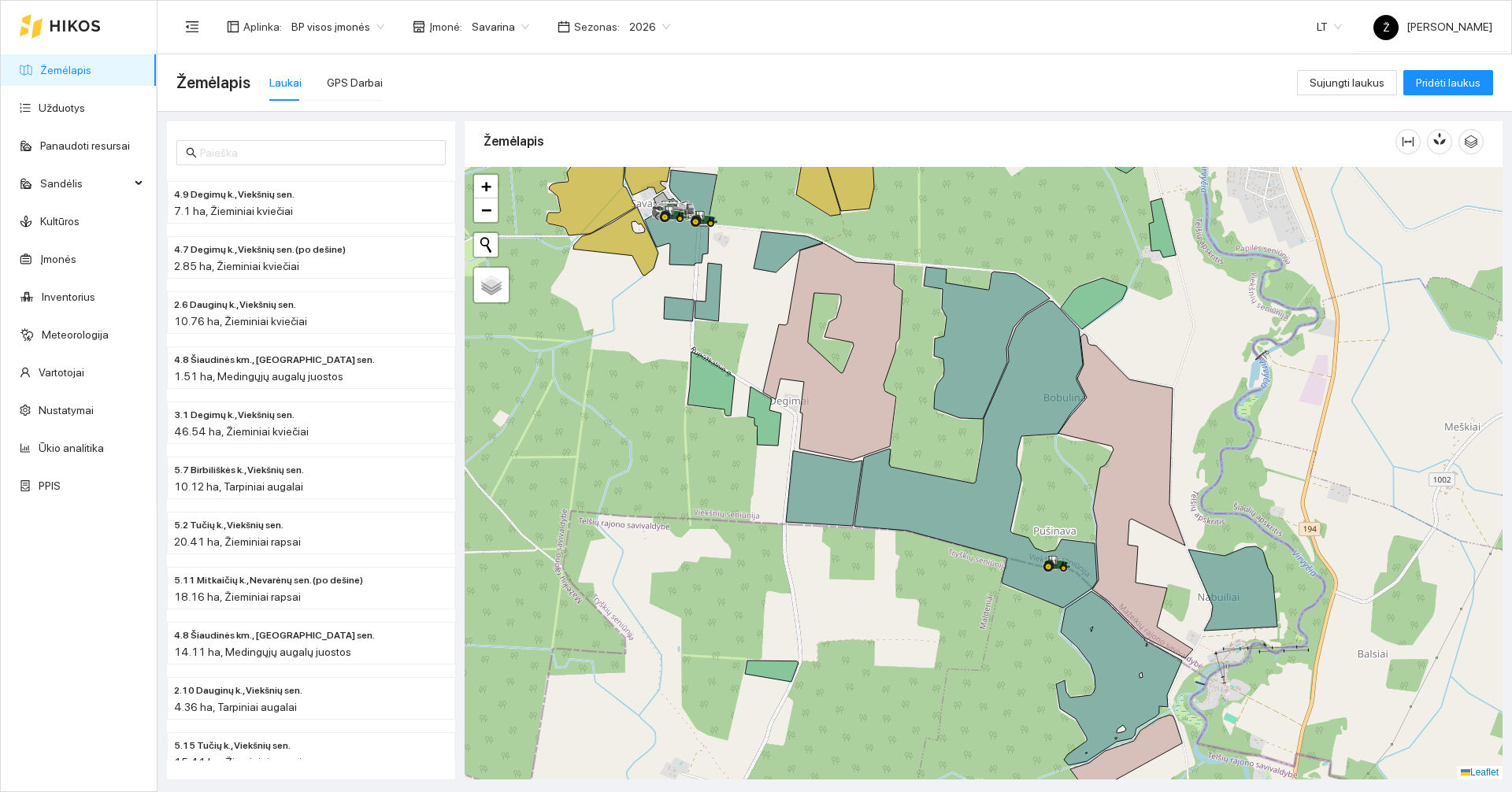
drag, startPoint x: 1127, startPoint y: 369, endPoint x: 1119, endPoint y: 362, distance: 10.6
click at [1119, 362] on div at bounding box center [983, 473] width 1038 height 612
click at [1028, 551] on icon at bounding box center [975, 454] width 243 height 307
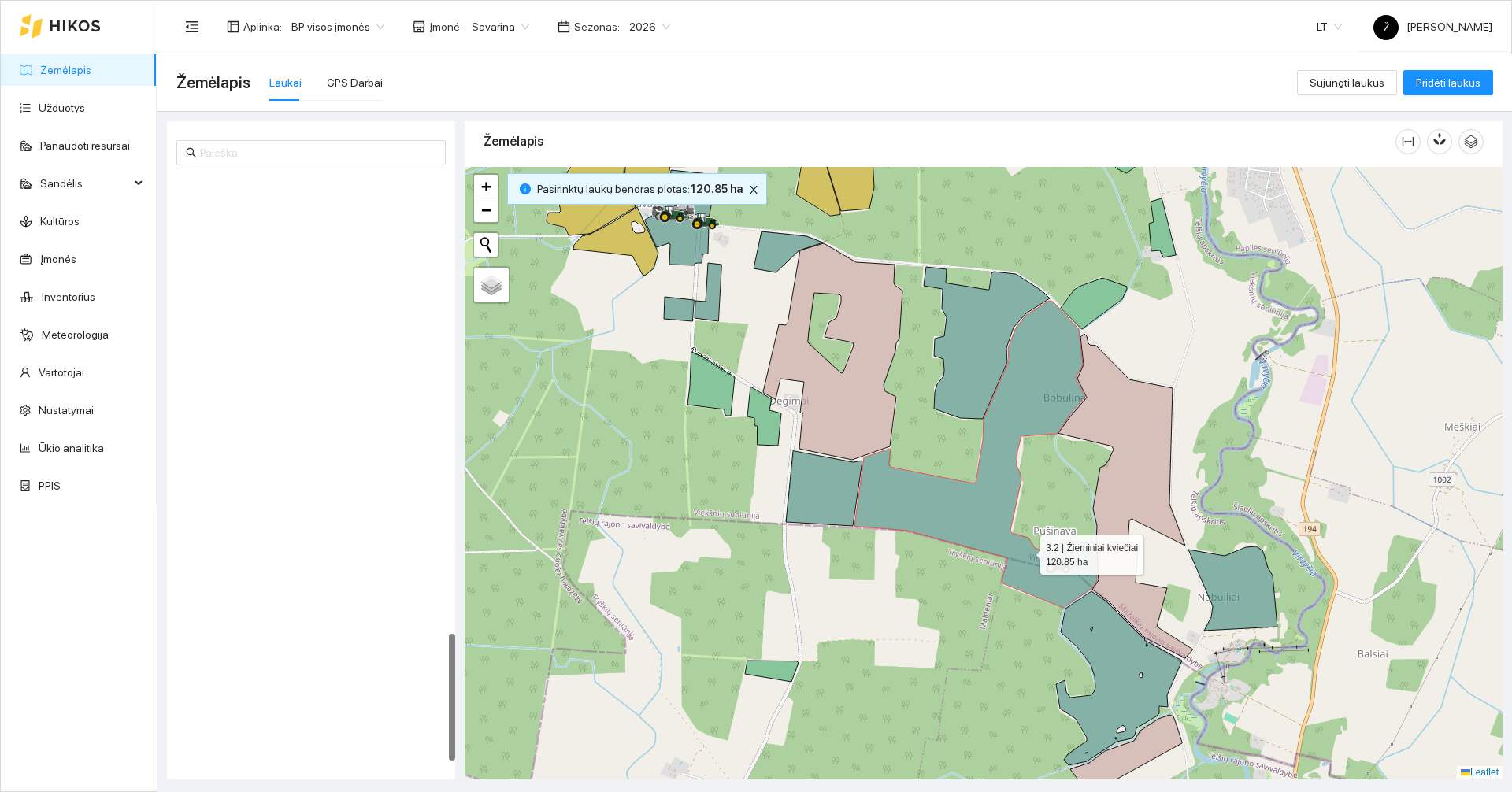
scroll to position [2110, 0]
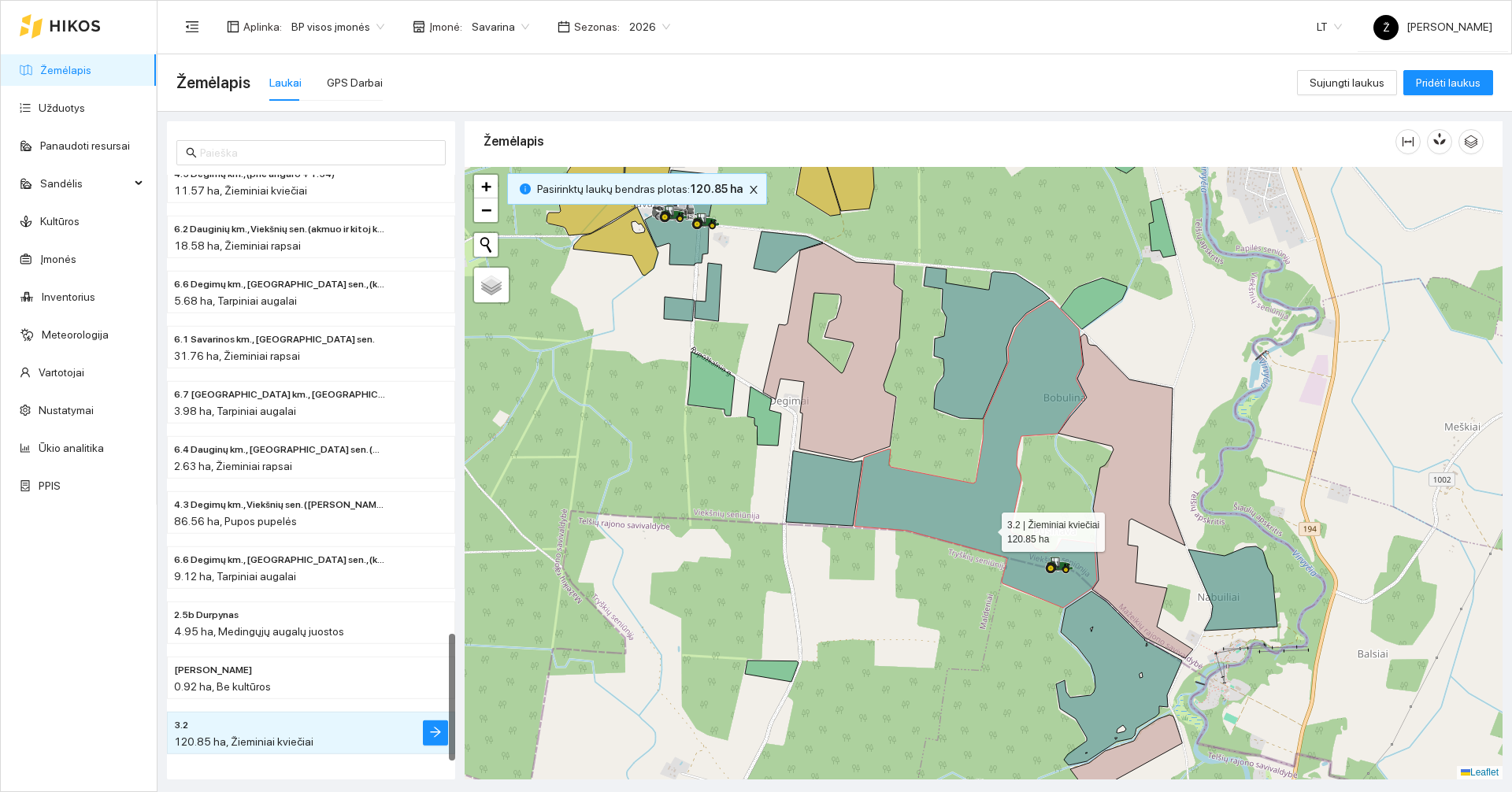
click at [986, 522] on icon at bounding box center [975, 454] width 243 height 307
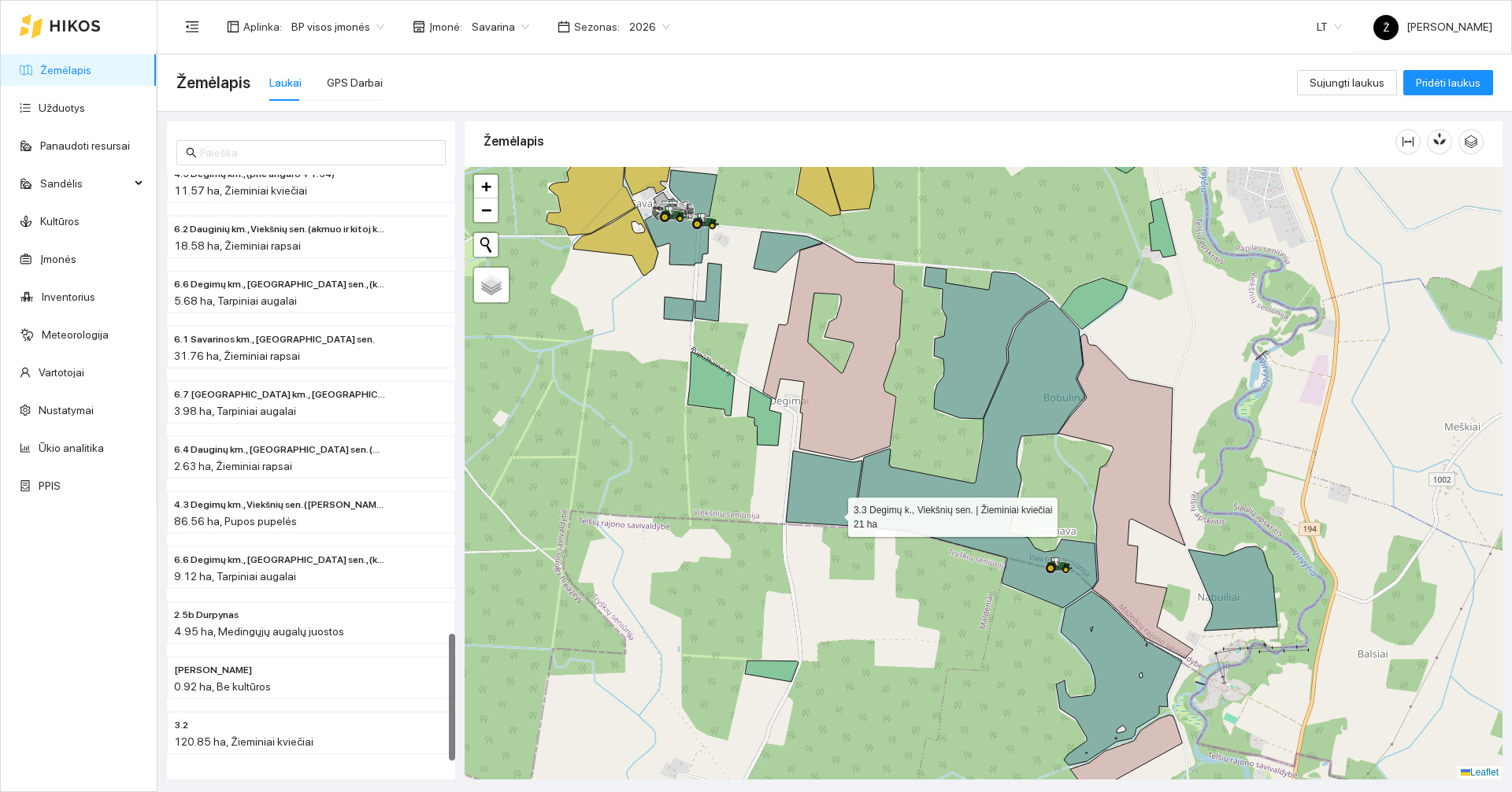
click at [834, 513] on icon at bounding box center [823, 487] width 76 height 74
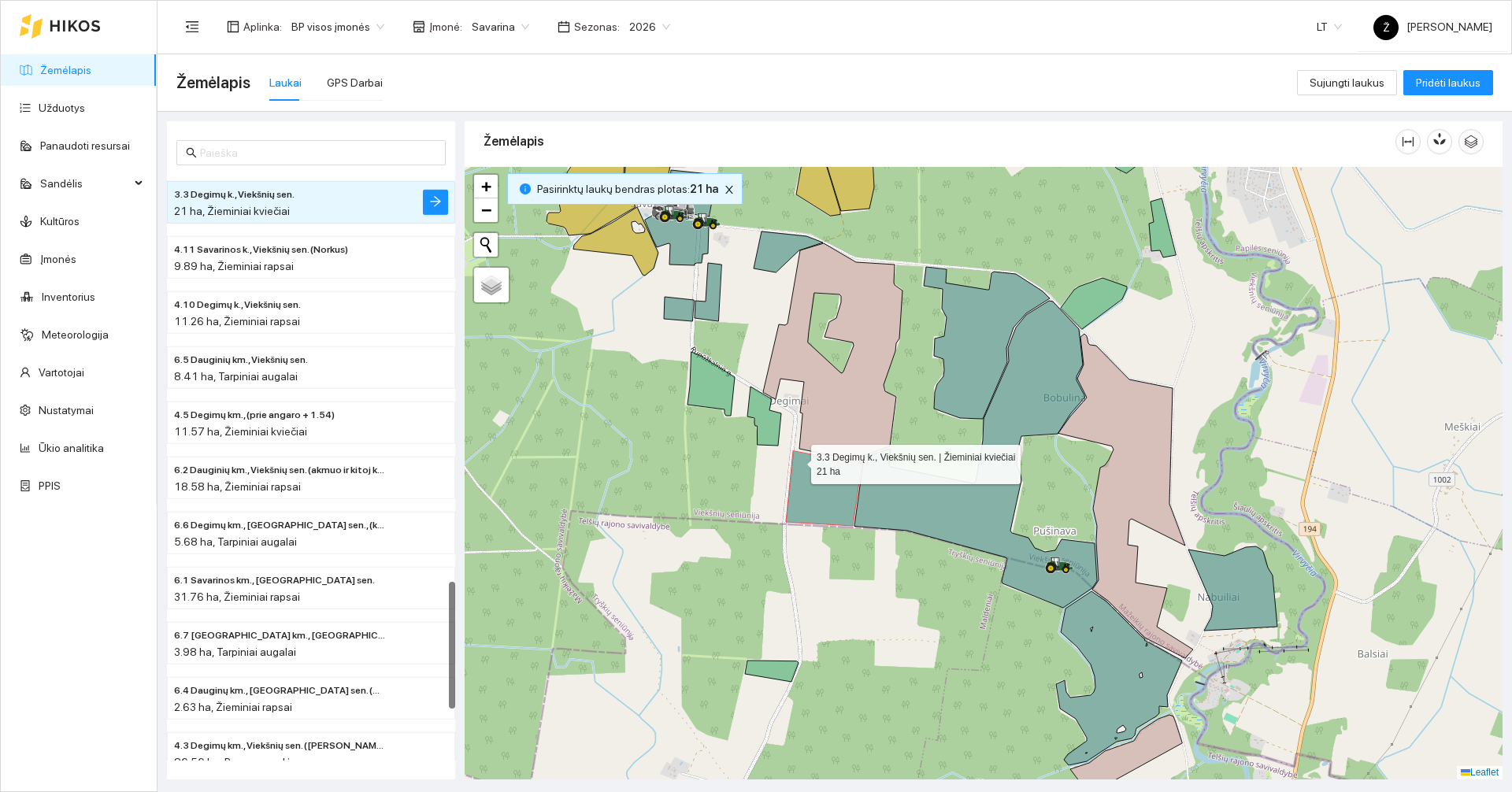
click at [830, 500] on icon at bounding box center [823, 487] width 76 height 74
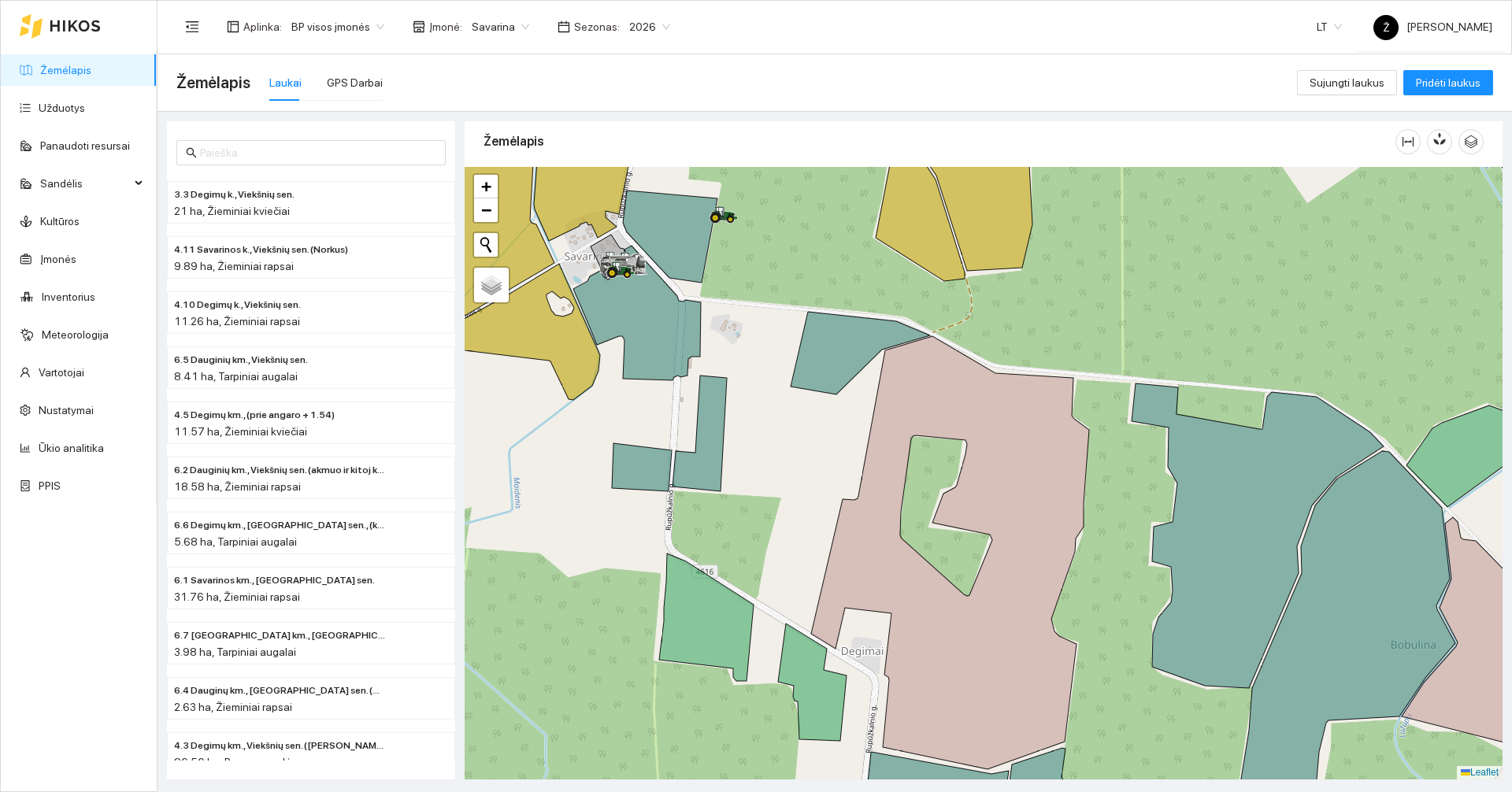
drag, startPoint x: 732, startPoint y: 216, endPoint x: 708, endPoint y: 302, distance: 89.3
click at [732, 298] on div at bounding box center [983, 473] width 1038 height 612
